Goal: Communication & Community: Answer question/provide support

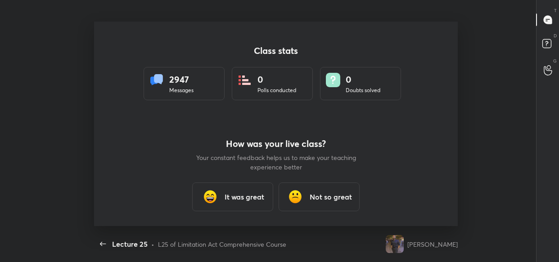
scroll to position [3, 0]
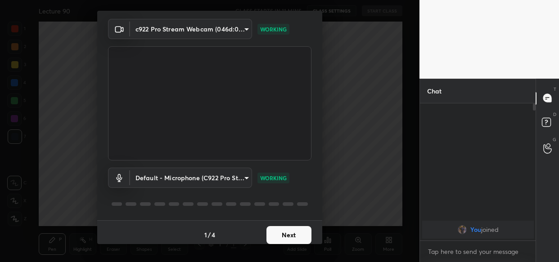
scroll to position [32, 0]
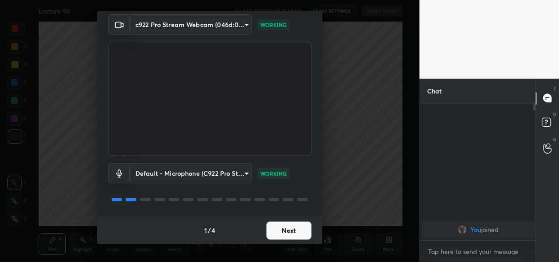
click at [289, 225] on button "Next" at bounding box center [288, 231] width 45 height 18
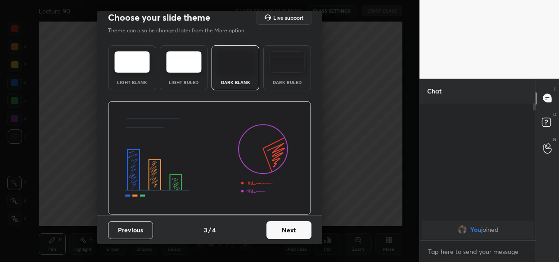
scroll to position [0, 0]
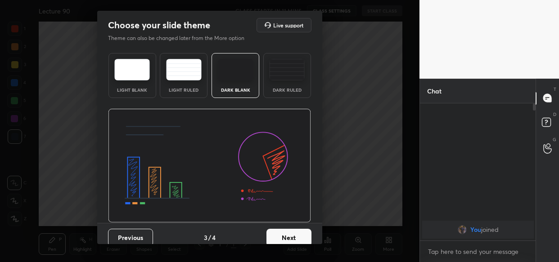
click at [291, 239] on button "Next" at bounding box center [288, 238] width 45 height 18
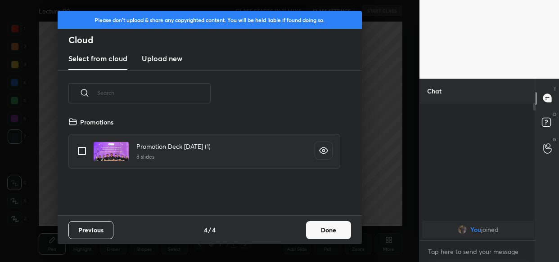
scroll to position [99, 288]
click at [173, 50] on new "Upload new" at bounding box center [162, 59] width 40 height 22
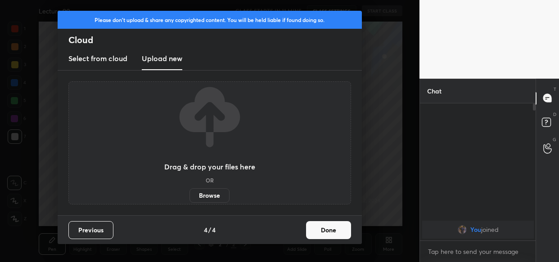
click at [213, 198] on label "Browse" at bounding box center [209, 195] width 40 height 14
click at [189, 198] on input "Browse" at bounding box center [189, 195] width 0 height 14
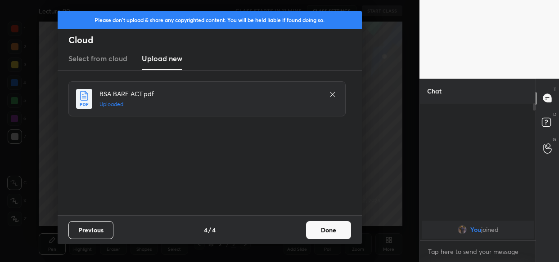
click at [328, 234] on button "Done" at bounding box center [328, 230] width 45 height 18
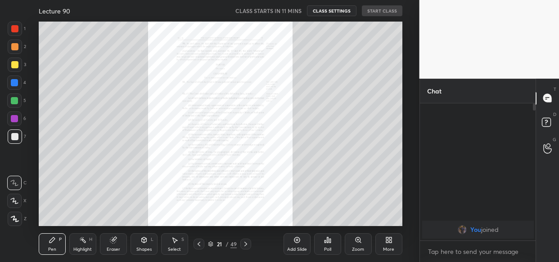
click at [454, 252] on body "1 2 3 4 5 6 7 C X Z C X Z E E Erase all H H Lecture 90 CLASS STARTS IN 11 MINS …" at bounding box center [279, 131] width 559 height 262
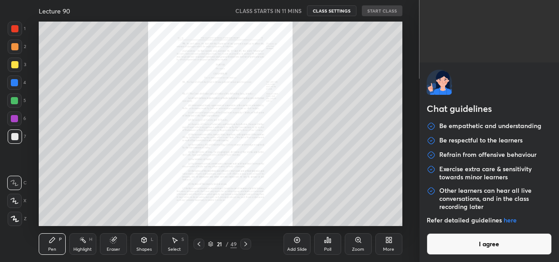
click at [454, 252] on button "I agree" at bounding box center [489, 244] width 126 height 22
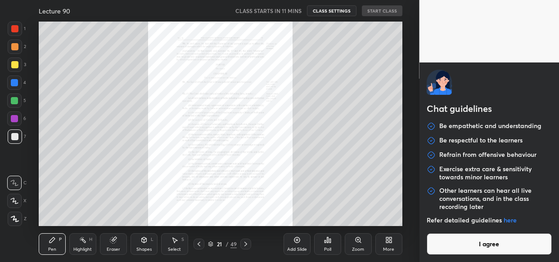
type textarea "x"
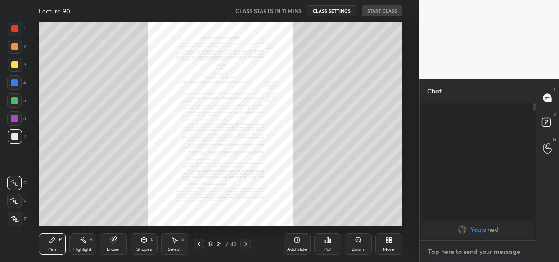
paste textarea "https://t.me/lawwithVishal"
type textarea "https://t.me/lawwithVishal"
type textarea "x"
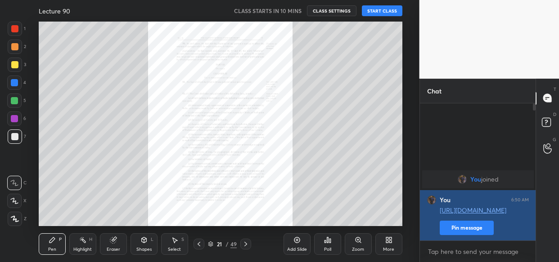
click at [464, 232] on button "Pin message" at bounding box center [467, 228] width 54 height 14
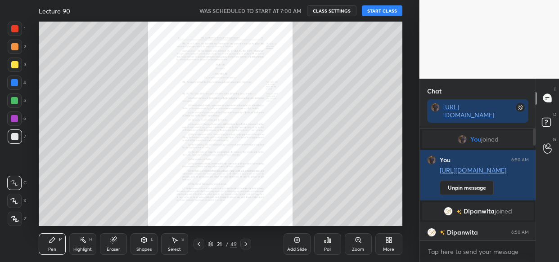
click at [377, 6] on button "START CLASS" at bounding box center [382, 10] width 40 height 11
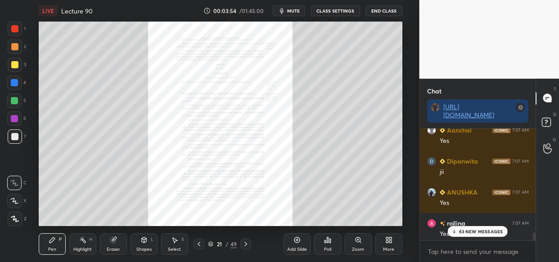
scroll to position [1603, 0]
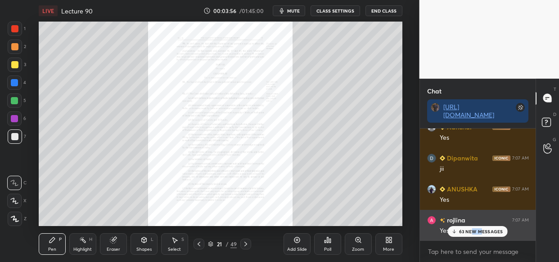
click at [472, 236] on div "63 NEW MESSAGES" at bounding box center [478, 231] width 60 height 11
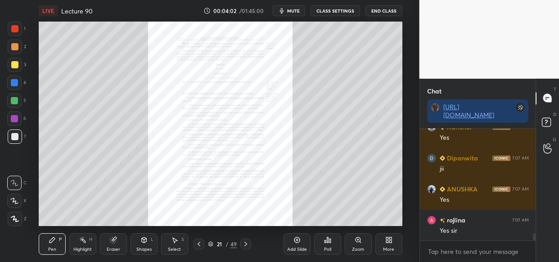
click at [14, 67] on div at bounding box center [14, 64] width 7 height 7
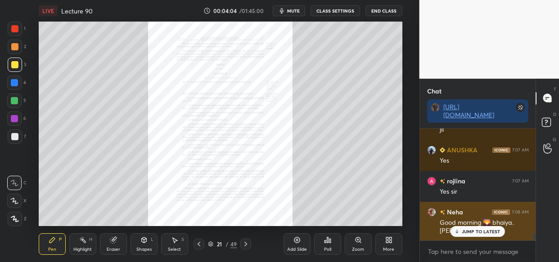
click at [477, 231] on p "JUMP TO LATEST" at bounding box center [481, 231] width 39 height 5
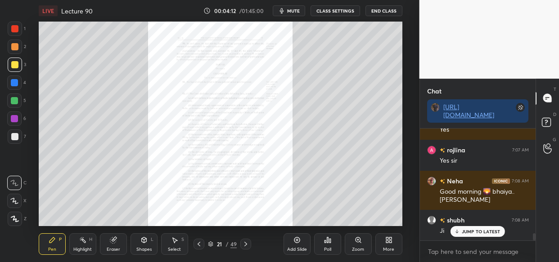
scroll to position [1736, 0]
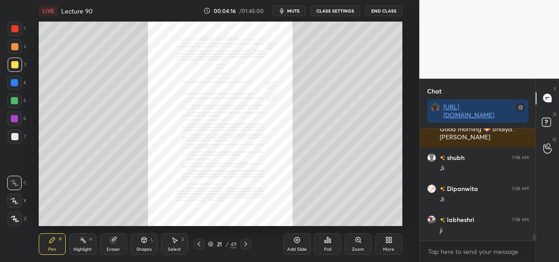
click at [357, 244] on div "Zoom" at bounding box center [358, 244] width 27 height 22
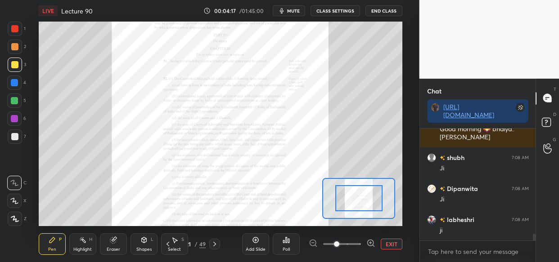
click at [361, 246] on div at bounding box center [342, 244] width 67 height 11
click at [365, 248] on div at bounding box center [342, 244] width 67 height 11
click at [371, 246] on icon at bounding box center [370, 243] width 6 height 6
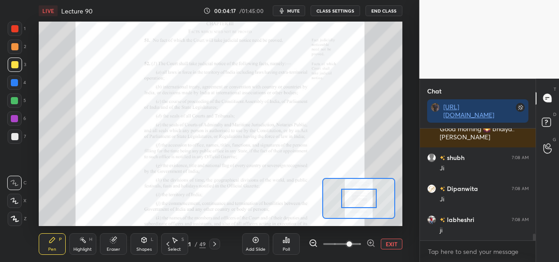
click at [374, 241] on div "EXIT" at bounding box center [356, 244] width 94 height 11
click at [375, 243] on icon at bounding box center [370, 243] width 9 height 9
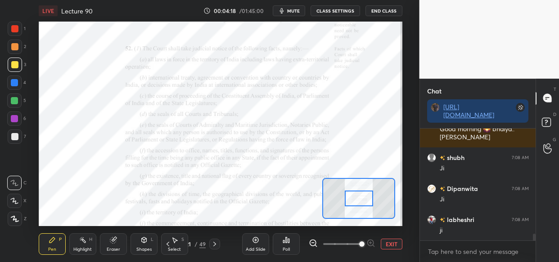
click at [376, 240] on div "EXIT" at bounding box center [356, 244] width 94 height 11
click at [13, 30] on div at bounding box center [14, 28] width 7 height 7
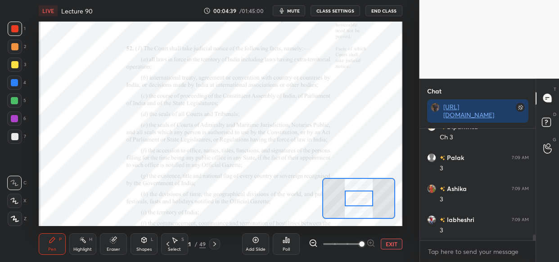
scroll to position [2140, 0]
drag, startPoint x: 94, startPoint y: 19, endPoint x: 108, endPoint y: 20, distance: 14.0
click at [108, 20] on div "LIVE Lecture 90" at bounding box center [119, 11] width 161 height 22
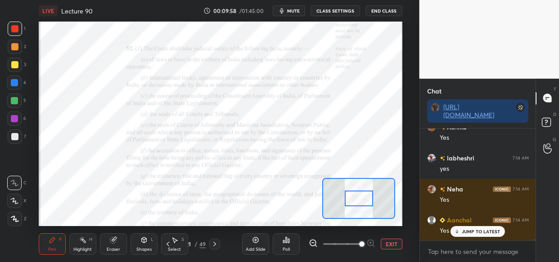
scroll to position [8961, 0]
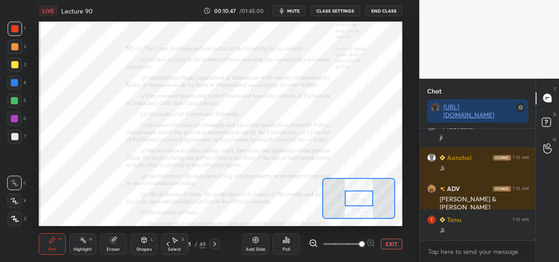
click at [16, 49] on div at bounding box center [14, 46] width 7 height 7
click at [251, 245] on div "Add Slide" at bounding box center [255, 244] width 27 height 22
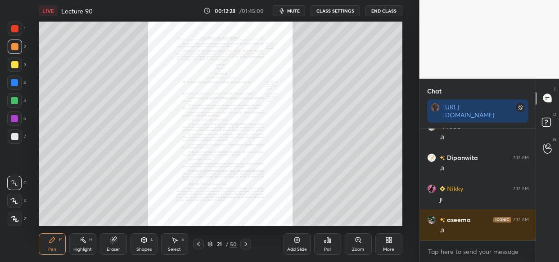
scroll to position [10948, 0]
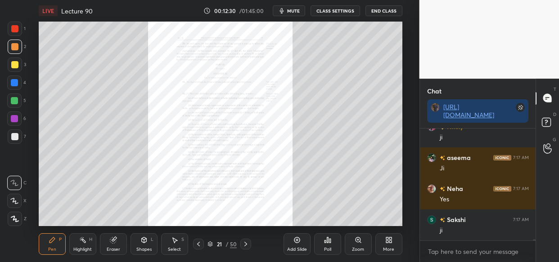
click at [356, 243] on icon at bounding box center [357, 240] width 7 height 7
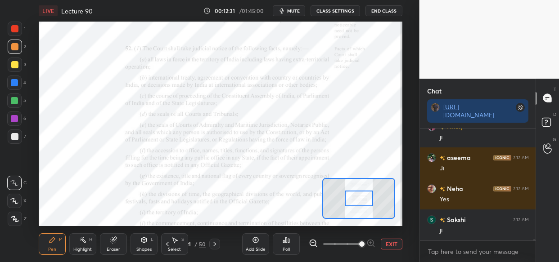
click at [360, 244] on span at bounding box center [361, 244] width 5 height 5
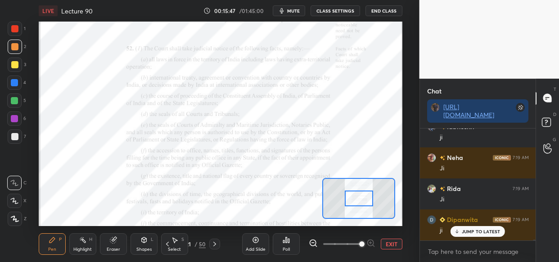
scroll to position [12251, 0]
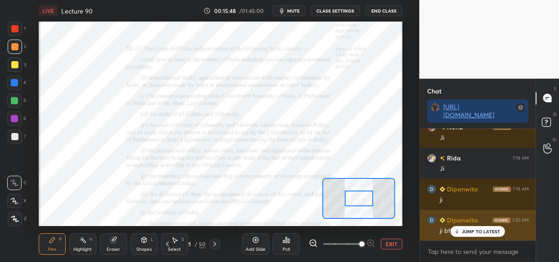
click at [490, 230] on p "JUMP TO LATEST" at bounding box center [481, 231] width 39 height 5
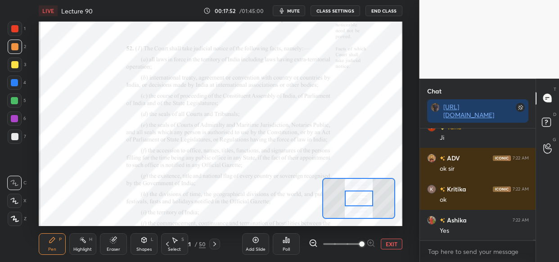
scroll to position [14836, 0]
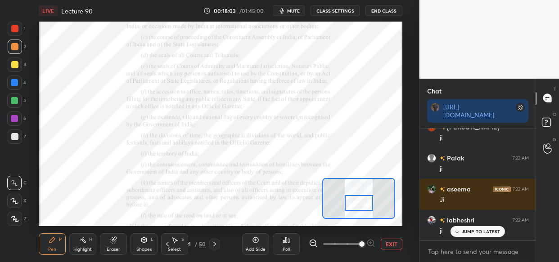
click at [358, 202] on div at bounding box center [359, 203] width 28 height 16
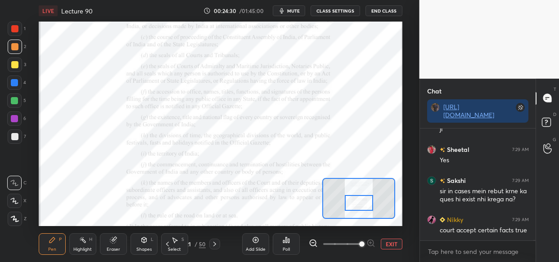
scroll to position [22063, 0]
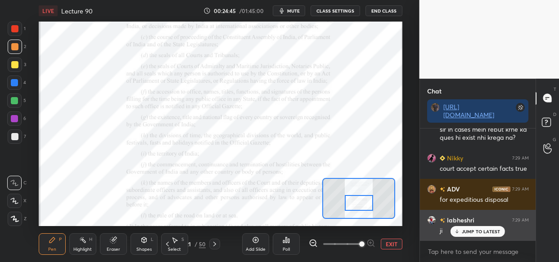
click at [471, 229] on p "JUMP TO LATEST" at bounding box center [481, 231] width 39 height 5
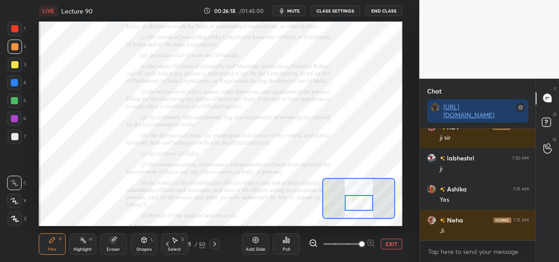
scroll to position [24049, 0]
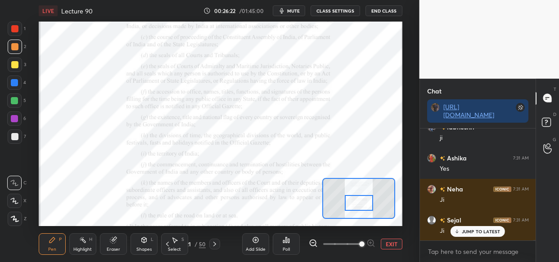
click at [13, 83] on div at bounding box center [14, 82] width 7 height 7
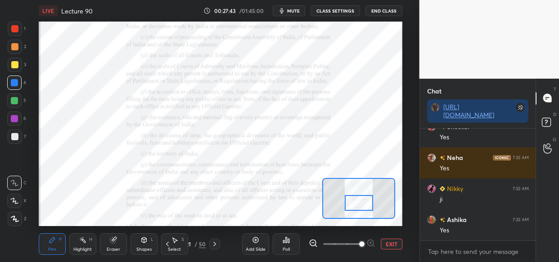
scroll to position [26036, 0]
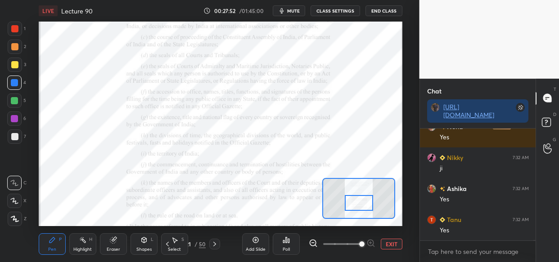
click at [327, 206] on div "Setting up your live class Poll for secs No correct answer Start poll" at bounding box center [220, 124] width 363 height 205
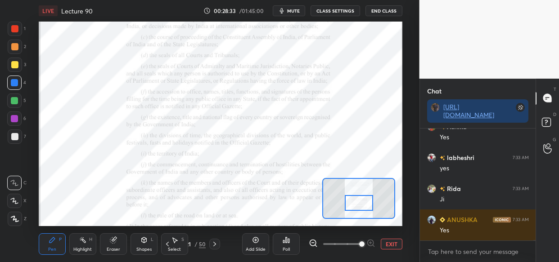
click at [255, 224] on div "LIVE Lecture 90 00:28:33 / 01:45:00 mute CLASS SETTINGS End Class Setting up yo…" at bounding box center [220, 131] width 383 height 262
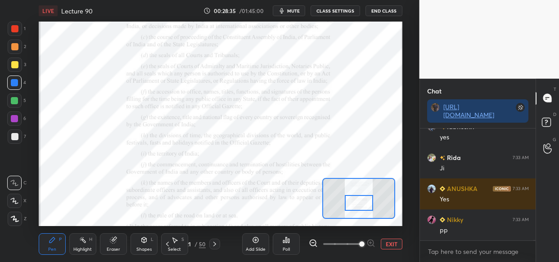
scroll to position [26719, 0]
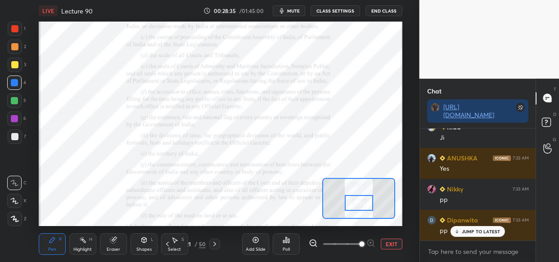
click at [283, 211] on div "LIVE Lecture 90 00:28:35 / 01:45:00 mute CLASS SETTINGS End Class Setting up yo…" at bounding box center [220, 131] width 383 height 262
click at [279, 213] on div "LIVE Lecture 90 00:28:36 / 01:45:00 mute CLASS SETTINGS End Class Setting up yo…" at bounding box center [220, 131] width 383 height 262
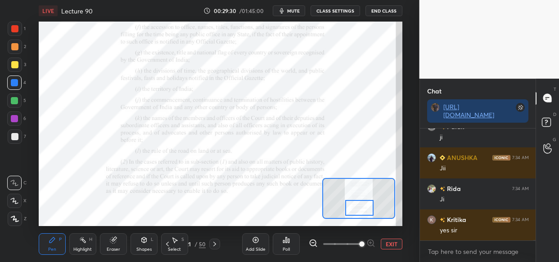
drag, startPoint x: 365, startPoint y: 201, endPoint x: 367, endPoint y: 206, distance: 5.6
click at [366, 206] on div at bounding box center [359, 208] width 28 height 16
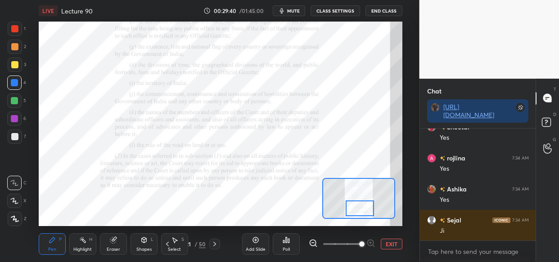
scroll to position [28364, 0]
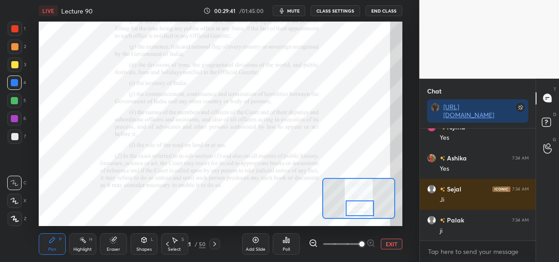
click at [49, 231] on div "LIVE Lecture 90 00:29:41 / 01:45:00 mute CLASS SETTINGS End Class Setting up yo…" at bounding box center [220, 131] width 383 height 262
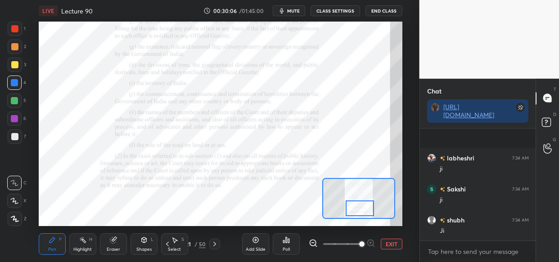
scroll to position [28799, 0]
drag, startPoint x: 9, startPoint y: 103, endPoint x: 23, endPoint y: 113, distance: 18.0
click at [8, 103] on div at bounding box center [14, 101] width 14 height 14
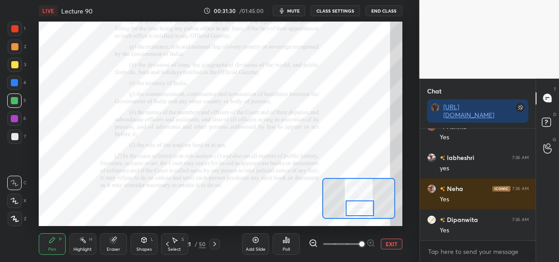
scroll to position [22011, 0]
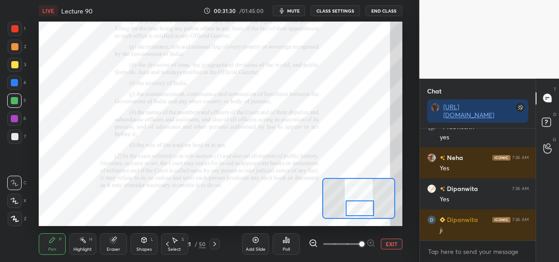
click at [295, 220] on div "LIVE Lecture 90 00:31:30 / 01:45:00 mute CLASS SETTINGS End Class Setting up yo…" at bounding box center [220, 131] width 383 height 262
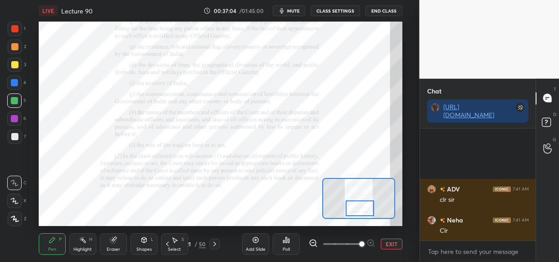
scroll to position [28413, 0]
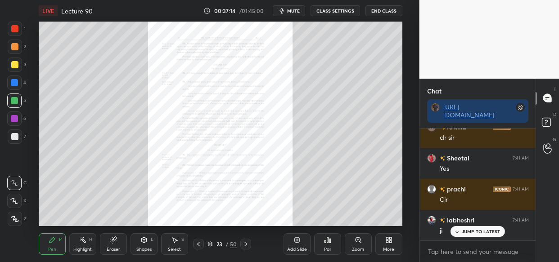
click at [358, 243] on icon at bounding box center [357, 240] width 7 height 7
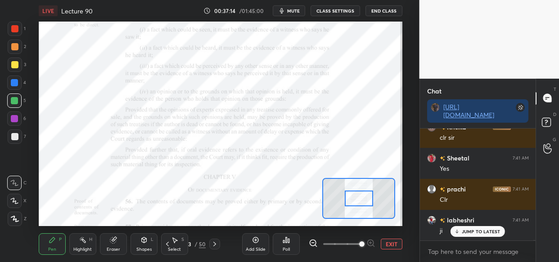
click at [361, 246] on span at bounding box center [361, 244] width 5 height 5
click at [364, 247] on span at bounding box center [361, 244] width 5 height 5
click at [364, 245] on span at bounding box center [361, 244] width 5 height 5
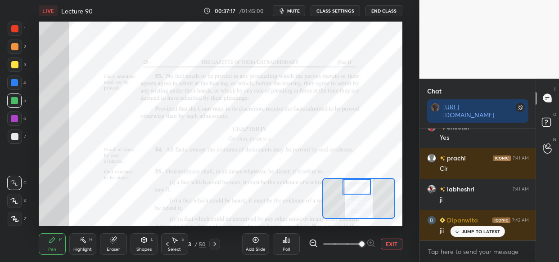
drag, startPoint x: 359, startPoint y: 193, endPoint x: 356, endPoint y: 181, distance: 12.8
click at [356, 181] on div at bounding box center [356, 187] width 28 height 16
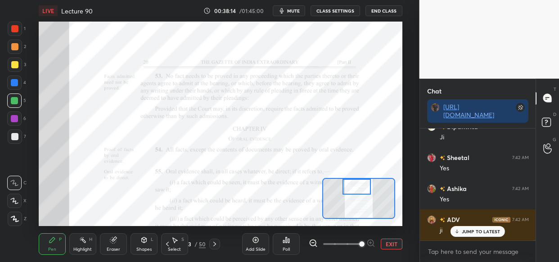
scroll to position [29189, 0]
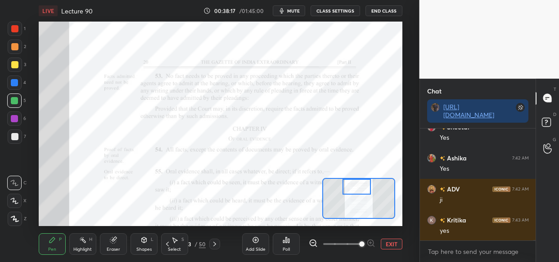
click at [217, 35] on div "LIVE Lecture 90 00:38:17 / 01:45:00 mute CLASS SETTINGS End Class Setting up yo…" at bounding box center [220, 131] width 383 height 262
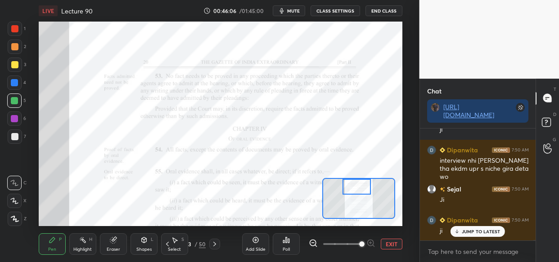
scroll to position [36057, 0]
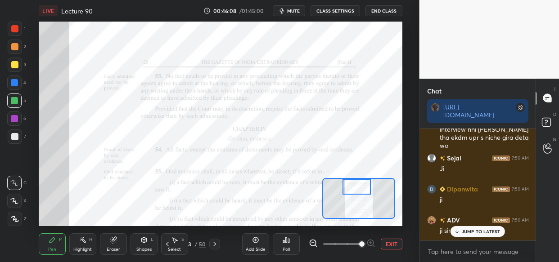
drag, startPoint x: 10, startPoint y: 28, endPoint x: 9, endPoint y: 44, distance: 15.4
click at [12, 31] on div at bounding box center [15, 29] width 14 height 14
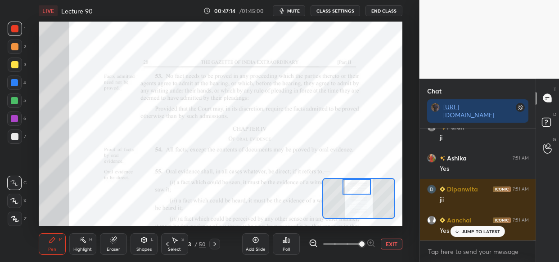
scroll to position [36926, 0]
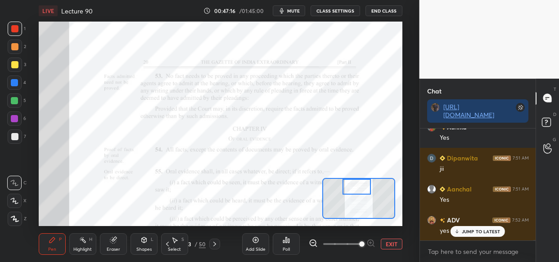
click at [13, 28] on div at bounding box center [14, 28] width 7 height 7
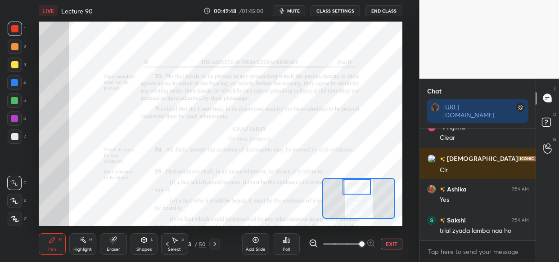
scroll to position [39736, 0]
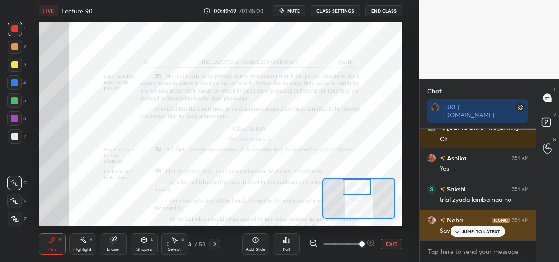
click at [478, 226] on div "JUMP TO LATEST" at bounding box center [477, 231] width 54 height 11
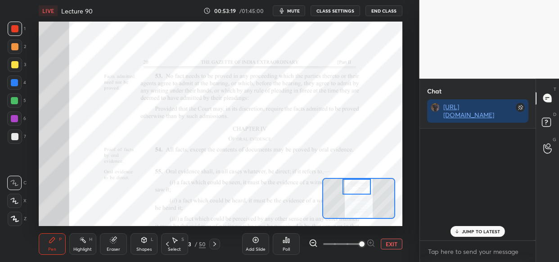
scroll to position [42819, 0]
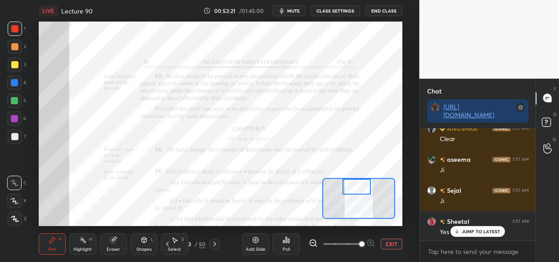
click at [251, 244] on div "Add Slide" at bounding box center [255, 244] width 27 height 22
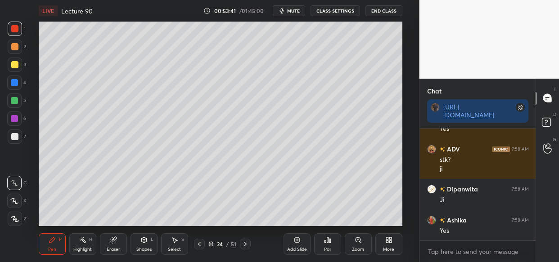
scroll to position [43015, 0]
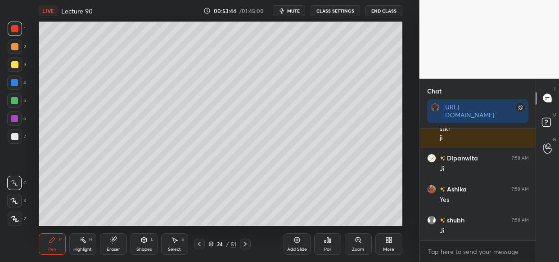
drag, startPoint x: 14, startPoint y: 64, endPoint x: 33, endPoint y: 91, distance: 33.3
click at [14, 66] on div at bounding box center [14, 64] width 7 height 7
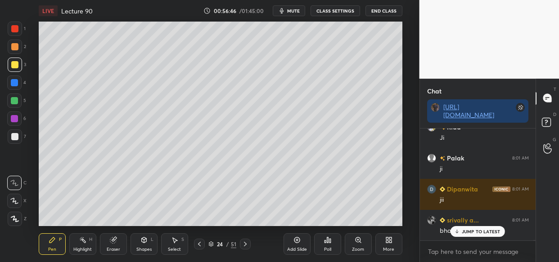
scroll to position [44235, 0]
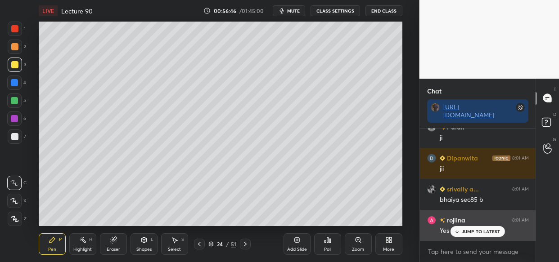
click at [471, 234] on div "JUMP TO LATEST" at bounding box center [477, 231] width 54 height 11
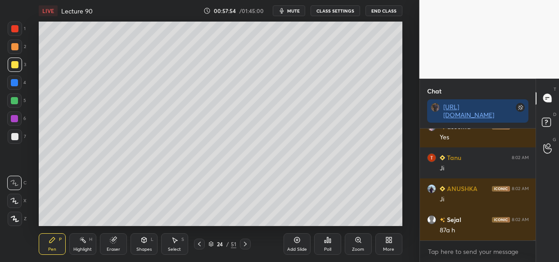
scroll to position [44763, 0]
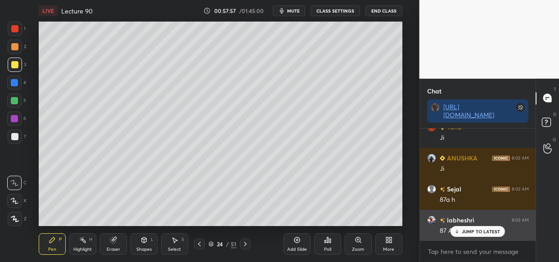
drag, startPoint x: 472, startPoint y: 227, endPoint x: 450, endPoint y: 234, distance: 23.1
click at [472, 226] on div "JUMP TO LATEST" at bounding box center [477, 231] width 54 height 11
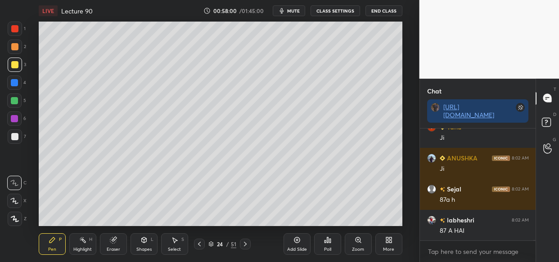
scroll to position [44794, 0]
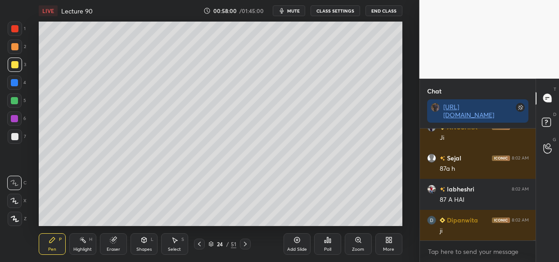
click at [46, 149] on div "Setting up your live class Poll for secs No correct answer Start poll" at bounding box center [220, 124] width 383 height 205
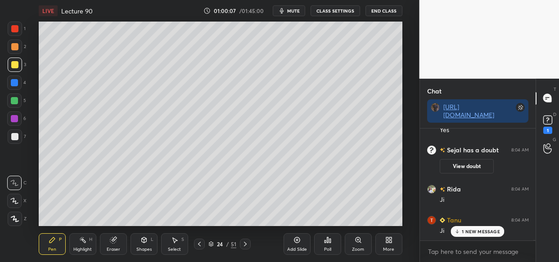
scroll to position [38751, 0]
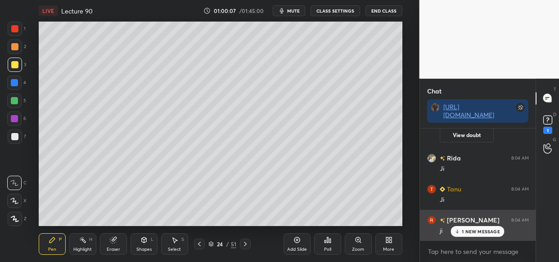
click at [484, 229] on p "1 NEW MESSAGE" at bounding box center [481, 231] width 38 height 5
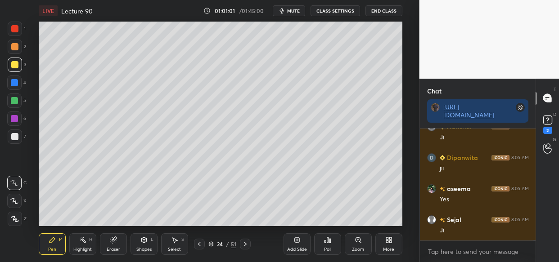
scroll to position [39571, 0]
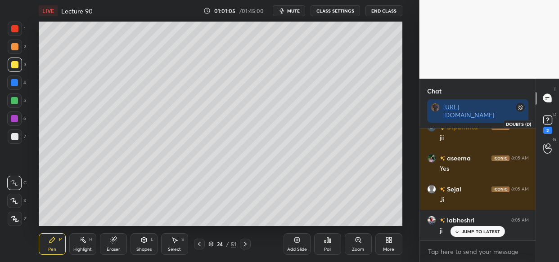
drag, startPoint x: 548, startPoint y: 119, endPoint x: 537, endPoint y: 133, distance: 17.6
click at [547, 119] on icon at bounding box center [547, 119] width 13 height 13
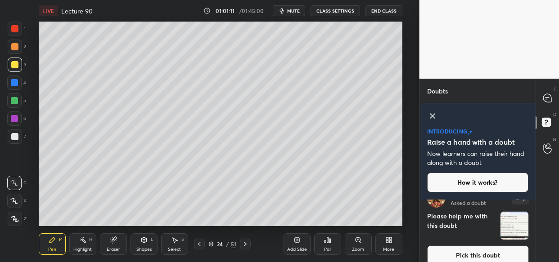
scroll to position [17, 0]
click at [498, 255] on button "Pick this doubt" at bounding box center [478, 256] width 102 height 20
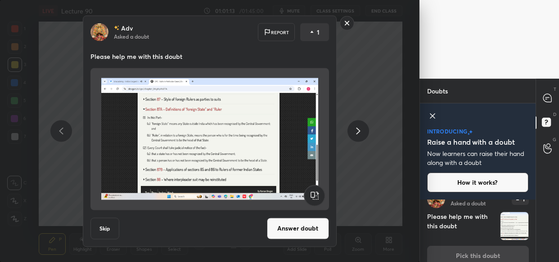
scroll to position [27, 0]
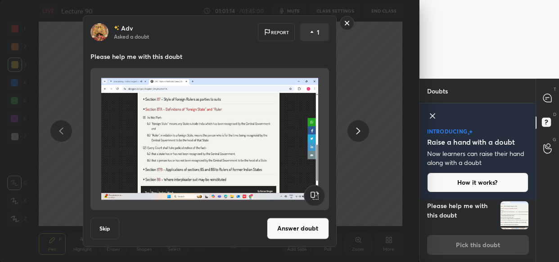
drag, startPoint x: 299, startPoint y: 233, endPoint x: 294, endPoint y: 242, distance: 9.3
click at [296, 234] on button "Answer doubt" at bounding box center [298, 229] width 62 height 22
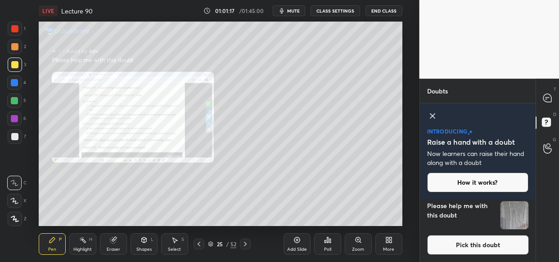
click at [15, 28] on div at bounding box center [14, 28] width 7 height 7
click at [361, 238] on div "Zoom" at bounding box center [358, 244] width 27 height 22
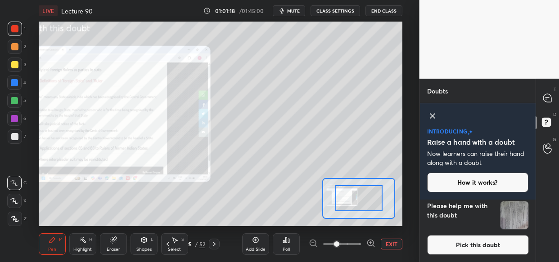
click at [362, 240] on div at bounding box center [342, 244] width 67 height 11
click at [363, 241] on div at bounding box center [342, 244] width 67 height 11
click at [364, 242] on div at bounding box center [342, 244] width 67 height 11
click at [366, 242] on icon at bounding box center [370, 243] width 9 height 9
click at [368, 241] on icon at bounding box center [370, 243] width 6 height 6
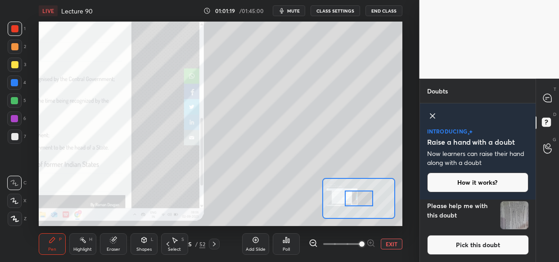
click at [372, 242] on div at bounding box center [342, 244] width 67 height 11
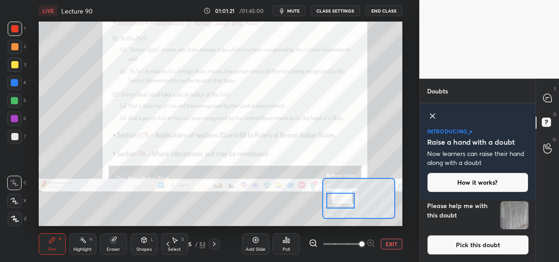
drag, startPoint x: 359, startPoint y: 197, endPoint x: 341, endPoint y: 199, distance: 18.6
click at [341, 199] on div at bounding box center [340, 201] width 28 height 16
click at [546, 99] on icon at bounding box center [547, 98] width 9 height 9
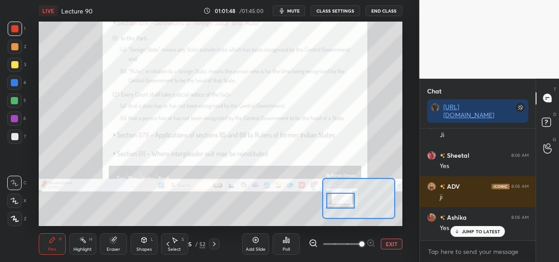
scroll to position [109, 113]
click at [475, 226] on div "JUMP TO LATEST" at bounding box center [477, 231] width 54 height 11
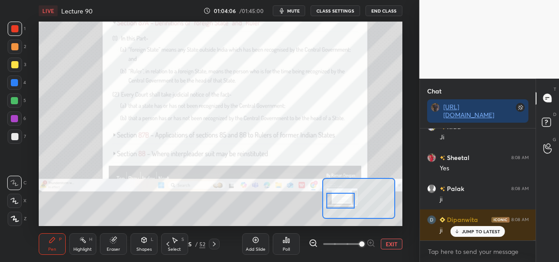
scroll to position [42212, 0]
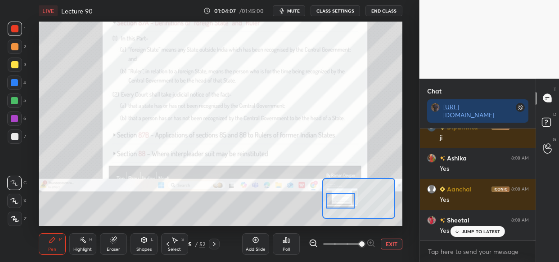
click at [257, 242] on icon at bounding box center [255, 241] width 6 height 6
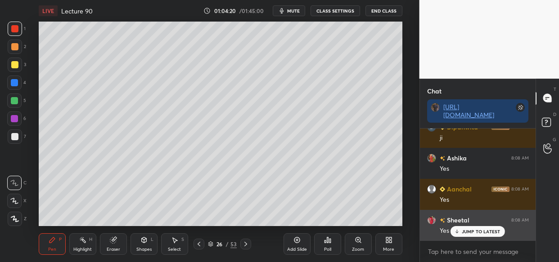
click at [461, 234] on div "JUMP TO LATEST" at bounding box center [477, 231] width 54 height 11
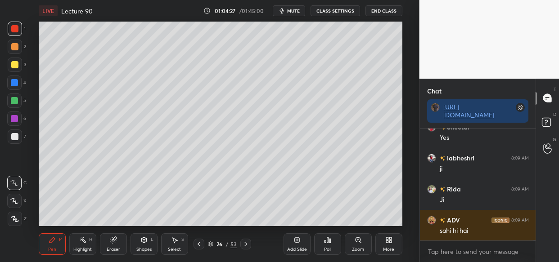
scroll to position [42336, 0]
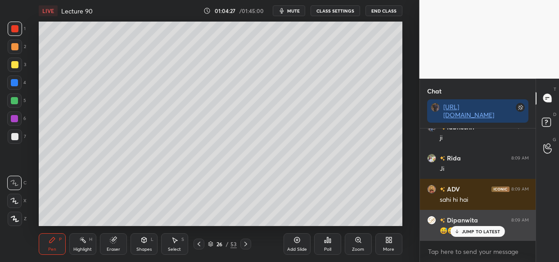
click at [481, 232] on p "JUMP TO LATEST" at bounding box center [481, 231] width 39 height 5
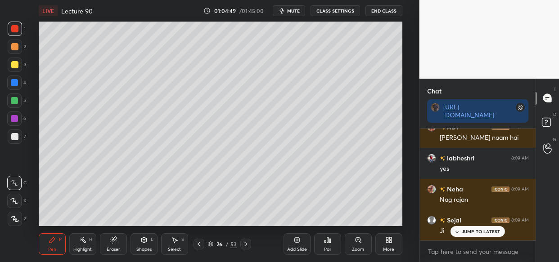
scroll to position [42584, 0]
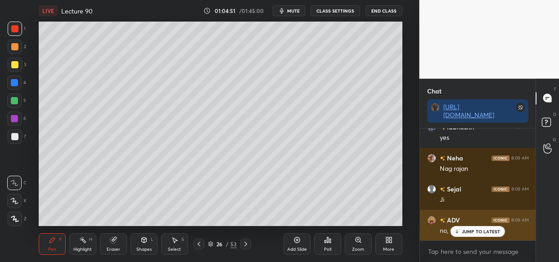
click at [471, 230] on p "JUMP TO LATEST" at bounding box center [481, 231] width 39 height 5
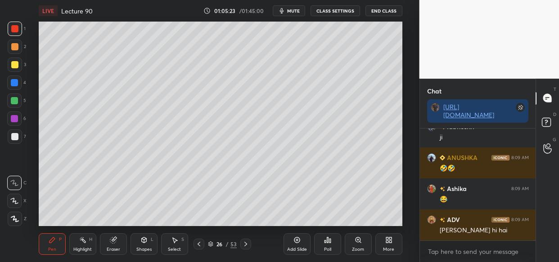
scroll to position [42833, 0]
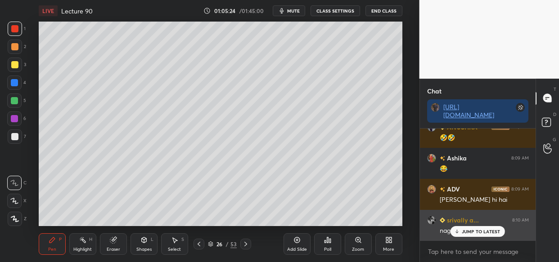
click at [467, 227] on div "JUMP TO LATEST" at bounding box center [477, 231] width 54 height 11
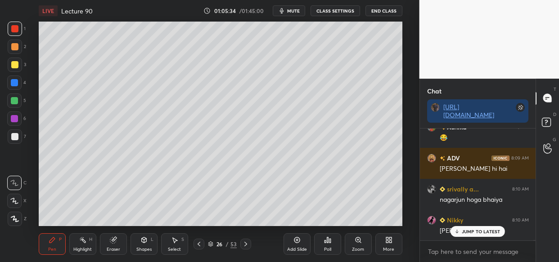
click at [464, 235] on div "ADV 8:09 AM arey aisa naam hai labheshri 8:09 AM yes Neha 8:09 AM Nag rajan Sej…" at bounding box center [478, 185] width 116 height 112
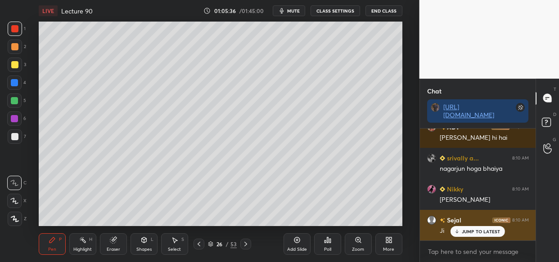
click at [480, 229] on p "JUMP TO LATEST" at bounding box center [481, 231] width 39 height 5
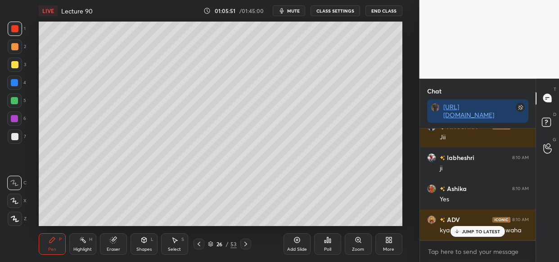
scroll to position [43089, 0]
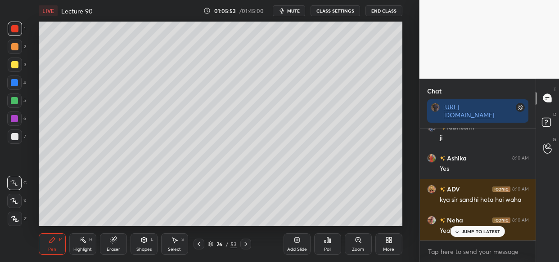
drag, startPoint x: 484, startPoint y: 228, endPoint x: 458, endPoint y: 235, distance: 27.2
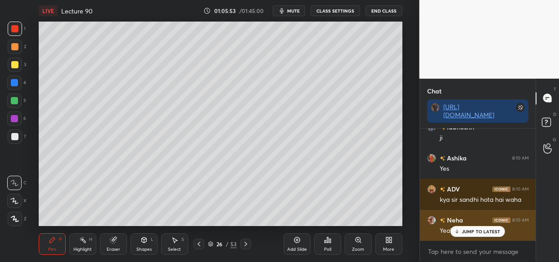
click at [483, 228] on div "JUMP TO LATEST" at bounding box center [477, 231] width 54 height 11
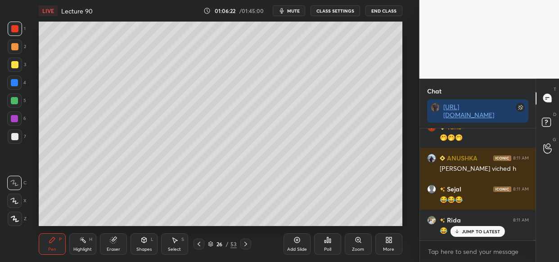
scroll to position [43462, 0]
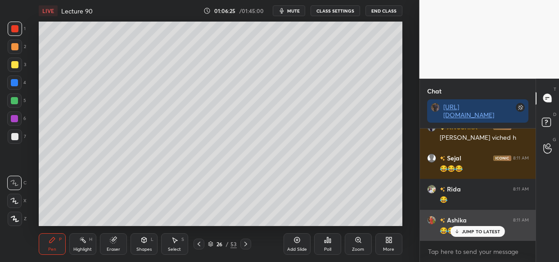
drag, startPoint x: 471, startPoint y: 230, endPoint x: 464, endPoint y: 232, distance: 7.3
click at [471, 230] on p "JUMP TO LATEST" at bounding box center [481, 231] width 39 height 5
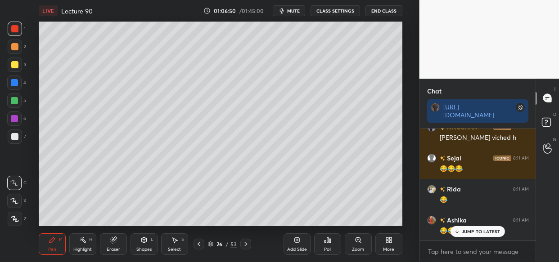
scroll to position [43493, 0]
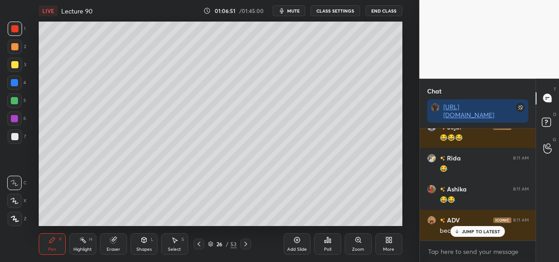
click at [468, 233] on p "JUMP TO LATEST" at bounding box center [481, 231] width 39 height 5
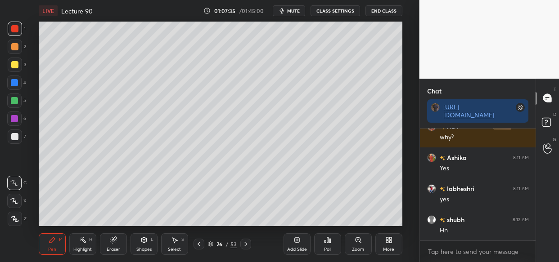
scroll to position [43679, 0]
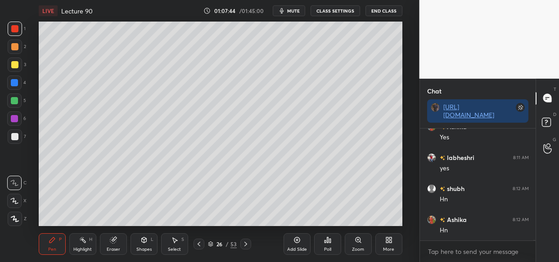
click at [111, 248] on div "Eraser" at bounding box center [113, 249] width 13 height 4
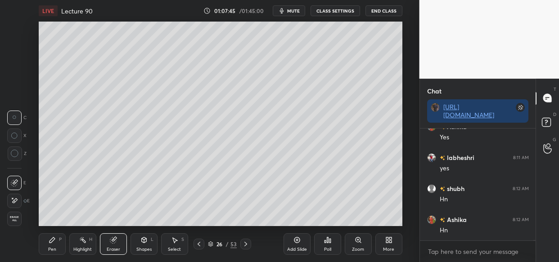
click at [17, 220] on span "Erase all" at bounding box center [14, 219] width 13 height 6
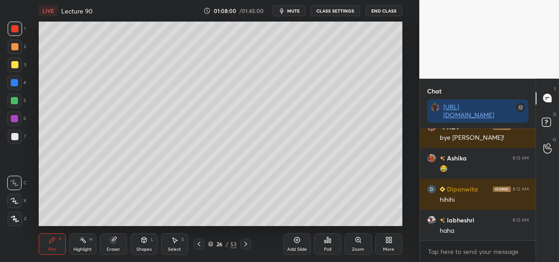
scroll to position [43834, 0]
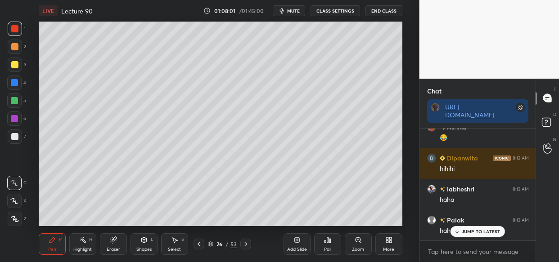
click at [464, 231] on div "Rida 8:11 AM 😂 Ashika 8:11 AM 😂😂 ADV 8:11 AM because it is not hindi ANUSHKA 8:…" at bounding box center [478, 185] width 116 height 112
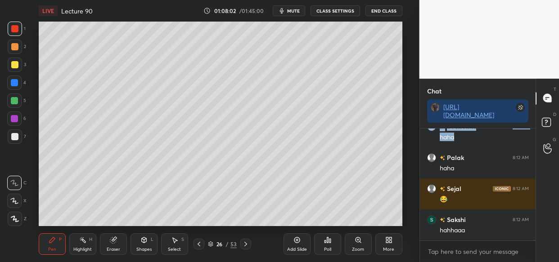
scroll to position [43928, 0]
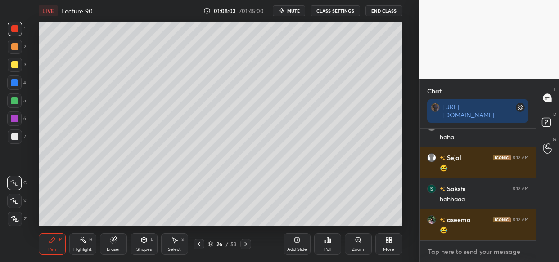
drag, startPoint x: 453, startPoint y: 255, endPoint x: 446, endPoint y: 254, distance: 6.4
click at [452, 254] on textarea at bounding box center [478, 252] width 102 height 14
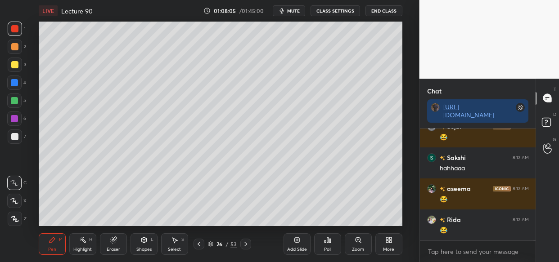
click at [14, 68] on div at bounding box center [14, 64] width 7 height 7
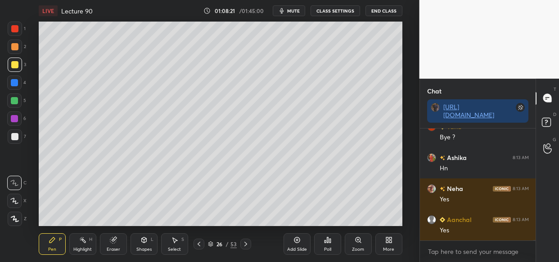
scroll to position [44238, 0]
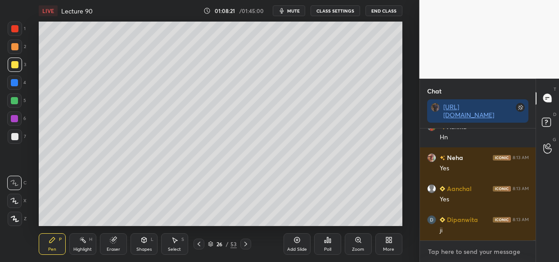
click at [441, 251] on textarea at bounding box center [478, 252] width 102 height 14
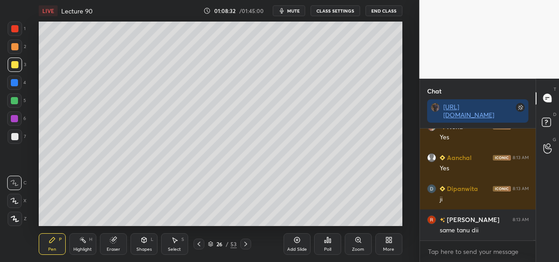
click at [15, 68] on div at bounding box center [14, 64] width 7 height 7
click at [14, 220] on icon at bounding box center [14, 218] width 7 height 5
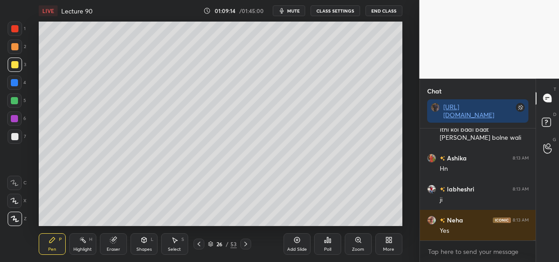
scroll to position [44595, 0]
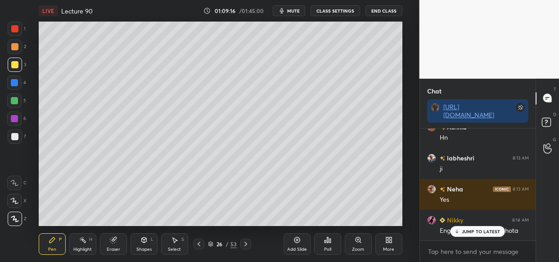
click at [470, 238] on div "Aanchal 8:13 AM Yes Dipanwita 8:13 AM ji Roop 8:13 AM same tanu dii Neha 8:13 A…" at bounding box center [478, 185] width 116 height 112
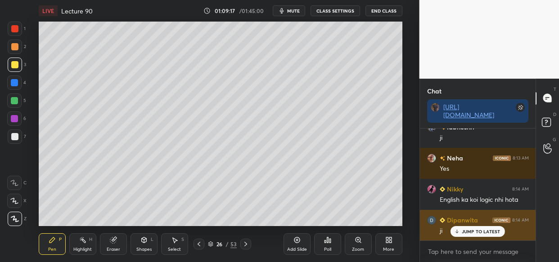
drag, startPoint x: 482, startPoint y: 228, endPoint x: 470, endPoint y: 233, distance: 13.3
click at [480, 229] on div "JUMP TO LATEST" at bounding box center [477, 231] width 54 height 11
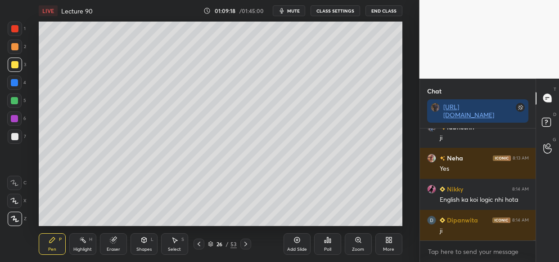
scroll to position [44657, 0]
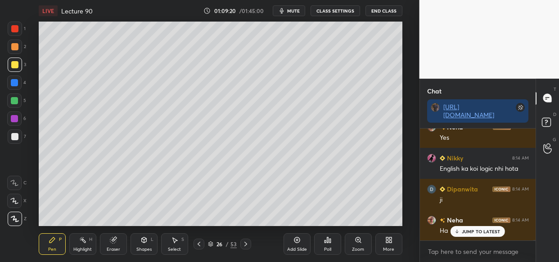
click at [117, 245] on div "Eraser" at bounding box center [113, 244] width 27 height 22
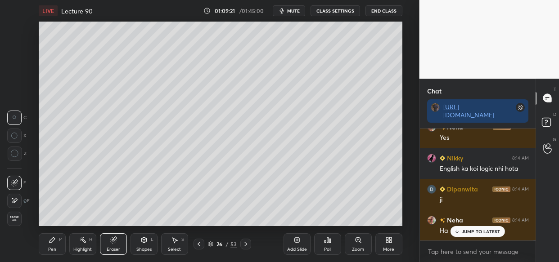
click at [11, 213] on div "Erase all" at bounding box center [14, 219] width 14 height 14
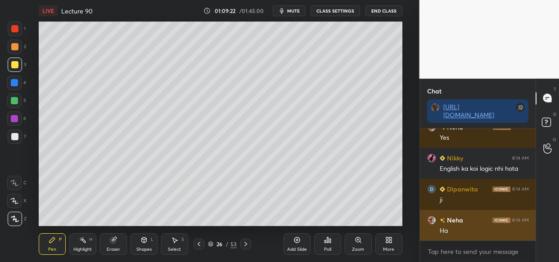
scroll to position [44689, 0]
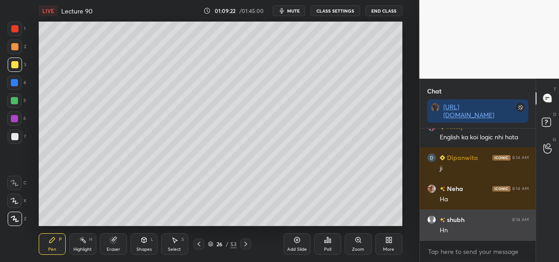
drag, startPoint x: 470, startPoint y: 231, endPoint x: 455, endPoint y: 231, distance: 14.4
click at [468, 232] on div "Hn" at bounding box center [484, 230] width 89 height 9
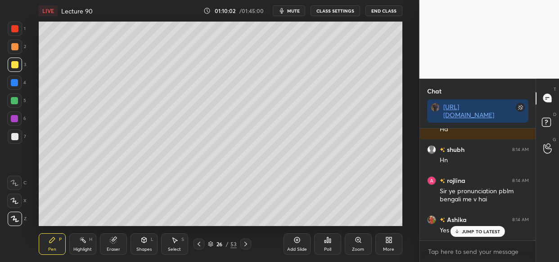
scroll to position [44790, 0]
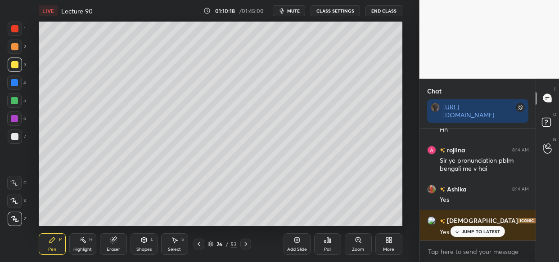
drag, startPoint x: 484, startPoint y: 234, endPoint x: 466, endPoint y: 251, distance: 25.5
click at [486, 234] on p "JUMP TO LATEST" at bounding box center [481, 231] width 39 height 5
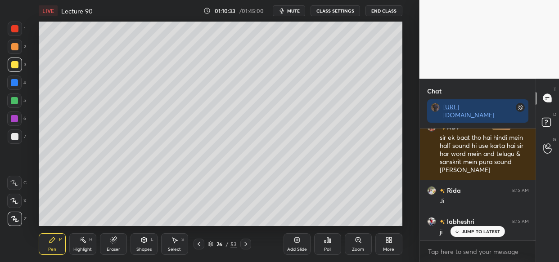
scroll to position [44915, 0]
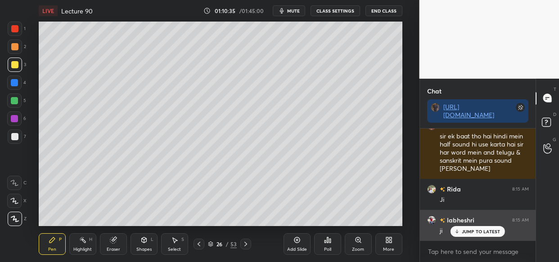
click at [463, 233] on p "JUMP TO LATEST" at bounding box center [481, 231] width 39 height 5
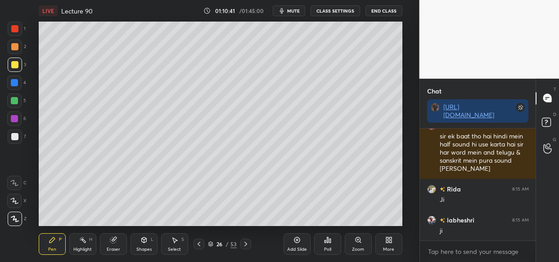
scroll to position [44946, 0]
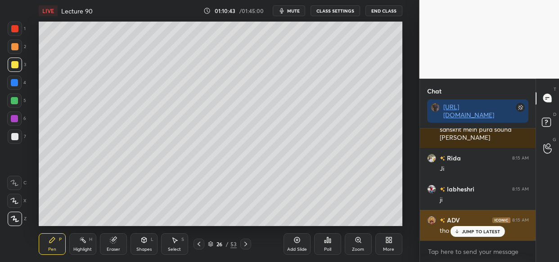
drag, startPoint x: 499, startPoint y: 235, endPoint x: 474, endPoint y: 236, distance: 24.8
click at [497, 234] on div "JUMP TO LATEST" at bounding box center [477, 231] width 54 height 11
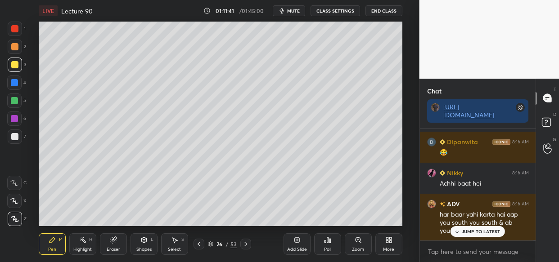
scroll to position [45521, 0]
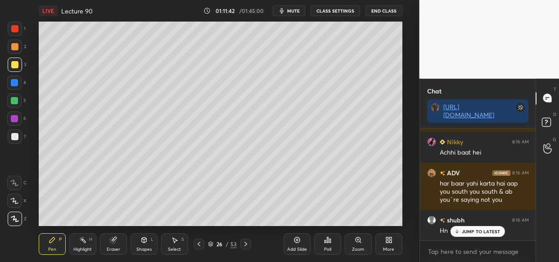
drag, startPoint x: 494, startPoint y: 233, endPoint x: 447, endPoint y: 246, distance: 49.2
click at [493, 233] on p "JUMP TO LATEST" at bounding box center [481, 231] width 39 height 5
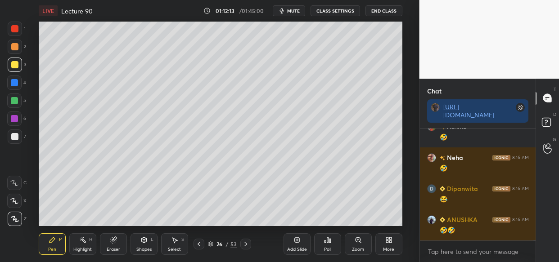
scroll to position [45684, 0]
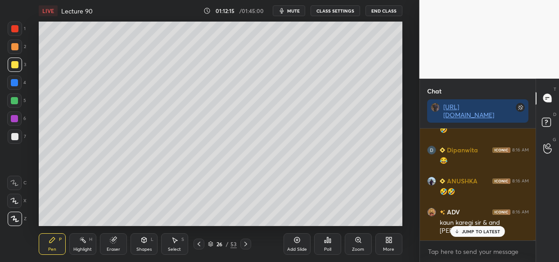
drag, startPoint x: 470, startPoint y: 233, endPoint x: 423, endPoint y: 247, distance: 48.6
click at [468, 234] on p "JUMP TO LATEST" at bounding box center [481, 231] width 39 height 5
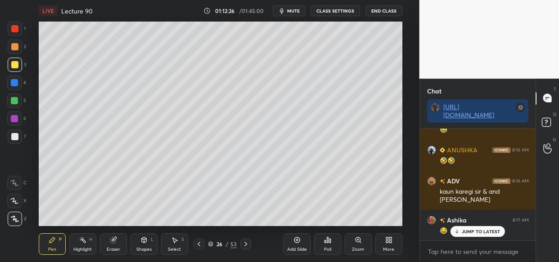
scroll to position [45747, 0]
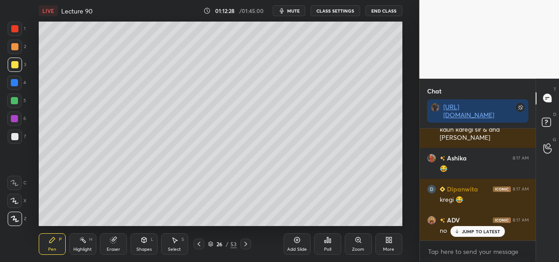
drag, startPoint x: 467, startPoint y: 229, endPoint x: 450, endPoint y: 237, distance: 19.0
click at [467, 229] on div "Dipanwita 8:15 AM 😅😅😂😂 Palak 8:15 AM haha Dipanwita 8:16 AM 😂 Nikky 8:16 AM Ach…" at bounding box center [478, 185] width 116 height 112
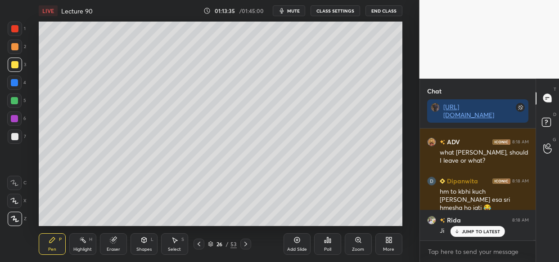
scroll to position [46454, 0]
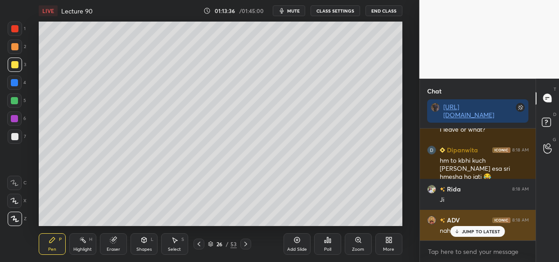
drag, startPoint x: 472, startPoint y: 233, endPoint x: 468, endPoint y: 233, distance: 4.5
click at [471, 233] on p "JUMP TO LATEST" at bounding box center [481, 231] width 39 height 5
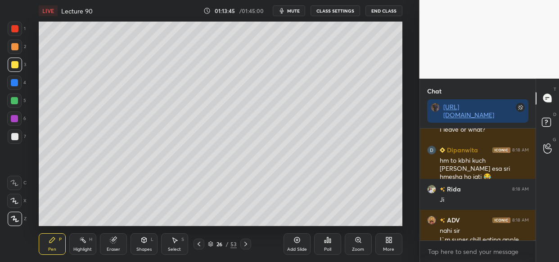
scroll to position [46471, 0]
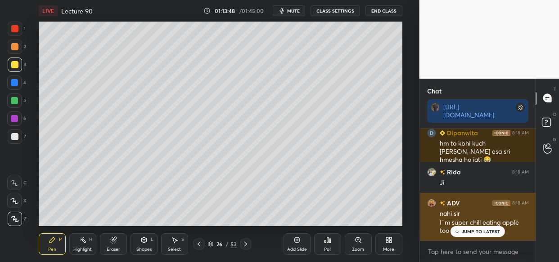
click at [470, 230] on p "JUMP TO LATEST" at bounding box center [481, 231] width 39 height 5
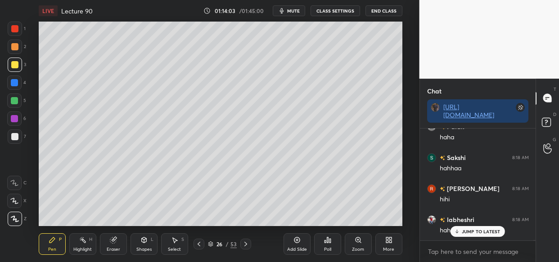
scroll to position [46688, 0]
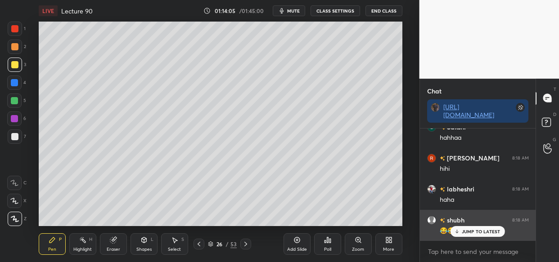
click at [467, 234] on p "JUMP TO LATEST" at bounding box center [481, 231] width 39 height 5
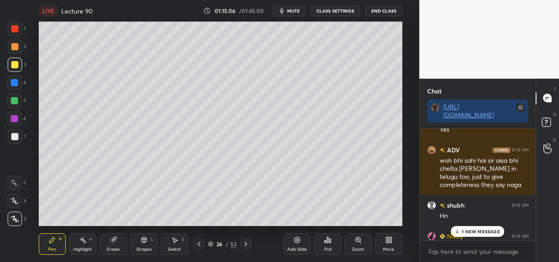
scroll to position [47689, 0]
drag, startPoint x: 484, startPoint y: 230, endPoint x: 479, endPoint y: 232, distance: 5.4
click at [484, 229] on p "1 NEW MESSAGE" at bounding box center [481, 231] width 38 height 5
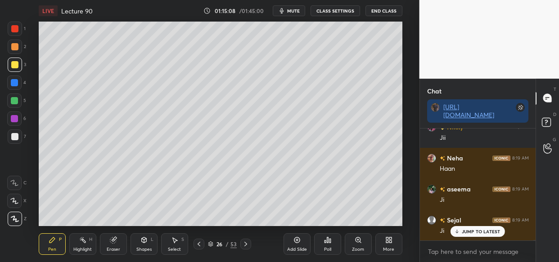
click at [482, 229] on div "Nikky 8:19 AM Ji rojlina 8:19 AM Yes Roop 8:19 AM yes labheshri 8:19 AM yes Ash…" at bounding box center [478, 185] width 116 height 112
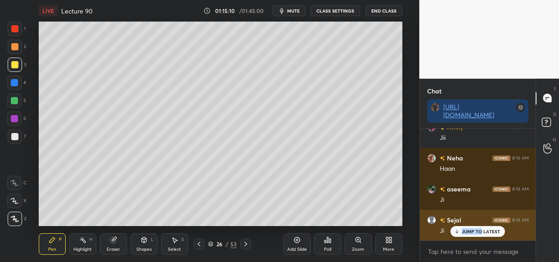
click at [474, 231] on p "JUMP TO LATEST" at bounding box center [481, 231] width 39 height 5
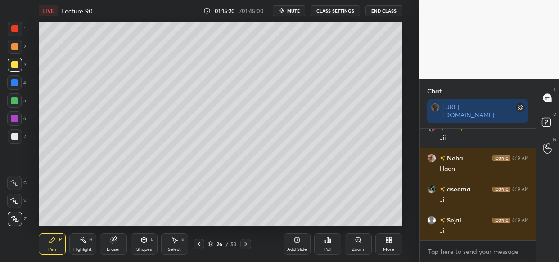
scroll to position [47830, 0]
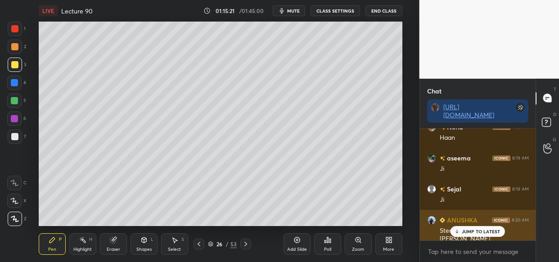
click at [462, 229] on p "JUMP TO LATEST" at bounding box center [481, 231] width 39 height 5
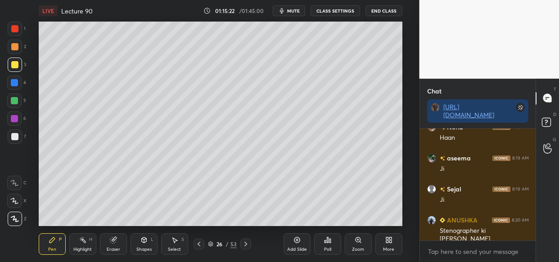
scroll to position [47861, 0]
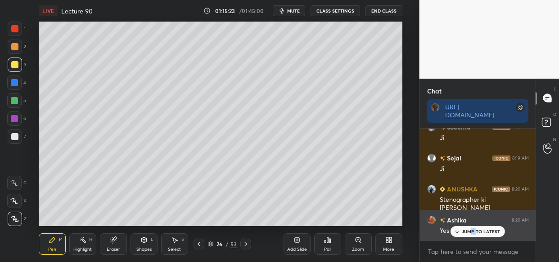
click at [471, 229] on p "JUMP TO LATEST" at bounding box center [481, 231] width 39 height 5
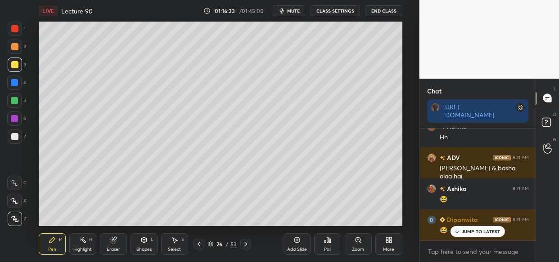
scroll to position [48335, 0]
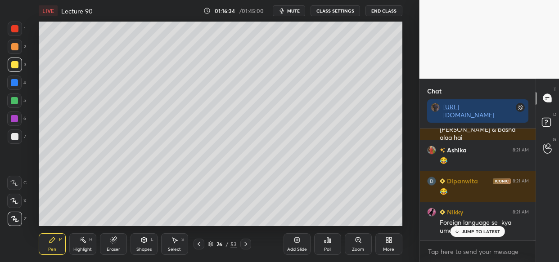
click at [484, 231] on p "JUMP TO LATEST" at bounding box center [481, 231] width 39 height 5
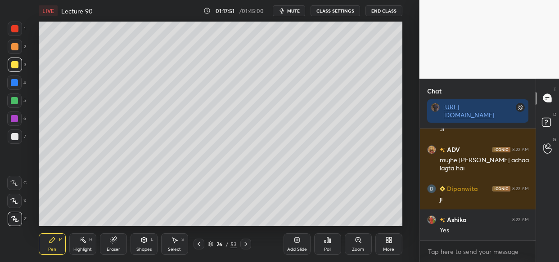
scroll to position [48926, 0]
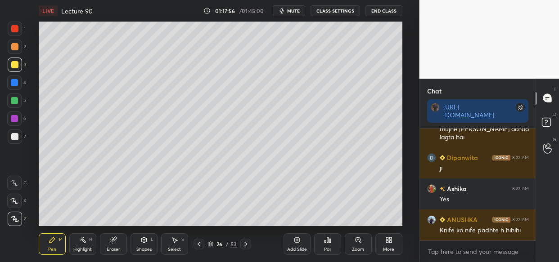
click at [117, 244] on div "Eraser" at bounding box center [113, 244] width 27 height 22
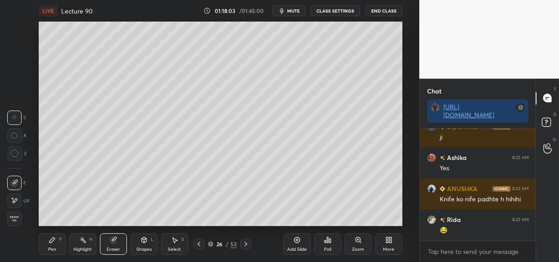
scroll to position [48996, 0]
click at [57, 247] on div "Pen P" at bounding box center [52, 244] width 27 height 22
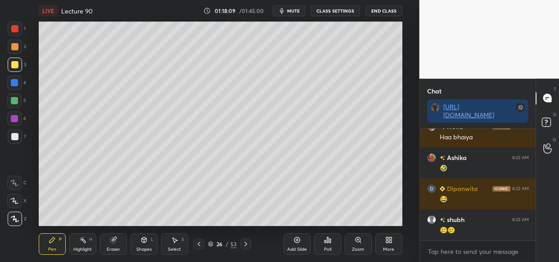
scroll to position [49183, 0]
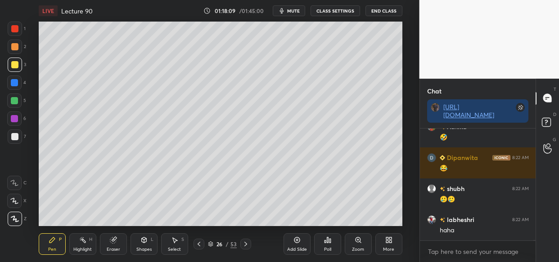
click at [14, 68] on div at bounding box center [14, 64] width 7 height 7
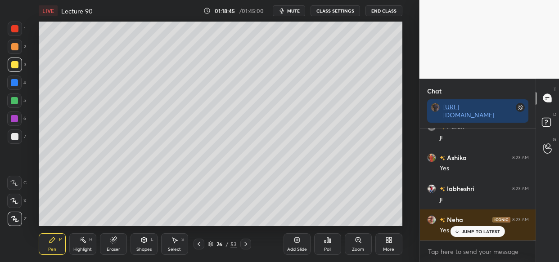
scroll to position [49540, 0]
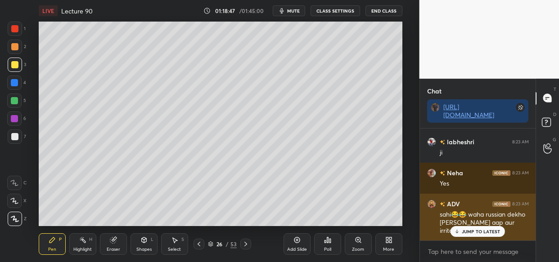
click at [482, 230] on p "JUMP TO LATEST" at bounding box center [481, 231] width 39 height 5
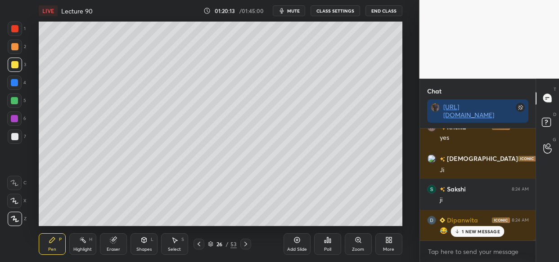
scroll to position [50170, 0]
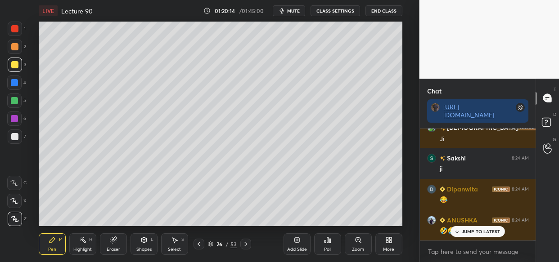
click at [301, 225] on div "LIVE Lecture 90 01:20:14 / 01:45:00 mute CLASS SETTINGS End Class Setting up yo…" at bounding box center [220, 131] width 383 height 262
drag, startPoint x: 478, startPoint y: 230, endPoint x: 470, endPoint y: 232, distance: 8.3
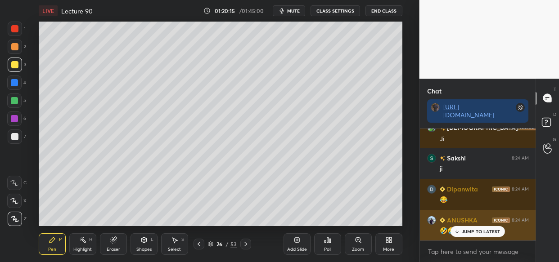
click at [478, 230] on p "JUMP TO LATEST" at bounding box center [481, 231] width 39 height 5
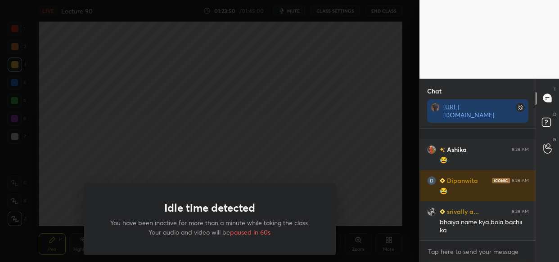
scroll to position [52633, 0]
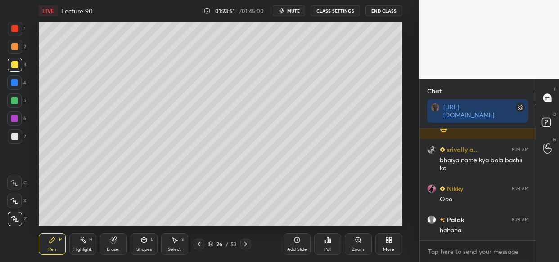
click at [301, 112] on div at bounding box center [209, 131] width 419 height 262
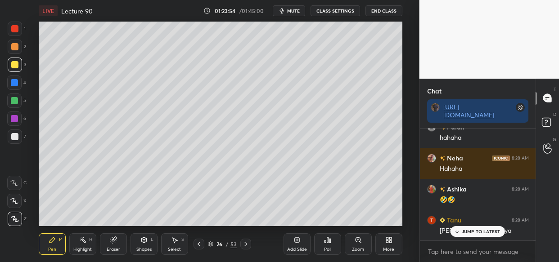
scroll to position [52756, 0]
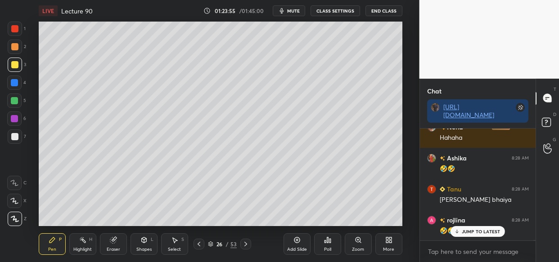
click at [476, 232] on p "JUMP TO LATEST" at bounding box center [481, 231] width 39 height 5
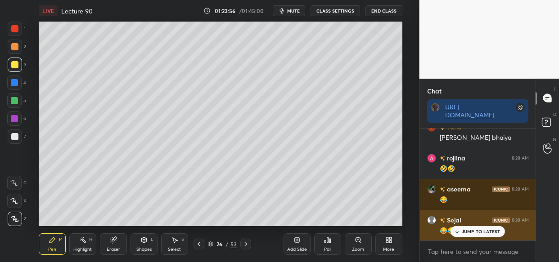
drag, startPoint x: 473, startPoint y: 233, endPoint x: 464, endPoint y: 233, distance: 9.5
click at [473, 232] on p "JUMP TO LATEST" at bounding box center [481, 231] width 39 height 5
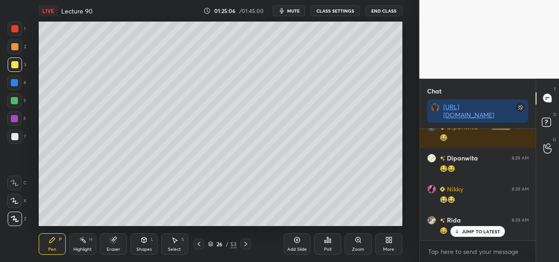
scroll to position [53385, 0]
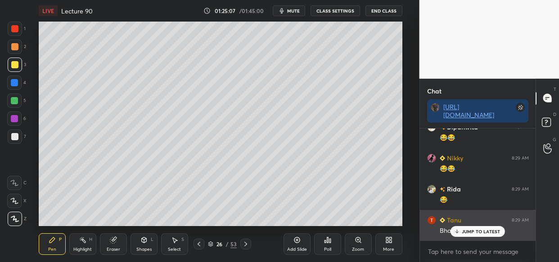
click at [474, 234] on div "JUMP TO LATEST" at bounding box center [477, 231] width 54 height 11
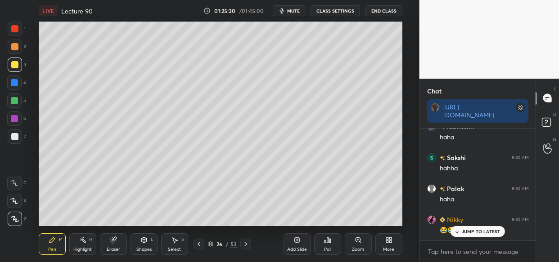
scroll to position [53602, 0]
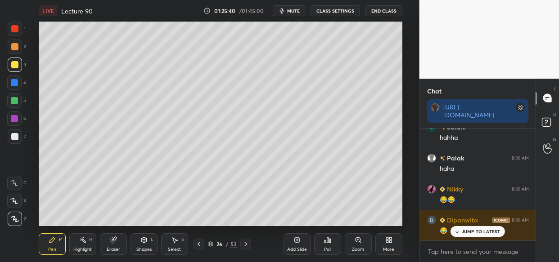
drag, startPoint x: 294, startPoint y: 242, endPoint x: 281, endPoint y: 247, distance: 14.4
click at [292, 243] on div "Add Slide" at bounding box center [296, 244] width 27 height 22
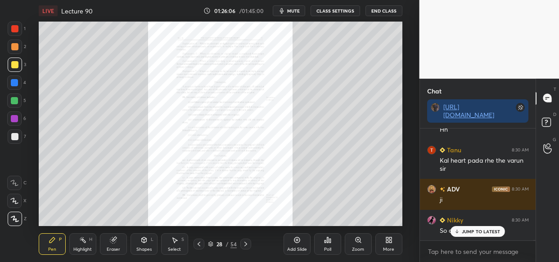
scroll to position [53844, 0]
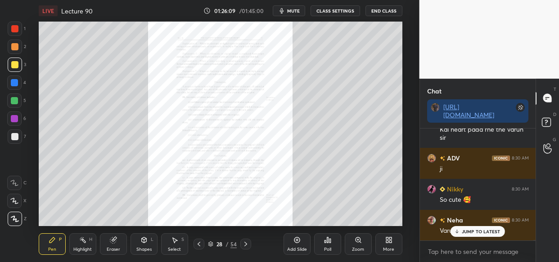
click at [465, 232] on p "JUMP TO LATEST" at bounding box center [481, 231] width 39 height 5
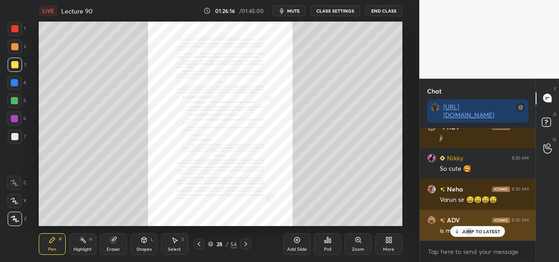
drag, startPoint x: 471, startPoint y: 231, endPoint x: 466, endPoint y: 230, distance: 5.5
click at [469, 231] on p "JUMP TO LATEST" at bounding box center [481, 231] width 39 height 5
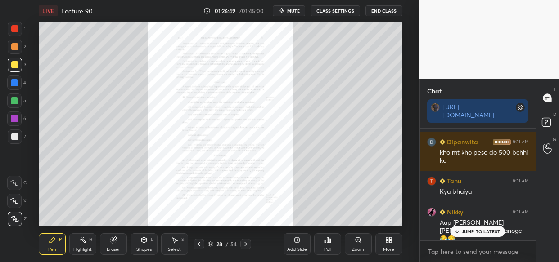
scroll to position [54241, 0]
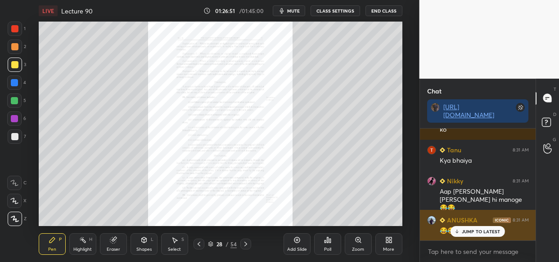
drag, startPoint x: 468, startPoint y: 232, endPoint x: 453, endPoint y: 231, distance: 15.3
click at [467, 232] on p "JUMP TO LATEST" at bounding box center [481, 231] width 39 height 5
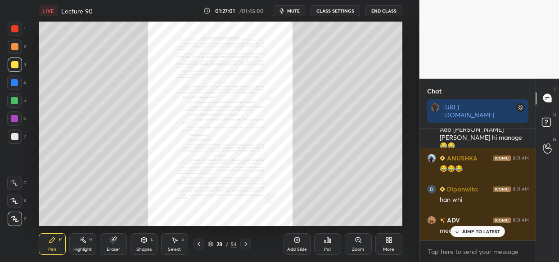
scroll to position [54334, 0]
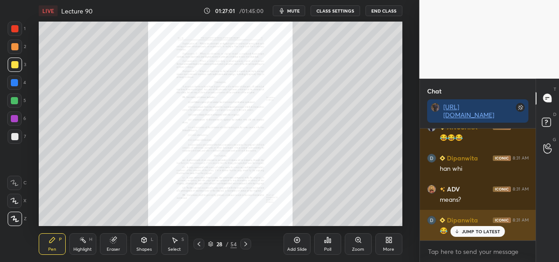
click at [467, 230] on p "JUMP TO LATEST" at bounding box center [481, 231] width 39 height 5
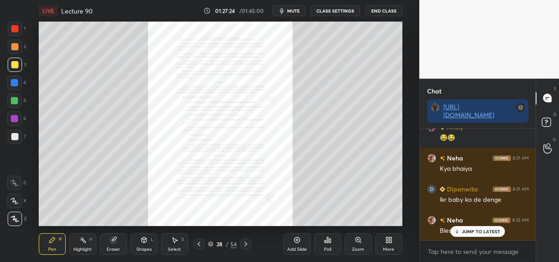
scroll to position [54644, 0]
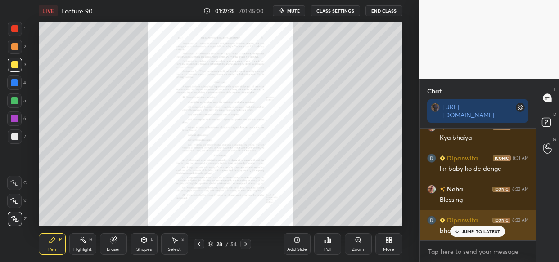
click at [469, 233] on p "JUMP TO LATEST" at bounding box center [481, 231] width 39 height 5
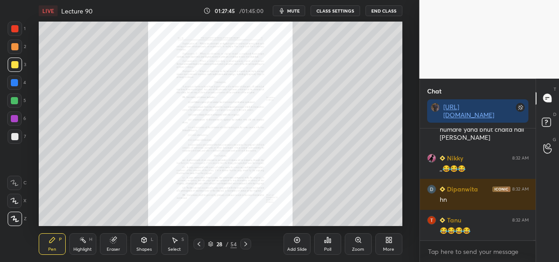
scroll to position [54870, 0]
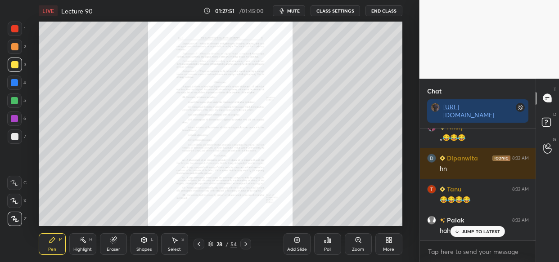
click at [490, 236] on div "shubh 8:31 AM 😂 Tanu 8:31 AM 😂😂😂 Nikky 8:31 AM 😂😂 Neha 8:31 AM Kya bhaiya Dipan…" at bounding box center [478, 185] width 116 height 112
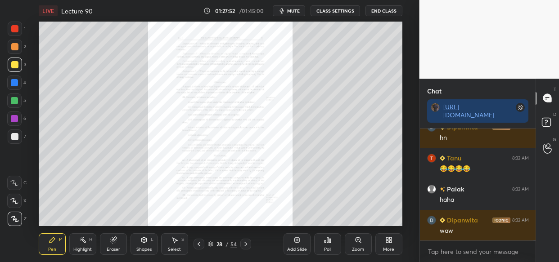
scroll to position [54940, 0]
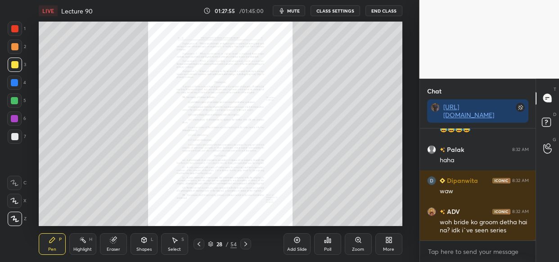
click at [333, 224] on div "Poll" at bounding box center [327, 244] width 27 height 50
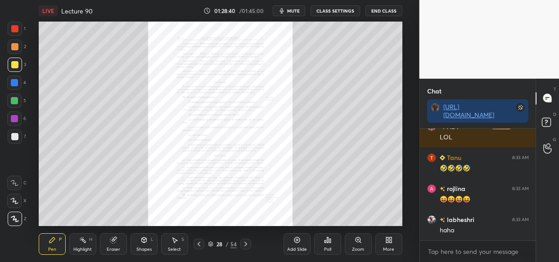
scroll to position [55592, 0]
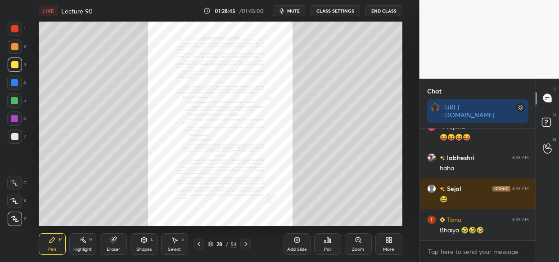
click at [356, 243] on icon at bounding box center [357, 240] width 7 height 7
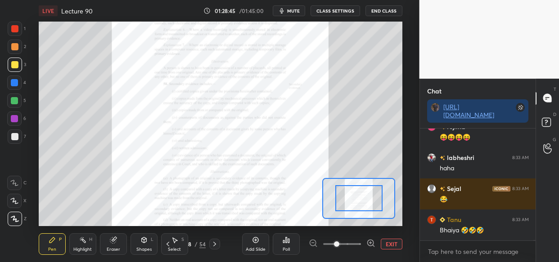
click at [360, 244] on span at bounding box center [342, 244] width 38 height 13
click at [339, 243] on span at bounding box center [336, 244] width 5 height 5
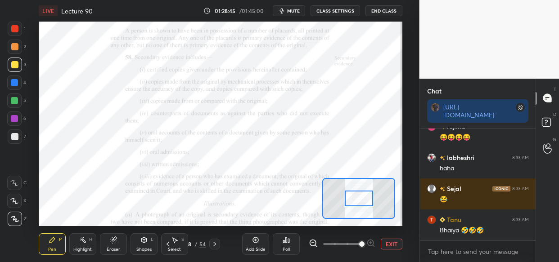
click at [364, 243] on span at bounding box center [361, 244] width 5 height 5
drag, startPoint x: 363, startPoint y: 240, endPoint x: 358, endPoint y: 238, distance: 5.6
click at [364, 242] on span at bounding box center [361, 244] width 5 height 5
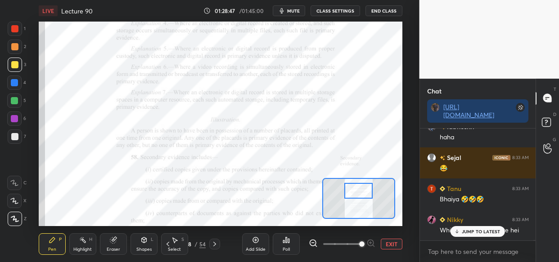
scroll to position [55662, 0]
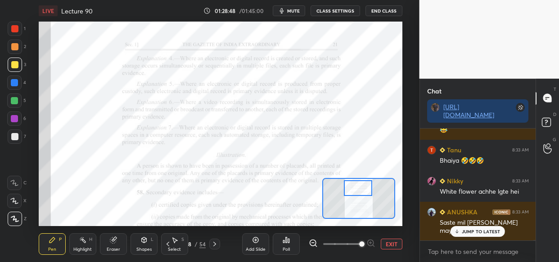
drag, startPoint x: 355, startPoint y: 202, endPoint x: 354, endPoint y: 191, distance: 10.4
click at [354, 191] on div at bounding box center [358, 188] width 28 height 16
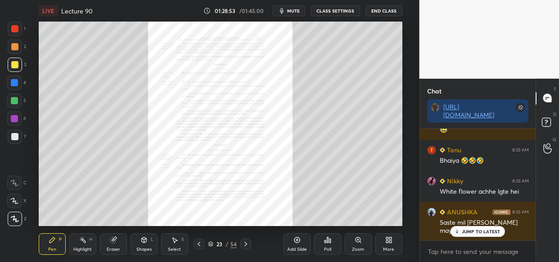
click at [349, 245] on div "Zoom" at bounding box center [358, 244] width 27 height 22
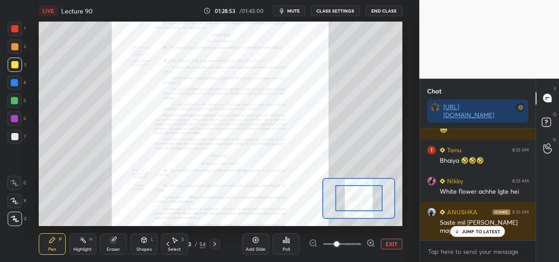
click at [350, 245] on span at bounding box center [342, 244] width 38 height 13
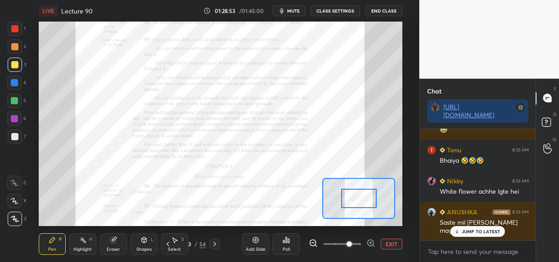
click at [351, 245] on span at bounding box center [348, 244] width 5 height 5
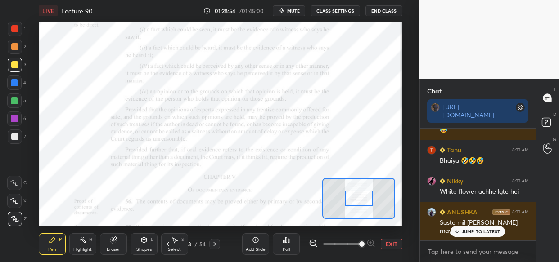
click at [359, 243] on span at bounding box center [361, 244] width 5 height 5
click at [364, 242] on span at bounding box center [361, 244] width 5 height 5
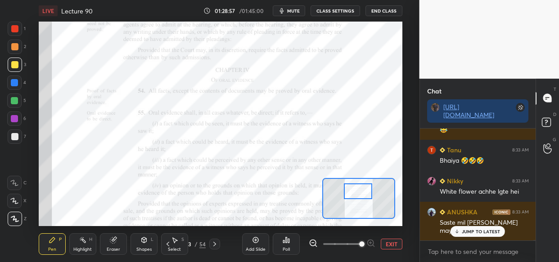
drag, startPoint x: 363, startPoint y: 194, endPoint x: 362, endPoint y: 186, distance: 8.1
click at [362, 186] on div at bounding box center [358, 192] width 28 height 16
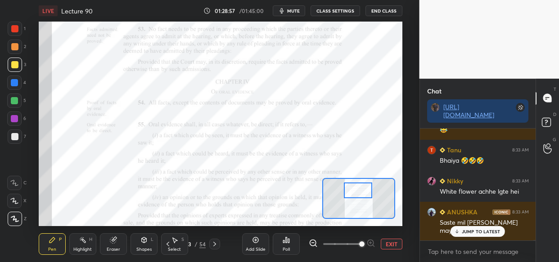
scroll to position [55693, 0]
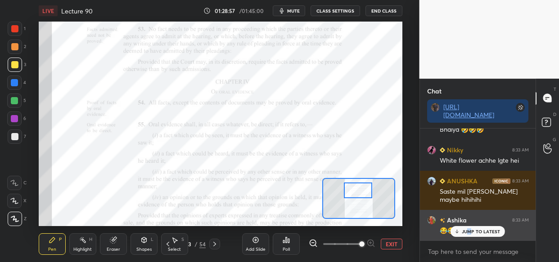
drag, startPoint x: 470, startPoint y: 229, endPoint x: 465, endPoint y: 232, distance: 5.6
click at [468, 231] on p "JUMP TO LATEST" at bounding box center [481, 231] width 39 height 5
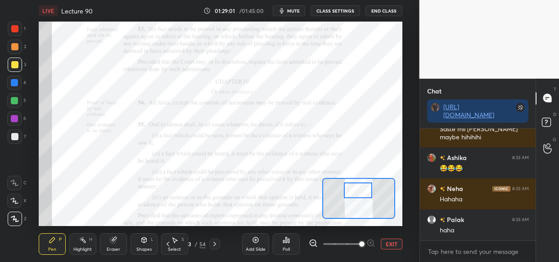
scroll to position [55786, 0]
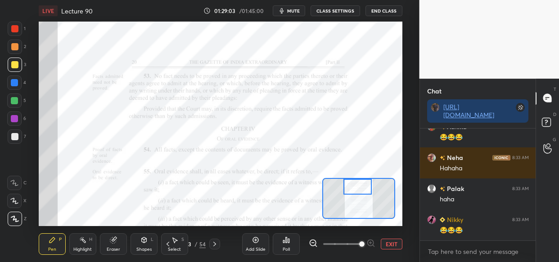
drag, startPoint x: 358, startPoint y: 191, endPoint x: 357, endPoint y: 184, distance: 6.3
click at [357, 184] on div at bounding box center [357, 187] width 28 height 16
drag, startPoint x: 13, startPoint y: 82, endPoint x: 10, endPoint y: 92, distance: 10.3
click at [12, 83] on div at bounding box center [14, 82] width 7 height 7
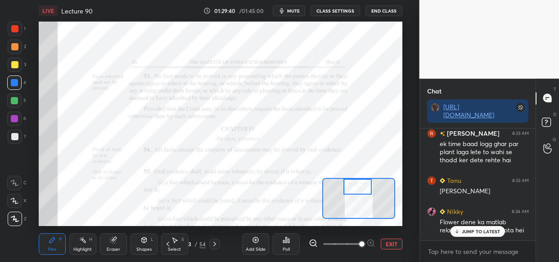
scroll to position [56018, 0]
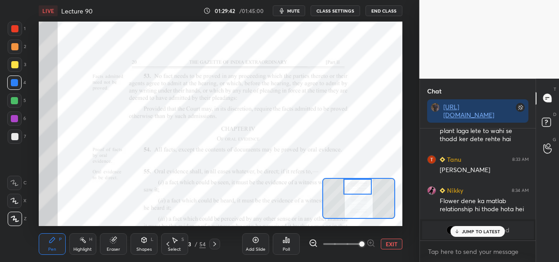
click at [489, 228] on div "JUMP TO LATEST" at bounding box center [477, 231] width 54 height 11
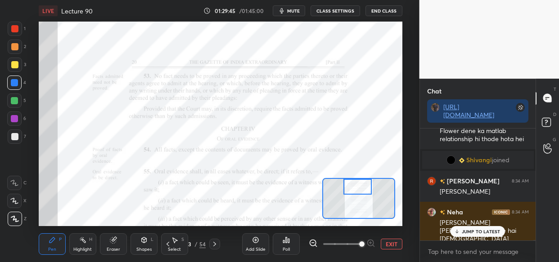
scroll to position [51055, 0]
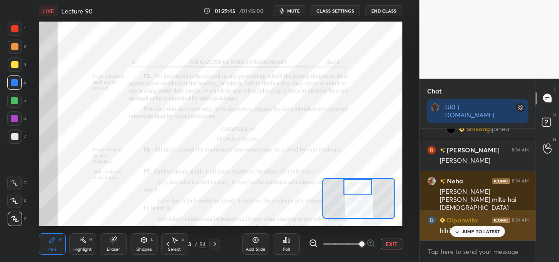
click at [480, 230] on p "JUMP TO LATEST" at bounding box center [481, 231] width 39 height 5
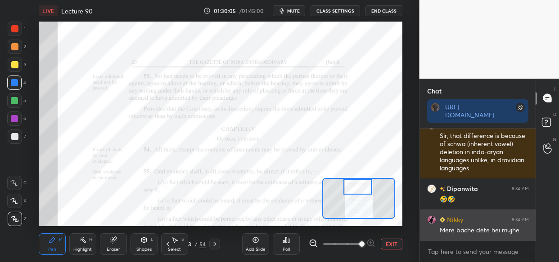
scroll to position [51274, 0]
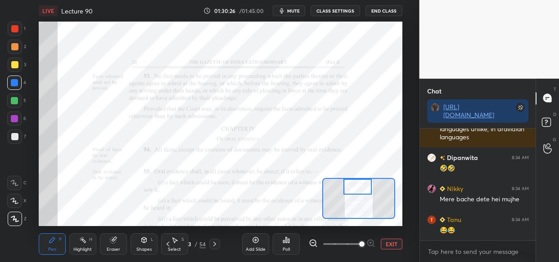
click at [13, 31] on div at bounding box center [14, 28] width 7 height 7
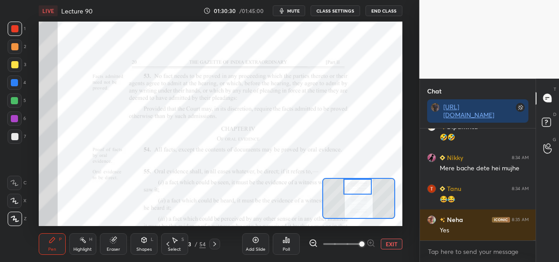
scroll to position [51336, 0]
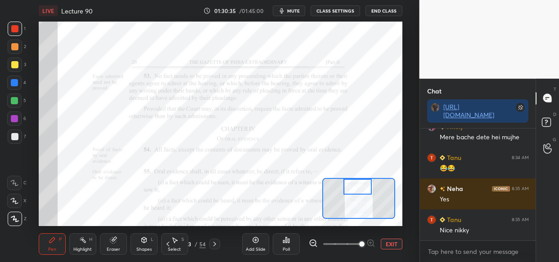
drag, startPoint x: 14, startPoint y: 81, endPoint x: 13, endPoint y: 93, distance: 11.7
click at [13, 81] on div at bounding box center [14, 82] width 7 height 7
click at [11, 119] on div at bounding box center [14, 119] width 14 height 14
click at [14, 118] on div at bounding box center [14, 118] width 7 height 7
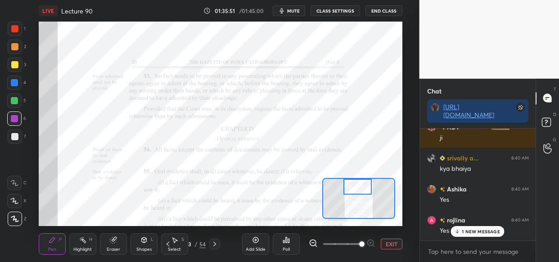
scroll to position [55436, 0]
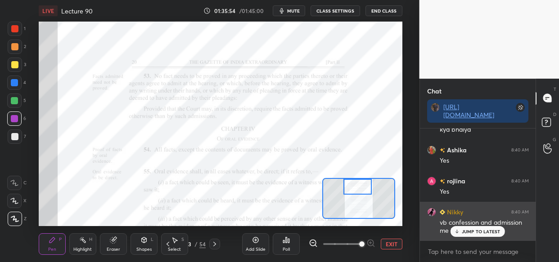
click at [470, 234] on p "JUMP TO LATEST" at bounding box center [481, 231] width 39 height 5
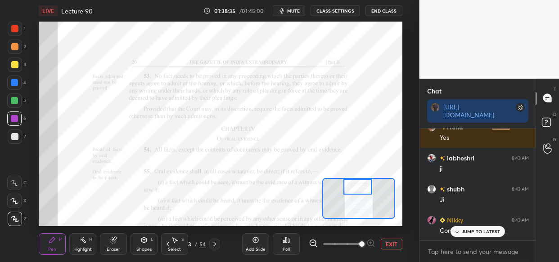
scroll to position [57214, 0]
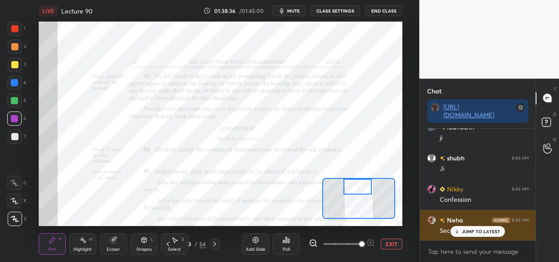
drag, startPoint x: 473, startPoint y: 235, endPoint x: 420, endPoint y: 229, distance: 53.4
click at [473, 233] on div "JUMP TO LATEST" at bounding box center [477, 231] width 54 height 11
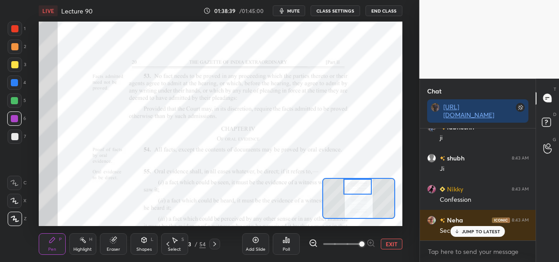
scroll to position [57245, 0]
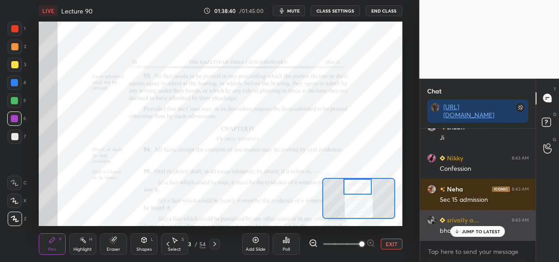
click at [481, 233] on p "JUMP TO LATEST" at bounding box center [481, 231] width 39 height 5
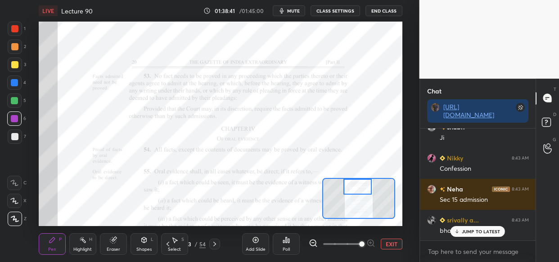
scroll to position [57267, 0]
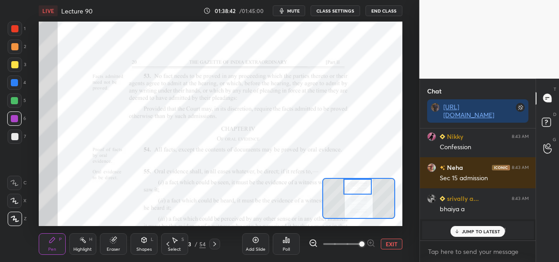
drag, startPoint x: 474, startPoint y: 238, endPoint x: 465, endPoint y: 233, distance: 10.3
click at [473, 237] on div "Sadaf joined" at bounding box center [478, 230] width 112 height 18
click at [470, 236] on div "JUMP TO LATEST" at bounding box center [477, 231] width 54 height 11
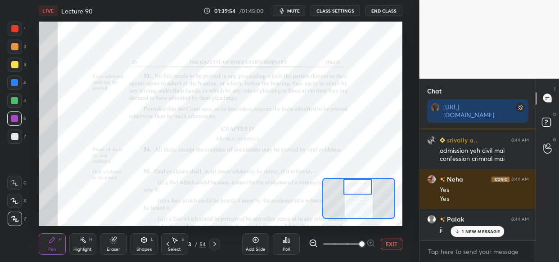
scroll to position [56121, 0]
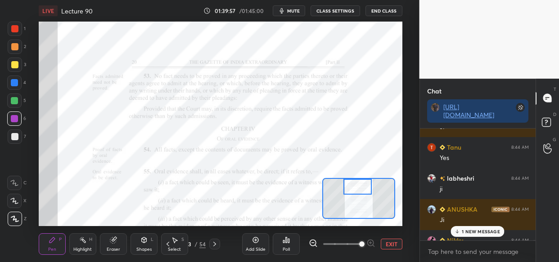
click at [477, 230] on p "1 NEW MESSAGE" at bounding box center [481, 231] width 38 height 5
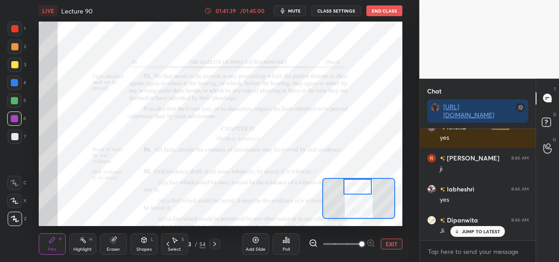
scroll to position [57556, 0]
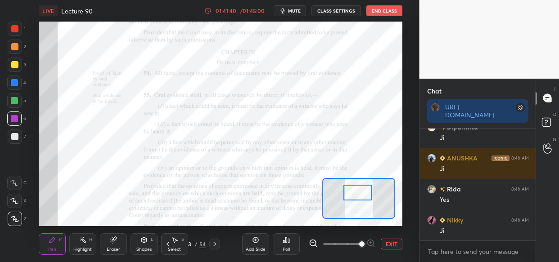
drag, startPoint x: 356, startPoint y: 183, endPoint x: 356, endPoint y: 189, distance: 5.8
click at [356, 189] on div at bounding box center [357, 193] width 28 height 16
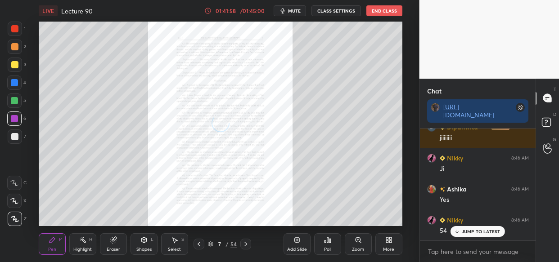
scroll to position [57867, 0]
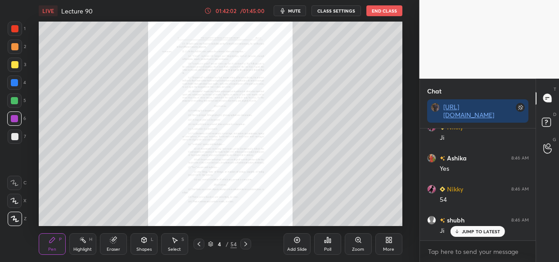
click at [364, 246] on div "Zoom" at bounding box center [358, 244] width 27 height 22
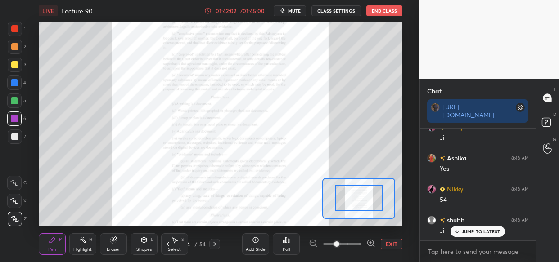
click at [370, 242] on icon at bounding box center [370, 243] width 9 height 9
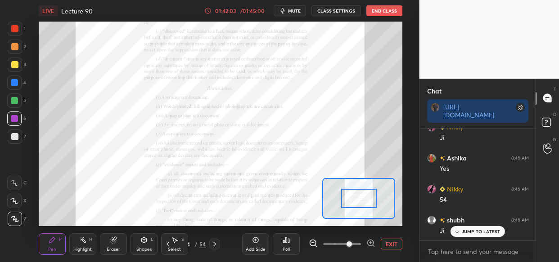
click at [372, 243] on icon at bounding box center [370, 243] width 9 height 9
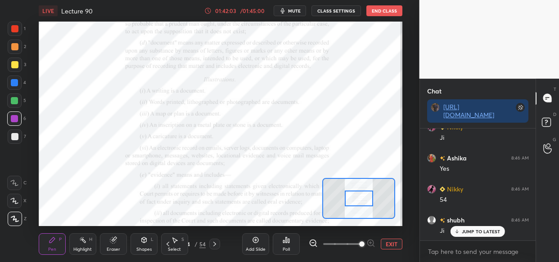
click at [372, 242] on div at bounding box center [342, 244] width 67 height 11
click at [371, 239] on div at bounding box center [342, 244] width 67 height 11
click at [361, 197] on div at bounding box center [359, 199] width 28 height 16
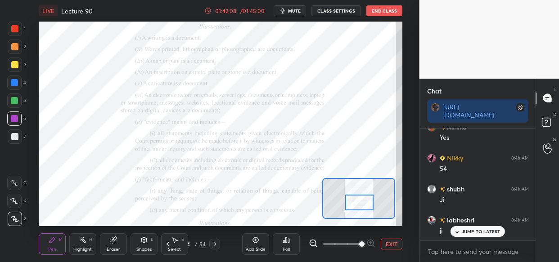
click at [361, 201] on div at bounding box center [359, 203] width 28 height 16
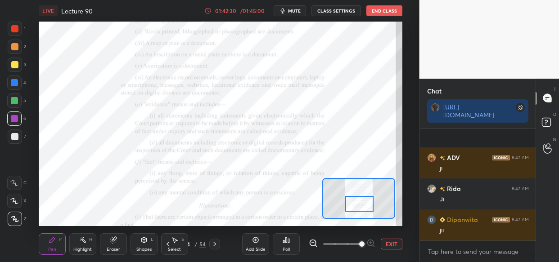
scroll to position [58177, 0]
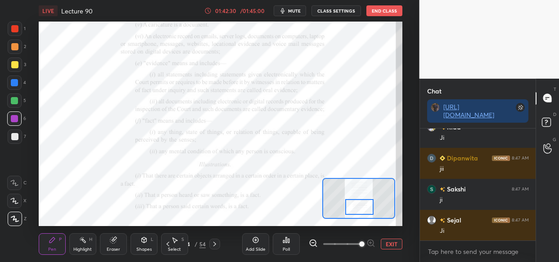
click at [358, 205] on div at bounding box center [359, 207] width 28 height 16
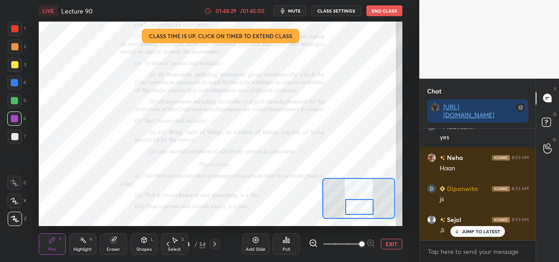
scroll to position [63112, 0]
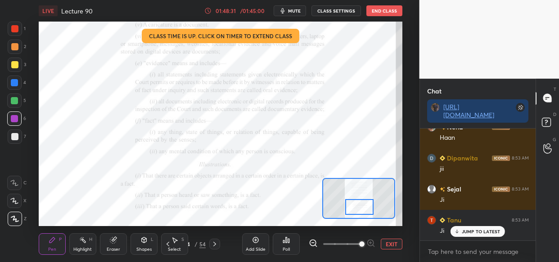
click at [479, 229] on p "JUMP TO LATEST" at bounding box center [481, 231] width 39 height 5
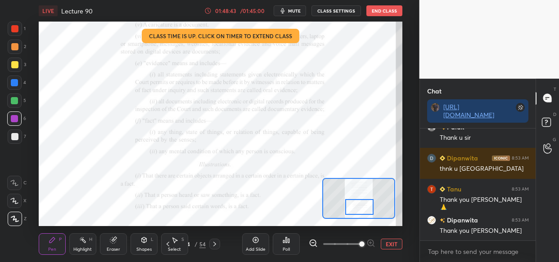
scroll to position [63454, 0]
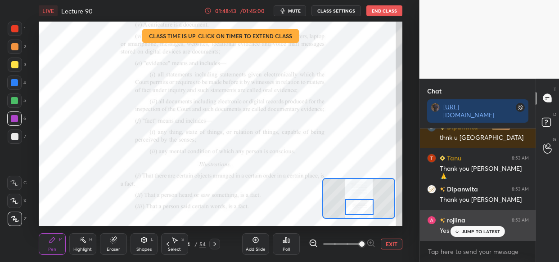
click at [467, 228] on div "JUMP TO LATEST" at bounding box center [477, 231] width 54 height 11
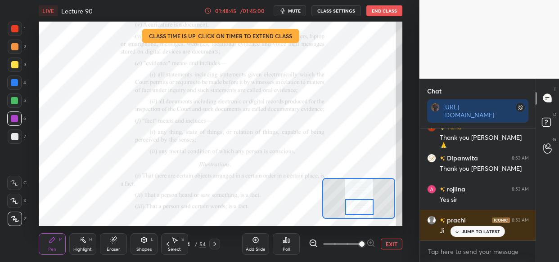
scroll to position [63516, 0]
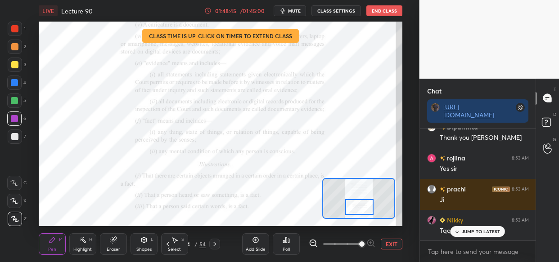
click at [381, 10] on button "End Class" at bounding box center [384, 10] width 36 height 11
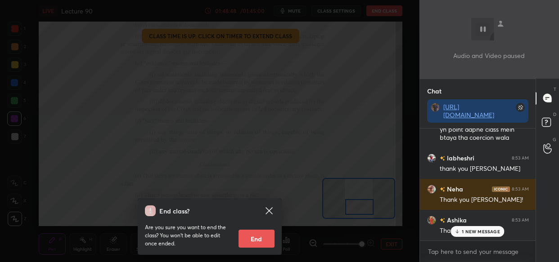
scroll to position [63710, 0]
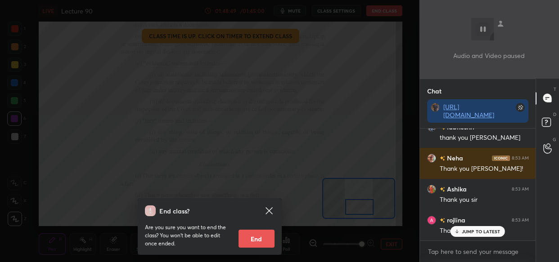
click at [258, 242] on button "End" at bounding box center [256, 239] width 36 height 18
type textarea "x"
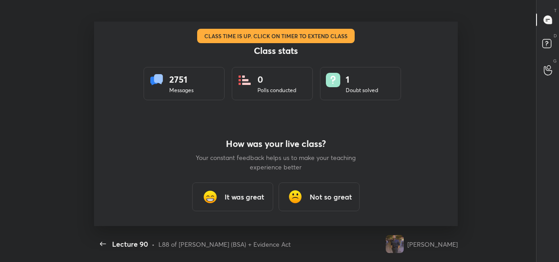
scroll to position [204, 412]
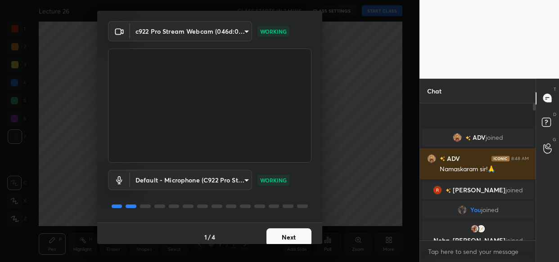
scroll to position [32, 0]
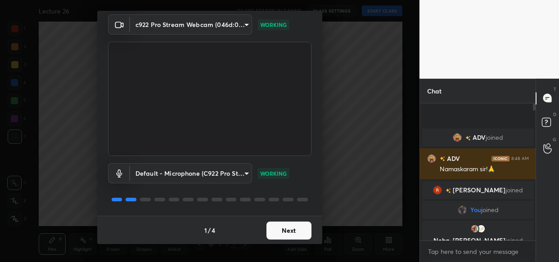
click at [292, 229] on button "Next" at bounding box center [288, 231] width 45 height 18
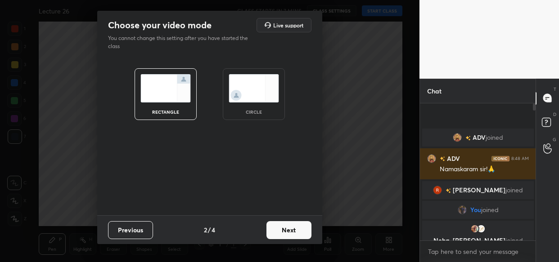
scroll to position [0, 0]
click at [292, 229] on button "Next" at bounding box center [288, 230] width 45 height 18
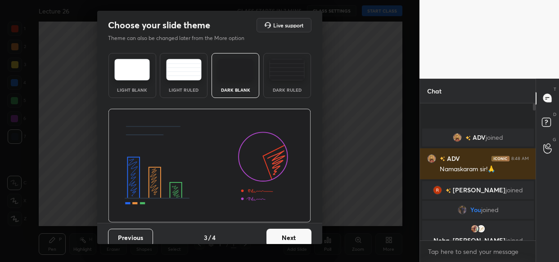
click at [292, 229] on button "Next" at bounding box center [288, 238] width 45 height 18
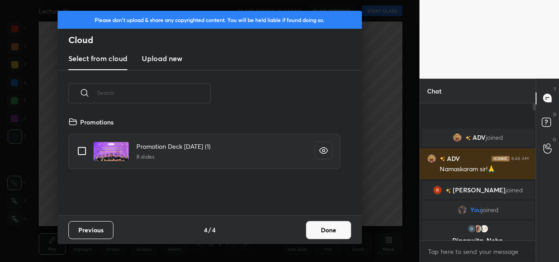
scroll to position [99, 288]
click at [326, 229] on button "Done" at bounding box center [328, 230] width 45 height 18
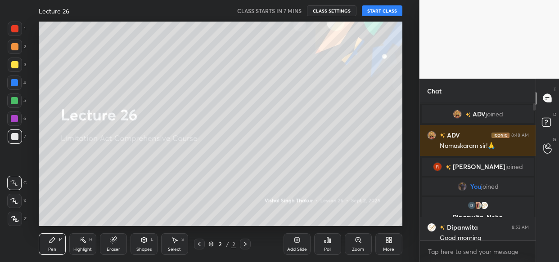
click at [388, 251] on div "More" at bounding box center [388, 249] width 11 height 4
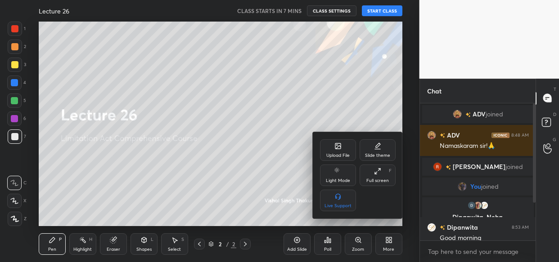
click at [334, 153] on div "Upload File" at bounding box center [337, 155] width 23 height 4
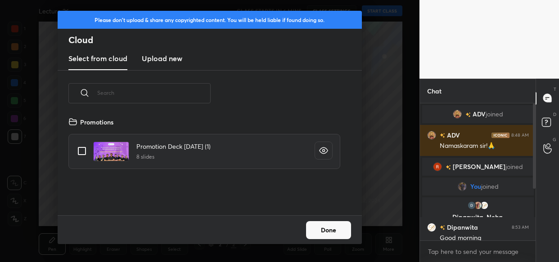
click at [159, 60] on h3 "Upload new" at bounding box center [162, 58] width 40 height 11
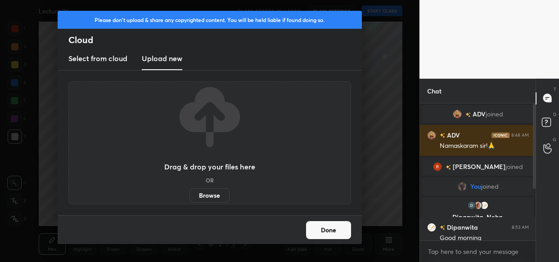
click at [212, 190] on label "Browse" at bounding box center [209, 195] width 40 height 14
click at [189, 190] on input "Browse" at bounding box center [189, 195] width 0 height 14
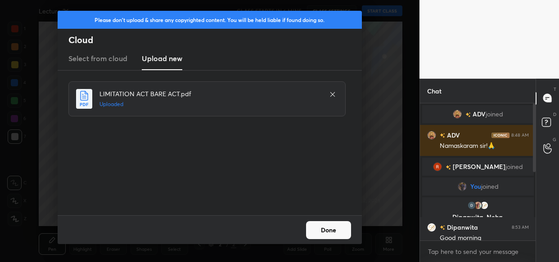
click at [332, 229] on button "Done" at bounding box center [328, 230] width 45 height 18
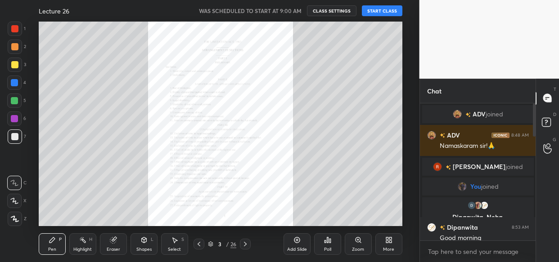
click at [381, 12] on button "START CLASS" at bounding box center [382, 10] width 40 height 11
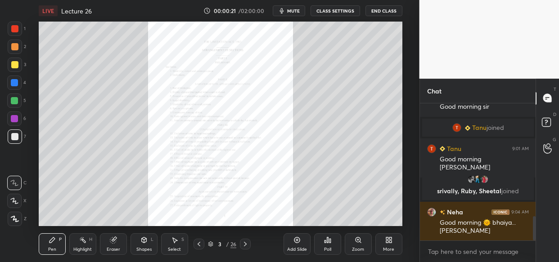
scroll to position [646, 0]
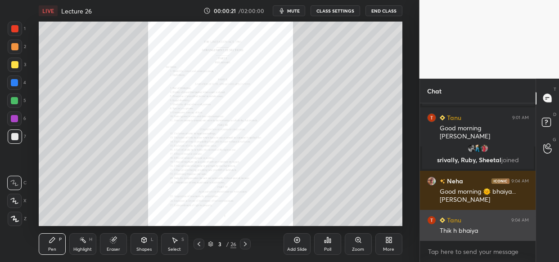
click at [480, 229] on div "Thik h bhaiya" at bounding box center [484, 231] width 89 height 9
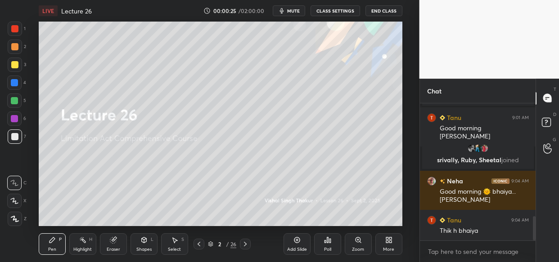
click at [389, 236] on div "More" at bounding box center [388, 244] width 27 height 22
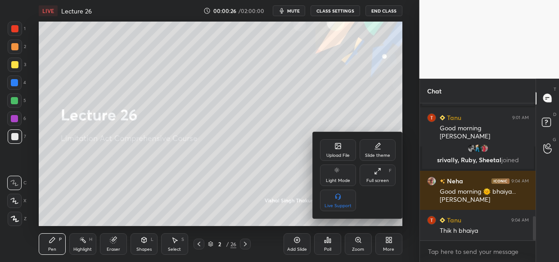
scroll to position [677, 0]
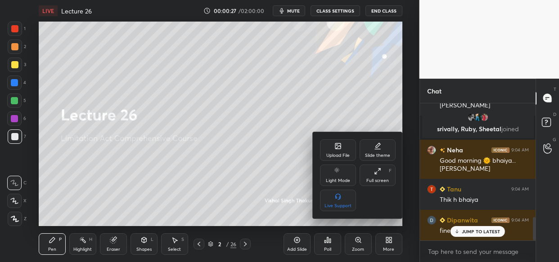
click at [339, 152] on div "Upload File" at bounding box center [338, 150] width 36 height 22
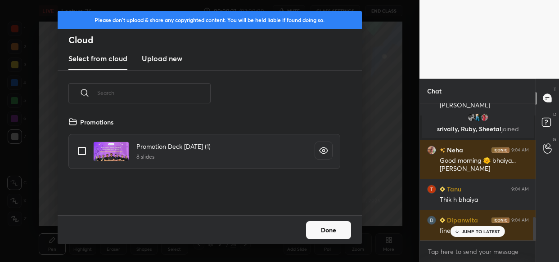
scroll to position [99, 288]
click at [151, 59] on h3 "Upload new" at bounding box center [162, 58] width 40 height 11
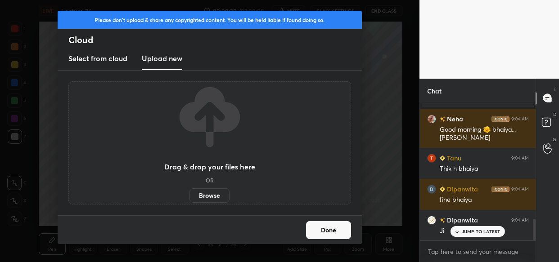
scroll to position [739, 0]
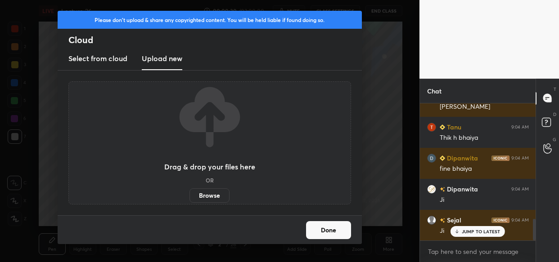
click at [211, 188] on label "Browse" at bounding box center [209, 195] width 40 height 14
click at [189, 188] on input "Browse" at bounding box center [189, 195] width 0 height 14
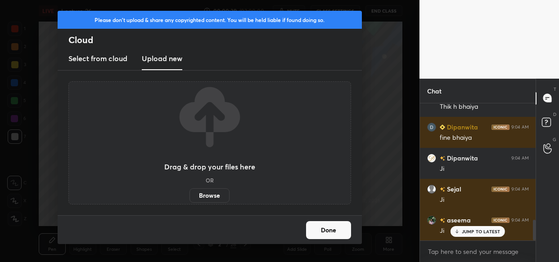
scroll to position [801, 0]
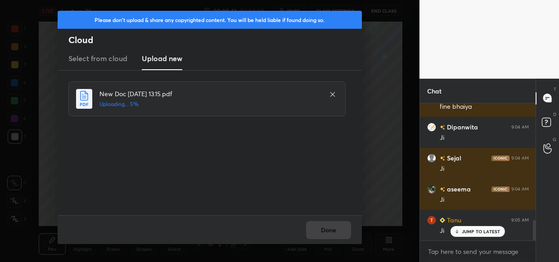
click at [492, 231] on p "JUMP TO LATEST" at bounding box center [481, 231] width 39 height 5
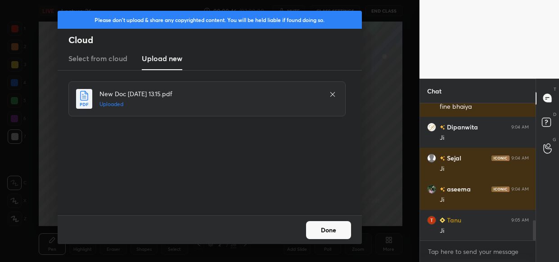
click at [324, 227] on button "Done" at bounding box center [328, 230] width 45 height 18
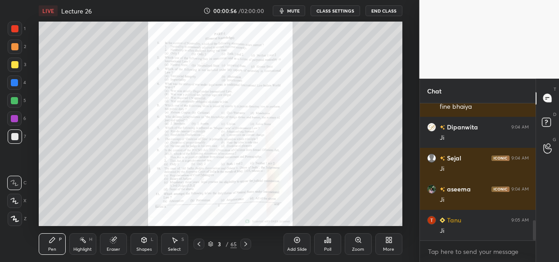
click at [362, 243] on div "Zoom" at bounding box center [358, 244] width 27 height 22
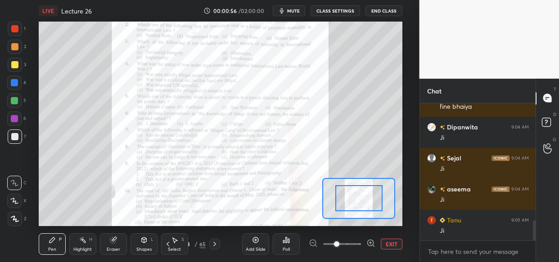
click at [364, 247] on div at bounding box center [342, 244] width 67 height 11
click at [363, 247] on div at bounding box center [342, 244] width 67 height 11
click at [368, 245] on icon at bounding box center [370, 243] width 6 height 6
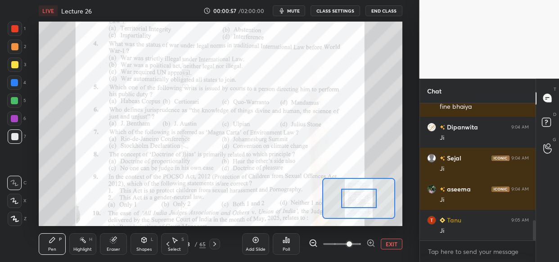
click at [372, 243] on icon at bounding box center [370, 243] width 9 height 9
click at [373, 242] on div at bounding box center [342, 244] width 67 height 11
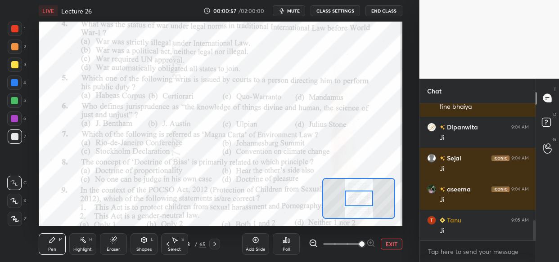
click at [373, 242] on div at bounding box center [342, 244] width 67 height 11
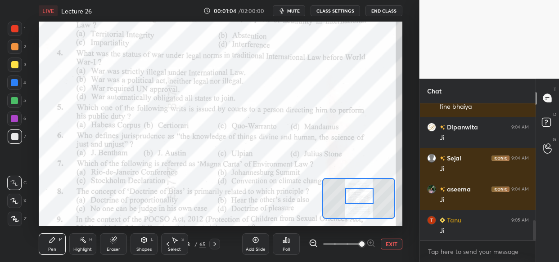
click at [363, 198] on div at bounding box center [359, 196] width 28 height 16
drag, startPoint x: 14, startPoint y: 27, endPoint x: 22, endPoint y: 36, distance: 11.5
click at [15, 29] on div at bounding box center [14, 28] width 7 height 7
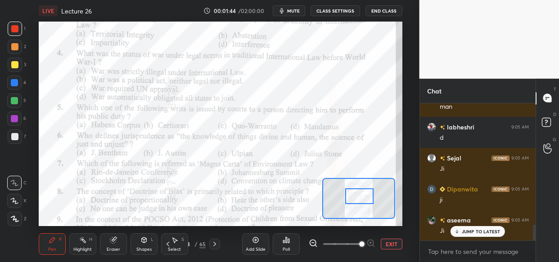
scroll to position [1080, 0]
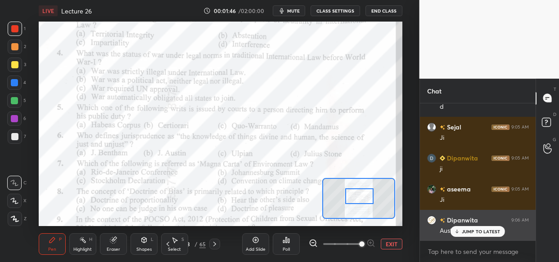
click at [463, 233] on p "JUMP TO LATEST" at bounding box center [481, 231] width 39 height 5
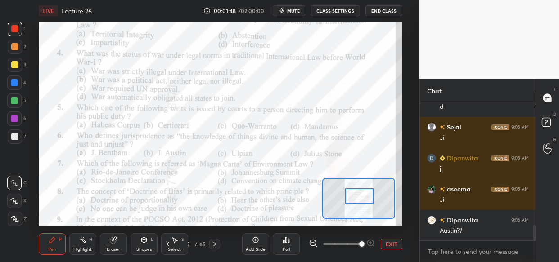
scroll to position [1111, 0]
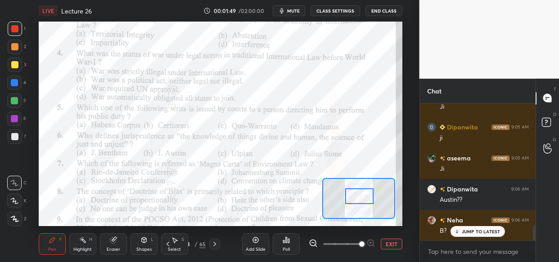
click at [481, 233] on div "[PERSON_NAME] 9:04 AM fine [PERSON_NAME] 9:04 AM Ji [PERSON_NAME] 9:04 AM Ji [P…" at bounding box center [478, 171] width 116 height 137
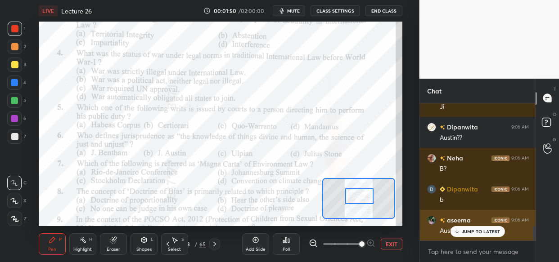
click at [456, 229] on div "JUMP TO LATEST" at bounding box center [477, 231] width 54 height 11
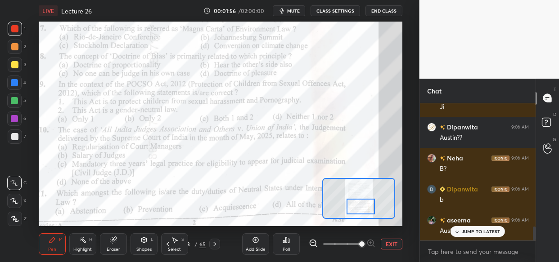
scroll to position [1204, 0]
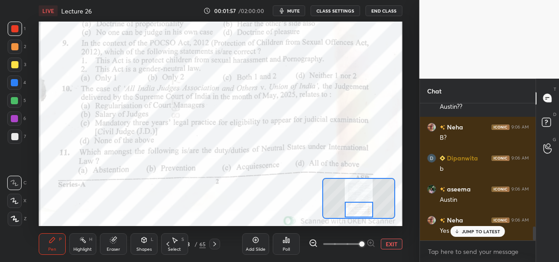
drag, startPoint x: 360, startPoint y: 195, endPoint x: 360, endPoint y: 208, distance: 13.5
click at [360, 208] on div at bounding box center [359, 210] width 28 height 16
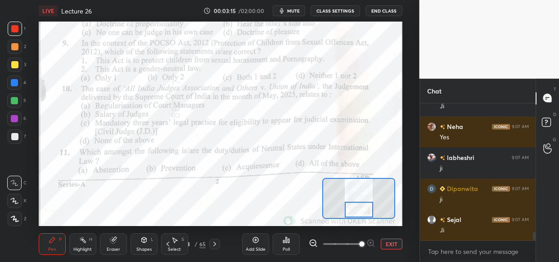
scroll to position [2104, 0]
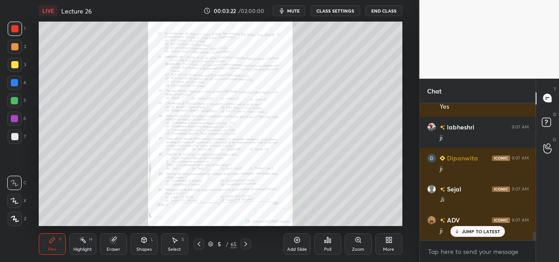
click at [377, 252] on div "More" at bounding box center [388, 244] width 27 height 22
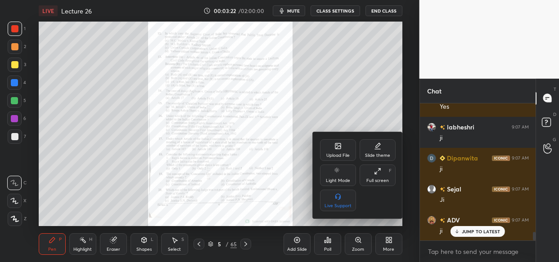
click at [360, 247] on div at bounding box center [279, 131] width 559 height 262
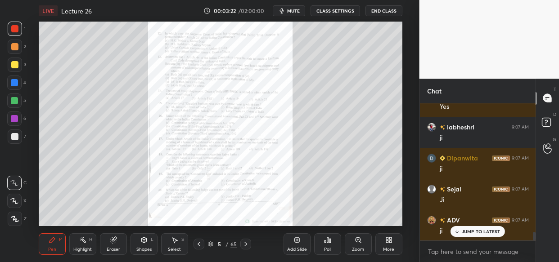
click at [360, 247] on div "Upload File Slide theme Light Mode Full screen F Live Support" at bounding box center [279, 131] width 559 height 262
click at [362, 246] on div "Zoom" at bounding box center [358, 244] width 27 height 22
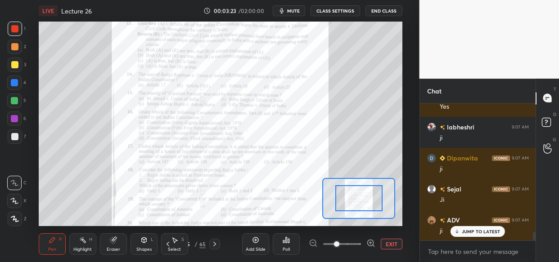
click at [358, 244] on span at bounding box center [342, 244] width 38 height 13
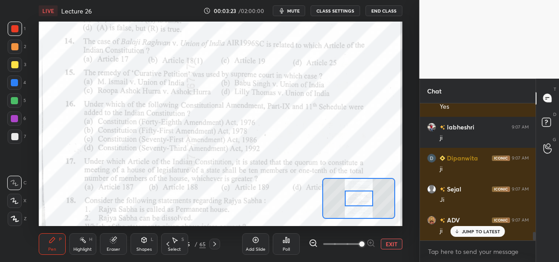
click at [361, 243] on span at bounding box center [361, 244] width 5 height 5
click at [364, 244] on span at bounding box center [361, 244] width 5 height 5
click at [371, 244] on div at bounding box center [342, 244] width 67 height 11
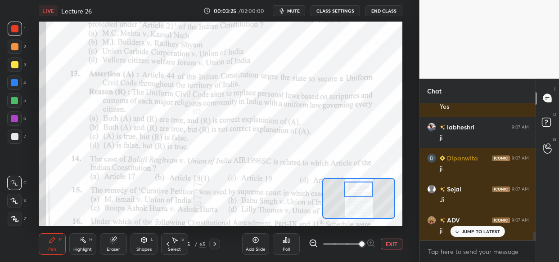
drag, startPoint x: 366, startPoint y: 201, endPoint x: 366, endPoint y: 192, distance: 9.5
click at [366, 192] on div at bounding box center [358, 190] width 28 height 16
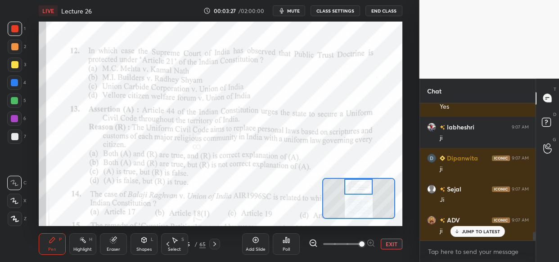
drag, startPoint x: 366, startPoint y: 192, endPoint x: 366, endPoint y: 186, distance: 5.8
click at [366, 186] on div at bounding box center [358, 187] width 28 height 16
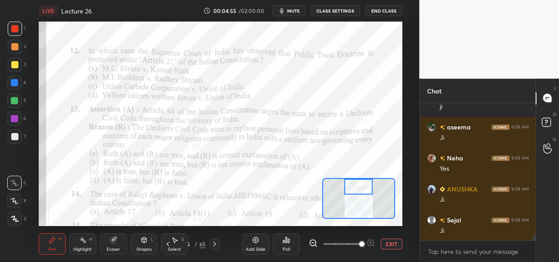
scroll to position [3221, 0]
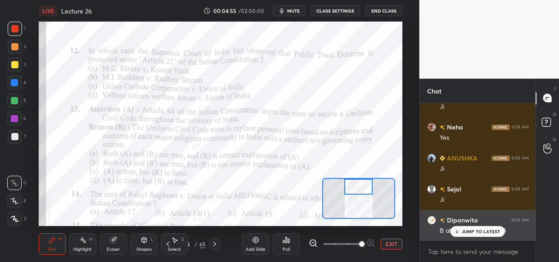
click at [463, 228] on div "JUMP TO LATEST" at bounding box center [477, 231] width 54 height 11
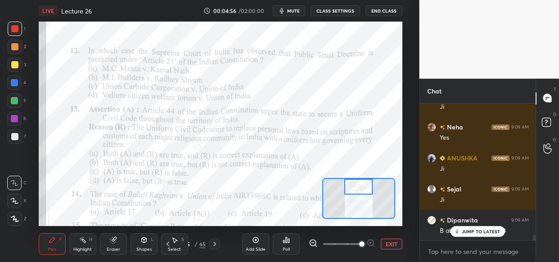
scroll to position [3252, 0]
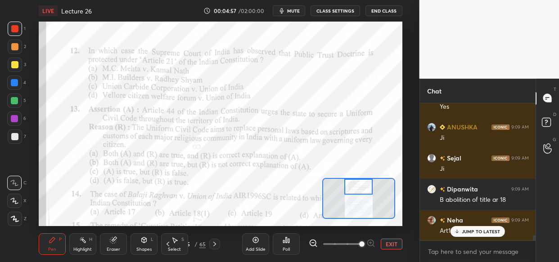
click at [480, 234] on div "JUMP TO LATEST" at bounding box center [477, 231] width 54 height 11
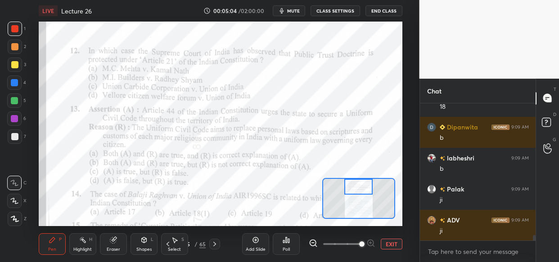
scroll to position [3501, 0]
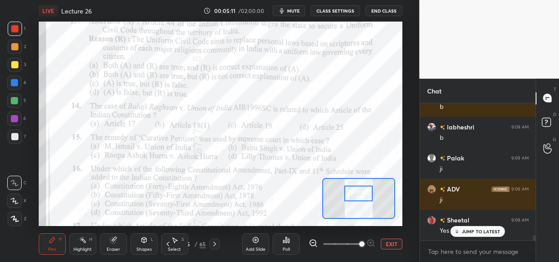
drag, startPoint x: 360, startPoint y: 189, endPoint x: 360, endPoint y: 196, distance: 6.7
click at [360, 196] on div at bounding box center [358, 194] width 28 height 16
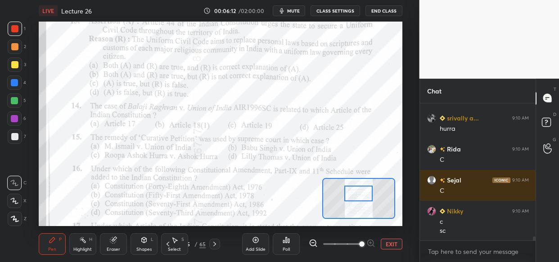
scroll to position [4715, 0]
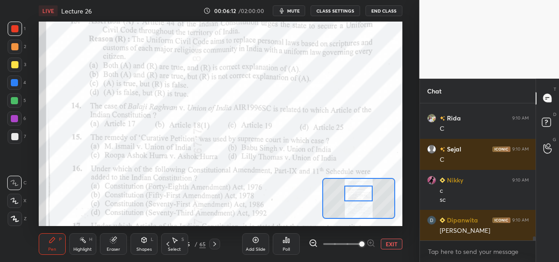
click at [336, 178] on div "Setting up your live class Poll for secs No correct answer Start poll" at bounding box center [220, 124] width 363 height 205
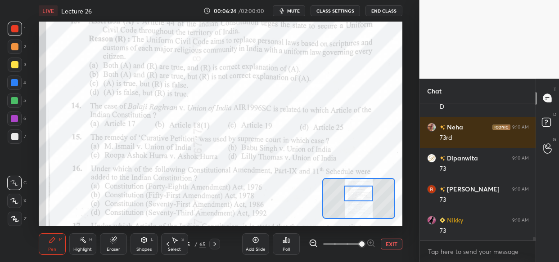
scroll to position [4901, 0]
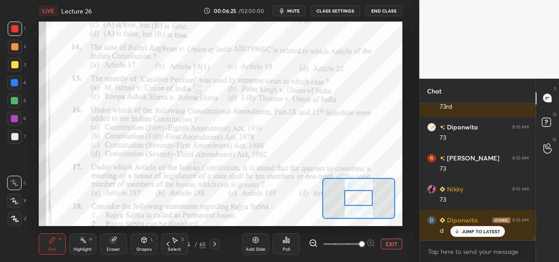
drag, startPoint x: 364, startPoint y: 190, endPoint x: 364, endPoint y: 195, distance: 5.4
click at [364, 195] on div at bounding box center [358, 198] width 28 height 16
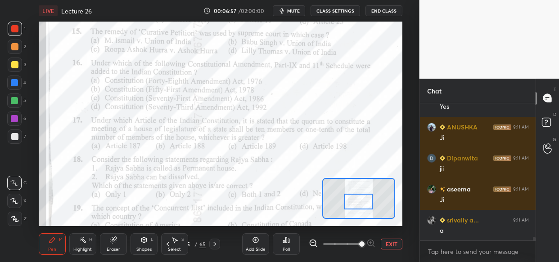
scroll to position [5367, 0]
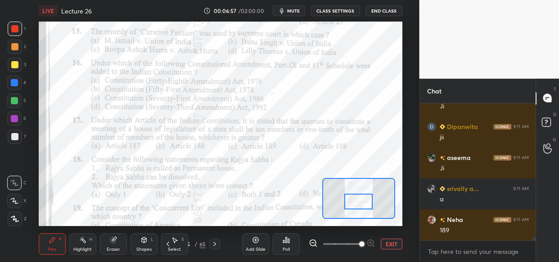
click at [359, 204] on div at bounding box center [358, 202] width 28 height 16
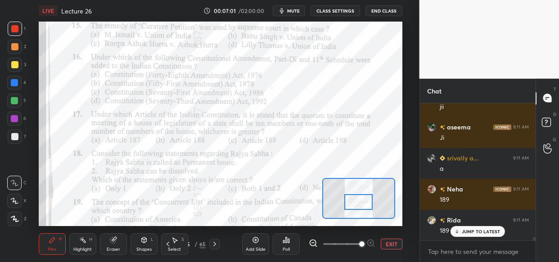
scroll to position [5428, 0]
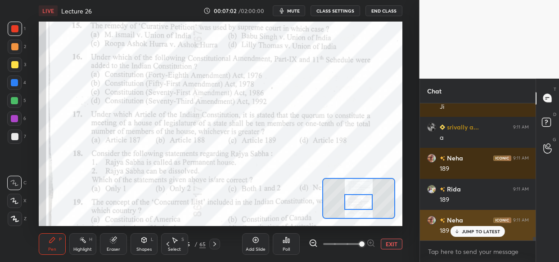
click at [470, 229] on div "JUMP TO LATEST" at bounding box center [477, 231] width 54 height 11
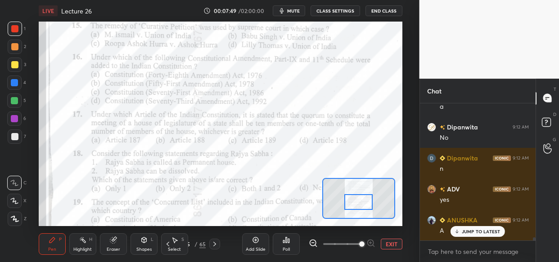
scroll to position [6213, 0]
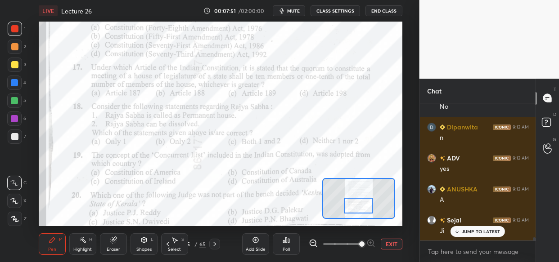
click at [351, 206] on div at bounding box center [358, 206] width 28 height 16
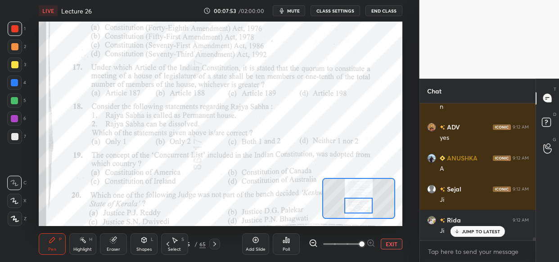
scroll to position [6276, 0]
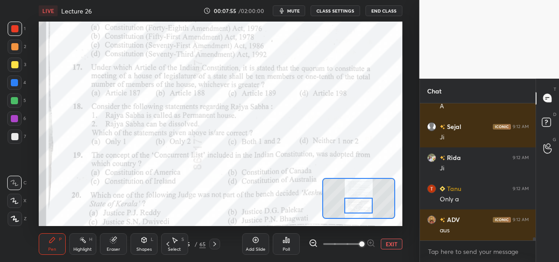
click at [331, 172] on div "Setting up your live class Poll for secs No correct answer Start poll" at bounding box center [220, 124] width 363 height 205
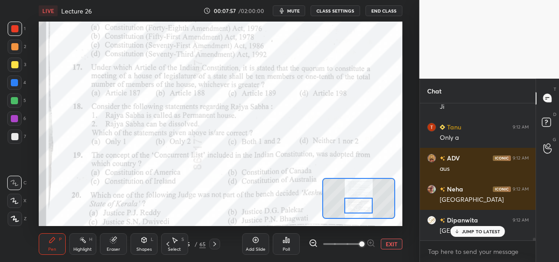
scroll to position [6400, 0]
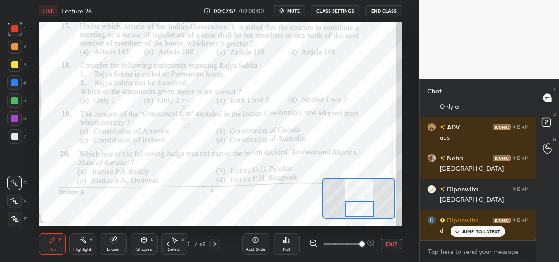
click at [368, 205] on div at bounding box center [359, 209] width 28 height 16
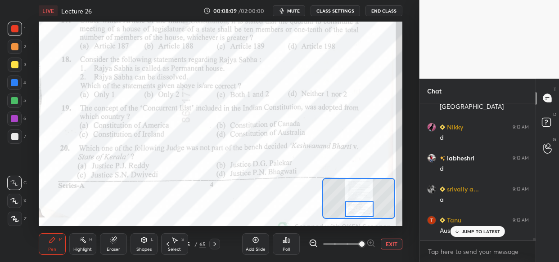
scroll to position [6586, 0]
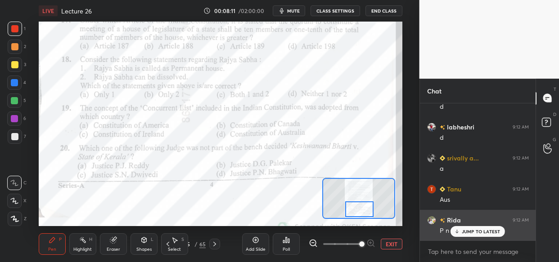
click at [477, 233] on p "JUMP TO LATEST" at bounding box center [481, 231] width 39 height 5
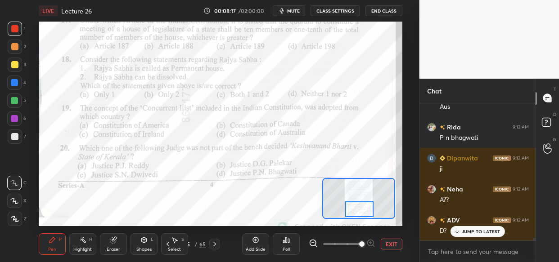
scroll to position [6710, 0]
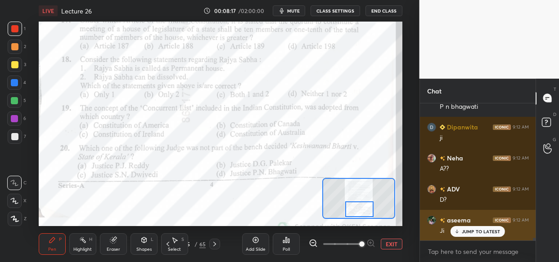
drag, startPoint x: 481, startPoint y: 229, endPoint x: 466, endPoint y: 234, distance: 15.6
click at [481, 229] on p "JUMP TO LATEST" at bounding box center [481, 231] width 39 height 5
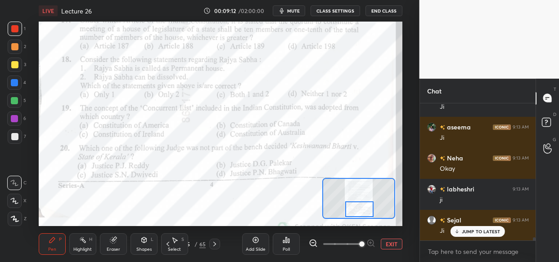
scroll to position [5758, 0]
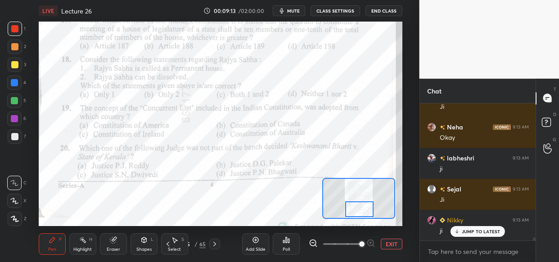
drag, startPoint x: 468, startPoint y: 231, endPoint x: 363, endPoint y: 225, distance: 105.4
click at [469, 231] on p "JUMP TO LATEST" at bounding box center [481, 231] width 39 height 5
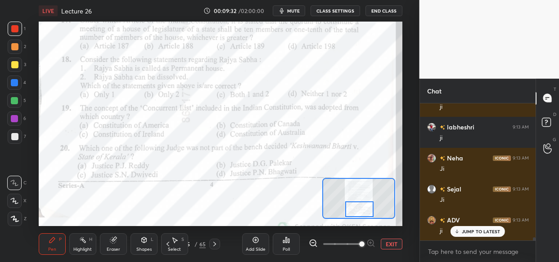
scroll to position [6069, 0]
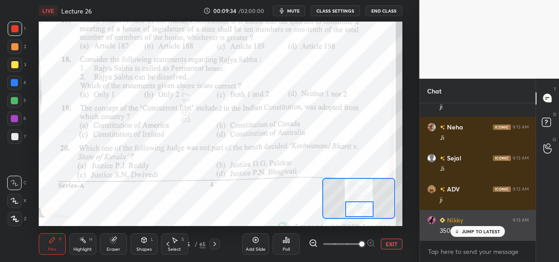
click at [476, 229] on p "JUMP TO LATEST" at bounding box center [481, 231] width 39 height 5
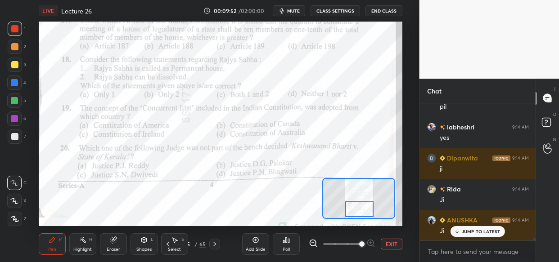
scroll to position [6317, 0]
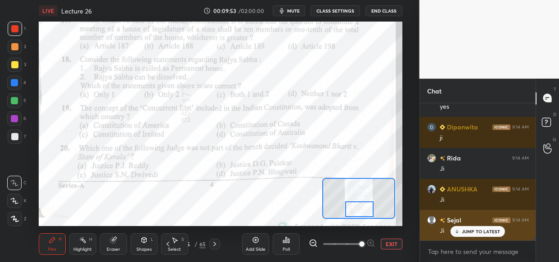
drag, startPoint x: 464, startPoint y: 226, endPoint x: 450, endPoint y: 233, distance: 15.7
click at [463, 226] on div "JUMP TO LATEST" at bounding box center [477, 231] width 54 height 11
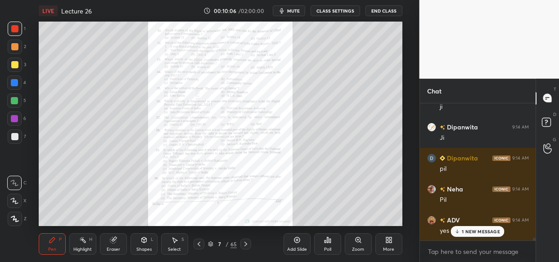
scroll to position [6627, 0]
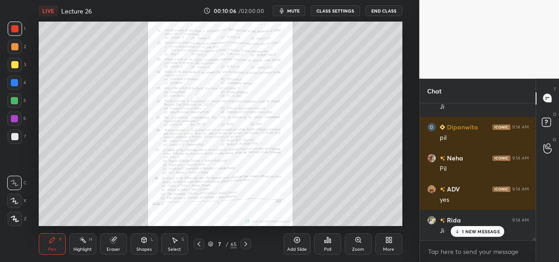
click at [357, 246] on div "Zoom" at bounding box center [358, 244] width 27 height 22
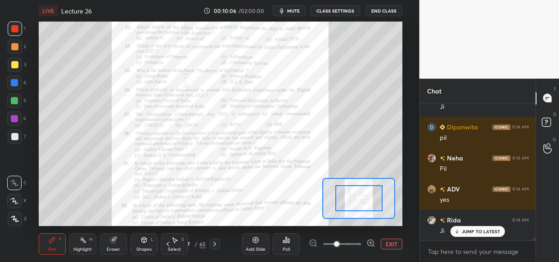
click at [356, 243] on span at bounding box center [342, 244] width 38 height 13
click at [339, 242] on span at bounding box center [336, 244] width 5 height 5
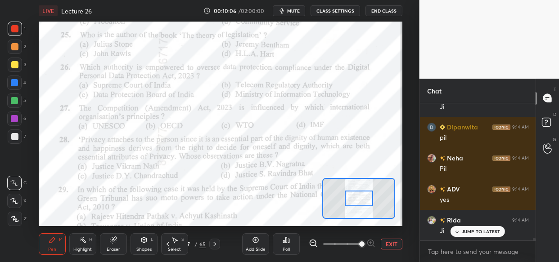
click at [359, 242] on span at bounding box center [361, 244] width 5 height 5
click at [361, 242] on span at bounding box center [361, 244] width 5 height 5
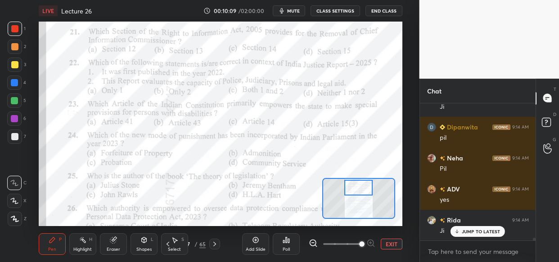
drag, startPoint x: 361, startPoint y: 198, endPoint x: 360, endPoint y: 187, distance: 10.8
click at [360, 187] on div at bounding box center [358, 188] width 28 height 16
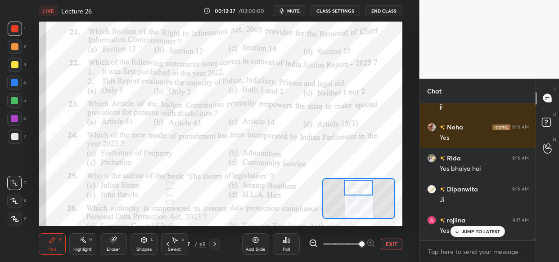
scroll to position [8508, 0]
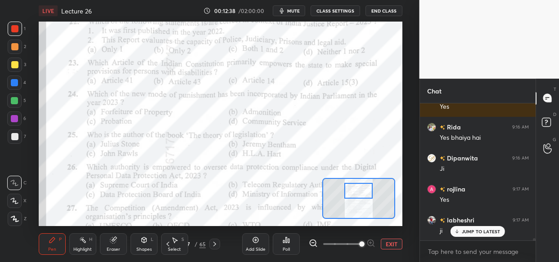
click at [351, 192] on div at bounding box center [358, 191] width 28 height 16
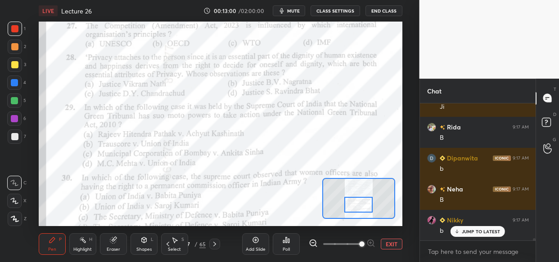
scroll to position [8685, 0]
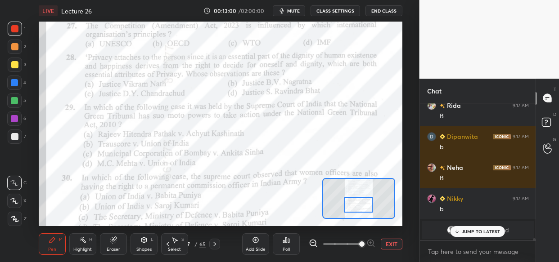
drag, startPoint x: 360, startPoint y: 190, endPoint x: 360, endPoint y: 205, distance: 14.4
click at [360, 205] on div at bounding box center [358, 205] width 28 height 16
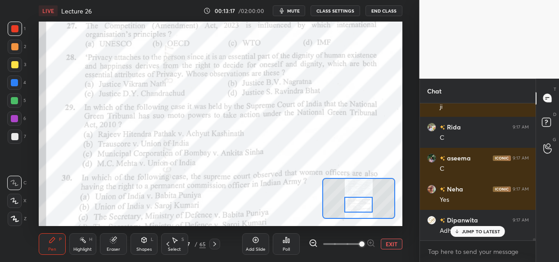
scroll to position [8964, 0]
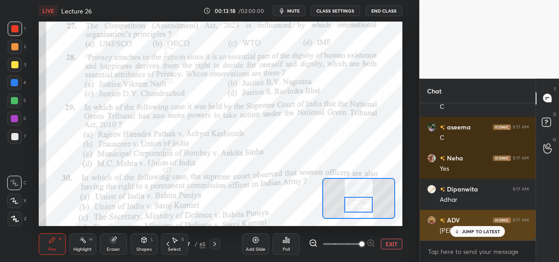
click at [469, 232] on p "JUMP TO LATEST" at bounding box center [481, 231] width 39 height 5
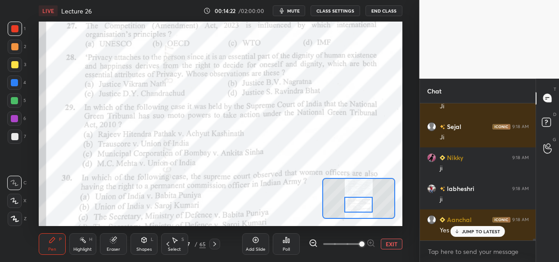
scroll to position [9523, 0]
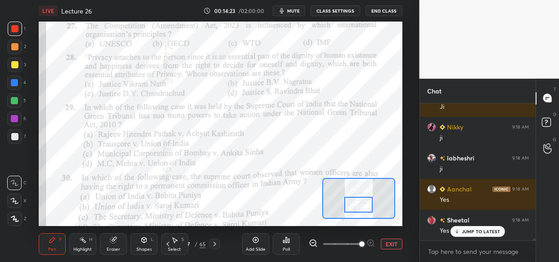
drag, startPoint x: 472, startPoint y: 231, endPoint x: 416, endPoint y: 233, distance: 55.8
click at [471, 231] on p "JUMP TO LATEST" at bounding box center [481, 231] width 39 height 5
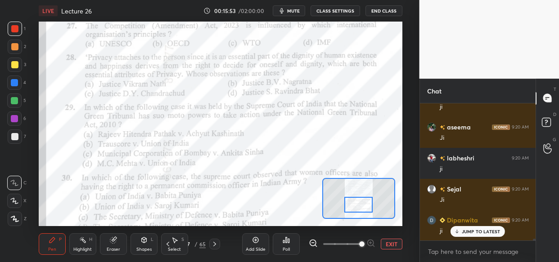
scroll to position [9917, 0]
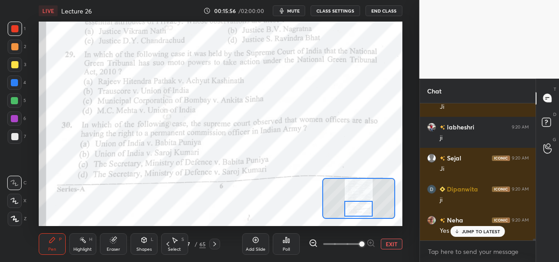
click at [369, 211] on div at bounding box center [358, 209] width 28 height 16
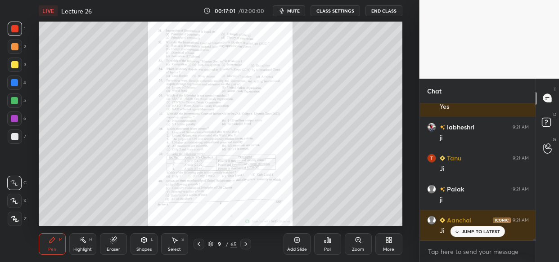
scroll to position [10267, 0]
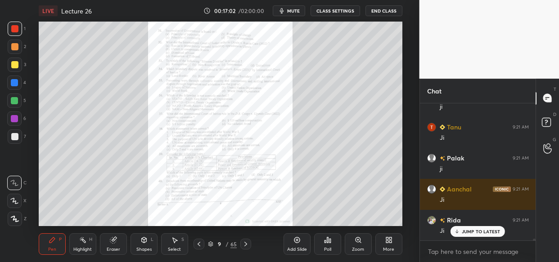
click at [355, 248] on div "Zoom" at bounding box center [358, 249] width 12 height 4
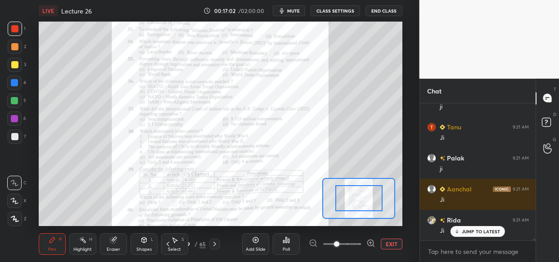
click at [361, 245] on span at bounding box center [342, 244] width 38 height 13
click at [339, 244] on span at bounding box center [336, 244] width 5 height 5
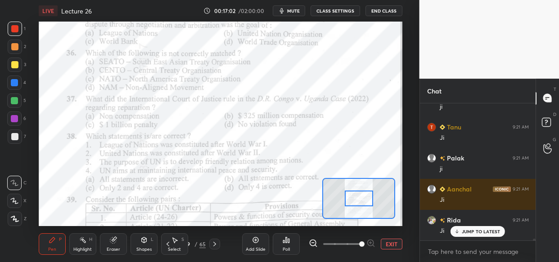
click at [364, 243] on span at bounding box center [361, 244] width 5 height 5
drag, startPoint x: 371, startPoint y: 243, endPoint x: 364, endPoint y: 230, distance: 14.3
click at [371, 241] on div at bounding box center [342, 244] width 67 height 11
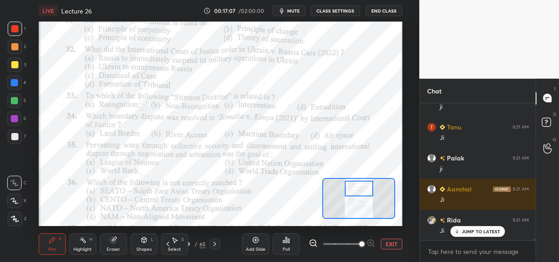
drag, startPoint x: 368, startPoint y: 199, endPoint x: 368, endPoint y: 189, distance: 9.9
click at [368, 189] on div at bounding box center [359, 189] width 28 height 16
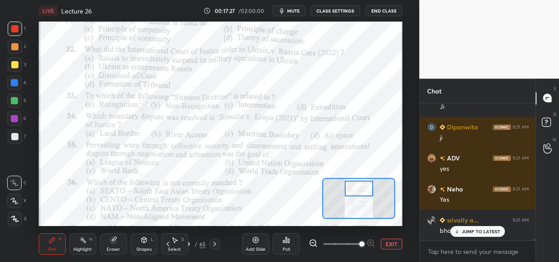
scroll to position [10493, 0]
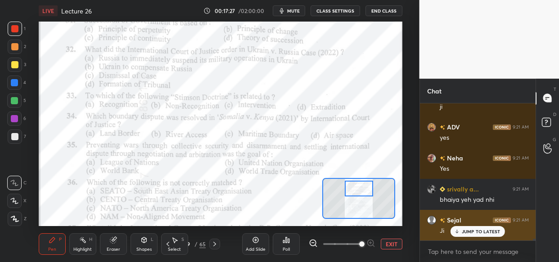
click at [482, 236] on div "JUMP TO LATEST" at bounding box center [477, 231] width 54 height 11
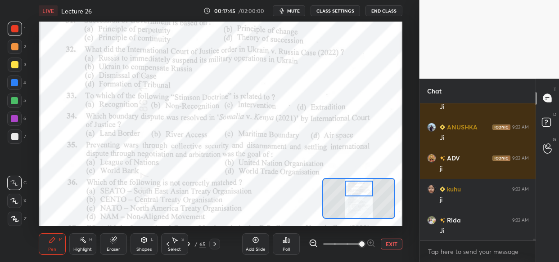
scroll to position [10711, 0]
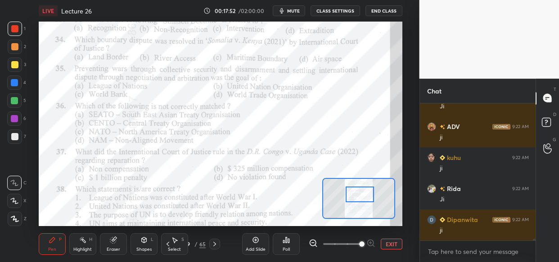
drag, startPoint x: 357, startPoint y: 188, endPoint x: 358, endPoint y: 194, distance: 5.9
click at [358, 194] on div at bounding box center [359, 195] width 28 height 16
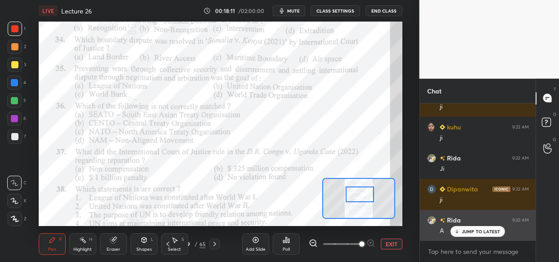
drag, startPoint x: 474, startPoint y: 238, endPoint x: 469, endPoint y: 240, distance: 5.3
click at [474, 238] on div "Rida 9:22 AM A" at bounding box center [478, 225] width 116 height 31
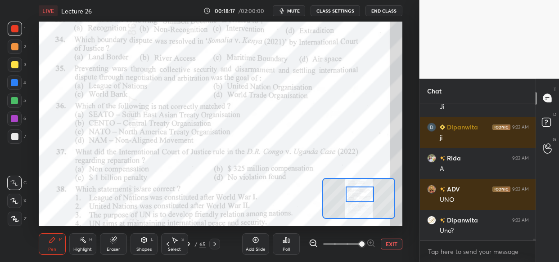
scroll to position [10835, 0]
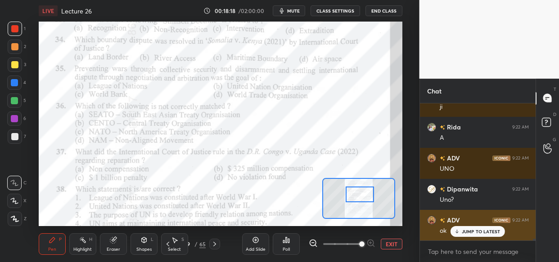
click at [476, 229] on p "JUMP TO LATEST" at bounding box center [481, 231] width 39 height 5
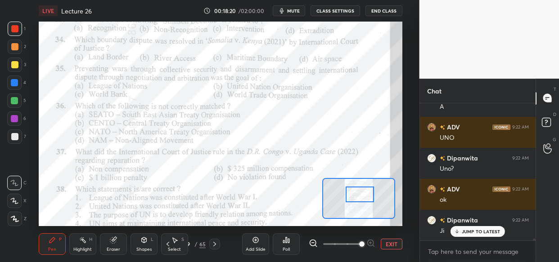
scroll to position [10897, 0]
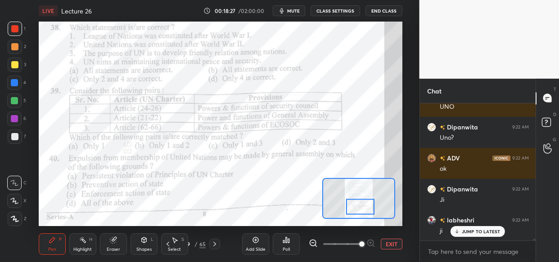
drag, startPoint x: 339, startPoint y: 202, endPoint x: 354, endPoint y: 205, distance: 14.7
click at [354, 205] on div at bounding box center [360, 207] width 28 height 16
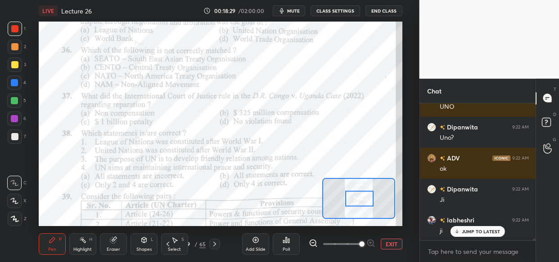
drag, startPoint x: 354, startPoint y: 205, endPoint x: 354, endPoint y: 197, distance: 8.1
click at [354, 197] on div at bounding box center [359, 199] width 28 height 16
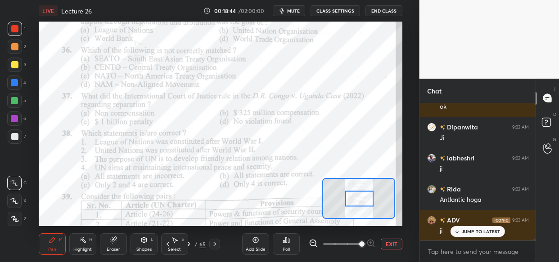
scroll to position [10990, 0]
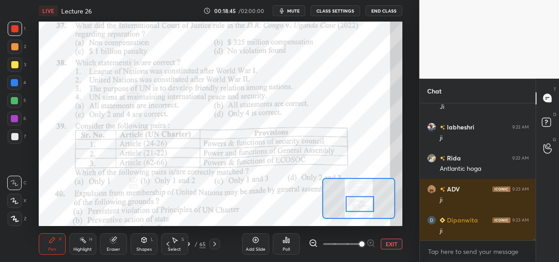
drag, startPoint x: 363, startPoint y: 193, endPoint x: 363, endPoint y: 198, distance: 5.4
click at [363, 198] on div at bounding box center [359, 205] width 28 height 16
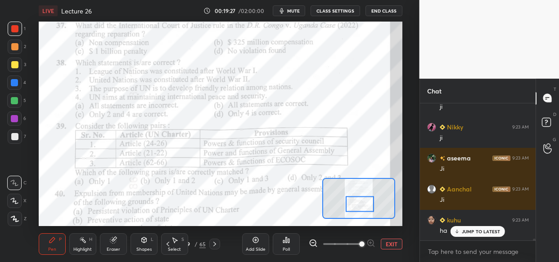
scroll to position [11394, 0]
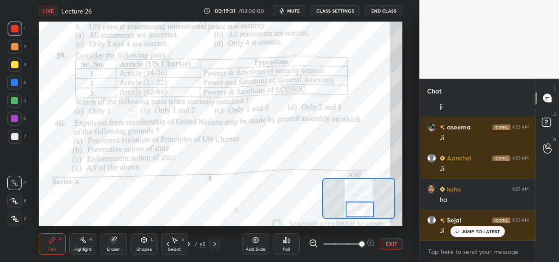
drag, startPoint x: 362, startPoint y: 201, endPoint x: 362, endPoint y: 206, distance: 5.4
click at [362, 206] on div at bounding box center [359, 210] width 28 height 16
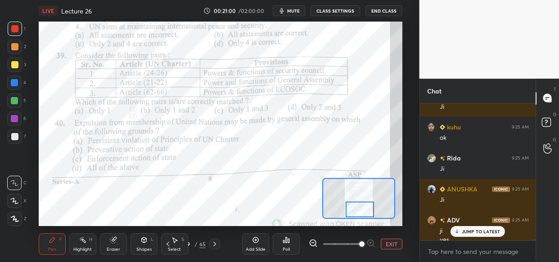
scroll to position [11899, 0]
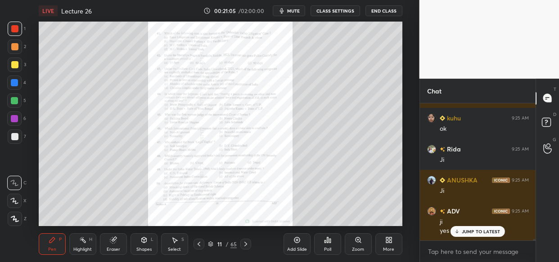
click at [359, 244] on div "Zoom" at bounding box center [358, 244] width 27 height 22
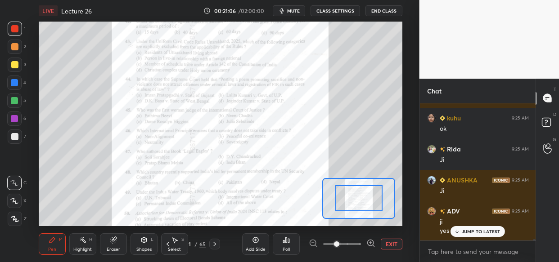
click at [359, 247] on span at bounding box center [342, 244] width 38 height 13
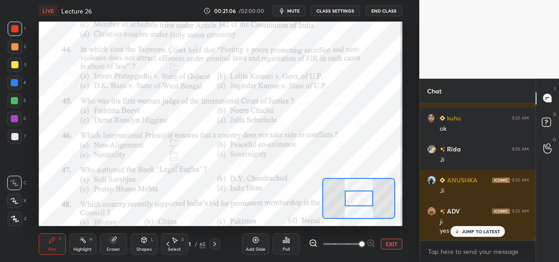
click at [364, 247] on span at bounding box center [361, 244] width 5 height 5
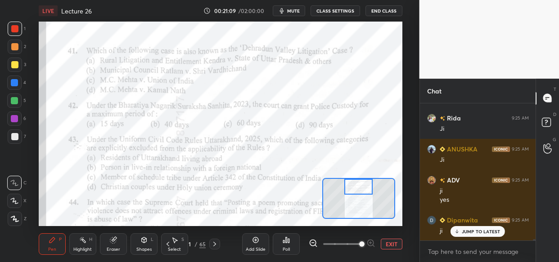
drag, startPoint x: 356, startPoint y: 201, endPoint x: 355, endPoint y: 189, distance: 11.7
click at [355, 189] on div at bounding box center [358, 187] width 28 height 16
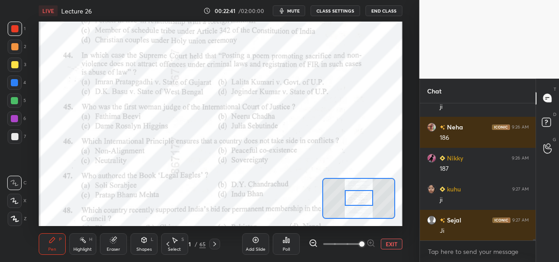
scroll to position [13274, 0]
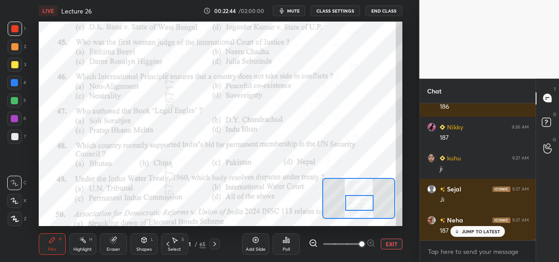
drag, startPoint x: 364, startPoint y: 189, endPoint x: 365, endPoint y: 206, distance: 16.2
click at [365, 206] on div at bounding box center [359, 203] width 28 height 16
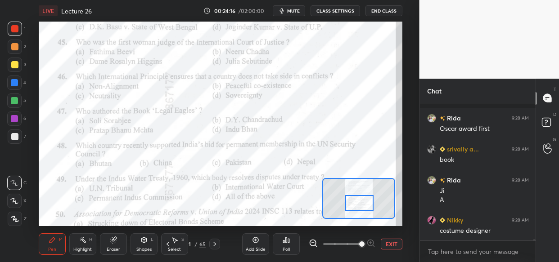
scroll to position [13997, 0]
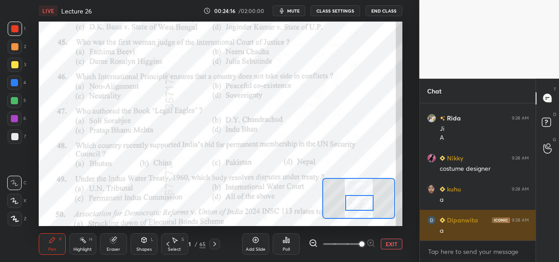
click at [473, 255] on div "JUMP TO LATEST" at bounding box center [477, 260] width 54 height 11
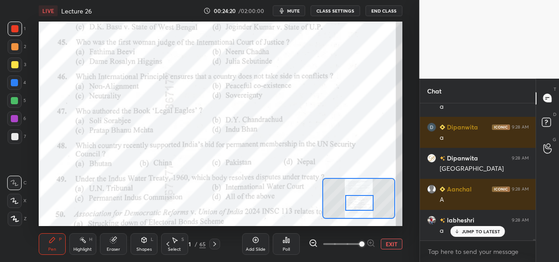
scroll to position [14121, 0]
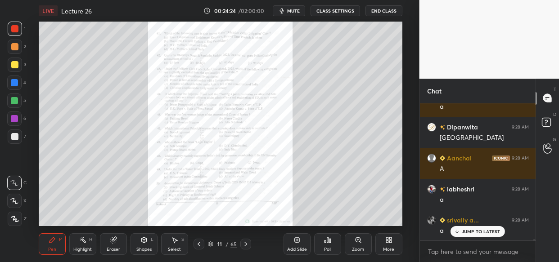
click at [359, 244] on div "Zoom" at bounding box center [358, 244] width 27 height 22
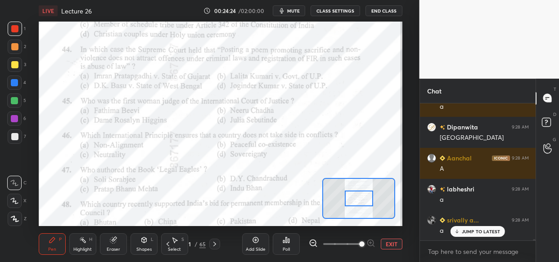
click at [360, 243] on span at bounding box center [342, 244] width 38 height 13
click at [362, 245] on span at bounding box center [361, 244] width 5 height 5
click at [361, 246] on span at bounding box center [361, 244] width 5 height 5
click at [363, 244] on span at bounding box center [361, 244] width 5 height 5
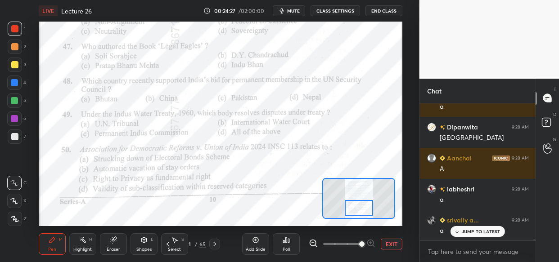
drag, startPoint x: 360, startPoint y: 195, endPoint x: 360, endPoint y: 204, distance: 9.4
click at [360, 204] on div at bounding box center [359, 208] width 28 height 16
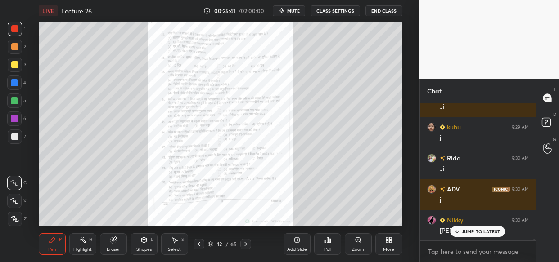
scroll to position [14928, 0]
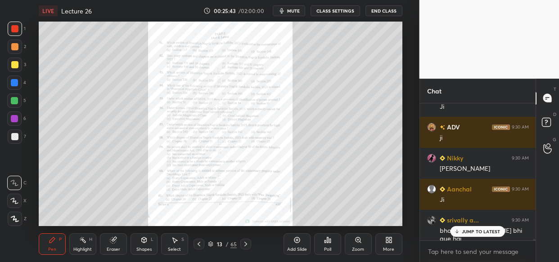
click at [361, 244] on div "Zoom" at bounding box center [358, 244] width 27 height 22
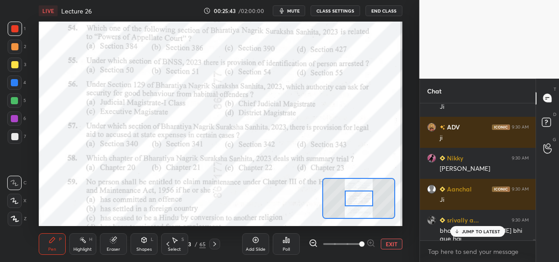
click at [360, 245] on span at bounding box center [342, 244] width 38 height 13
drag, startPoint x: 361, startPoint y: 245, endPoint x: 364, endPoint y: 242, distance: 5.1
click at [362, 244] on span at bounding box center [361, 244] width 5 height 5
click at [364, 242] on span at bounding box center [361, 244] width 5 height 5
drag, startPoint x: 368, startPoint y: 243, endPoint x: 374, endPoint y: 238, distance: 8.0
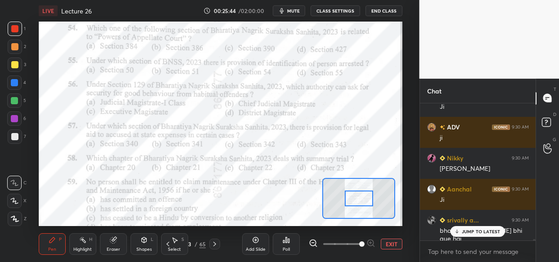
click at [364, 242] on span at bounding box center [361, 244] width 5 height 5
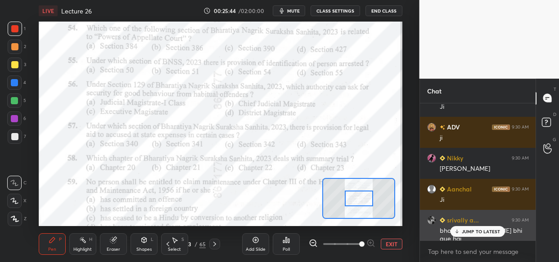
click at [476, 231] on p "JUMP TO LATEST" at bounding box center [481, 231] width 39 height 5
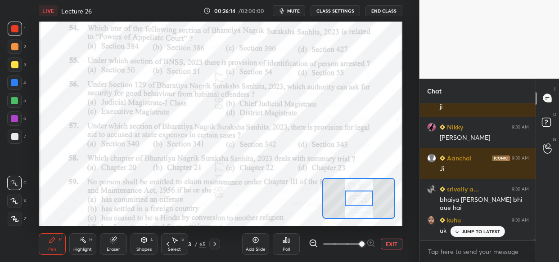
scroll to position [14990, 0]
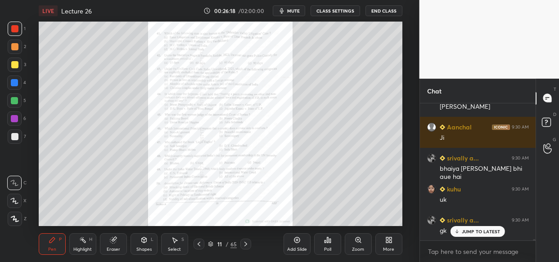
click at [359, 246] on div "Zoom" at bounding box center [358, 244] width 27 height 22
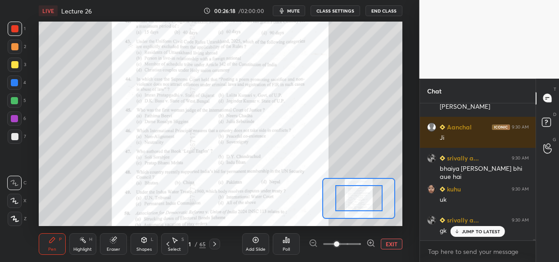
click at [361, 248] on div at bounding box center [342, 244] width 67 height 11
drag, startPoint x: 366, startPoint y: 245, endPoint x: 371, endPoint y: 241, distance: 6.4
click at [367, 244] on div at bounding box center [342, 244] width 67 height 11
click at [370, 243] on icon at bounding box center [370, 243] width 9 height 9
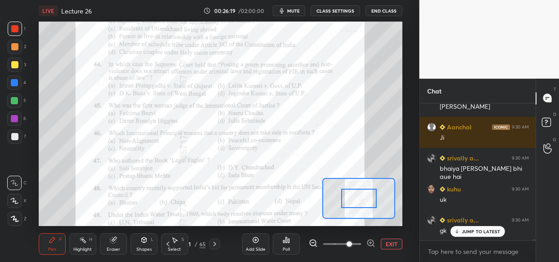
drag, startPoint x: 372, startPoint y: 242, endPoint x: 376, endPoint y: 241, distance: 4.7
click at [373, 242] on icon at bounding box center [370, 243] width 9 height 9
click at [374, 243] on div at bounding box center [342, 244] width 67 height 11
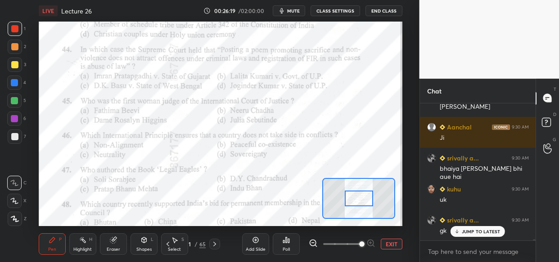
click at [375, 243] on div "EXIT" at bounding box center [356, 244] width 94 height 11
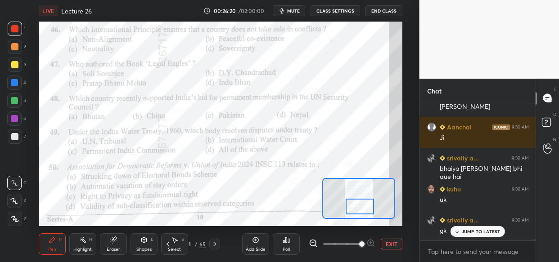
drag, startPoint x: 358, startPoint y: 200, endPoint x: 359, endPoint y: 208, distance: 8.1
click at [359, 208] on div at bounding box center [359, 207] width 28 height 16
click at [287, 206] on div "LIVE Lecture 26 00:26:26 / 02:00:00 mute CLASS SETTINGS End Class Setting up yo…" at bounding box center [220, 131] width 383 height 262
click at [280, 213] on div "LIVE Lecture 26 00:26:26 / 02:00:00 mute CLASS SETTINGS End Class Setting up yo…" at bounding box center [220, 131] width 383 height 262
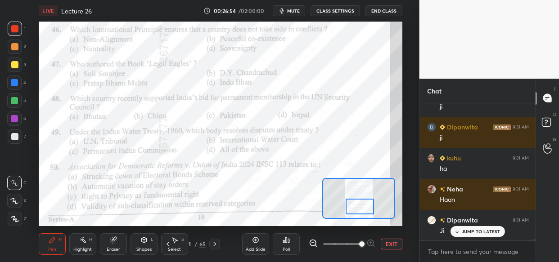
scroll to position [15270, 0]
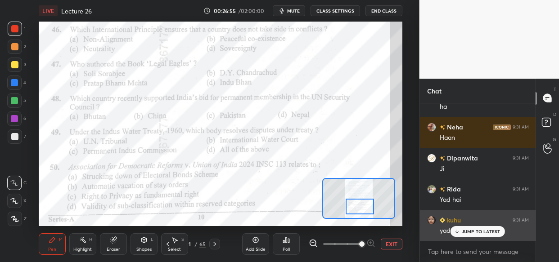
drag, startPoint x: 475, startPoint y: 233, endPoint x: 462, endPoint y: 235, distance: 13.2
click at [474, 233] on p "JUMP TO LATEST" at bounding box center [481, 231] width 39 height 5
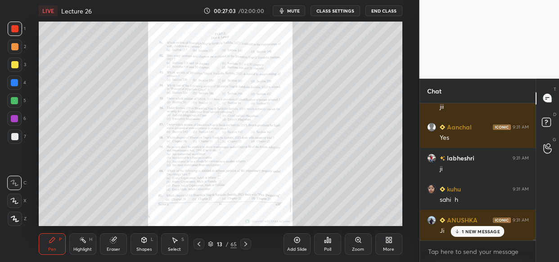
scroll to position [15518, 0]
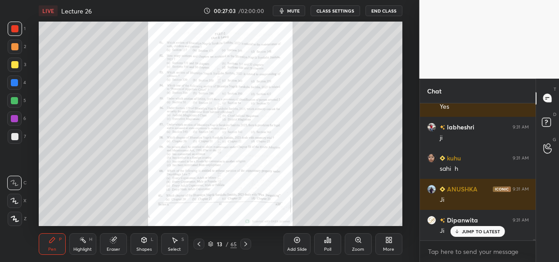
click at [359, 250] on div "Zoom" at bounding box center [358, 249] width 12 height 4
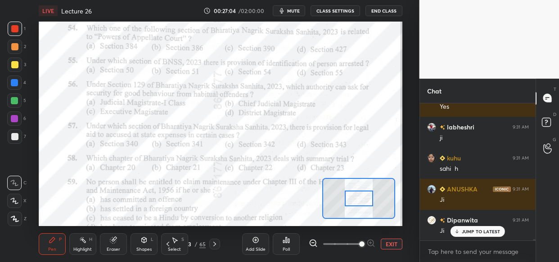
click at [357, 246] on span at bounding box center [342, 244] width 38 height 13
click at [359, 247] on span at bounding box center [361, 244] width 5 height 5
click at [364, 247] on span at bounding box center [361, 244] width 5 height 5
click at [364, 245] on span at bounding box center [361, 244] width 5 height 5
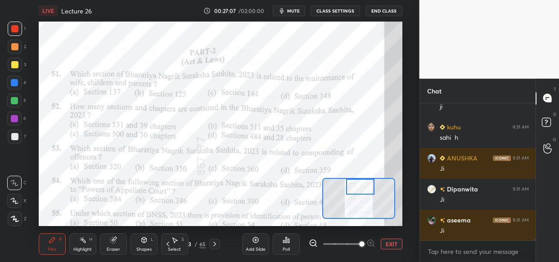
drag, startPoint x: 354, startPoint y: 202, endPoint x: 355, endPoint y: 189, distance: 13.1
click at [355, 189] on div at bounding box center [360, 187] width 28 height 16
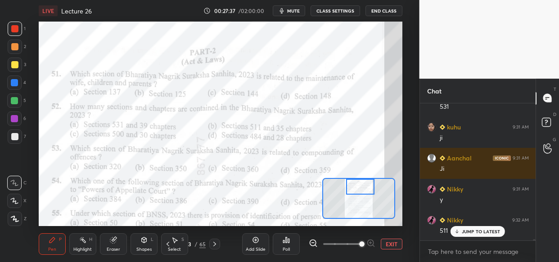
scroll to position [16294, 0]
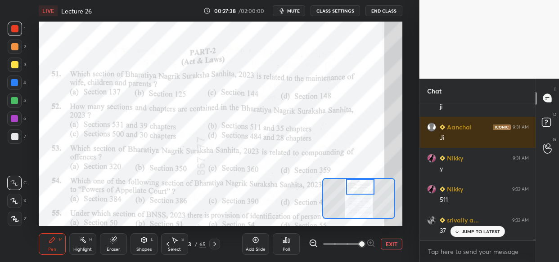
drag, startPoint x: 486, startPoint y: 238, endPoint x: 486, endPoint y: 233, distance: 5.4
click at [485, 236] on div "Neha 9:31 AM A Sheetal 9:31 AM A [PERSON_NAME] 9:31 AM A Neha 9:31 AM 531 39 [P…" at bounding box center [478, 171] width 116 height 137
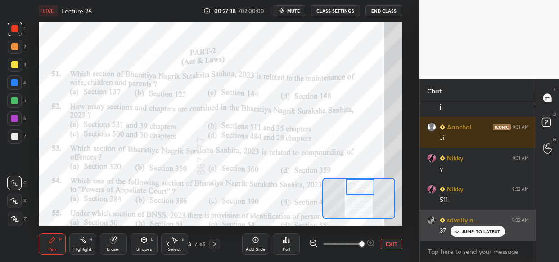
click at [489, 231] on p "JUMP TO LATEST" at bounding box center [481, 231] width 39 height 5
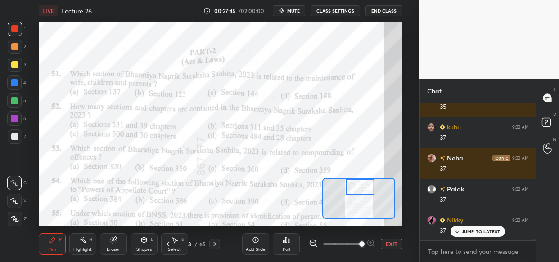
scroll to position [16480, 0]
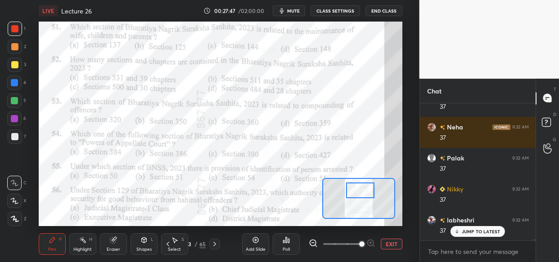
click at [359, 189] on div at bounding box center [360, 191] width 28 height 16
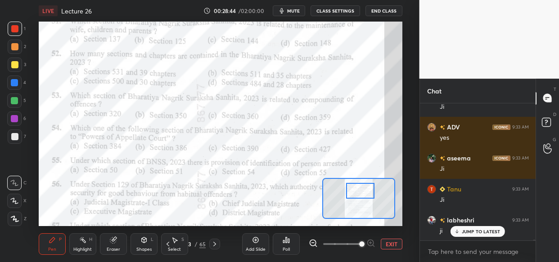
scroll to position [17380, 0]
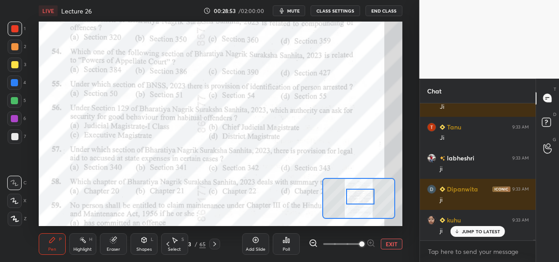
drag, startPoint x: 362, startPoint y: 191, endPoint x: 362, endPoint y: 197, distance: 6.3
click at [362, 197] on div at bounding box center [360, 197] width 28 height 16
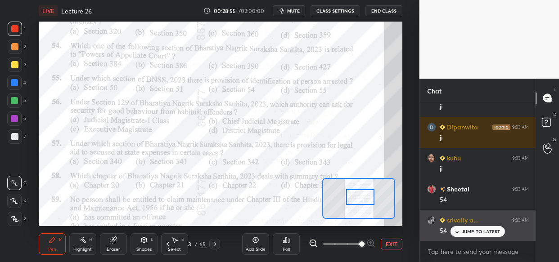
click at [463, 231] on p "JUMP TO LATEST" at bounding box center [481, 231] width 39 height 5
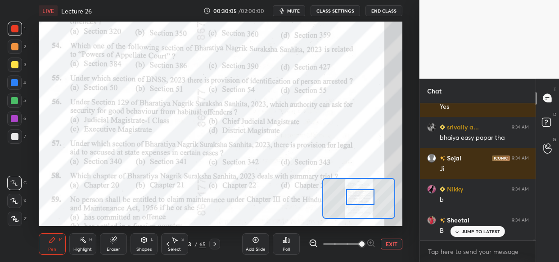
scroll to position [18311, 0]
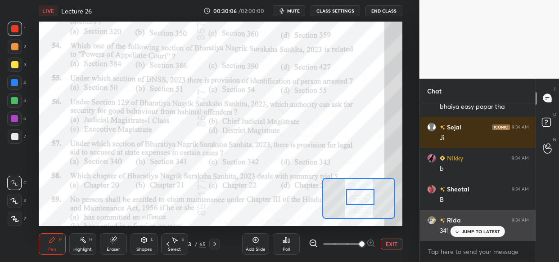
drag, startPoint x: 480, startPoint y: 232, endPoint x: 475, endPoint y: 231, distance: 5.5
click at [479, 232] on p "JUMP TO LATEST" at bounding box center [481, 231] width 39 height 5
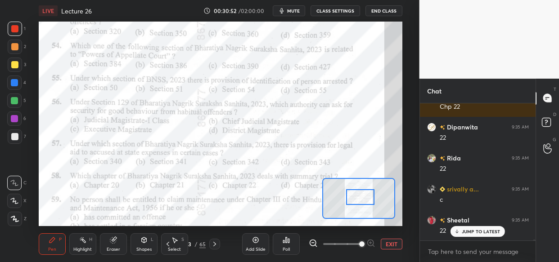
scroll to position [18870, 0]
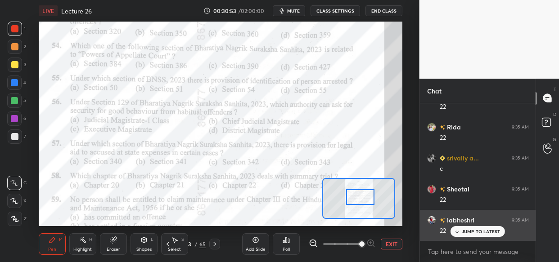
click at [474, 237] on div "JUMP TO LATEST" at bounding box center [477, 231] width 54 height 11
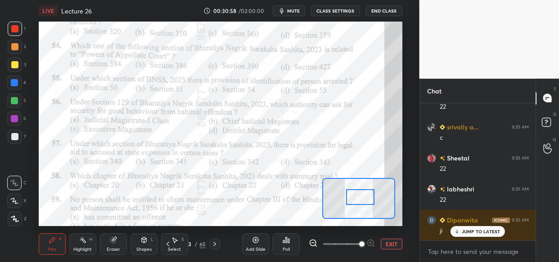
scroll to position [18932, 0]
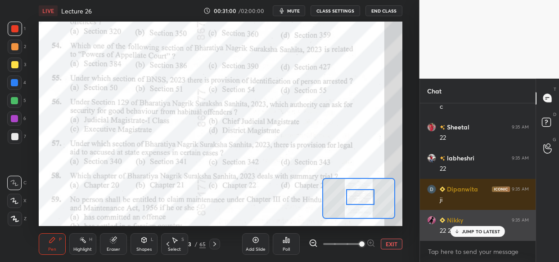
drag, startPoint x: 481, startPoint y: 233, endPoint x: 429, endPoint y: 237, distance: 52.8
click at [479, 232] on p "JUMP TO LATEST" at bounding box center [481, 231] width 39 height 5
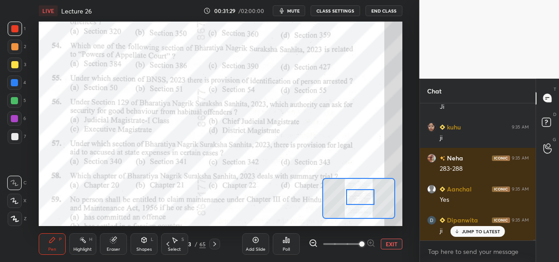
scroll to position [19438, 0]
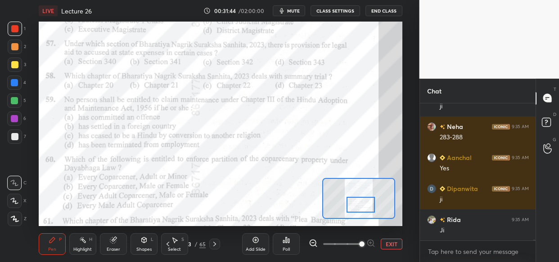
drag, startPoint x: 355, startPoint y: 197, endPoint x: 355, endPoint y: 204, distance: 7.7
click at [355, 204] on div at bounding box center [360, 205] width 28 height 16
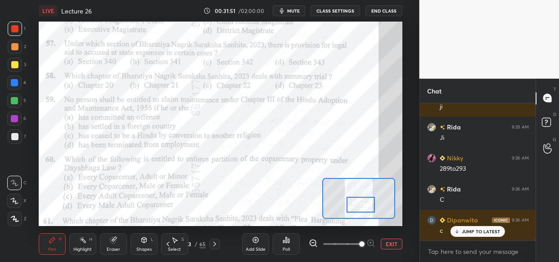
scroll to position [19562, 0]
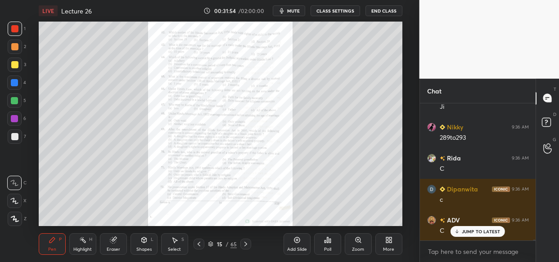
click at [359, 239] on icon at bounding box center [357, 240] width 5 height 5
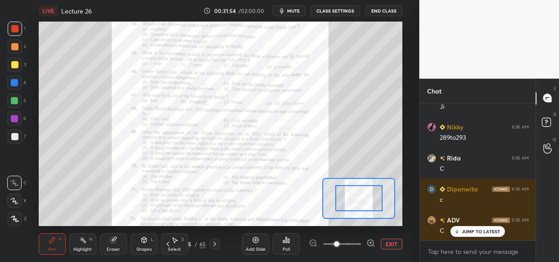
click at [359, 238] on span at bounding box center [342, 244] width 38 height 13
click at [339, 242] on span at bounding box center [336, 244] width 5 height 5
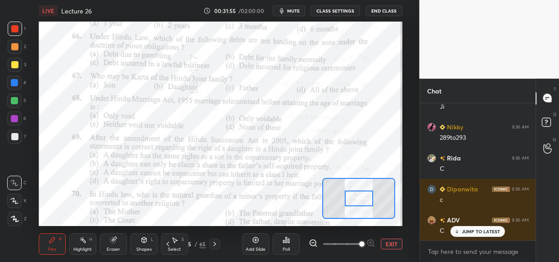
click at [360, 242] on span at bounding box center [361, 244] width 5 height 5
click at [363, 242] on span at bounding box center [361, 244] width 5 height 5
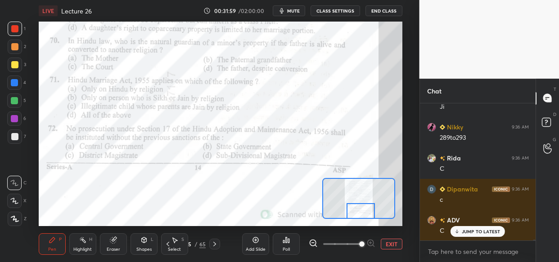
drag, startPoint x: 359, startPoint y: 197, endPoint x: 361, endPoint y: 212, distance: 15.8
click at [361, 212] on div at bounding box center [360, 211] width 28 height 16
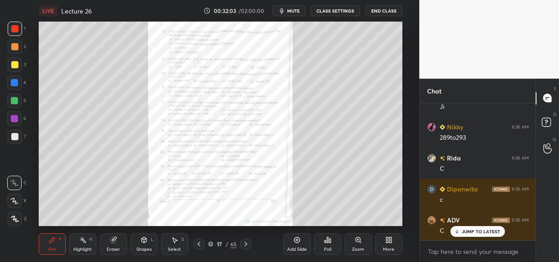
click at [355, 240] on icon at bounding box center [357, 240] width 7 height 7
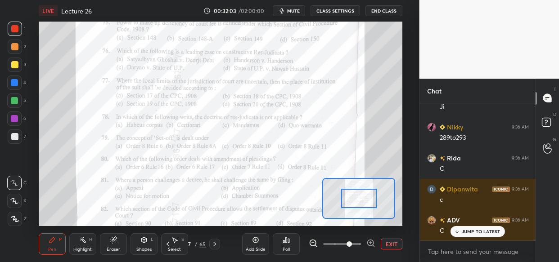
click at [353, 244] on span at bounding box center [342, 244] width 38 height 13
drag, startPoint x: 354, startPoint y: 244, endPoint x: 356, endPoint y: 234, distance: 10.0
click at [352, 242] on span at bounding box center [348, 244] width 5 height 5
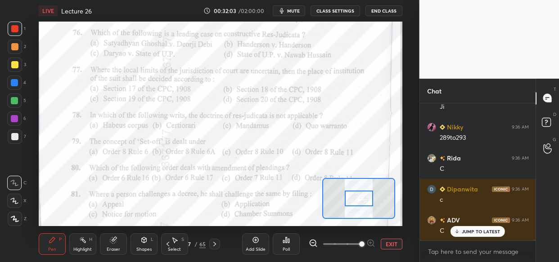
click at [359, 242] on span at bounding box center [361, 244] width 5 height 5
drag, startPoint x: 368, startPoint y: 234, endPoint x: 365, endPoint y: 229, distance: 5.9
click at [368, 233] on div "Add Slide Poll EXIT" at bounding box center [322, 244] width 160 height 50
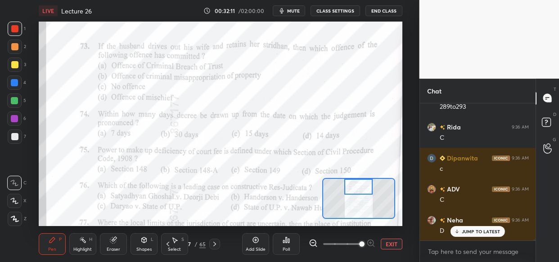
scroll to position [19624, 0]
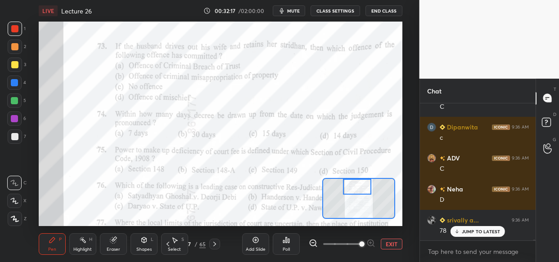
click at [361, 175] on div "Setting up your live class Poll for secs No correct answer Start poll" at bounding box center [220, 124] width 363 height 205
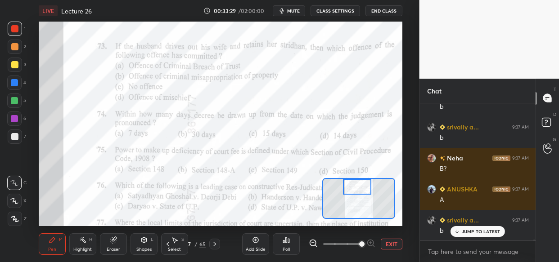
scroll to position [20245, 0]
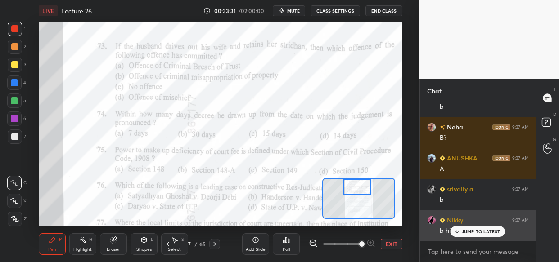
drag, startPoint x: 472, startPoint y: 233, endPoint x: 443, endPoint y: 234, distance: 29.3
click at [472, 232] on p "JUMP TO LATEST" at bounding box center [481, 231] width 39 height 5
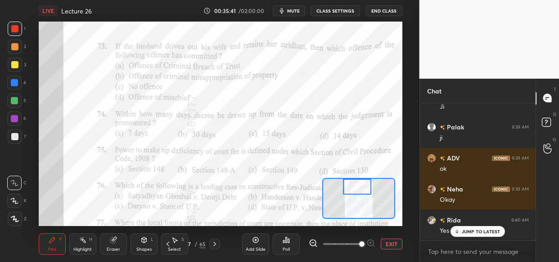
scroll to position [21308, 0]
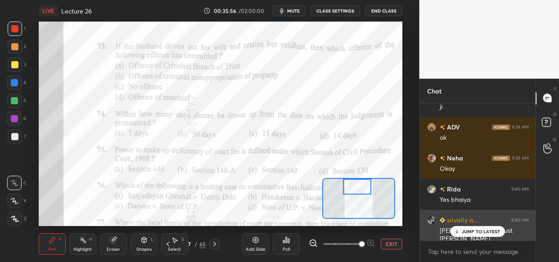
click at [479, 228] on div "JUMP TO LATEST" at bounding box center [477, 231] width 54 height 11
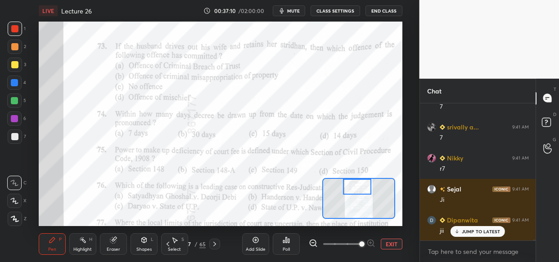
scroll to position [22691, 0]
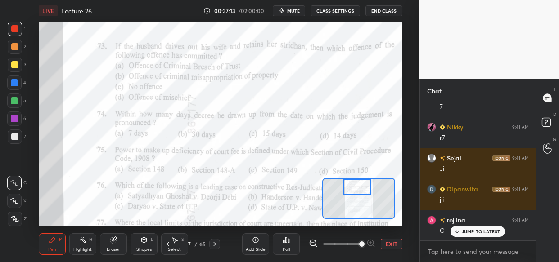
click at [107, 244] on div "Eraser" at bounding box center [113, 244] width 27 height 22
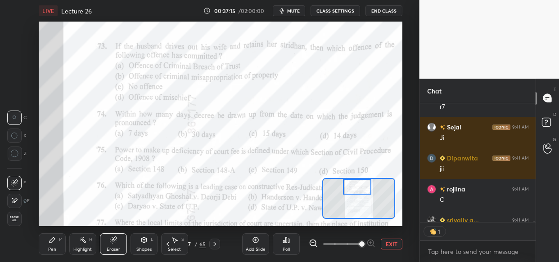
scroll to position [22772, 0]
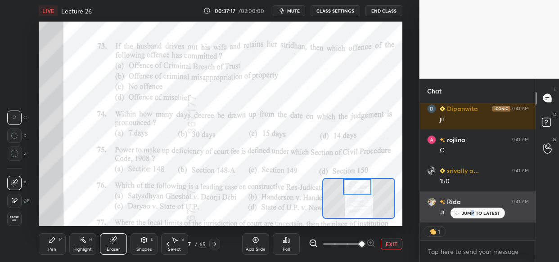
drag, startPoint x: 474, startPoint y: 215, endPoint x: 467, endPoint y: 213, distance: 7.8
click at [471, 213] on p "JUMP TO LATEST" at bounding box center [481, 213] width 39 height 5
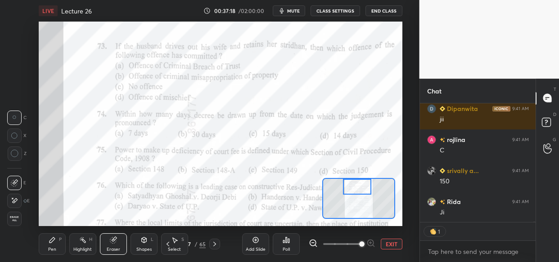
click at [50, 245] on div "Pen P" at bounding box center [52, 244] width 27 height 22
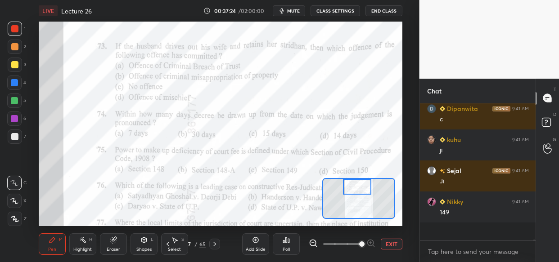
scroll to position [0, 0]
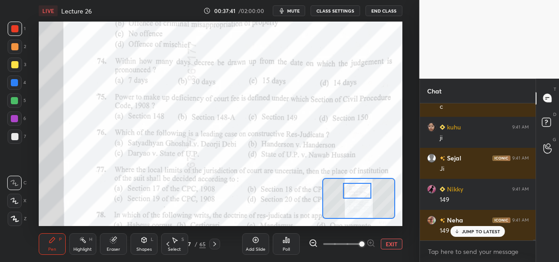
drag, startPoint x: 358, startPoint y: 190, endPoint x: 358, endPoint y: 195, distance: 5.4
click at [358, 195] on div at bounding box center [357, 191] width 28 height 16
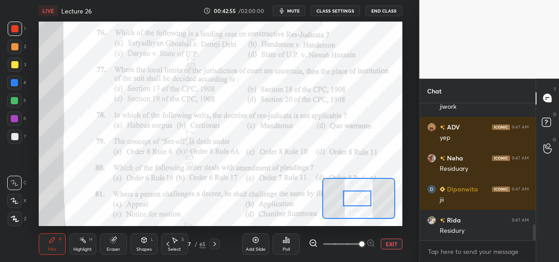
scroll to position [1020, 0]
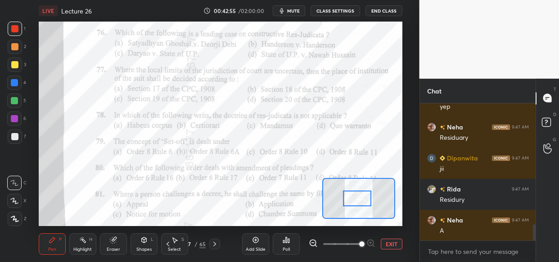
drag, startPoint x: 357, startPoint y: 192, endPoint x: 357, endPoint y: 198, distance: 6.3
click at [357, 198] on div at bounding box center [357, 199] width 28 height 16
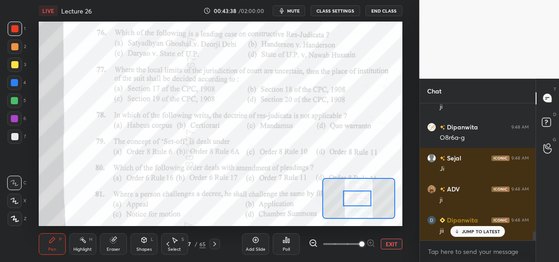
scroll to position [1991, 0]
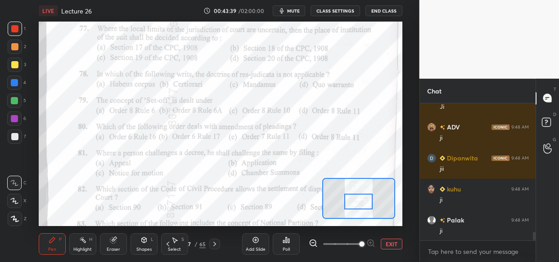
click at [357, 198] on div at bounding box center [358, 202] width 28 height 16
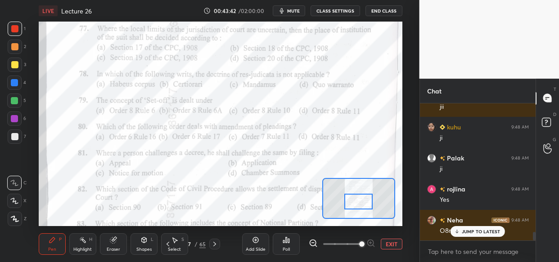
scroll to position [2115, 0]
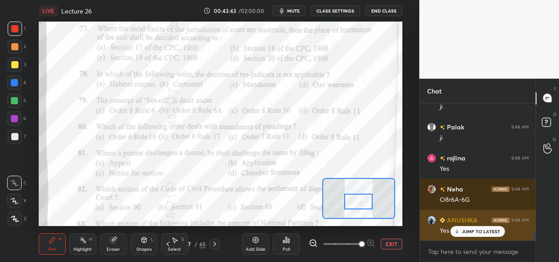
click at [459, 229] on icon at bounding box center [457, 231] width 6 height 5
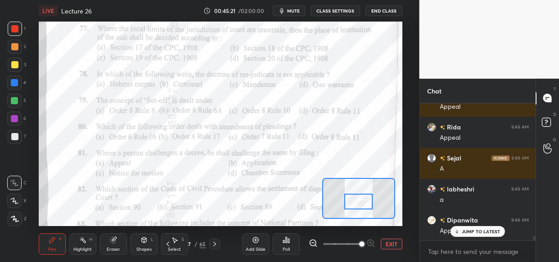
scroll to position [4018, 0]
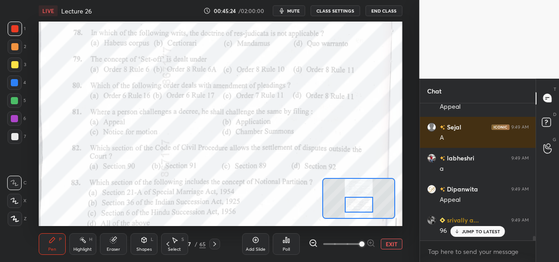
click at [368, 202] on div at bounding box center [359, 205] width 28 height 16
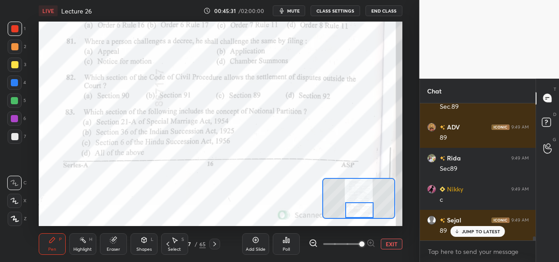
scroll to position [4328, 0]
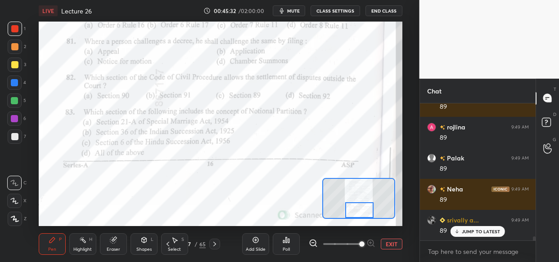
drag, startPoint x: 357, startPoint y: 202, endPoint x: 357, endPoint y: 206, distance: 4.5
click at [357, 206] on div at bounding box center [359, 210] width 28 height 16
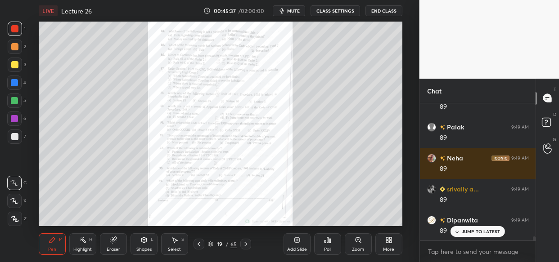
scroll to position [4391, 0]
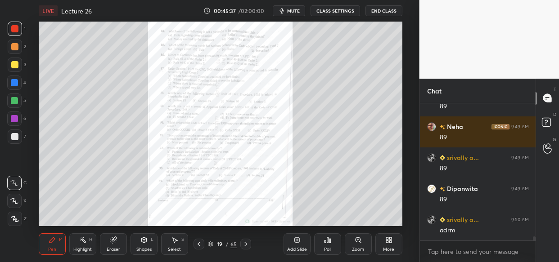
click at [360, 245] on div "Zoom" at bounding box center [358, 244] width 27 height 22
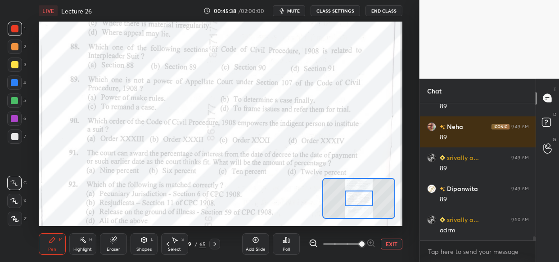
click at [359, 246] on span at bounding box center [342, 244] width 38 height 13
drag, startPoint x: 359, startPoint y: 247, endPoint x: 362, endPoint y: 243, distance: 5.2
click at [359, 247] on span at bounding box center [361, 244] width 5 height 5
click at [360, 247] on span at bounding box center [361, 244] width 5 height 5
click at [359, 247] on span at bounding box center [361, 244] width 5 height 5
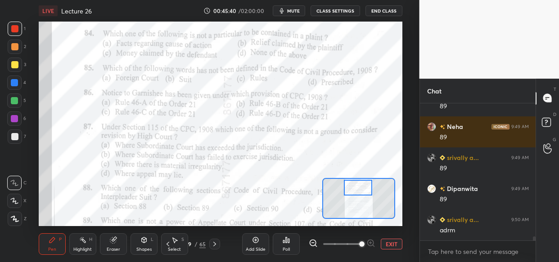
drag, startPoint x: 363, startPoint y: 197, endPoint x: 362, endPoint y: 185, distance: 11.7
click at [362, 185] on div at bounding box center [358, 188] width 28 height 16
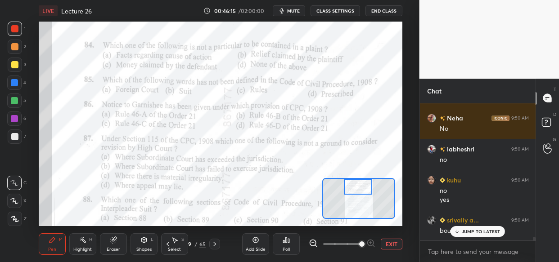
scroll to position [4896, 0]
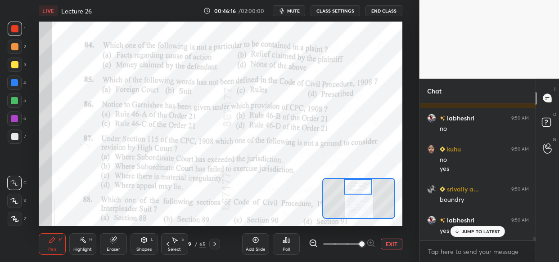
drag, startPoint x: 469, startPoint y: 232, endPoint x: 412, endPoint y: 242, distance: 57.9
click at [468, 232] on p "JUMP TO LATEST" at bounding box center [481, 231] width 39 height 5
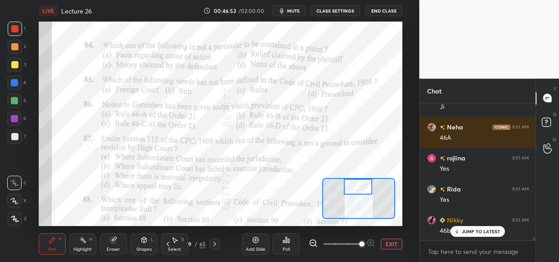
scroll to position [5495, 0]
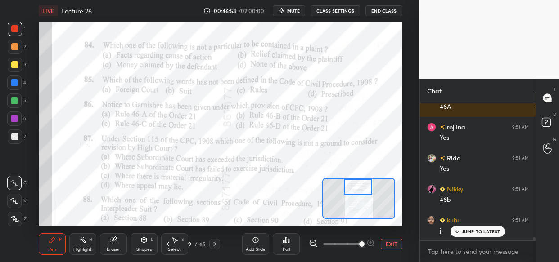
click at [470, 232] on p "JUMP TO LATEST" at bounding box center [481, 231] width 39 height 5
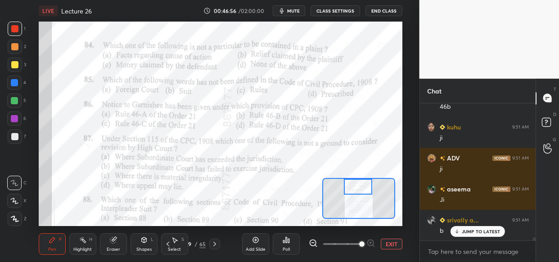
scroll to position [5619, 0]
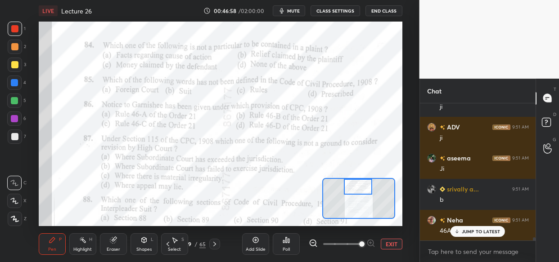
click at [482, 232] on p "JUMP TO LATEST" at bounding box center [481, 231] width 39 height 5
click at [115, 241] on icon at bounding box center [113, 241] width 6 height 6
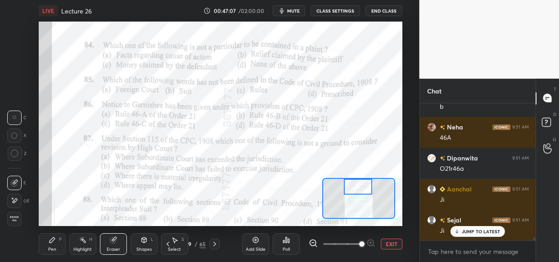
scroll to position [5743, 0]
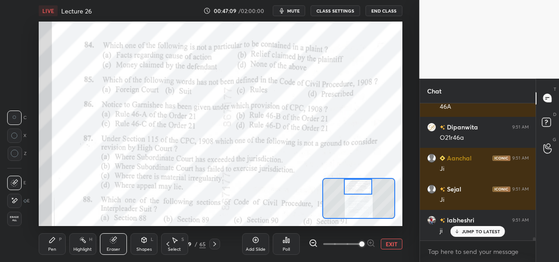
click at [49, 239] on icon at bounding box center [52, 240] width 7 height 7
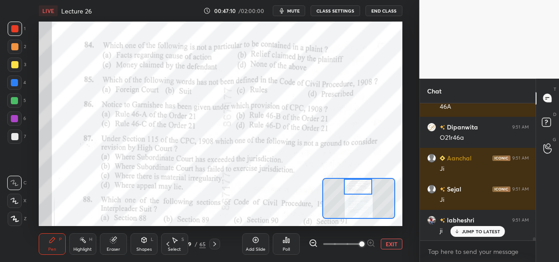
click at [15, 121] on div at bounding box center [14, 118] width 7 height 7
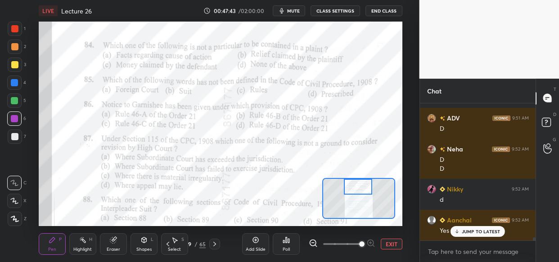
scroll to position [6093, 0]
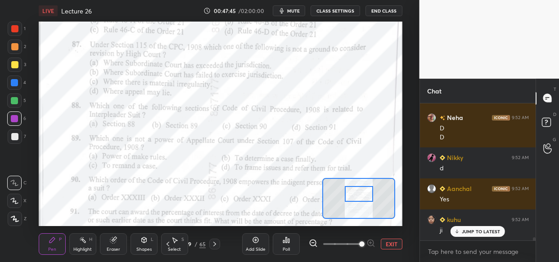
drag, startPoint x: 353, startPoint y: 185, endPoint x: 354, endPoint y: 193, distance: 7.7
click at [354, 193] on div at bounding box center [359, 194] width 28 height 16
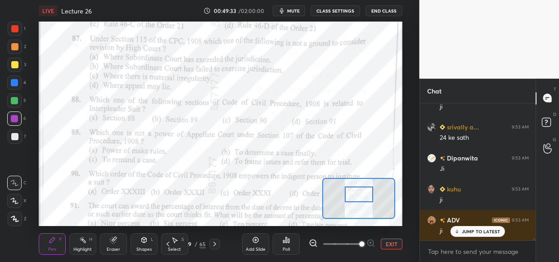
scroll to position [7499, 0]
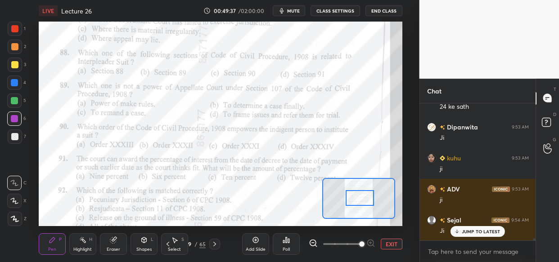
click at [363, 199] on div at bounding box center [359, 198] width 28 height 16
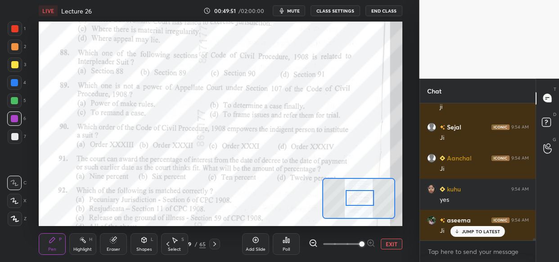
scroll to position [7623, 0]
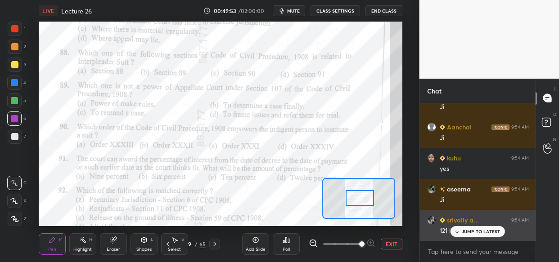
click at [466, 234] on p "JUMP TO LATEST" at bounding box center [481, 231] width 39 height 5
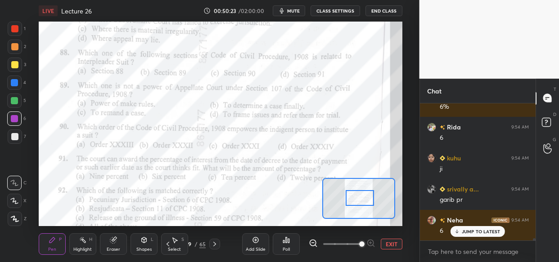
scroll to position [8337, 0]
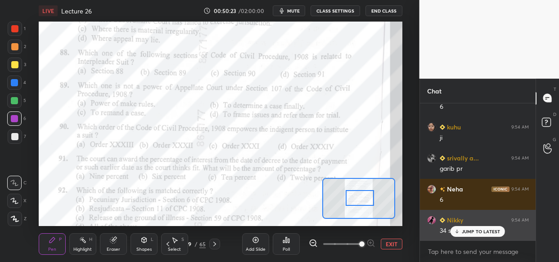
click at [483, 233] on p "JUMP TO LATEST" at bounding box center [481, 231] width 39 height 5
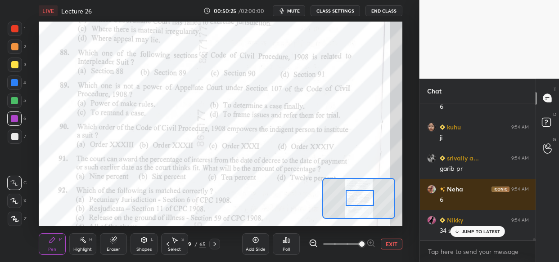
scroll to position [8368, 0]
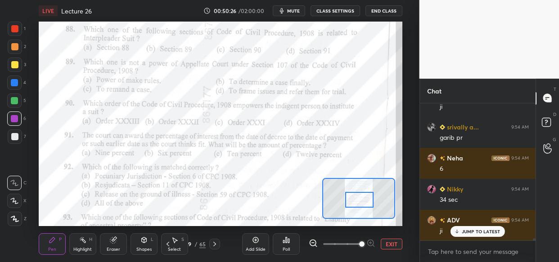
click at [362, 198] on div at bounding box center [359, 200] width 28 height 16
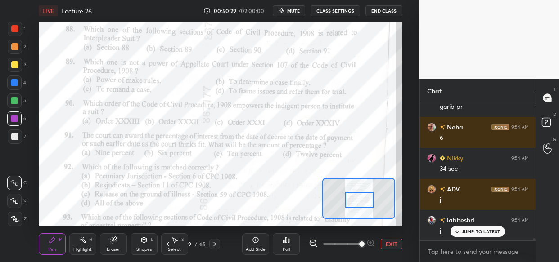
scroll to position [8430, 0]
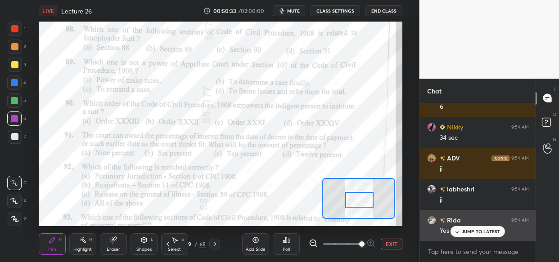
drag, startPoint x: 501, startPoint y: 234, endPoint x: 469, endPoint y: 231, distance: 32.5
click at [500, 235] on div "JUMP TO LATEST" at bounding box center [477, 231] width 54 height 11
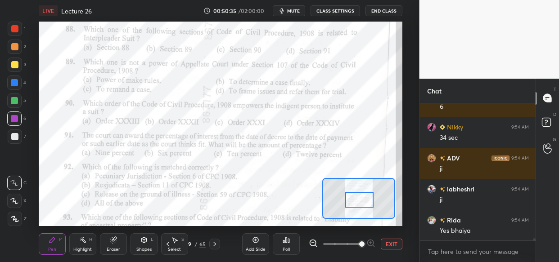
click at [356, 197] on div at bounding box center [359, 200] width 28 height 16
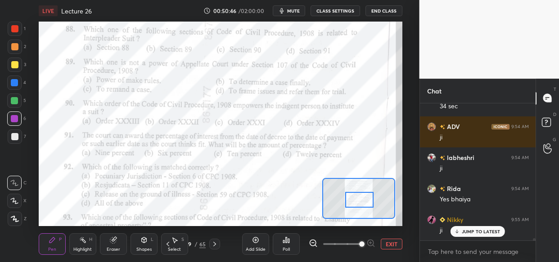
scroll to position [8501, 0]
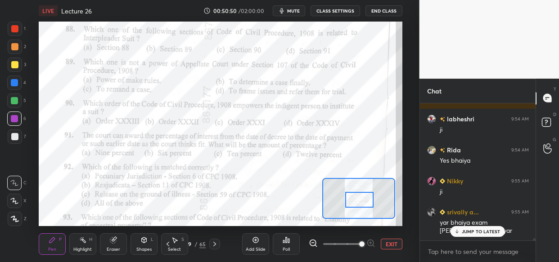
click at [468, 235] on div "JUMP TO LATEST" at bounding box center [477, 231] width 54 height 11
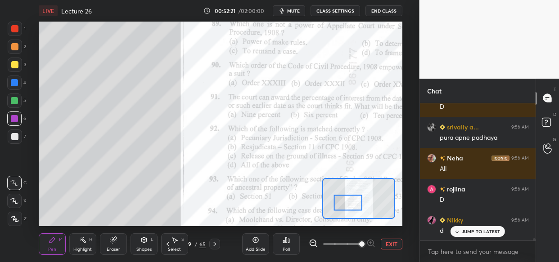
scroll to position [9098, 0]
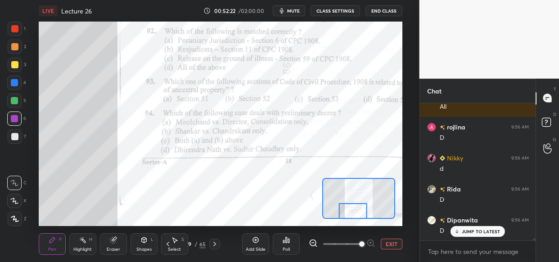
drag, startPoint x: 341, startPoint y: 201, endPoint x: 356, endPoint y: 211, distance: 18.2
click at [356, 211] on div at bounding box center [352, 211] width 28 height 16
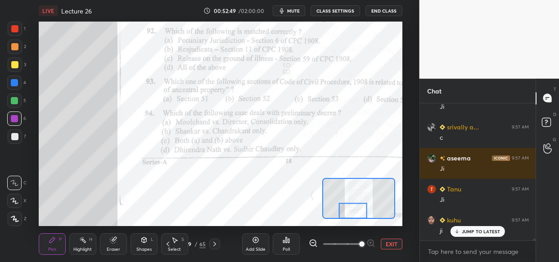
scroll to position [9564, 0]
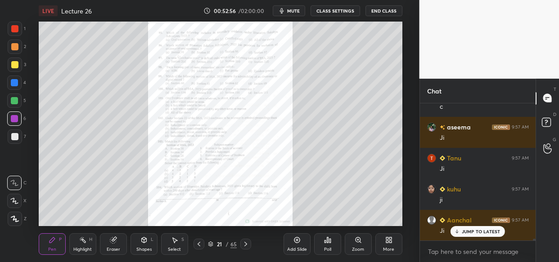
click at [355, 242] on icon at bounding box center [357, 240] width 7 height 7
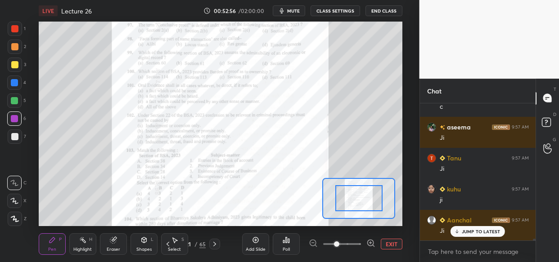
click at [355, 244] on span at bounding box center [342, 244] width 38 height 13
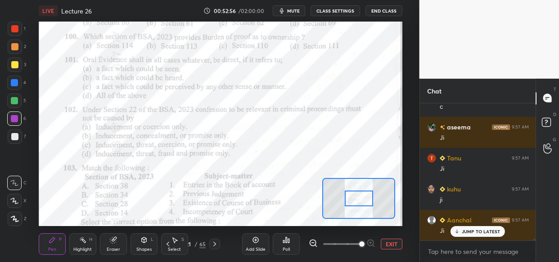
click at [362, 242] on span at bounding box center [361, 244] width 5 height 5
click at [364, 242] on span at bounding box center [361, 244] width 5 height 5
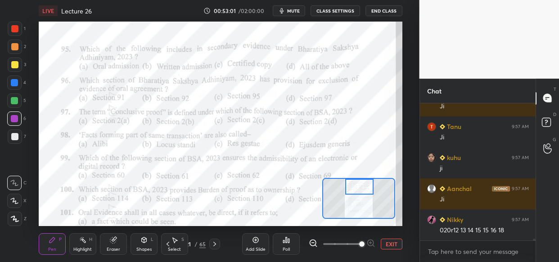
drag, startPoint x: 366, startPoint y: 196, endPoint x: 367, endPoint y: 183, distance: 13.5
click at [367, 183] on div at bounding box center [359, 187] width 28 height 16
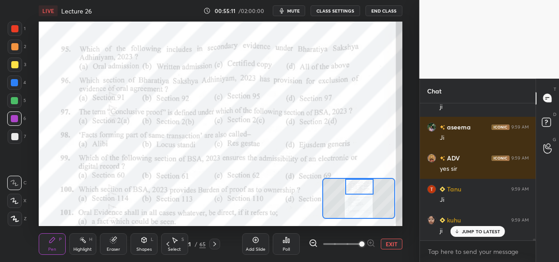
scroll to position [10977, 0]
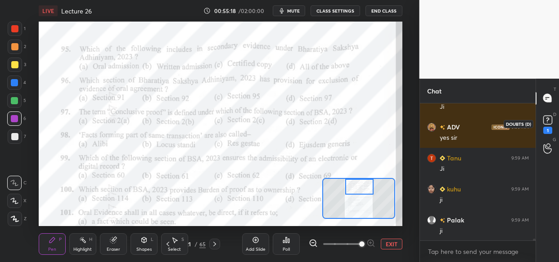
click at [547, 126] on icon at bounding box center [547, 119] width 13 height 13
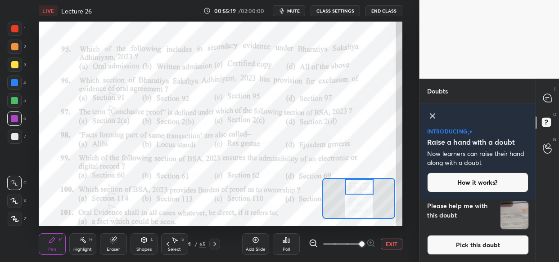
click at [513, 218] on img "grid" at bounding box center [514, 216] width 28 height 28
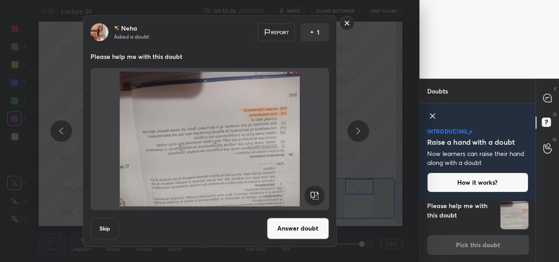
drag, startPoint x: 315, startPoint y: 196, endPoint x: 310, endPoint y: 199, distance: 5.2
click at [314, 196] on rect at bounding box center [314, 195] width 20 height 20
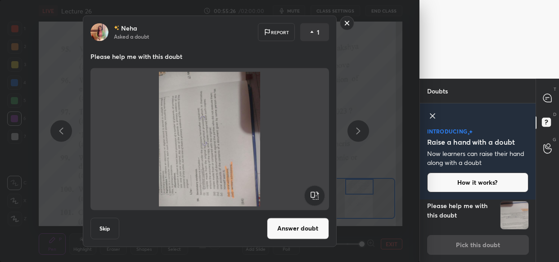
click at [314, 194] on rect at bounding box center [314, 195] width 20 height 20
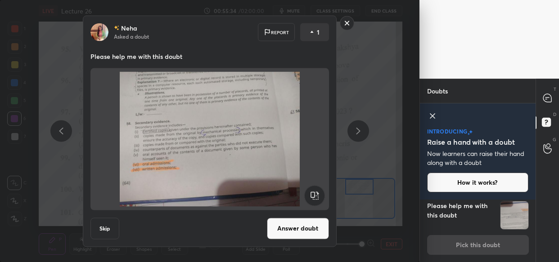
click at [345, 23] on rect at bounding box center [347, 23] width 14 height 14
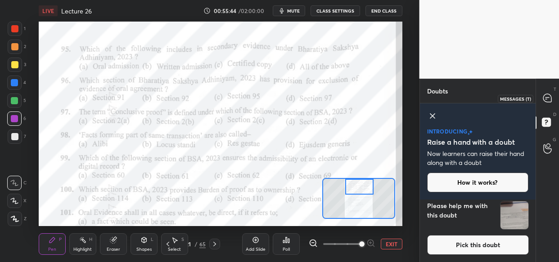
click at [545, 98] on icon at bounding box center [547, 98] width 4 height 0
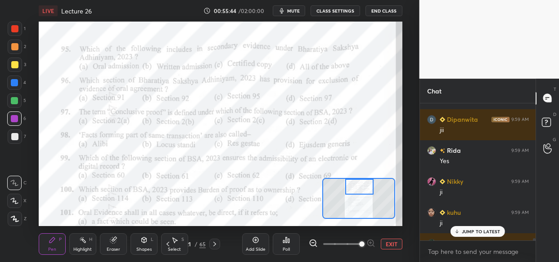
scroll to position [135, 113]
click at [475, 232] on p "4 NEW MESSAGES" at bounding box center [481, 231] width 42 height 5
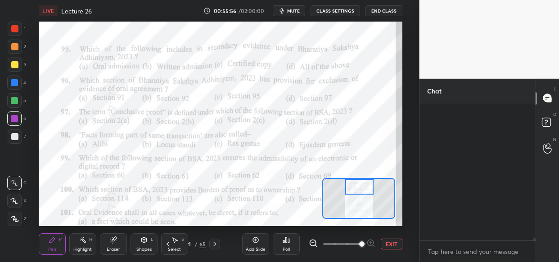
scroll to position [11412, 0]
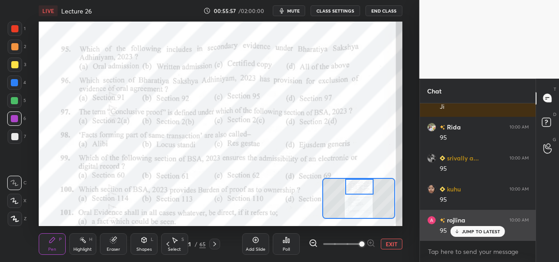
drag, startPoint x: 494, startPoint y: 233, endPoint x: 447, endPoint y: 233, distance: 47.7
click at [492, 233] on p "JUMP TO LATEST" at bounding box center [481, 231] width 39 height 5
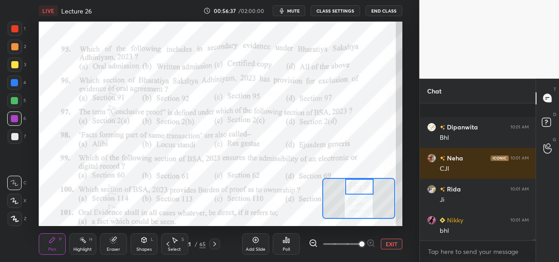
scroll to position [12103, 0]
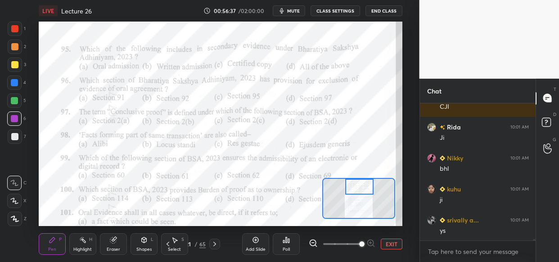
click at [379, 179] on div "Setting up your live class Poll for secs No correct answer Start poll" at bounding box center [220, 124] width 363 height 205
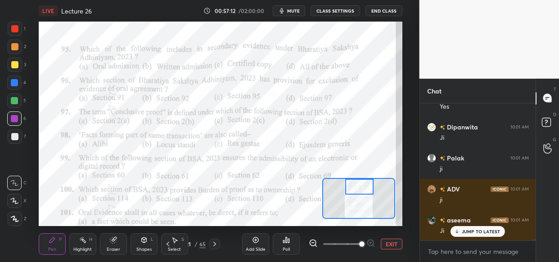
scroll to position [13043, 0]
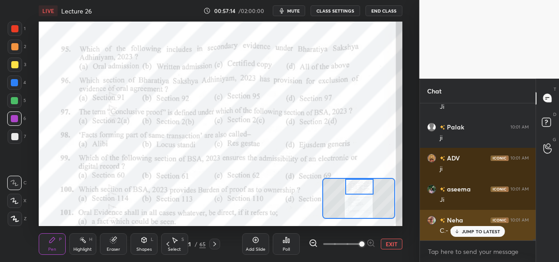
click at [489, 233] on p "JUMP TO LATEST" at bounding box center [481, 231] width 39 height 5
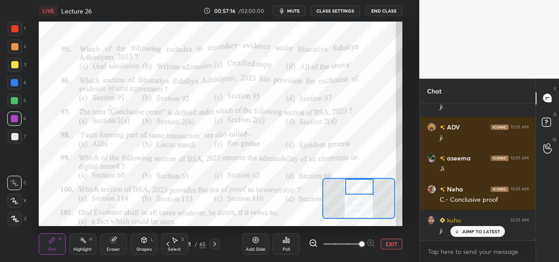
scroll to position [13105, 0]
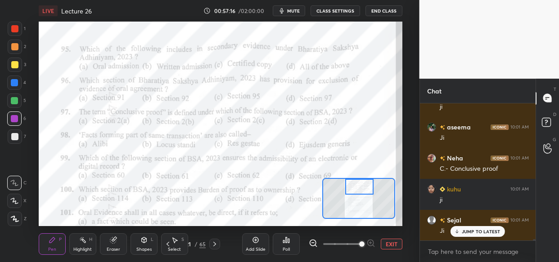
drag, startPoint x: 14, startPoint y: 81, endPoint x: 13, endPoint y: 88, distance: 7.4
click at [14, 80] on div at bounding box center [14, 82] width 7 height 7
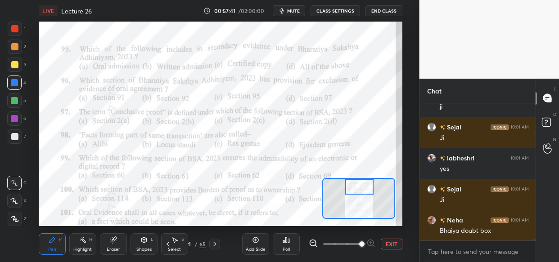
scroll to position [13229, 0]
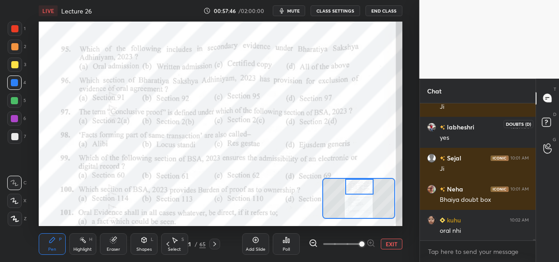
click at [544, 122] on rect at bounding box center [546, 122] width 9 height 9
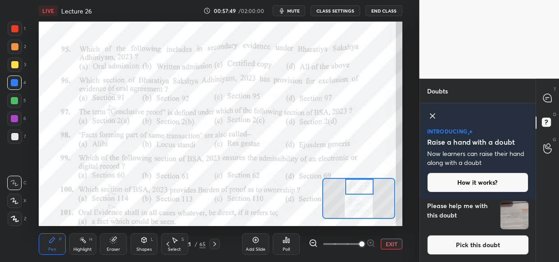
click at [508, 212] on img "grid" at bounding box center [514, 216] width 28 height 28
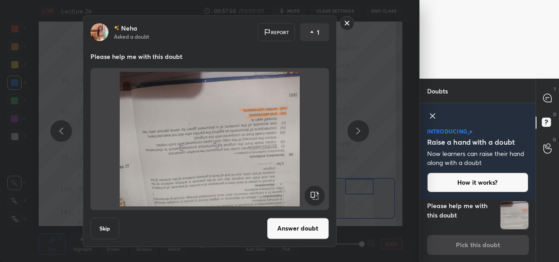
click at [311, 194] on rect at bounding box center [314, 195] width 20 height 20
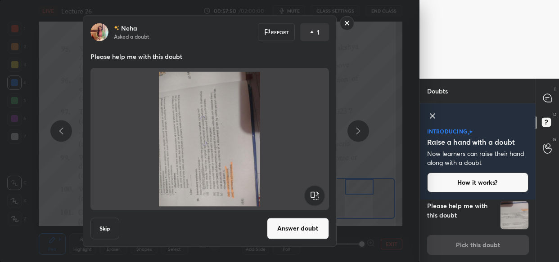
click at [316, 199] on rect at bounding box center [314, 195] width 20 height 20
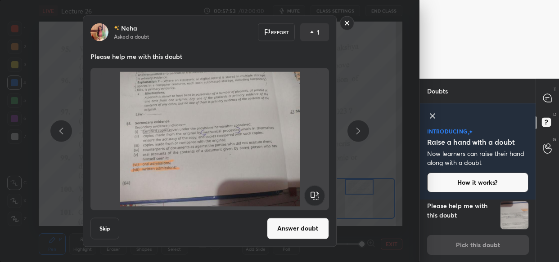
click at [346, 18] on rect at bounding box center [347, 23] width 14 height 14
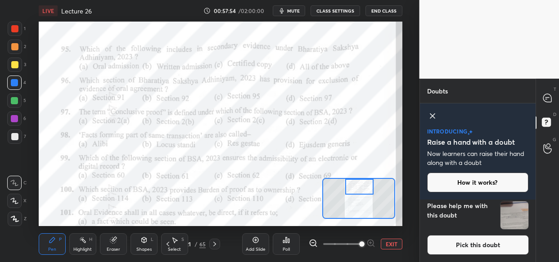
click at [544, 94] on icon at bounding box center [547, 98] width 8 height 8
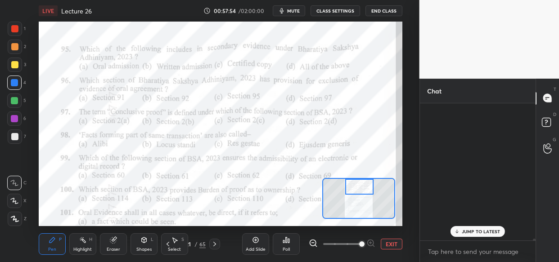
scroll to position [135, 113]
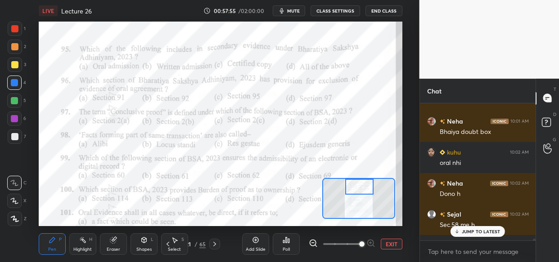
drag, startPoint x: 486, startPoint y: 232, endPoint x: 449, endPoint y: 234, distance: 37.0
click at [484, 232] on p "JUMP TO LATEST" at bounding box center [481, 231] width 39 height 5
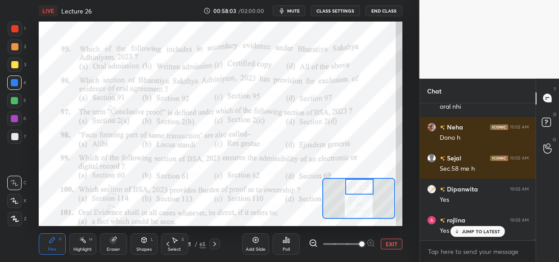
scroll to position [13384, 0]
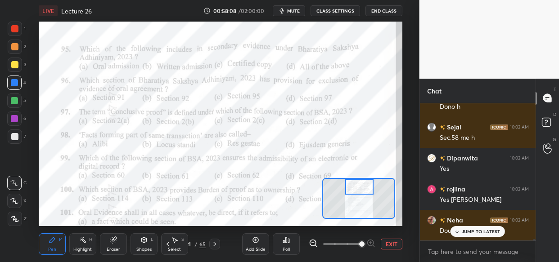
click at [484, 234] on p "JUMP TO LATEST" at bounding box center [481, 231] width 39 height 5
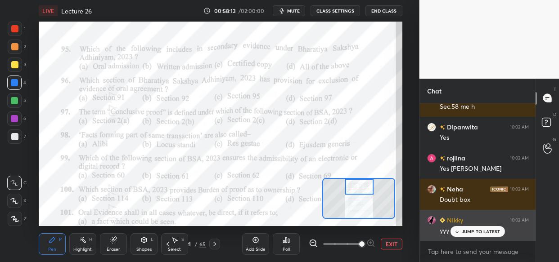
drag, startPoint x: 469, startPoint y: 231, endPoint x: 434, endPoint y: 229, distance: 35.2
click at [467, 231] on p "JUMP TO LATEST" at bounding box center [481, 231] width 39 height 5
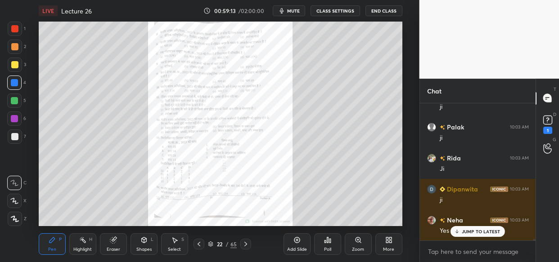
scroll to position [14191, 0]
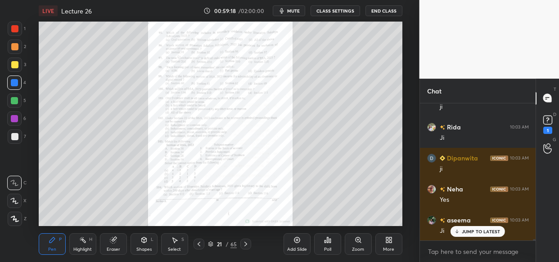
click at [361, 241] on icon at bounding box center [357, 240] width 7 height 7
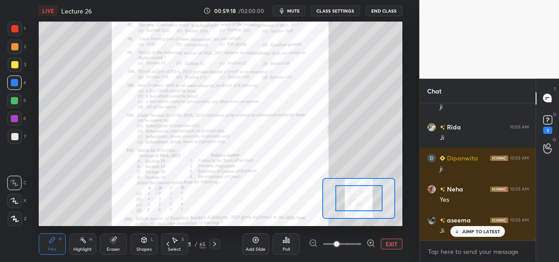
click at [361, 244] on div at bounding box center [342, 244] width 67 height 11
click at [364, 244] on div at bounding box center [342, 244] width 67 height 11
click at [370, 247] on icon at bounding box center [370, 243] width 9 height 9
click at [369, 246] on icon at bounding box center [370, 243] width 6 height 6
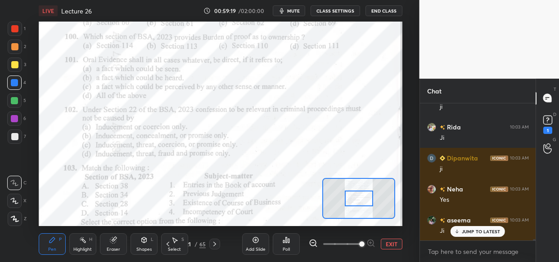
click at [371, 240] on div at bounding box center [342, 244] width 67 height 11
click at [364, 242] on span at bounding box center [361, 244] width 5 height 5
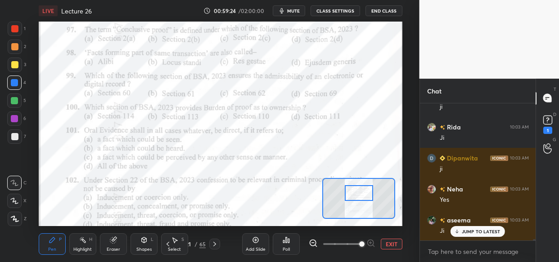
scroll to position [14222, 0]
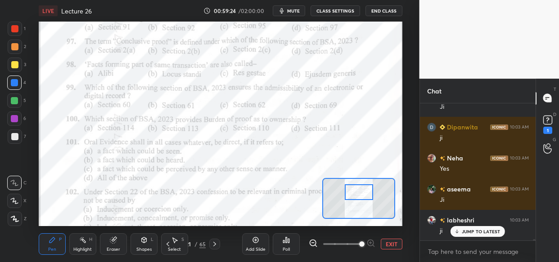
drag, startPoint x: 355, startPoint y: 198, endPoint x: 355, endPoint y: 192, distance: 6.3
click at [355, 192] on div at bounding box center [359, 192] width 28 height 16
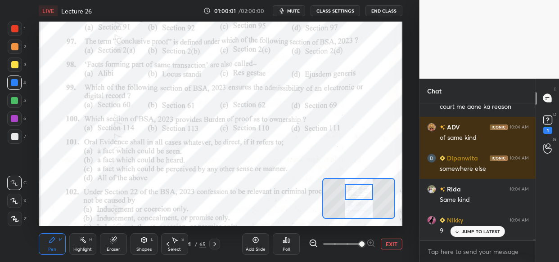
scroll to position [15091, 0]
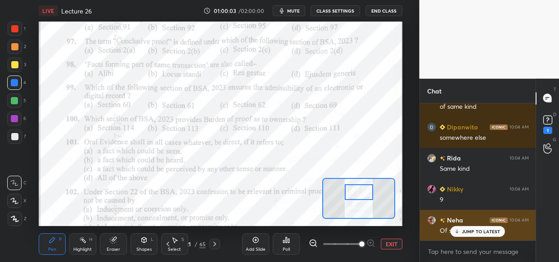
drag, startPoint x: 465, startPoint y: 234, endPoint x: 441, endPoint y: 235, distance: 23.4
click at [464, 233] on p "JUMP TO LATEST" at bounding box center [481, 231] width 39 height 5
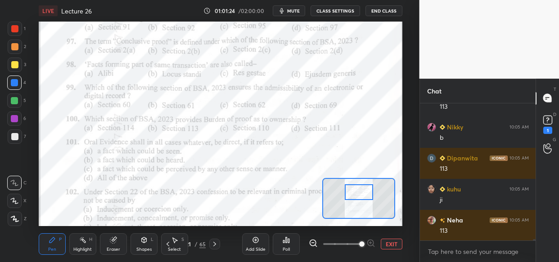
scroll to position [16457, 0]
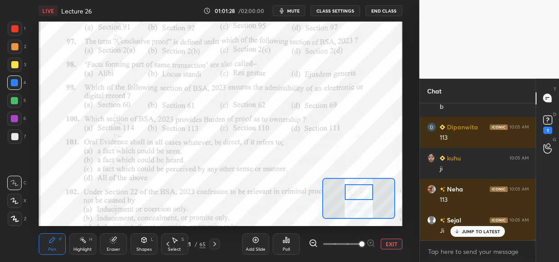
drag, startPoint x: 9, startPoint y: 120, endPoint x: 3, endPoint y: 126, distance: 8.0
click at [9, 121] on div at bounding box center [14, 119] width 14 height 14
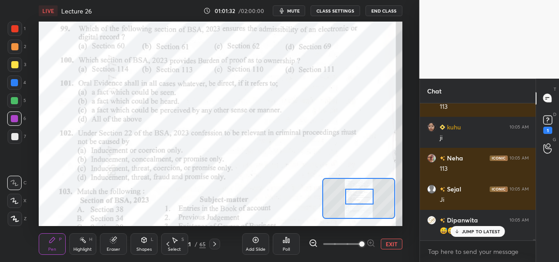
click at [358, 196] on div at bounding box center [359, 197] width 28 height 16
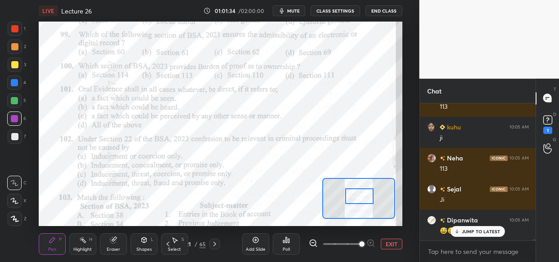
click at [358, 195] on div at bounding box center [359, 196] width 28 height 16
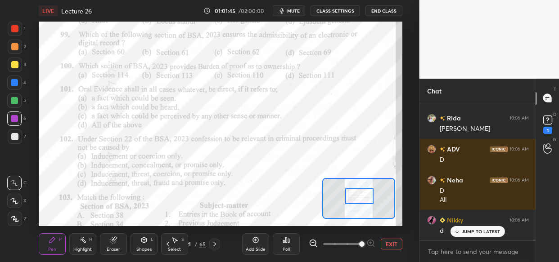
scroll to position [16683, 0]
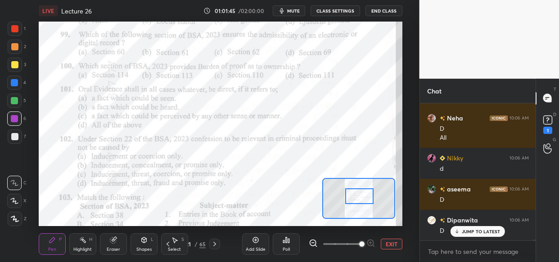
click at [43, 123] on div "Setting up your live class Poll for secs No correct answer Start poll" at bounding box center [220, 124] width 383 height 205
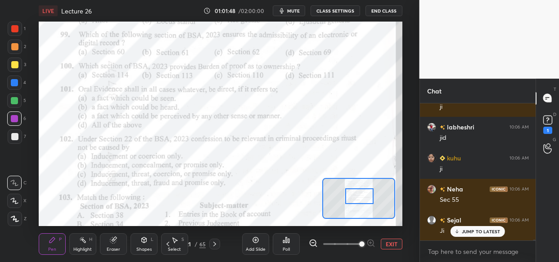
scroll to position [16901, 0]
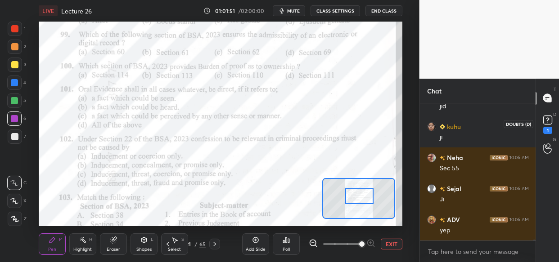
click at [542, 122] on icon at bounding box center [547, 119] width 13 height 13
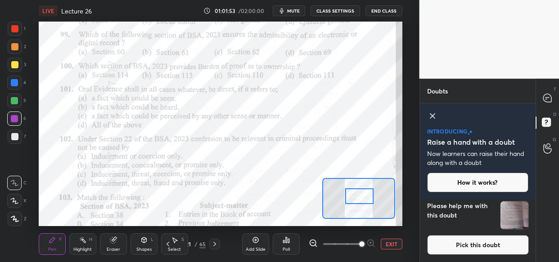
click at [543, 99] on icon at bounding box center [547, 98] width 8 height 8
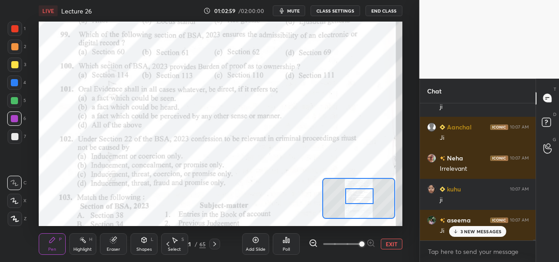
scroll to position [17646, 0]
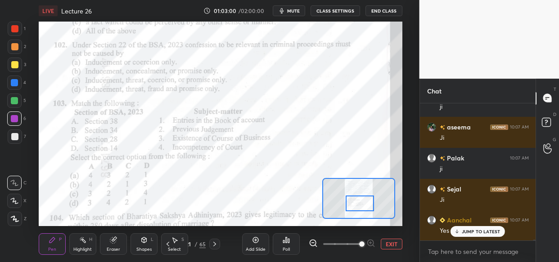
drag, startPoint x: 357, startPoint y: 194, endPoint x: 357, endPoint y: 202, distance: 8.1
click at [357, 202] on div at bounding box center [359, 204] width 28 height 16
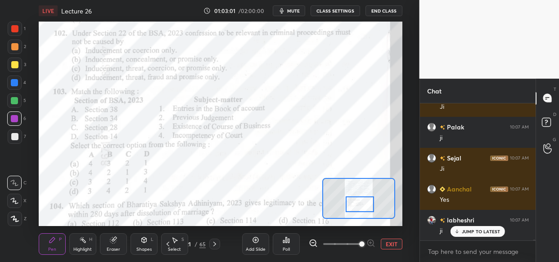
scroll to position [17708, 0]
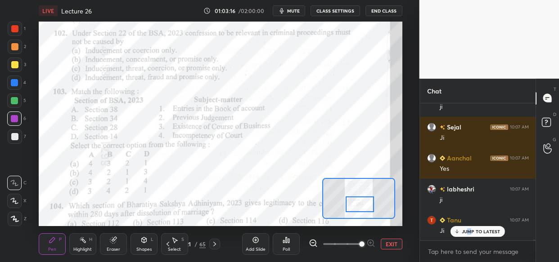
click at [470, 233] on p "JUMP TO LATEST" at bounding box center [481, 231] width 39 height 5
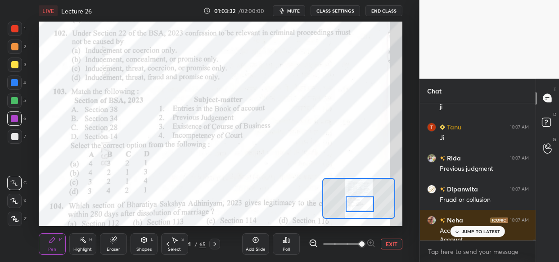
scroll to position [17810, 0]
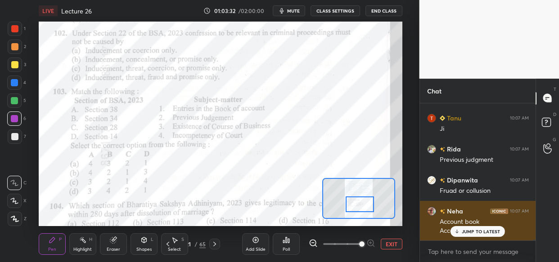
click at [469, 234] on div "JUMP TO LATEST" at bounding box center [477, 231] width 54 height 11
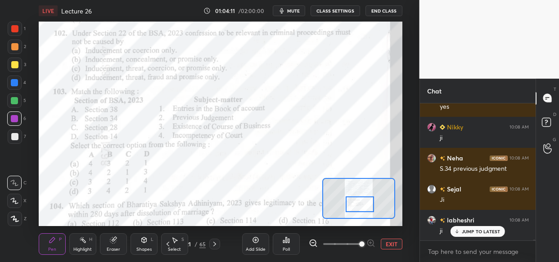
scroll to position [18107, 0]
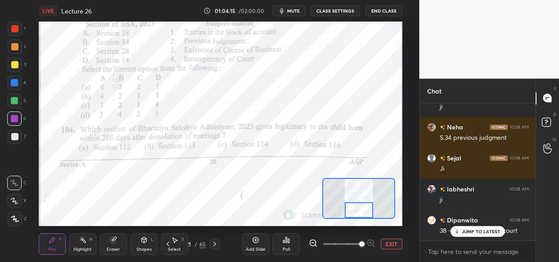
click at [367, 206] on div at bounding box center [359, 210] width 28 height 16
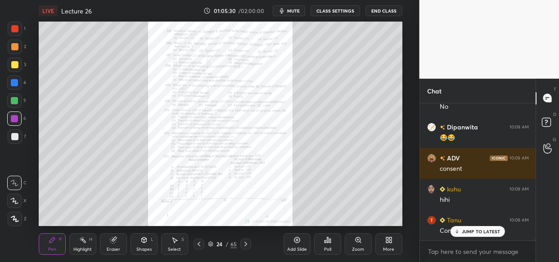
scroll to position [19380, 0]
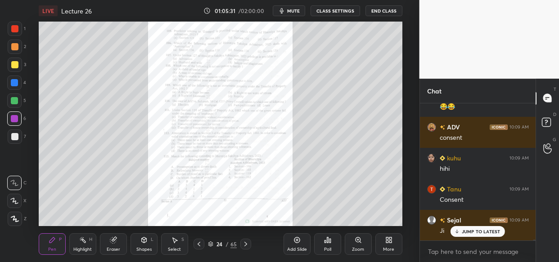
click at [357, 242] on icon at bounding box center [357, 240] width 7 height 7
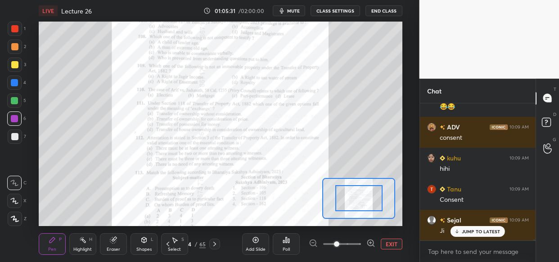
click at [360, 240] on span at bounding box center [342, 244] width 38 height 13
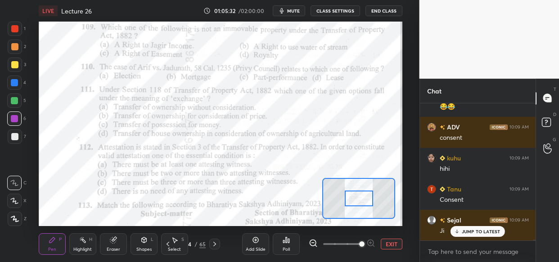
click at [364, 242] on span at bounding box center [361, 244] width 5 height 5
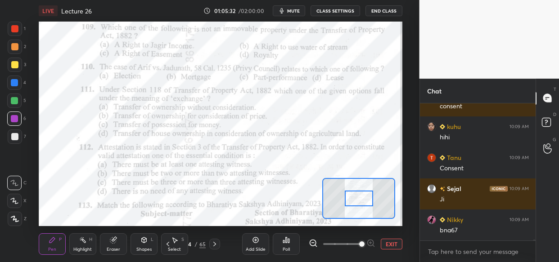
click at [364, 242] on span at bounding box center [361, 244] width 5 height 5
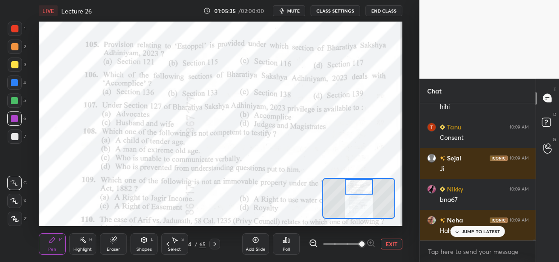
drag, startPoint x: 357, startPoint y: 199, endPoint x: 357, endPoint y: 184, distance: 14.4
click at [357, 184] on div at bounding box center [359, 187] width 28 height 16
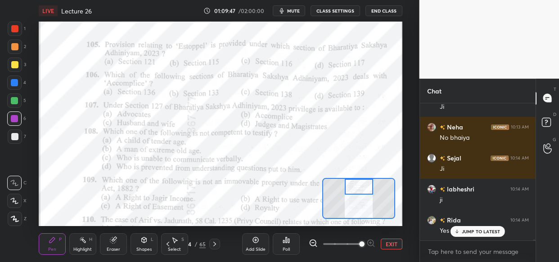
scroll to position [23618, 0]
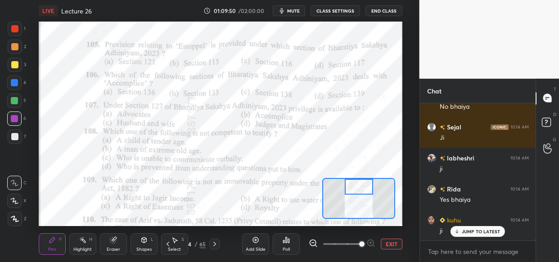
click at [289, 10] on span "mute" at bounding box center [293, 11] width 13 height 6
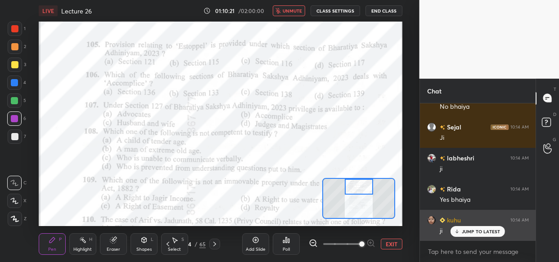
drag, startPoint x: 471, startPoint y: 229, endPoint x: 442, endPoint y: 220, distance: 30.5
click at [472, 229] on p "JUMP TO LATEST" at bounding box center [481, 231] width 39 height 5
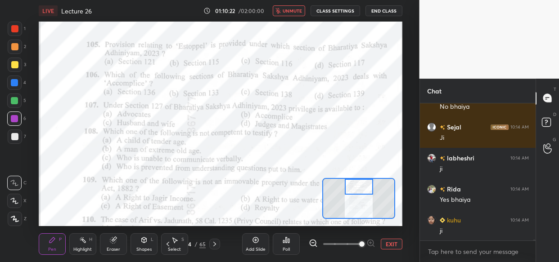
drag, startPoint x: 292, startPoint y: 9, endPoint x: 283, endPoint y: 16, distance: 11.6
click at [292, 11] on span "unmute" at bounding box center [292, 11] width 19 height 6
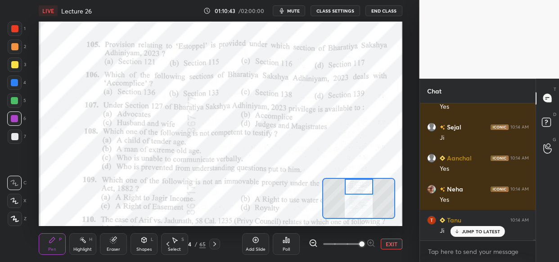
scroll to position [23991, 0]
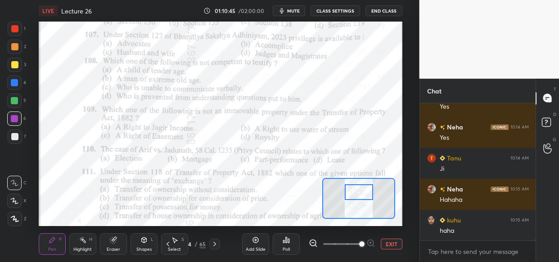
drag, startPoint x: 360, startPoint y: 189, endPoint x: 360, endPoint y: 194, distance: 5.4
click at [360, 194] on div at bounding box center [359, 192] width 28 height 16
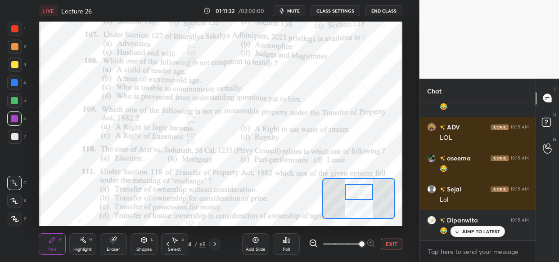
scroll to position [24518, 0]
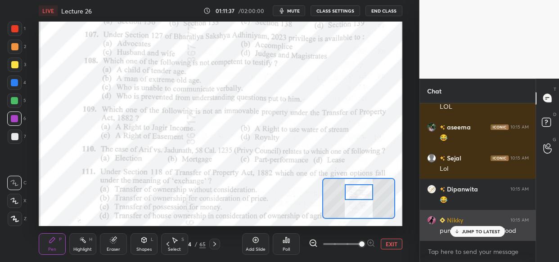
click at [467, 231] on p "JUMP TO LATEST" at bounding box center [481, 231] width 39 height 5
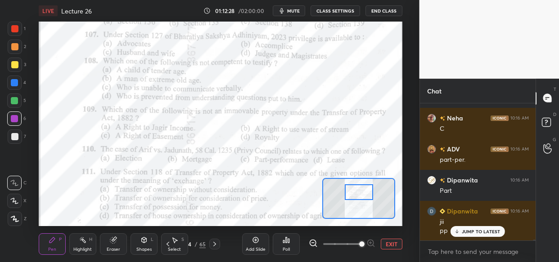
scroll to position [25435, 0]
click at [472, 233] on p "JUMP TO LATEST" at bounding box center [481, 231] width 39 height 5
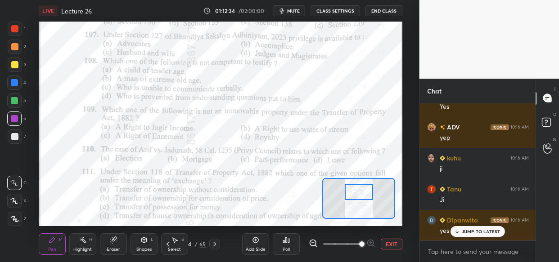
scroll to position [25622, 0]
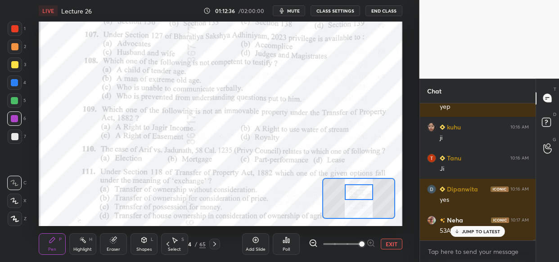
click at [471, 233] on p "JUMP TO LATEST" at bounding box center [481, 231] width 39 height 5
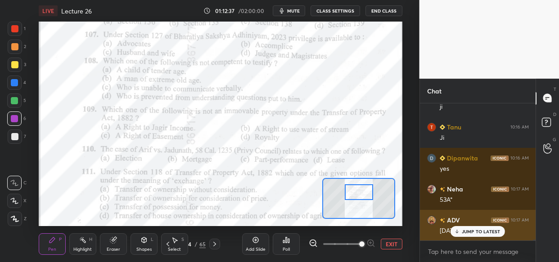
click at [469, 232] on p "JUMP TO LATEST" at bounding box center [481, 231] width 39 height 5
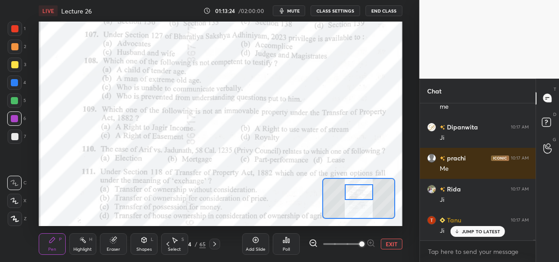
scroll to position [26398, 0]
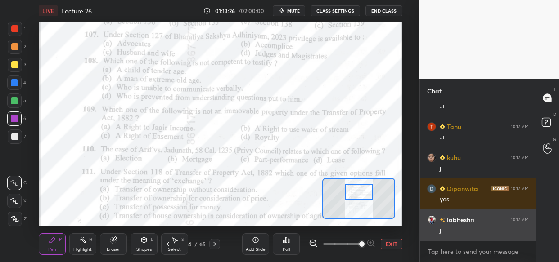
click at [468, 230] on div "ji" at bounding box center [484, 230] width 89 height 9
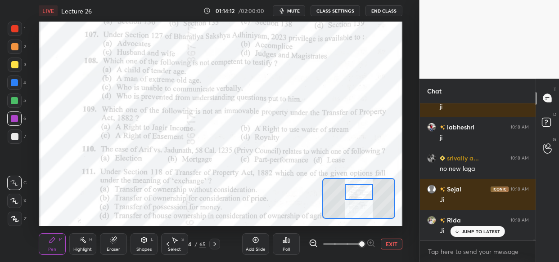
scroll to position [26956, 0]
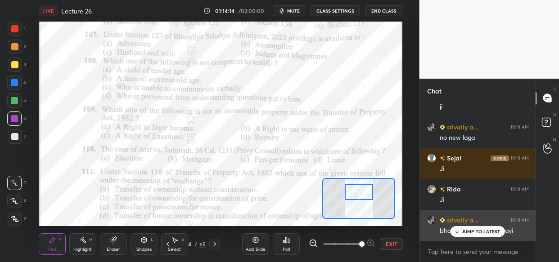
click at [463, 234] on p "JUMP TO LATEST" at bounding box center [481, 231] width 39 height 5
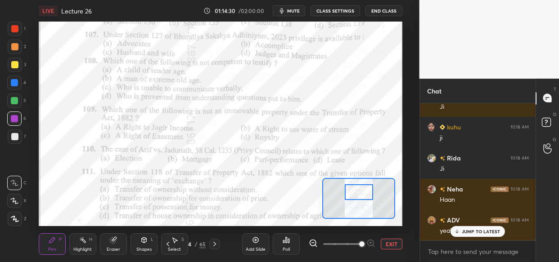
scroll to position [27143, 0]
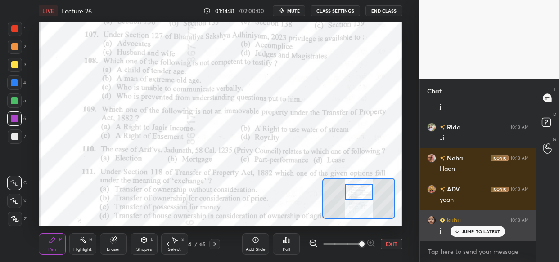
click at [470, 234] on div "JUMP TO LATEST" at bounding box center [477, 231] width 54 height 11
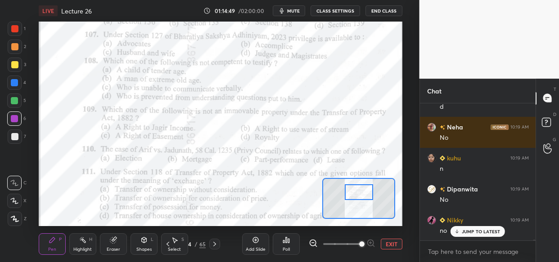
scroll to position [27484, 0]
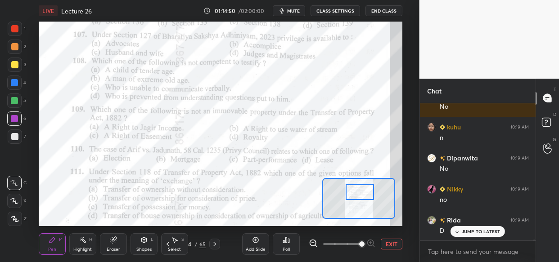
click at [346, 189] on div at bounding box center [359, 192] width 28 height 16
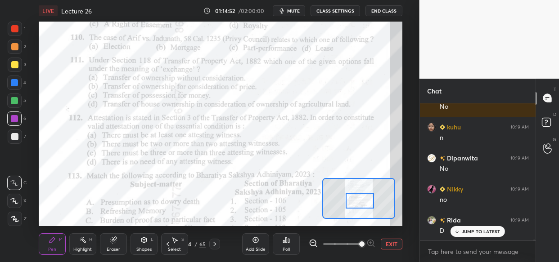
drag, startPoint x: 359, startPoint y: 189, endPoint x: 359, endPoint y: 197, distance: 8.5
click at [359, 197] on div at bounding box center [359, 201] width 28 height 16
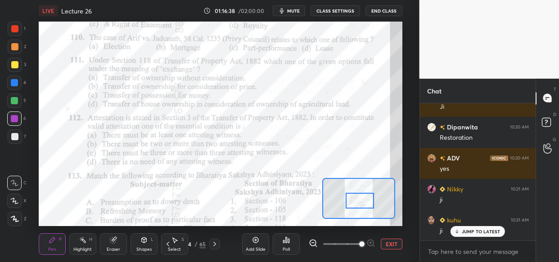
scroll to position [28162, 0]
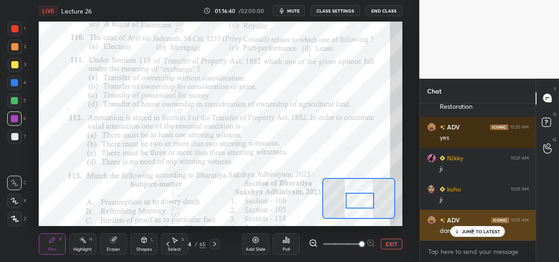
drag, startPoint x: 471, startPoint y: 230, endPoint x: 458, endPoint y: 236, distance: 14.1
click at [470, 231] on p "JUMP TO LATEST" at bounding box center [481, 231] width 39 height 5
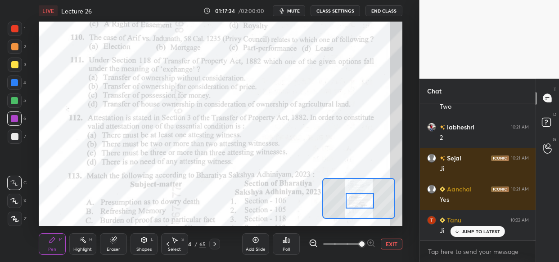
scroll to position [28863, 0]
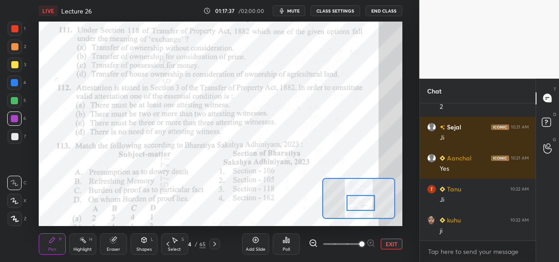
drag, startPoint x: 360, startPoint y: 211, endPoint x: 360, endPoint y: 203, distance: 7.6
click at [360, 203] on div at bounding box center [360, 203] width 28 height 16
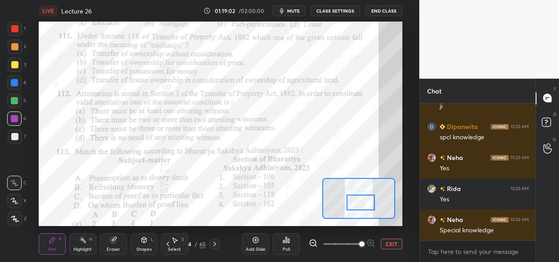
scroll to position [30486, 0]
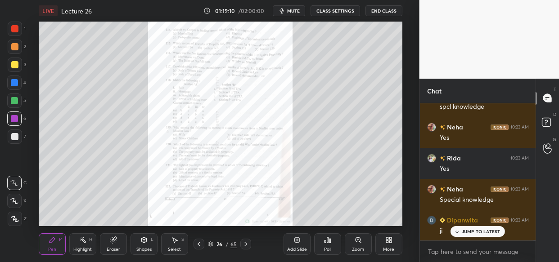
click at [355, 240] on icon at bounding box center [357, 240] width 5 height 5
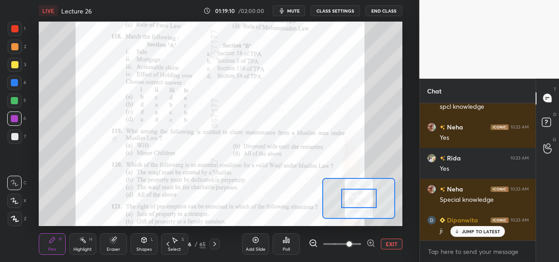
click at [352, 242] on span at bounding box center [348, 244] width 5 height 5
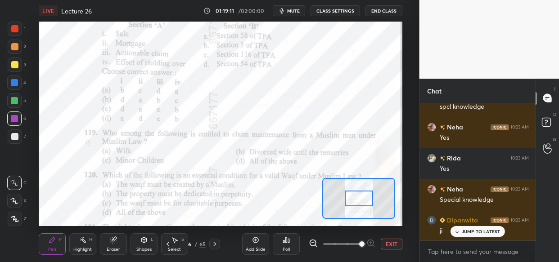
click at [359, 242] on span at bounding box center [361, 244] width 5 height 5
click at [360, 242] on span at bounding box center [361, 244] width 5 height 5
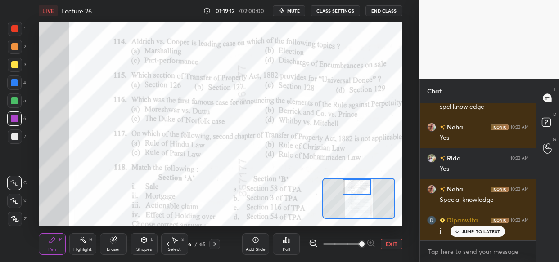
drag, startPoint x: 364, startPoint y: 197, endPoint x: 362, endPoint y: 180, distance: 17.2
click at [362, 180] on div at bounding box center [356, 187] width 28 height 16
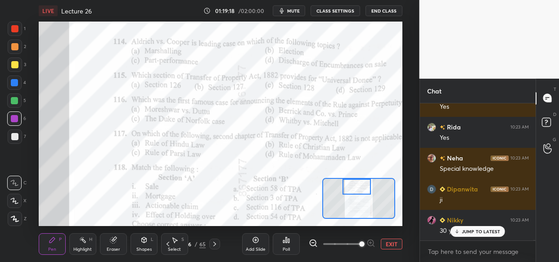
scroll to position [30548, 0]
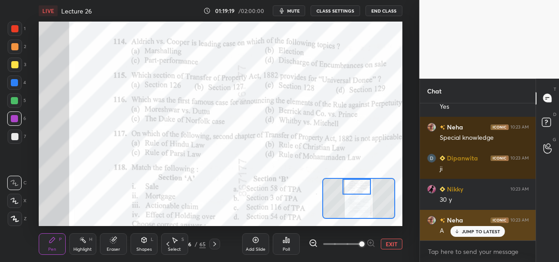
click at [470, 229] on p "JUMP TO LATEST" at bounding box center [481, 231] width 39 height 5
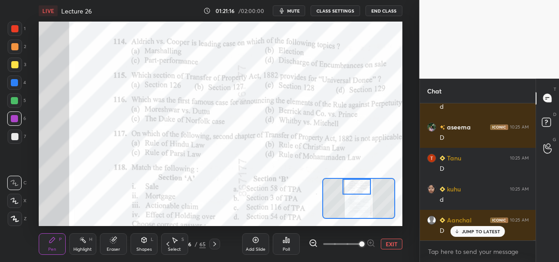
scroll to position [32473, 0]
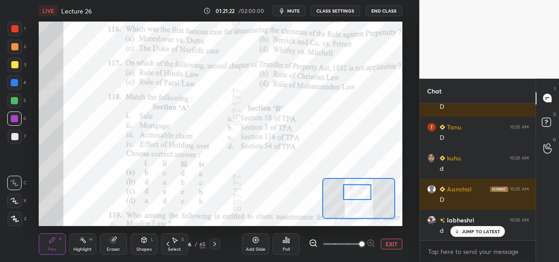
drag, startPoint x: 362, startPoint y: 187, endPoint x: 363, endPoint y: 193, distance: 6.4
click at [363, 193] on div at bounding box center [357, 192] width 28 height 16
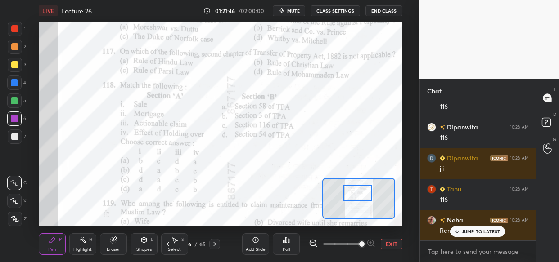
scroll to position [33186, 0]
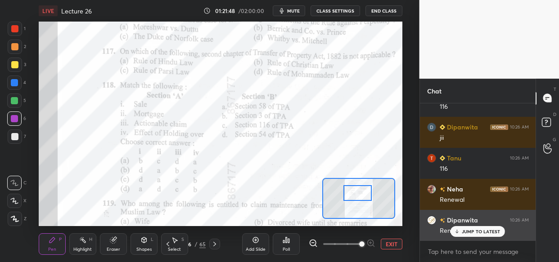
drag, startPoint x: 484, startPoint y: 234, endPoint x: 458, endPoint y: 235, distance: 26.1
click at [484, 234] on p "JUMP TO LATEST" at bounding box center [481, 231] width 39 height 5
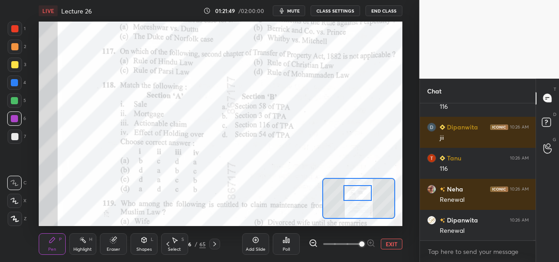
scroll to position [33218, 0]
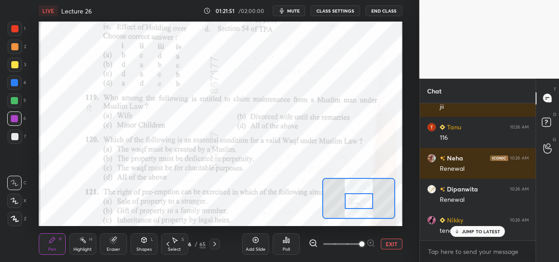
drag, startPoint x: 356, startPoint y: 193, endPoint x: 357, endPoint y: 201, distance: 8.2
click at [357, 201] on div at bounding box center [359, 201] width 28 height 16
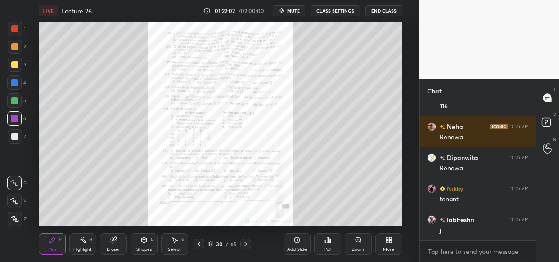
click at [350, 246] on div "Zoom" at bounding box center [358, 244] width 27 height 22
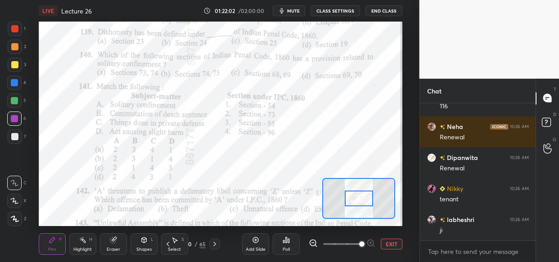
drag, startPoint x: 360, startPoint y: 247, endPoint x: 365, endPoint y: 236, distance: 11.7
click at [360, 245] on span at bounding box center [361, 244] width 5 height 5
click at [364, 246] on span at bounding box center [361, 244] width 5 height 5
click at [364, 242] on span at bounding box center [361, 244] width 5 height 5
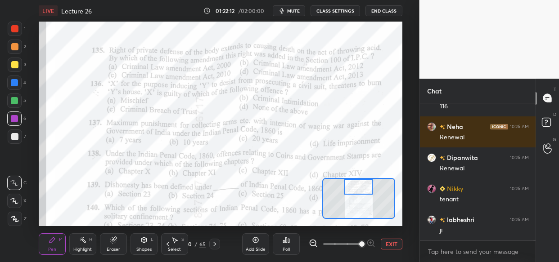
drag, startPoint x: 365, startPoint y: 196, endPoint x: 364, endPoint y: 184, distance: 12.2
click at [364, 184] on div at bounding box center [358, 187] width 28 height 16
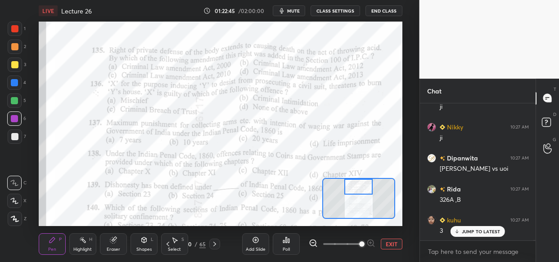
scroll to position [33630, 0]
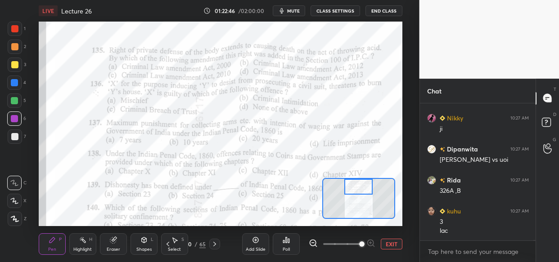
click at [97, 20] on div "LIVE Lecture 26 01:22:46 / 02:00:00 mute CLASS SETTINGS End Class Setting up yo…" at bounding box center [220, 131] width 383 height 262
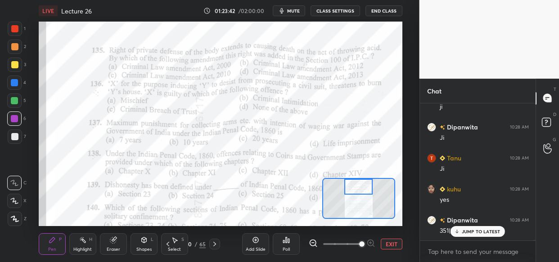
scroll to position [34313, 0]
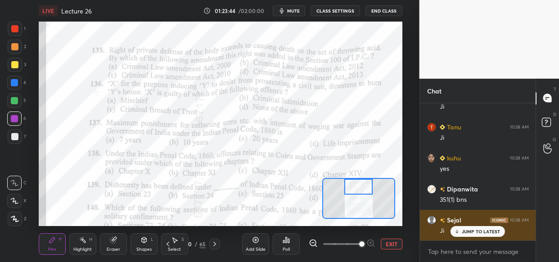
drag, startPoint x: 477, startPoint y: 232, endPoint x: 471, endPoint y: 233, distance: 5.6
click at [476, 232] on p "JUMP TO LATEST" at bounding box center [481, 231] width 39 height 5
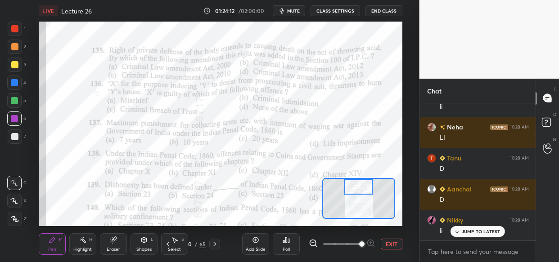
scroll to position [34654, 0]
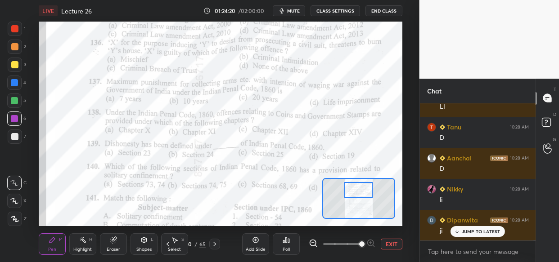
click at [358, 191] on div at bounding box center [358, 190] width 28 height 16
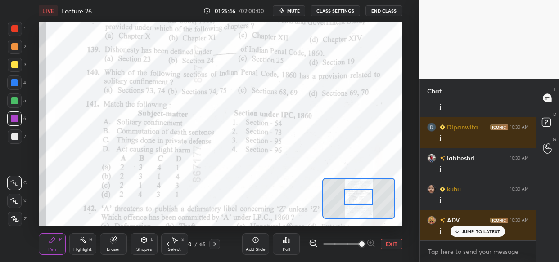
scroll to position [35461, 0]
drag, startPoint x: 356, startPoint y: 195, endPoint x: 356, endPoint y: 202, distance: 7.2
click at [356, 202] on div at bounding box center [358, 197] width 28 height 16
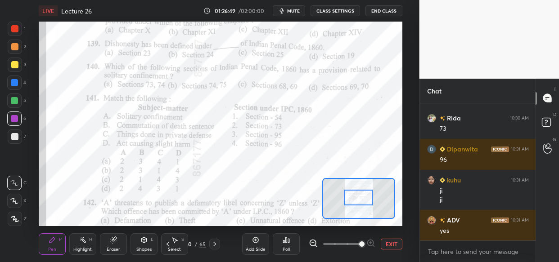
scroll to position [36401, 0]
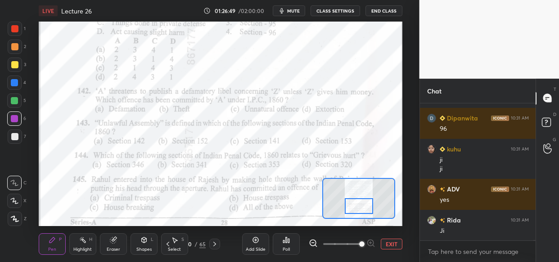
drag, startPoint x: 359, startPoint y: 197, endPoint x: 359, endPoint y: 206, distance: 8.6
click at [359, 206] on div at bounding box center [359, 206] width 28 height 16
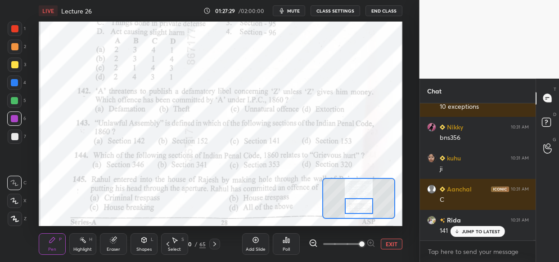
scroll to position [36898, 0]
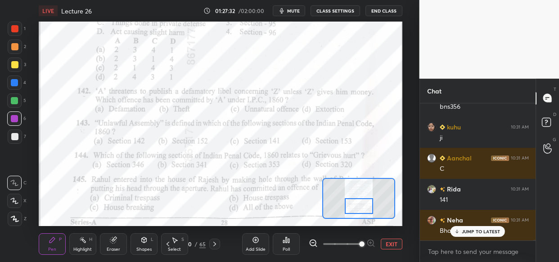
click at [472, 231] on p "JUMP TO LATEST" at bounding box center [481, 231] width 39 height 5
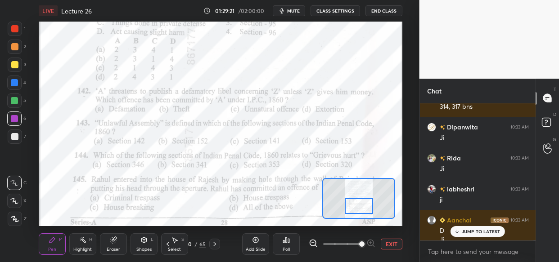
scroll to position [37971, 0]
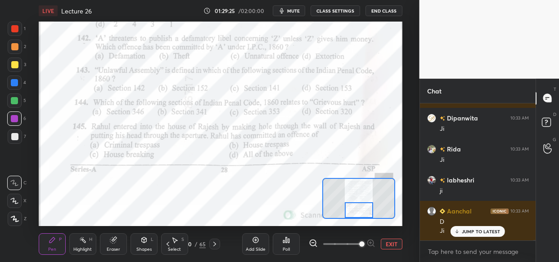
click at [361, 207] on div at bounding box center [359, 210] width 28 height 16
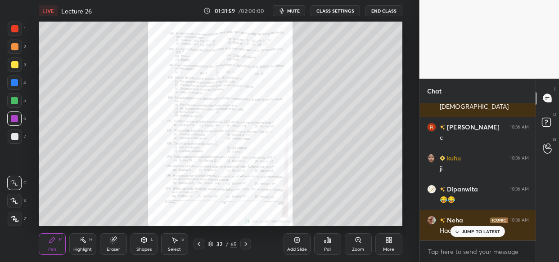
scroll to position [39740, 0]
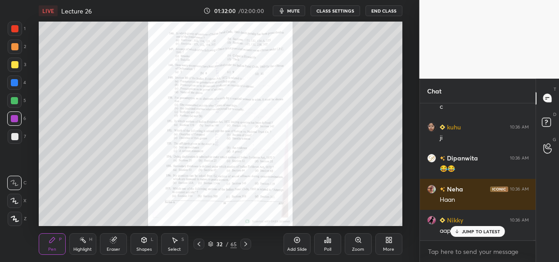
click at [360, 245] on div "Zoom" at bounding box center [358, 244] width 27 height 22
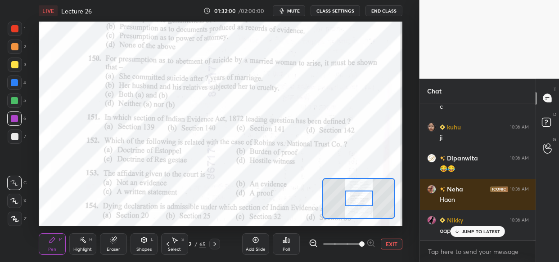
click at [359, 249] on span at bounding box center [342, 244] width 38 height 13
click at [360, 245] on span at bounding box center [361, 244] width 5 height 5
click at [363, 243] on span at bounding box center [361, 244] width 5 height 5
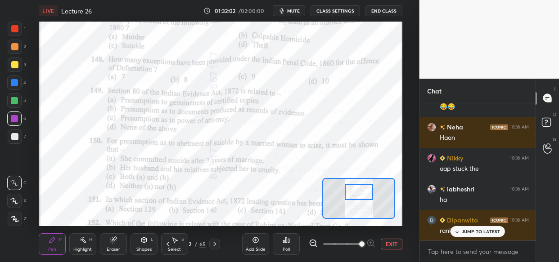
scroll to position [39834, 0]
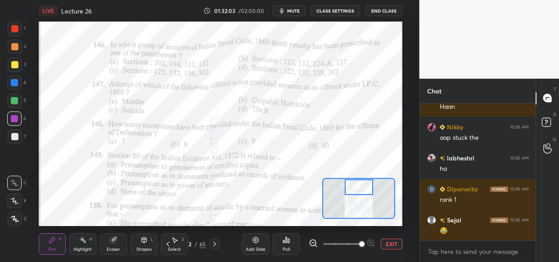
drag, startPoint x: 355, startPoint y: 196, endPoint x: 355, endPoint y: 184, distance: 11.2
click at [355, 184] on div at bounding box center [359, 187] width 28 height 16
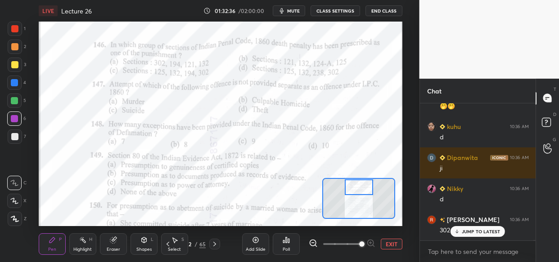
scroll to position [40113, 0]
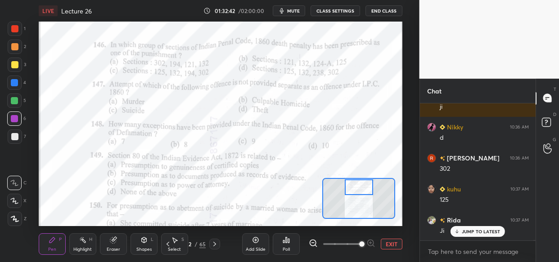
click at [484, 231] on p "JUMP TO LATEST" at bounding box center [481, 231] width 39 height 5
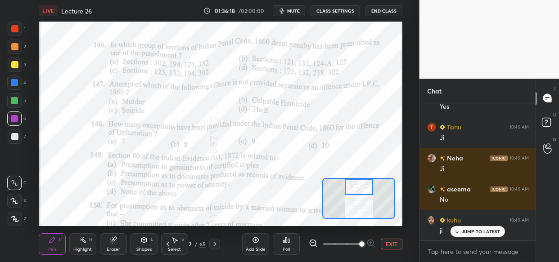
scroll to position [42643, 0]
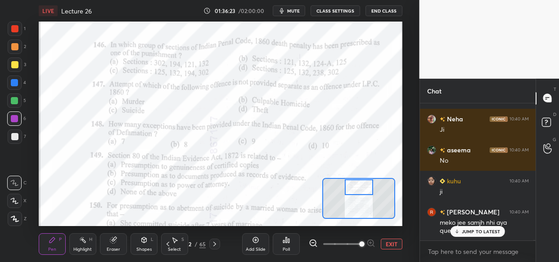
drag, startPoint x: 489, startPoint y: 233, endPoint x: 450, endPoint y: 257, distance: 45.7
click at [487, 234] on p "JUMP TO LATEST" at bounding box center [481, 231] width 39 height 5
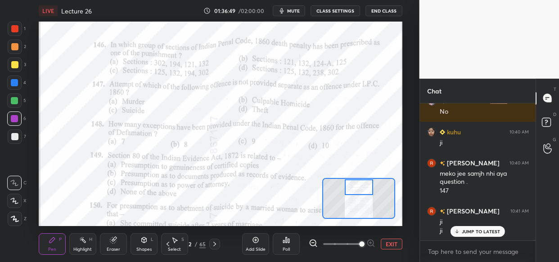
scroll to position [42723, 0]
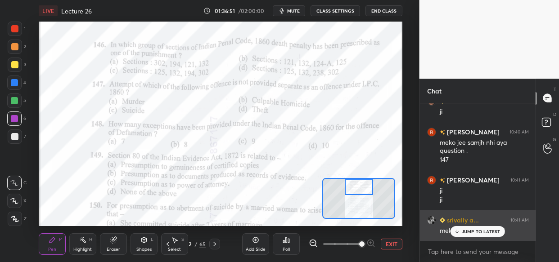
drag, startPoint x: 483, startPoint y: 233, endPoint x: 470, endPoint y: 236, distance: 14.0
click at [483, 232] on p "JUMP TO LATEST" at bounding box center [481, 231] width 39 height 5
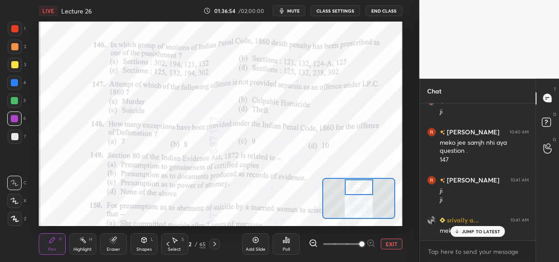
scroll to position [42755, 0]
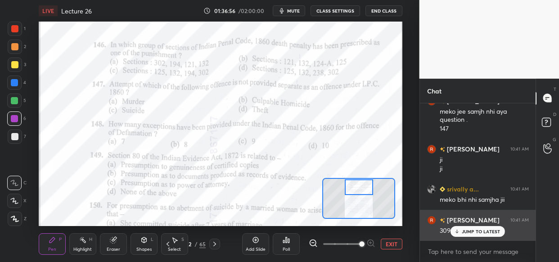
drag, startPoint x: 476, startPoint y: 229, endPoint x: 459, endPoint y: 237, distance: 18.1
click at [476, 231] on p "JUMP TO LATEST" at bounding box center [481, 231] width 39 height 5
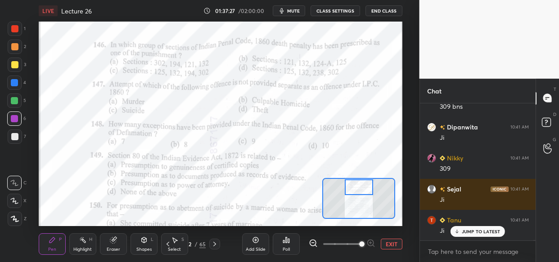
scroll to position [42910, 0]
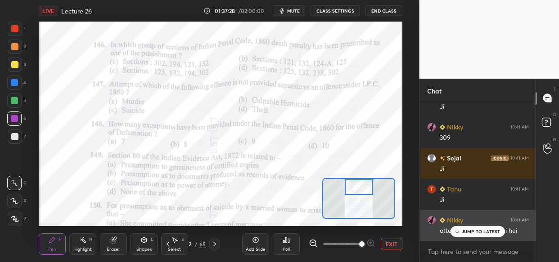
click at [481, 235] on div "JUMP TO LATEST" at bounding box center [477, 231] width 54 height 11
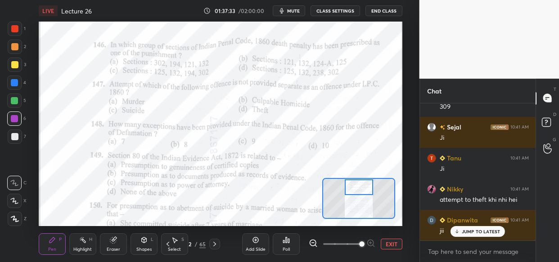
scroll to position [42980, 0]
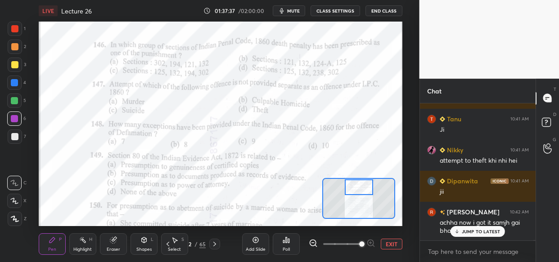
drag, startPoint x: 485, startPoint y: 224, endPoint x: 477, endPoint y: 230, distance: 9.4
click at [484, 225] on div "achha now i got it samjh gai bhaiya" at bounding box center [484, 227] width 89 height 17
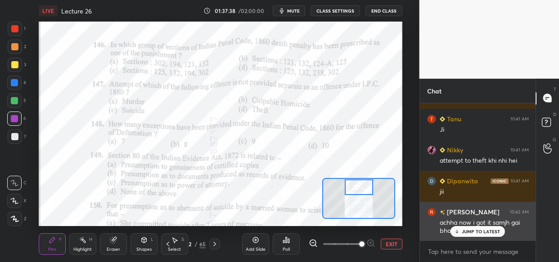
click at [477, 235] on div "JUMP TO LATEST" at bounding box center [477, 231] width 54 height 11
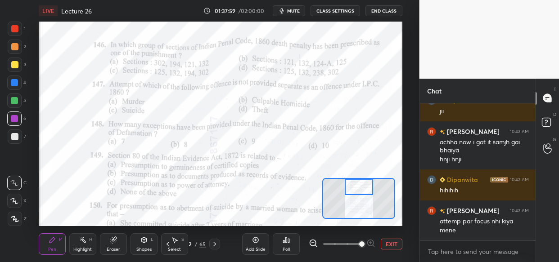
scroll to position [43099, 0]
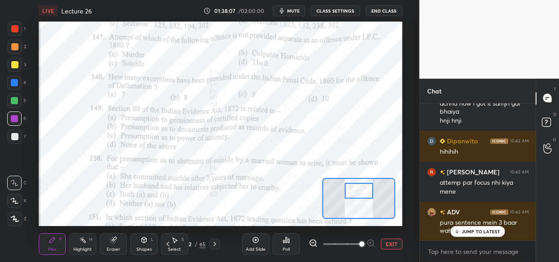
click at [355, 194] on div at bounding box center [359, 191] width 28 height 16
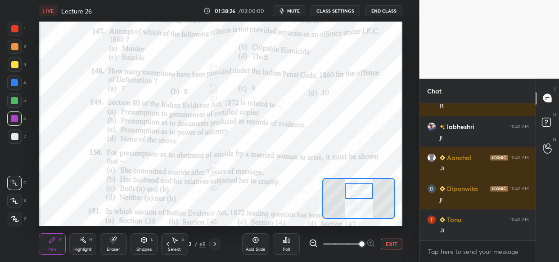
scroll to position [43347, 0]
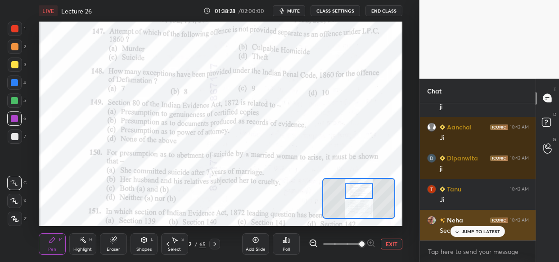
drag, startPoint x: 480, startPoint y: 232, endPoint x: 472, endPoint y: 229, distance: 8.5
click at [479, 231] on p "JUMP TO LATEST" at bounding box center [481, 231] width 39 height 5
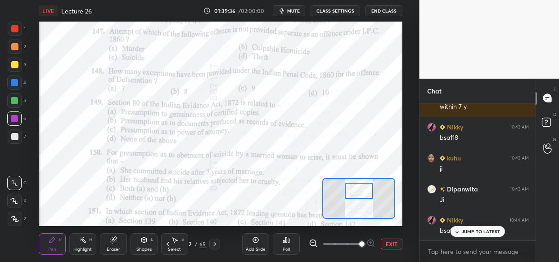
scroll to position [44421, 0]
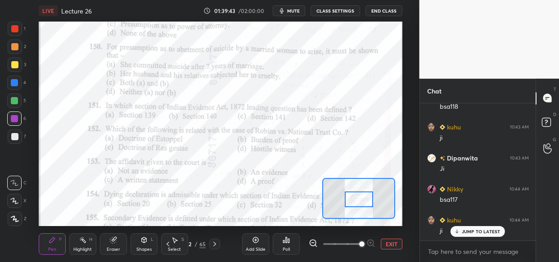
drag, startPoint x: 364, startPoint y: 189, endPoint x: 364, endPoint y: 197, distance: 8.1
click at [364, 197] on div at bounding box center [359, 200] width 28 height 16
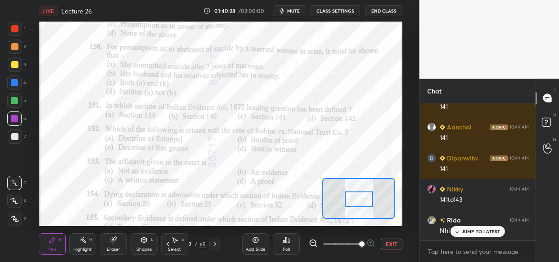
scroll to position [44833, 0]
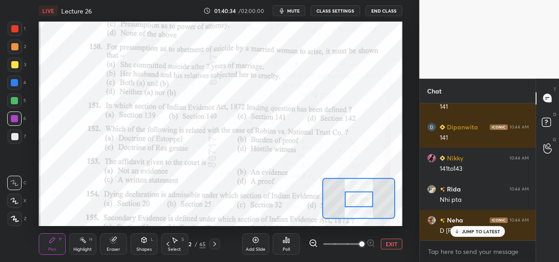
click at [473, 234] on p "JUMP TO LATEST" at bounding box center [481, 231] width 39 height 5
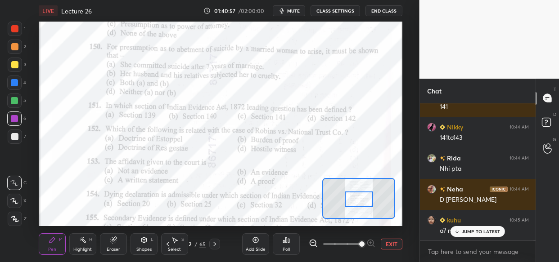
click at [290, 10] on span "mute" at bounding box center [293, 11] width 13 height 6
click at [281, 10] on icon "button" at bounding box center [277, 10] width 5 height 5
click at [469, 226] on div "JUMP TO LATEST" at bounding box center [477, 231] width 54 height 11
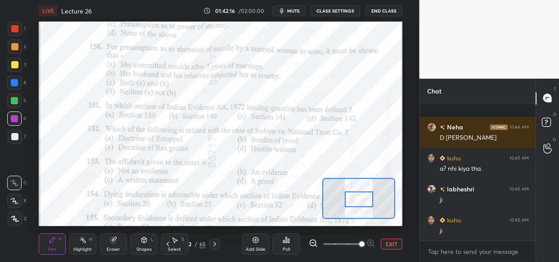
scroll to position [44989, 0]
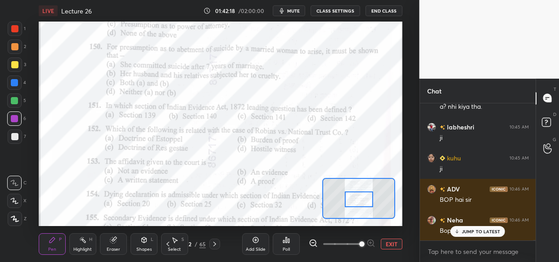
click at [482, 229] on p "JUMP TO LATEST" at bounding box center [481, 231] width 39 height 5
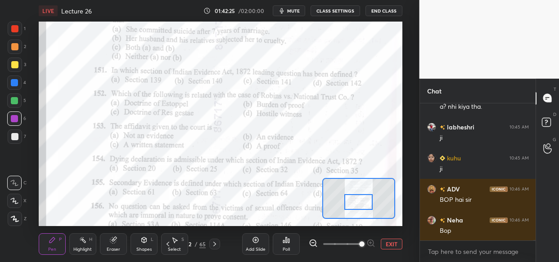
click at [363, 203] on div at bounding box center [358, 202] width 28 height 16
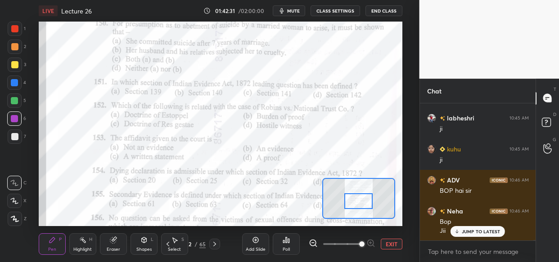
scroll to position [45029, 0]
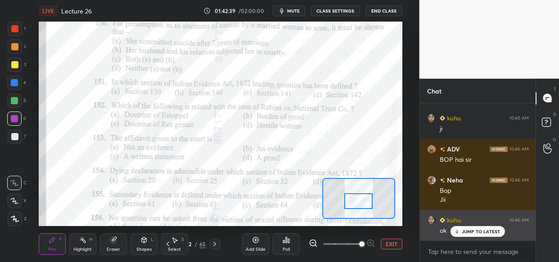
click at [474, 231] on p "JUMP TO LATEST" at bounding box center [481, 231] width 39 height 5
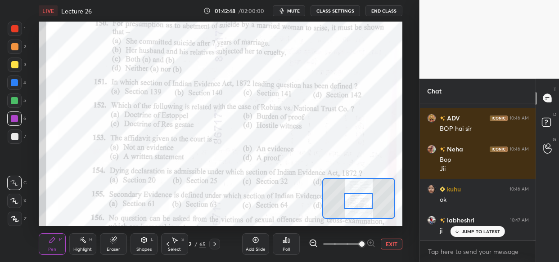
scroll to position [45091, 0]
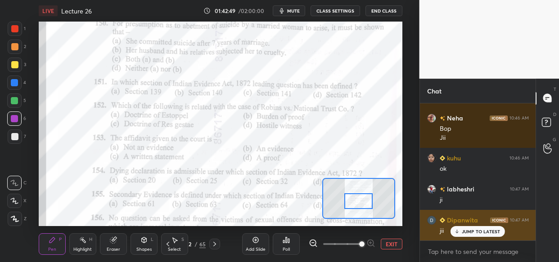
drag, startPoint x: 486, startPoint y: 234, endPoint x: 481, endPoint y: 237, distance: 5.9
click at [484, 234] on p "JUMP TO LATEST" at bounding box center [481, 231] width 39 height 5
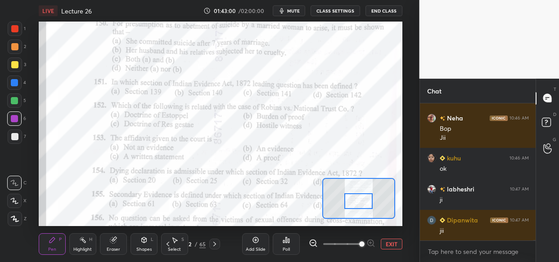
scroll to position [45122, 0]
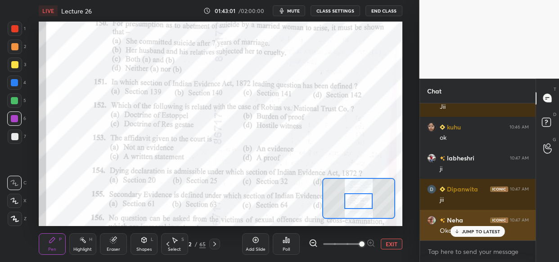
click at [467, 232] on p "JUMP TO LATEST" at bounding box center [481, 231] width 39 height 5
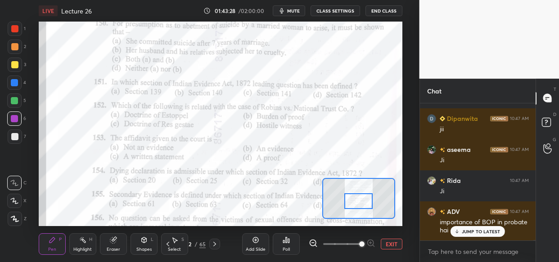
scroll to position [45502, 0]
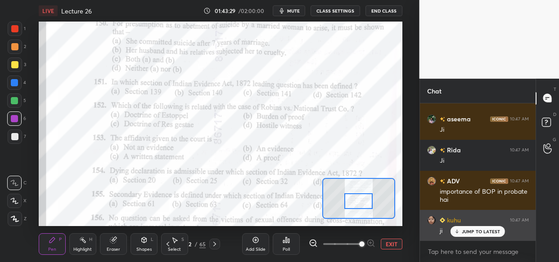
drag, startPoint x: 469, startPoint y: 229, endPoint x: 440, endPoint y: 230, distance: 28.3
click at [468, 231] on p "JUMP TO LATEST" at bounding box center [481, 231] width 39 height 5
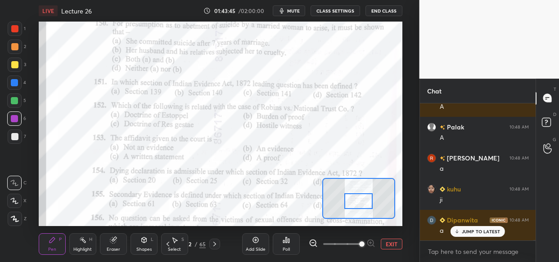
scroll to position [45720, 0]
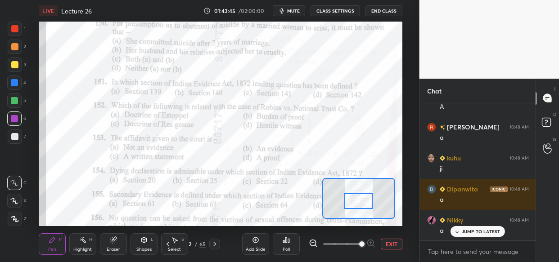
click at [291, 11] on span "mute" at bounding box center [293, 11] width 13 height 6
click at [287, 7] on button "unmute" at bounding box center [289, 10] width 32 height 11
click at [463, 236] on div "JUMP TO LATEST" at bounding box center [477, 231] width 54 height 11
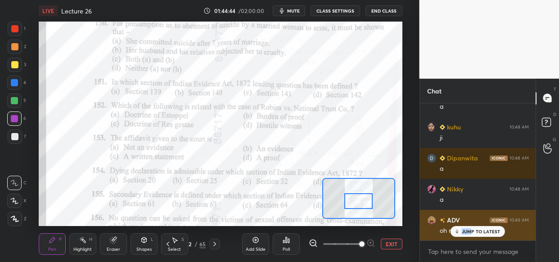
drag, startPoint x: 469, startPoint y: 236, endPoint x: 449, endPoint y: 234, distance: 20.3
click at [469, 238] on div "Nikky 10:47 AM ji kuhu 10:47 AM ji [PERSON_NAME] 10:47 AM jii [PERSON_NAME] 10:…" at bounding box center [478, 171] width 116 height 137
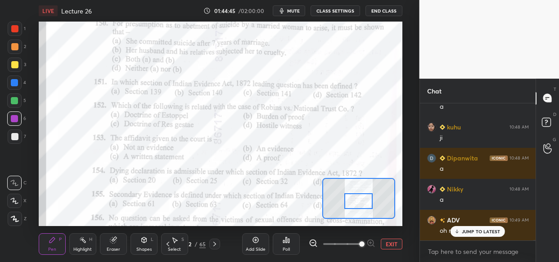
click at [484, 234] on div "JUMP TO LATEST" at bounding box center [477, 231] width 54 height 11
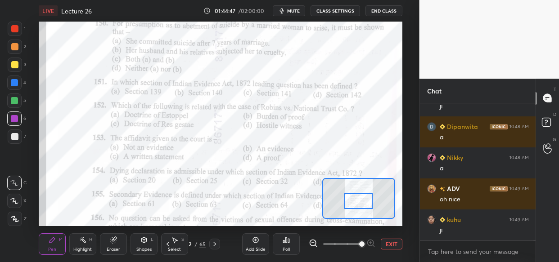
scroll to position [45813, 0]
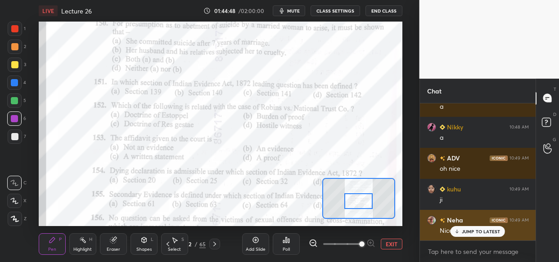
drag, startPoint x: 469, startPoint y: 229, endPoint x: 436, endPoint y: 236, distance: 33.4
click at [468, 230] on p "JUMP TO LATEST" at bounding box center [481, 231] width 39 height 5
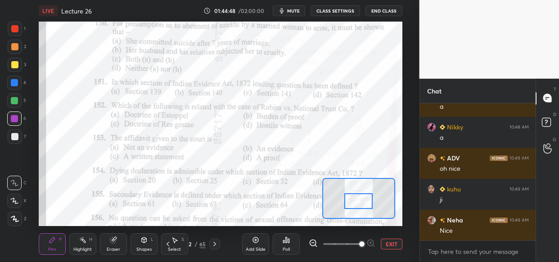
scroll to position [45875, 0]
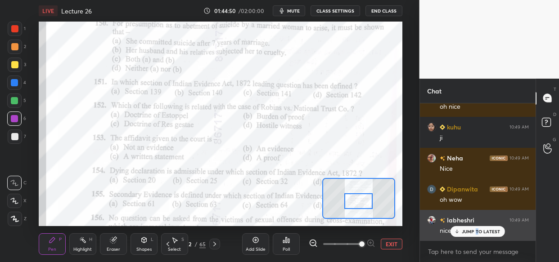
click at [474, 235] on div "JUMP TO LATEST" at bounding box center [477, 231] width 54 height 11
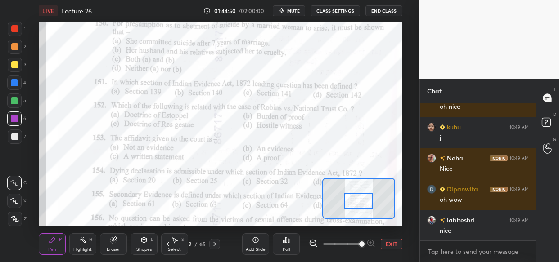
scroll to position [45906, 0]
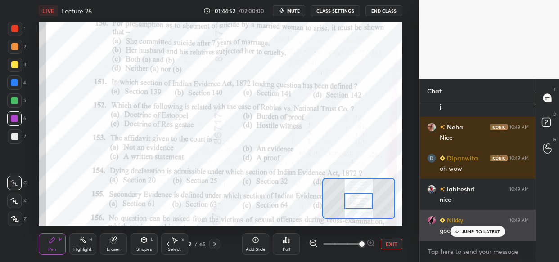
drag, startPoint x: 475, startPoint y: 233, endPoint x: 448, endPoint y: 233, distance: 27.0
click at [474, 233] on p "JUMP TO LATEST" at bounding box center [481, 231] width 39 height 5
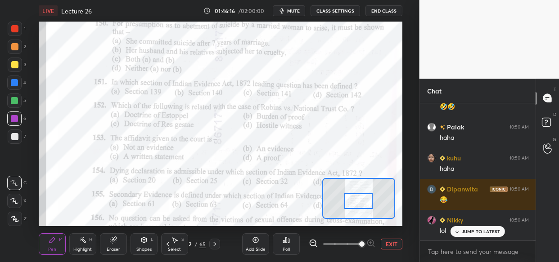
scroll to position [46675, 0]
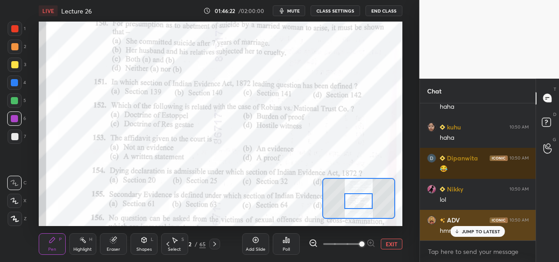
drag, startPoint x: 464, startPoint y: 230, endPoint x: 459, endPoint y: 232, distance: 5.3
click at [462, 231] on p "JUMP TO LATEST" at bounding box center [481, 231] width 39 height 5
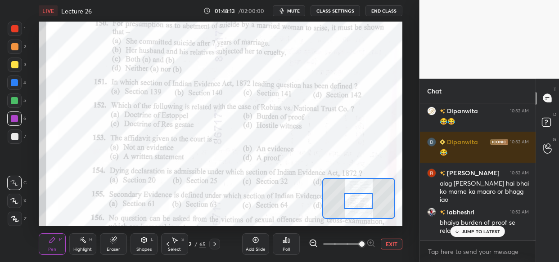
scroll to position [47525, 0]
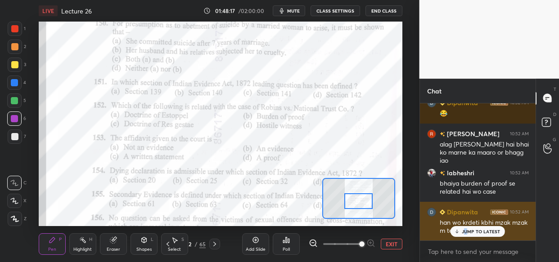
drag, startPoint x: 468, startPoint y: 234, endPoint x: 462, endPoint y: 235, distance: 5.5
click at [466, 234] on div "JUMP TO LATEST" at bounding box center [477, 231] width 54 height 11
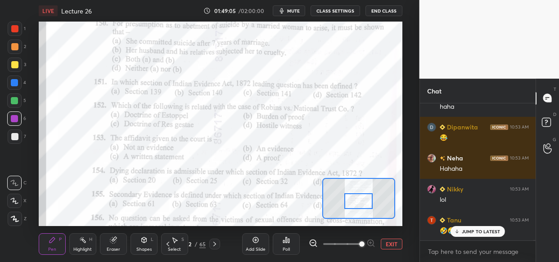
scroll to position [48108, 0]
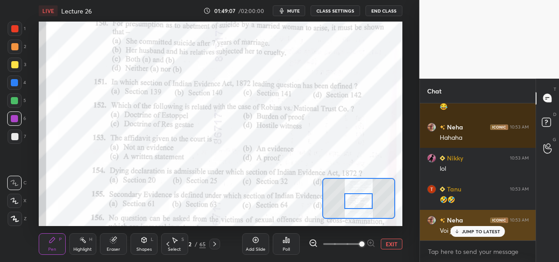
drag, startPoint x: 466, startPoint y: 234, endPoint x: 456, endPoint y: 238, distance: 10.5
click at [466, 234] on p "JUMP TO LATEST" at bounding box center [481, 231] width 39 height 5
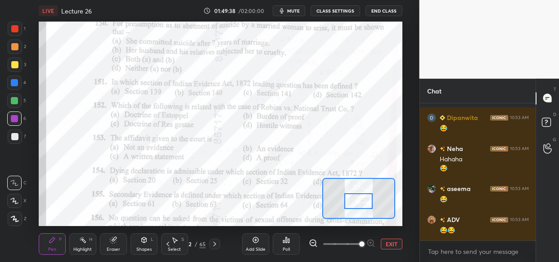
scroll to position [48489, 0]
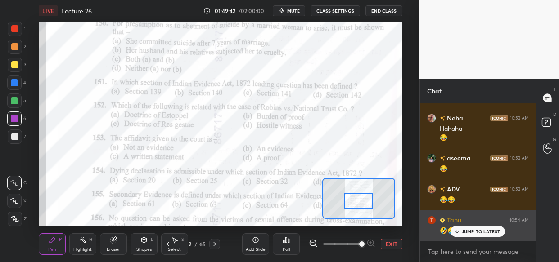
drag, startPoint x: 459, startPoint y: 229, endPoint x: 455, endPoint y: 228, distance: 4.5
click at [460, 229] on div "JUMP TO LATEST" at bounding box center [477, 231] width 54 height 11
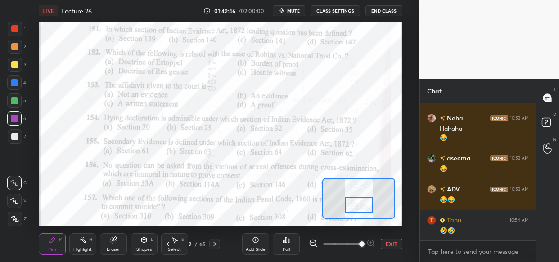
drag, startPoint x: 355, startPoint y: 197, endPoint x: 356, endPoint y: 202, distance: 5.0
click at [356, 202] on div at bounding box center [359, 205] width 28 height 16
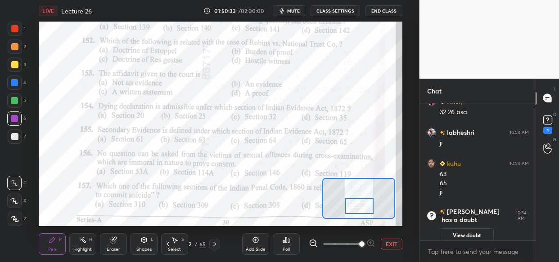
scroll to position [35204, 0]
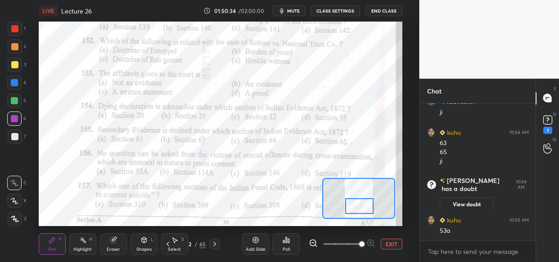
click at [548, 123] on rect at bounding box center [547, 120] width 9 height 9
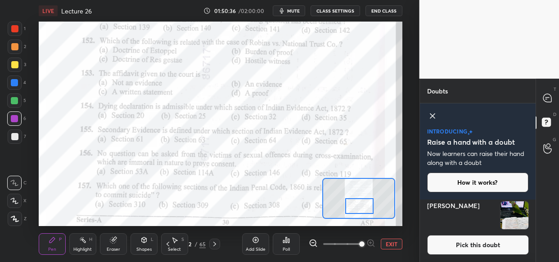
click at [512, 216] on img "grid" at bounding box center [514, 216] width 28 height 28
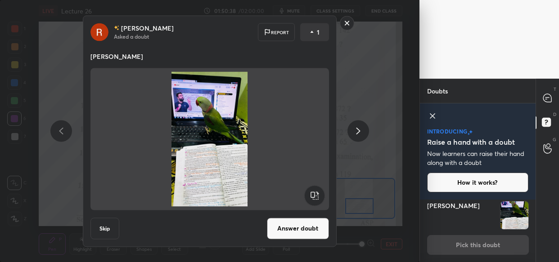
drag, startPoint x: 301, startPoint y: 231, endPoint x: 286, endPoint y: 240, distance: 17.5
click at [298, 231] on button "Answer doubt" at bounding box center [298, 229] width 62 height 22
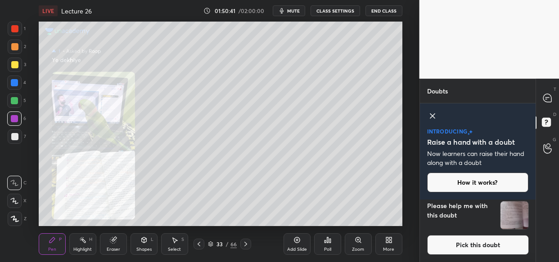
drag, startPoint x: 353, startPoint y: 243, endPoint x: 359, endPoint y: 234, distance: 10.6
click at [354, 242] on div "Zoom" at bounding box center [358, 244] width 27 height 22
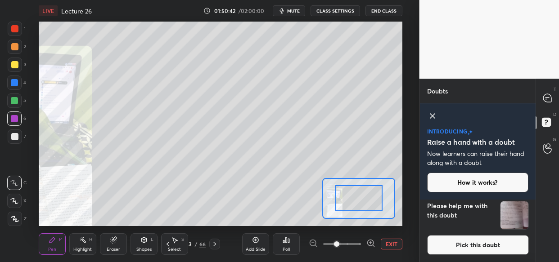
click at [366, 239] on div at bounding box center [342, 244] width 67 height 11
click at [365, 241] on div at bounding box center [342, 244] width 67 height 11
click at [362, 247] on div at bounding box center [342, 244] width 67 height 11
drag, startPoint x: 365, startPoint y: 246, endPoint x: 357, endPoint y: 242, distance: 8.7
click at [365, 245] on div at bounding box center [342, 244] width 67 height 11
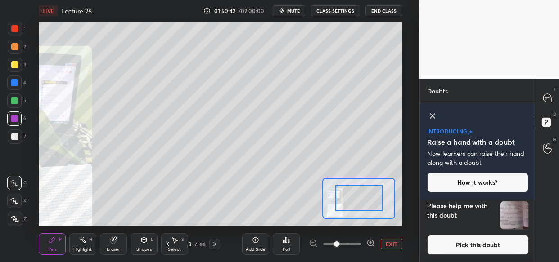
click at [359, 243] on span at bounding box center [342, 244] width 38 height 13
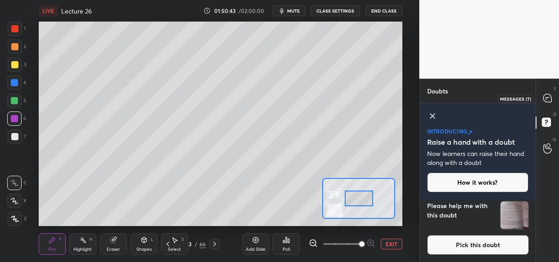
click at [544, 99] on icon at bounding box center [547, 98] width 8 height 8
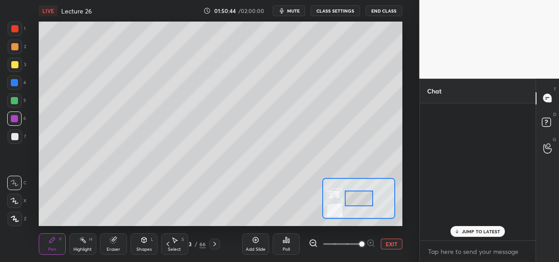
scroll to position [135, 113]
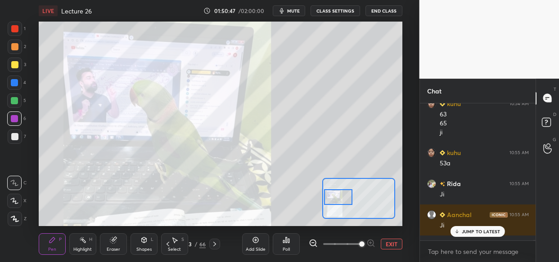
drag, startPoint x: 354, startPoint y: 203, endPoint x: 333, endPoint y: 202, distance: 20.7
click at [333, 202] on div at bounding box center [338, 197] width 28 height 16
drag, startPoint x: 551, startPoint y: 103, endPoint x: 542, endPoint y: 101, distance: 9.6
click at [552, 102] on div at bounding box center [547, 98] width 18 height 16
click at [477, 235] on div "JUMP TO LATEST" at bounding box center [477, 231] width 54 height 11
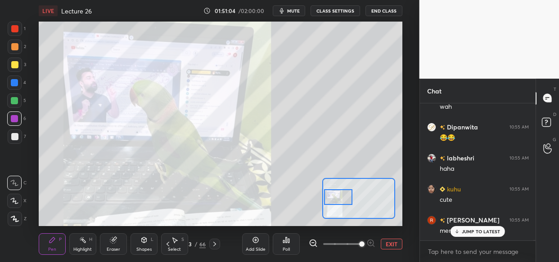
scroll to position [35599, 0]
click at [477, 232] on p "JUMP TO LATEST" at bounding box center [481, 231] width 39 height 5
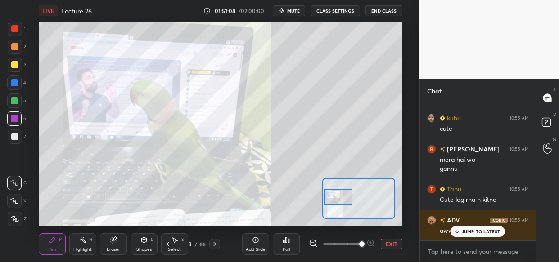
scroll to position [35723, 0]
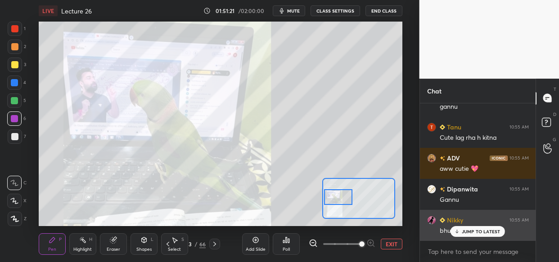
drag, startPoint x: 482, startPoint y: 236, endPoint x: 468, endPoint y: 238, distance: 14.1
click at [480, 237] on div "JUMP TO LATEST" at bounding box center [477, 231] width 54 height 11
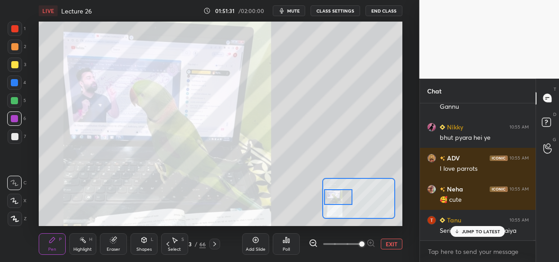
scroll to position [35855, 0]
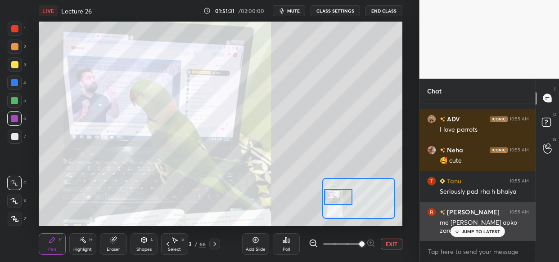
click at [479, 230] on p "JUMP TO LATEST" at bounding box center [481, 231] width 39 height 5
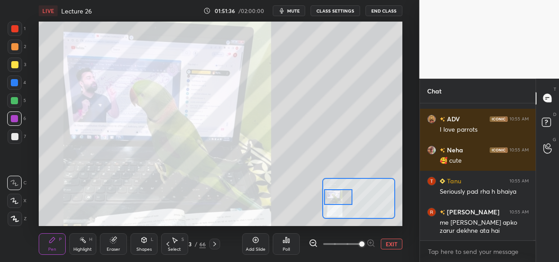
scroll to position [35887, 0]
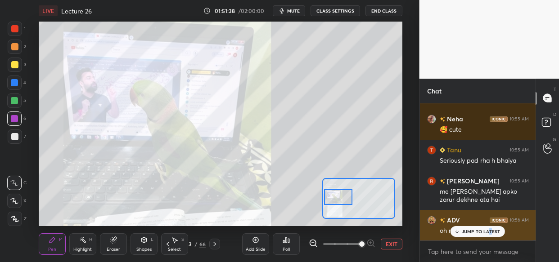
click at [491, 229] on p "JUMP TO LATEST" at bounding box center [481, 231] width 39 height 5
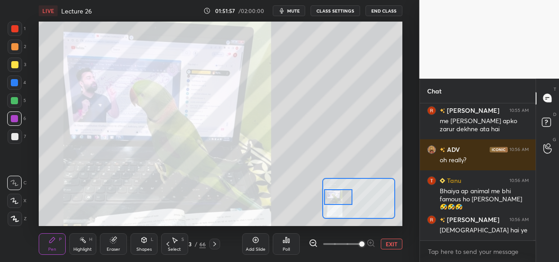
scroll to position [35988, 0]
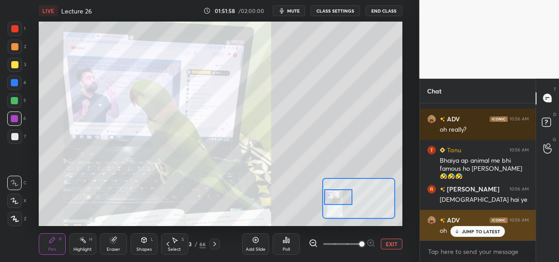
click at [479, 231] on p "JUMP TO LATEST" at bounding box center [481, 231] width 39 height 5
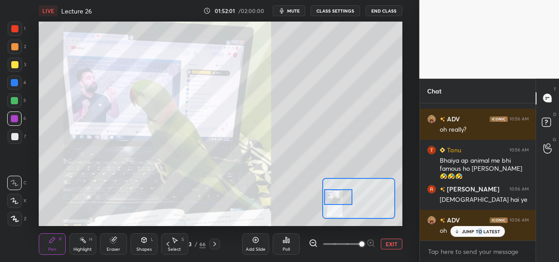
scroll to position [36019, 0]
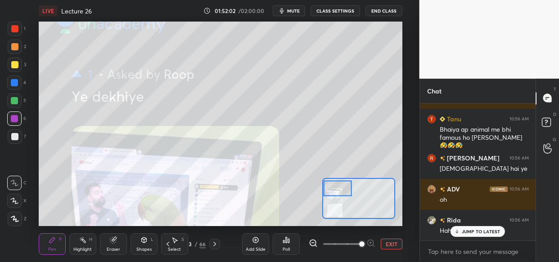
drag, startPoint x: 461, startPoint y: 232, endPoint x: 440, endPoint y: 232, distance: 20.2
click at [463, 232] on div "JUMP TO LATEST" at bounding box center [477, 231] width 54 height 11
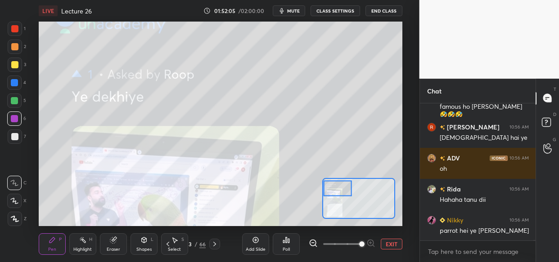
scroll to position [36081, 0]
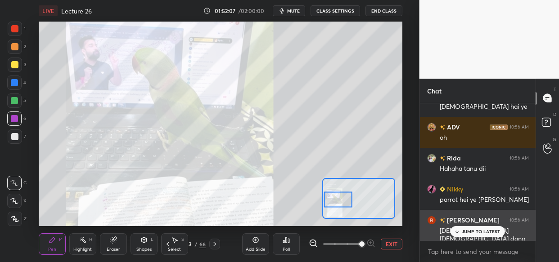
drag, startPoint x: 341, startPoint y: 188, endPoint x: 517, endPoint y: 220, distance: 179.2
click at [516, 219] on div "1 2 3 4 5 6 7 C X Z C X Z E E Erase all H H LIVE Lecture 26 01:52:07 / 02:00:00…" at bounding box center [279, 131] width 559 height 262
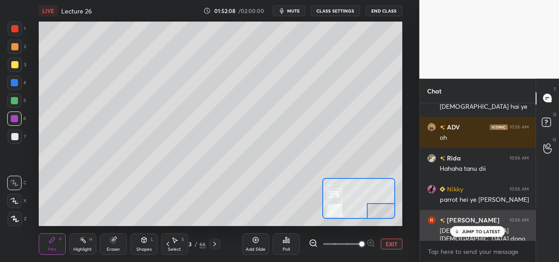
drag, startPoint x: 481, startPoint y: 229, endPoint x: 474, endPoint y: 229, distance: 7.2
click at [480, 229] on div "JUMP TO LATEST" at bounding box center [477, 231] width 54 height 11
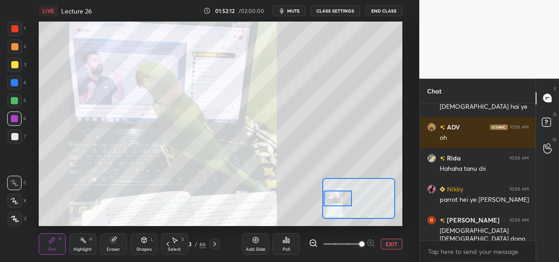
drag, startPoint x: 377, startPoint y: 206, endPoint x: 332, endPoint y: 193, distance: 46.8
click at [332, 193] on div at bounding box center [337, 199] width 28 height 16
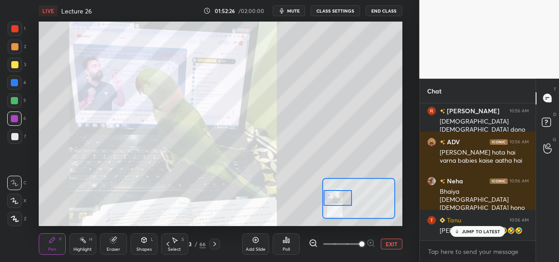
scroll to position [36221, 0]
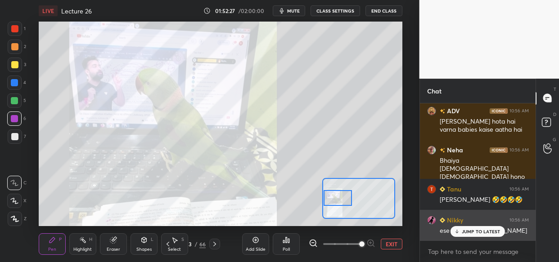
click at [464, 231] on p "JUMP TO LATEST" at bounding box center [481, 231] width 39 height 5
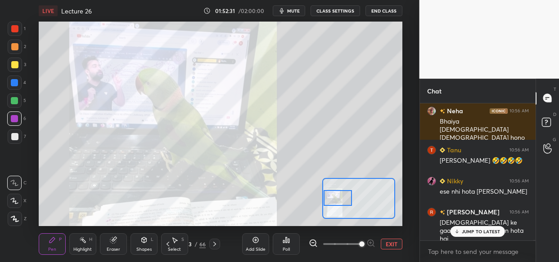
scroll to position [36291, 0]
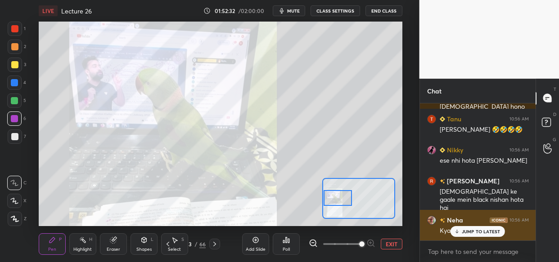
drag, startPoint x: 479, startPoint y: 236, endPoint x: 459, endPoint y: 238, distance: 19.9
click at [480, 235] on div "JUMP TO LATEST" at bounding box center [477, 231] width 54 height 11
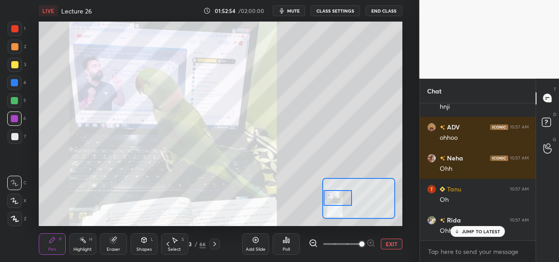
scroll to position [36549, 0]
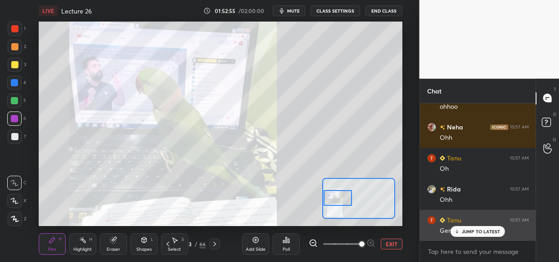
click at [480, 231] on p "JUMP TO LATEST" at bounding box center [481, 231] width 39 height 5
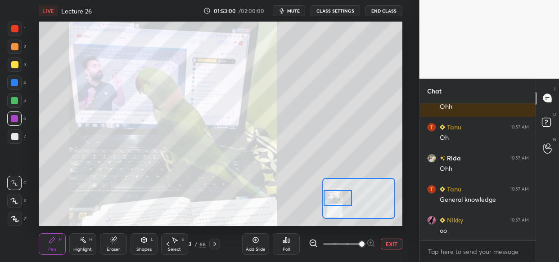
scroll to position [36601, 0]
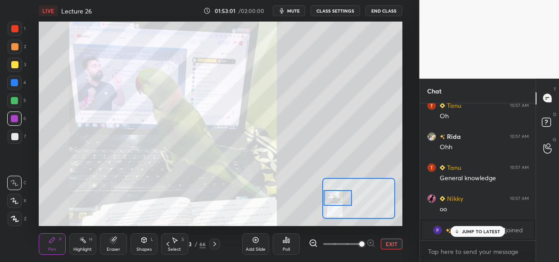
click at [484, 230] on p "JUMP TO LATEST" at bounding box center [481, 231] width 39 height 5
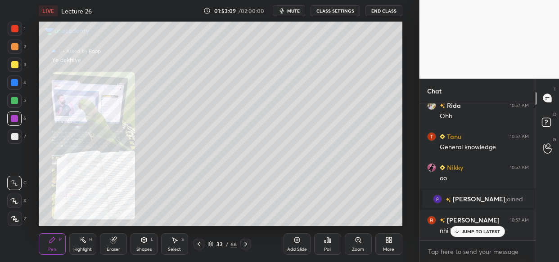
click at [360, 241] on icon at bounding box center [357, 240] width 5 height 5
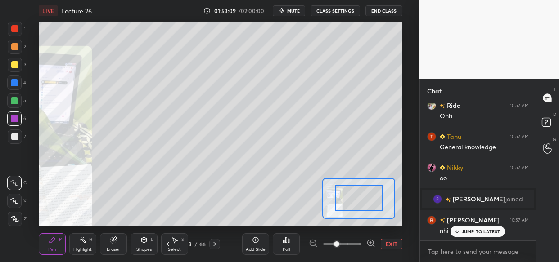
click at [358, 243] on span at bounding box center [342, 244] width 38 height 13
click at [339, 242] on span at bounding box center [336, 244] width 5 height 5
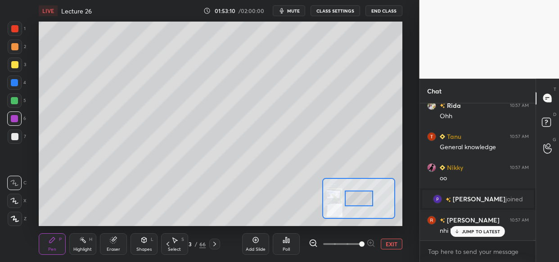
scroll to position [36663, 0]
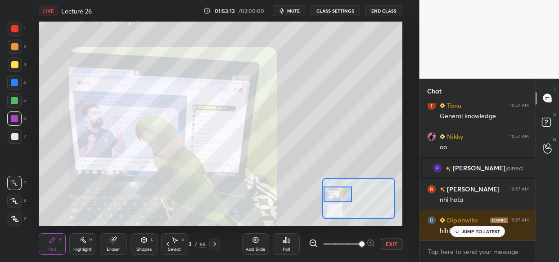
drag, startPoint x: 354, startPoint y: 197, endPoint x: 327, endPoint y: 193, distance: 27.3
click at [327, 193] on div at bounding box center [337, 195] width 28 height 16
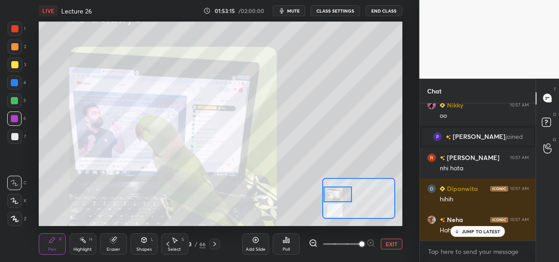
scroll to position [36726, 0]
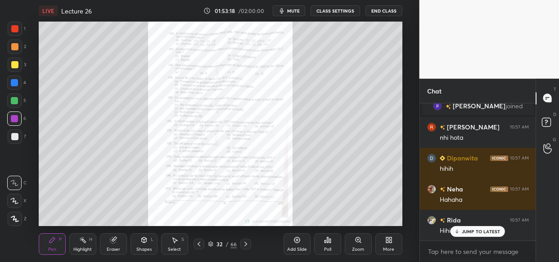
click at [358, 246] on div "Zoom" at bounding box center [358, 244] width 27 height 22
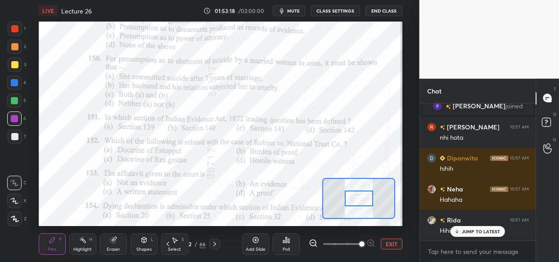
click at [364, 242] on span at bounding box center [361, 244] width 5 height 5
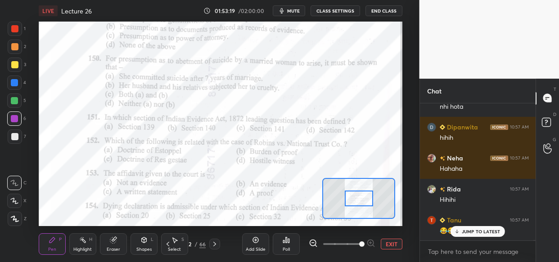
click at [364, 246] on span at bounding box center [361, 244] width 5 height 5
click at [373, 246] on div at bounding box center [342, 244] width 67 height 11
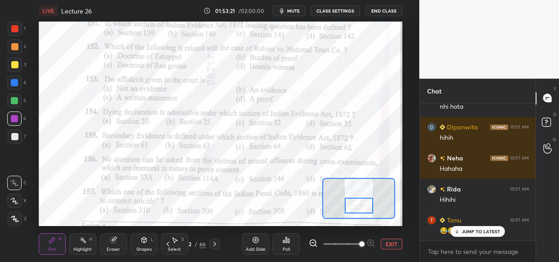
drag, startPoint x: 354, startPoint y: 197, endPoint x: 354, endPoint y: 205, distance: 8.1
click at [354, 205] on div at bounding box center [359, 206] width 28 height 16
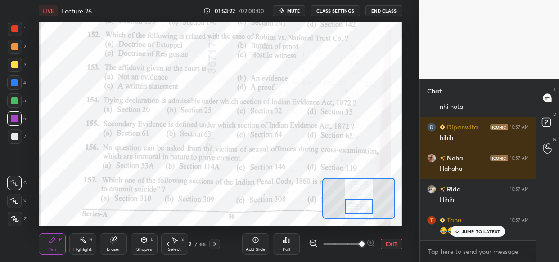
scroll to position [36788, 0]
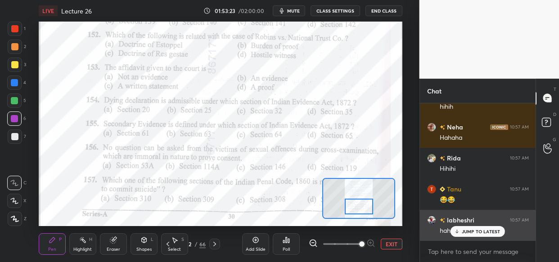
click at [472, 235] on div "JUMP TO LATEST" at bounding box center [477, 231] width 54 height 11
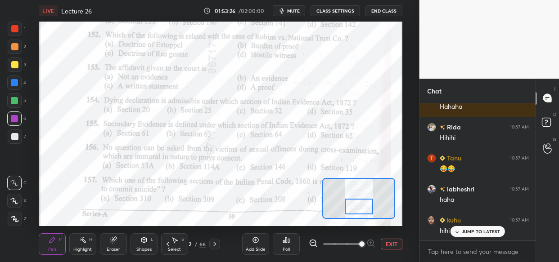
scroll to position [36850, 0]
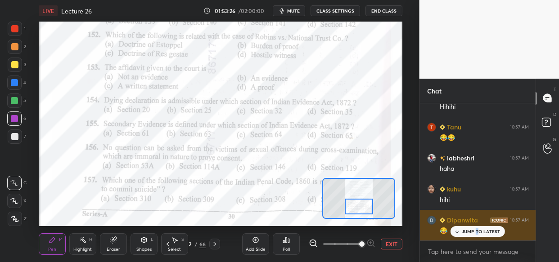
click at [476, 229] on div "JUMP TO LATEST" at bounding box center [477, 231] width 54 height 11
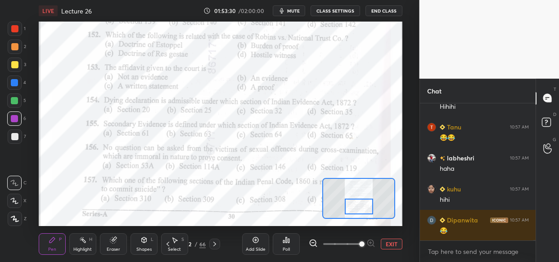
scroll to position [36881, 0]
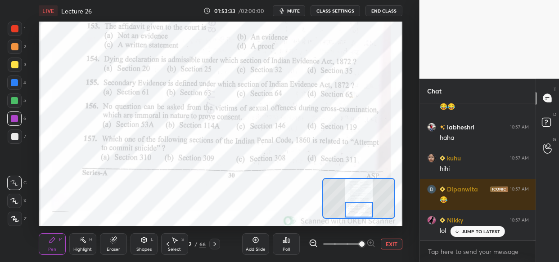
click at [357, 211] on div at bounding box center [359, 210] width 28 height 16
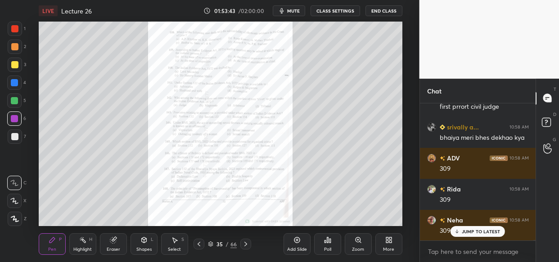
scroll to position [37067, 0]
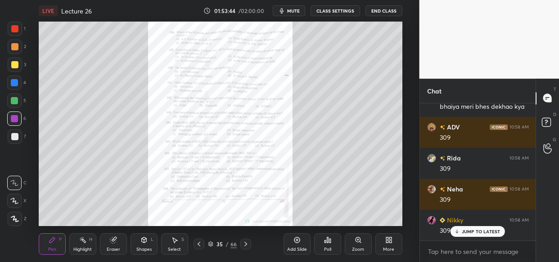
click at [359, 241] on icon at bounding box center [357, 240] width 5 height 5
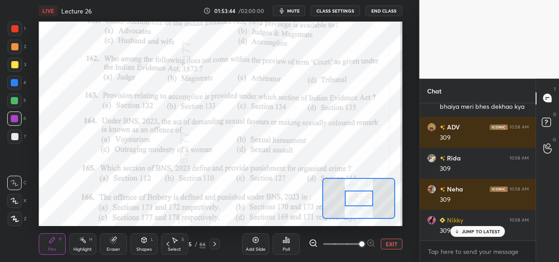
click at [360, 246] on span at bounding box center [361, 244] width 5 height 5
click at [364, 246] on span at bounding box center [361, 244] width 5 height 5
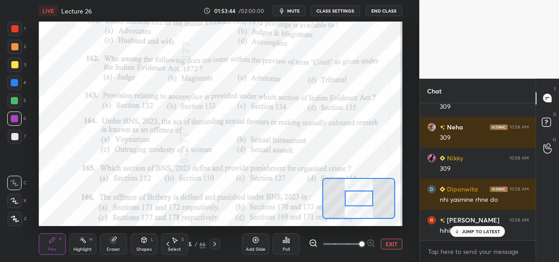
click at [372, 246] on div at bounding box center [342, 244] width 67 height 11
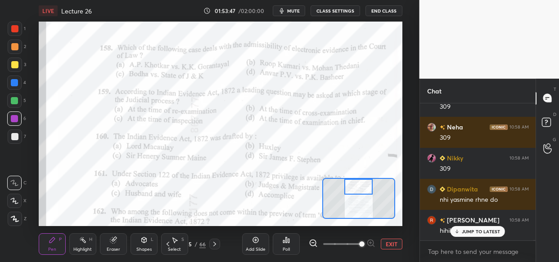
drag, startPoint x: 363, startPoint y: 195, endPoint x: 363, endPoint y: 183, distance: 11.7
click at [363, 183] on div at bounding box center [358, 187] width 28 height 16
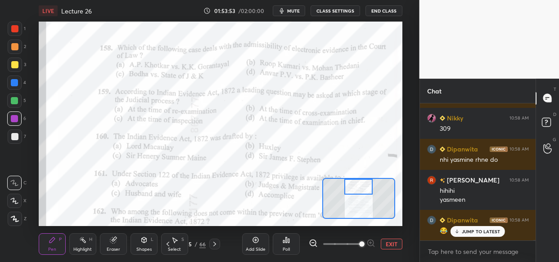
scroll to position [37200, 0]
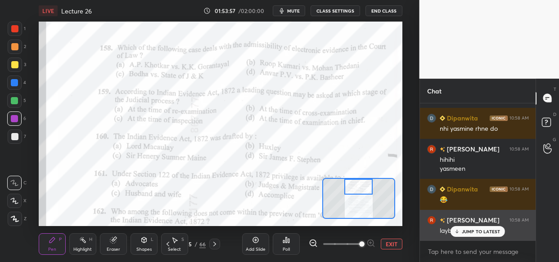
click at [469, 231] on p "JUMP TO LATEST" at bounding box center [481, 231] width 39 height 5
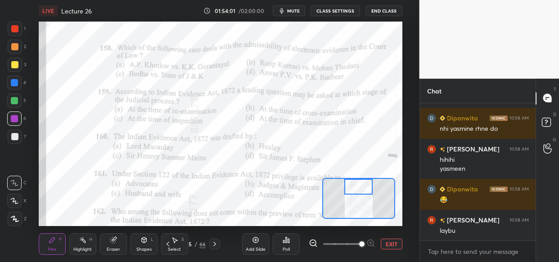
scroll to position [37231, 0]
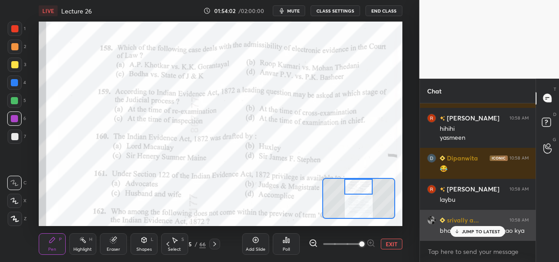
drag, startPoint x: 467, startPoint y: 231, endPoint x: 461, endPoint y: 233, distance: 6.3
click at [466, 233] on p "JUMP TO LATEST" at bounding box center [481, 231] width 39 height 5
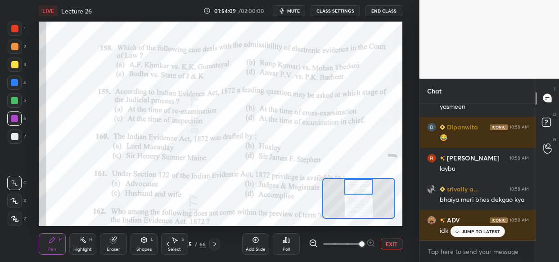
scroll to position [37293, 0]
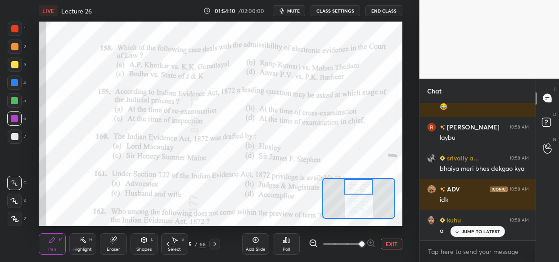
drag, startPoint x: 484, startPoint y: 231, endPoint x: 403, endPoint y: 219, distance: 82.3
click at [483, 231] on p "JUMP TO LATEST" at bounding box center [481, 231] width 39 height 5
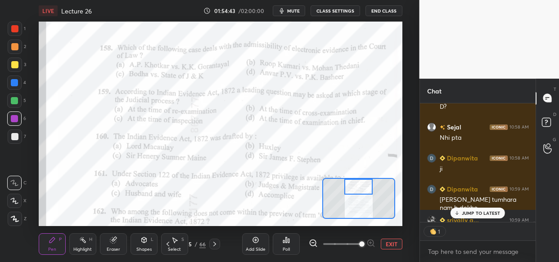
scroll to position [116, 113]
drag, startPoint x: 482, startPoint y: 215, endPoint x: 458, endPoint y: 213, distance: 23.9
click at [482, 215] on p "JUMP TO LATEST" at bounding box center [481, 213] width 39 height 5
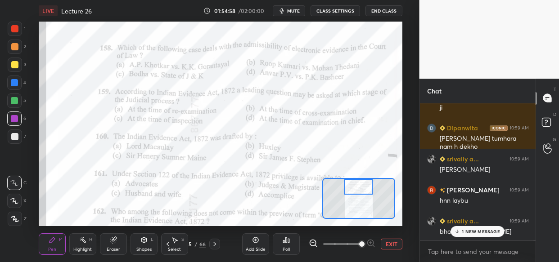
scroll to position [37542, 0]
click at [471, 229] on p "1 NEW MESSAGE" at bounding box center [481, 231] width 38 height 5
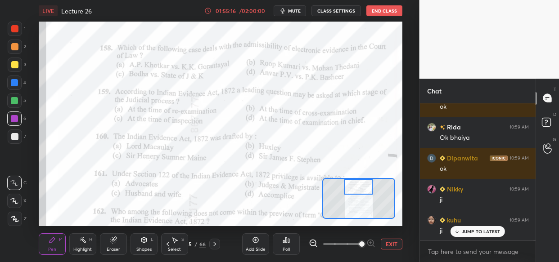
scroll to position [37790, 0]
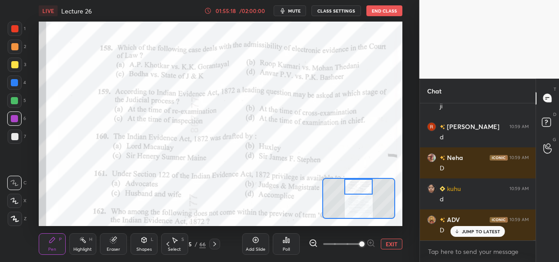
click at [478, 233] on p "JUMP TO LATEST" at bounding box center [481, 231] width 39 height 5
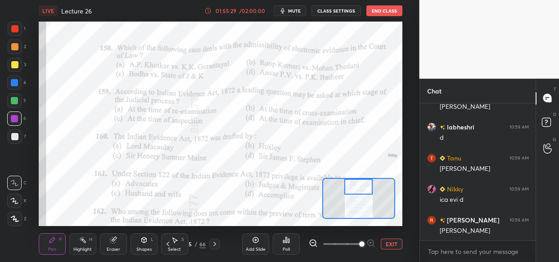
scroll to position [38380, 0]
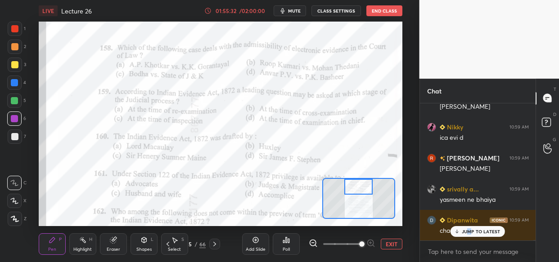
drag, startPoint x: 468, startPoint y: 235, endPoint x: 399, endPoint y: 242, distance: 69.2
click at [469, 235] on div "JUMP TO LATEST" at bounding box center [477, 231] width 54 height 11
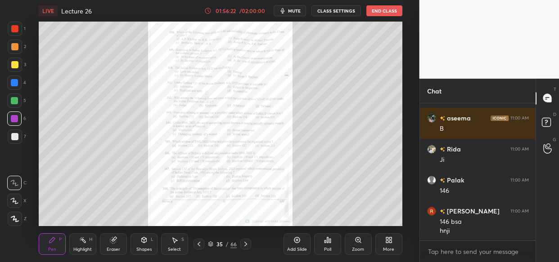
scroll to position [39143, 0]
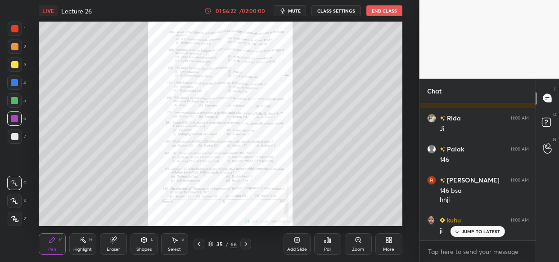
click at [362, 244] on div "Zoom" at bounding box center [358, 244] width 27 height 22
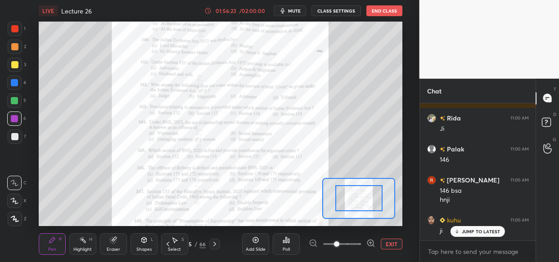
click at [360, 243] on div at bounding box center [342, 244] width 67 height 11
click at [363, 245] on div at bounding box center [342, 244] width 67 height 11
click at [363, 246] on div at bounding box center [342, 244] width 67 height 11
click at [366, 246] on icon at bounding box center [370, 243] width 9 height 9
click at [364, 247] on div at bounding box center [342, 244] width 67 height 11
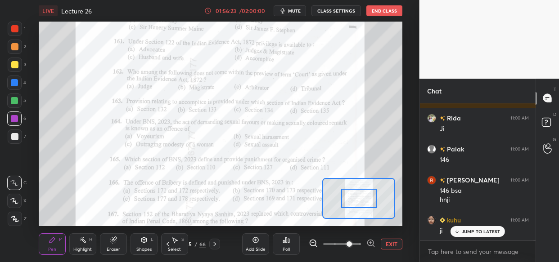
click at [366, 244] on icon at bounding box center [370, 243] width 9 height 9
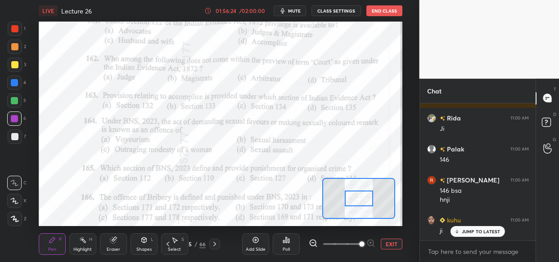
click at [364, 244] on span at bounding box center [361, 244] width 5 height 5
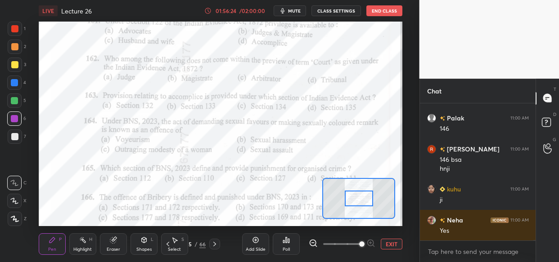
click at [364, 242] on span at bounding box center [361, 244] width 5 height 5
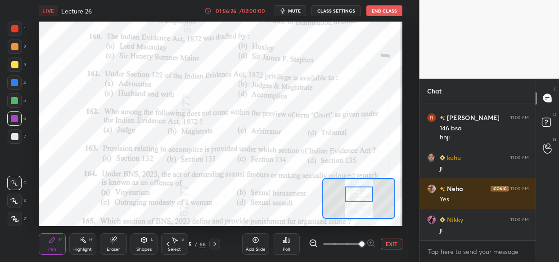
click at [366, 193] on div at bounding box center [359, 195] width 28 height 16
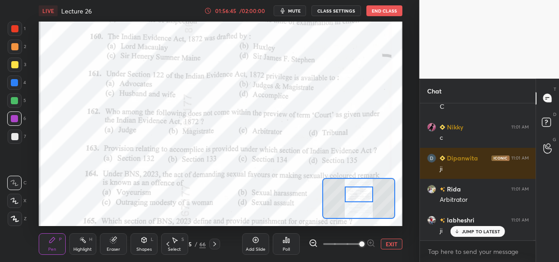
scroll to position [39639, 0]
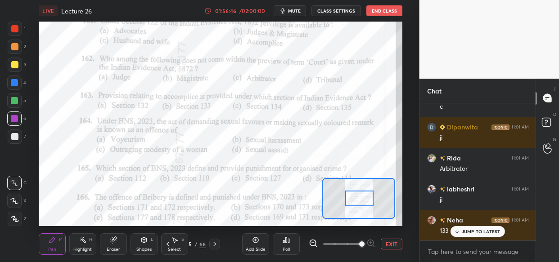
click at [359, 197] on div at bounding box center [359, 199] width 28 height 16
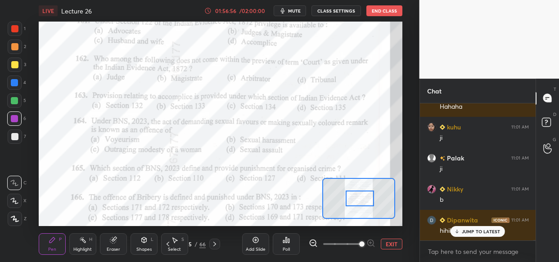
scroll to position [39919, 0]
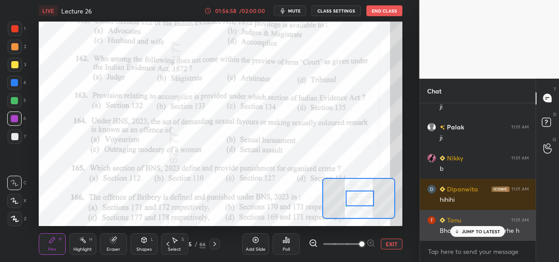
drag, startPoint x: 461, startPoint y: 235, endPoint x: 455, endPoint y: 233, distance: 5.8
click at [461, 234] on div "JUMP TO LATEST" at bounding box center [477, 231] width 54 height 11
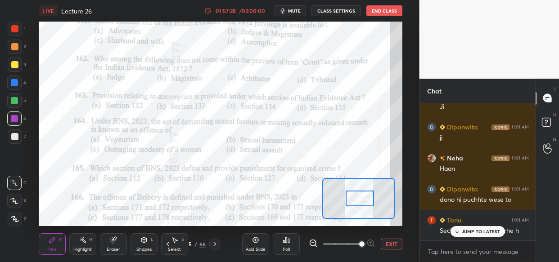
scroll to position [40198, 0]
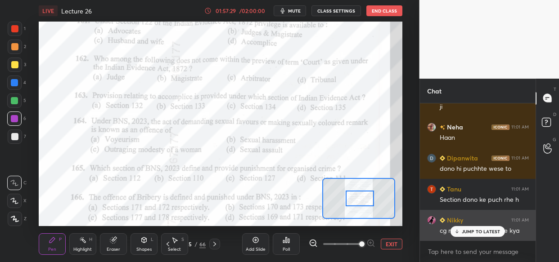
click at [466, 232] on p "JUMP TO LATEST" at bounding box center [481, 231] width 39 height 5
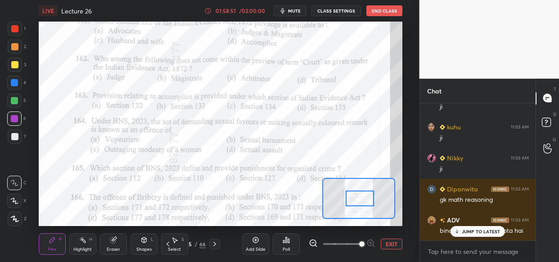
scroll to position [41346, 0]
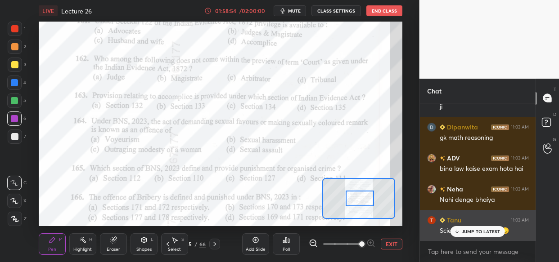
click at [483, 238] on div "Tanu 11:03 AM Science pad rhe h 😞😞" at bounding box center [478, 225] width 116 height 31
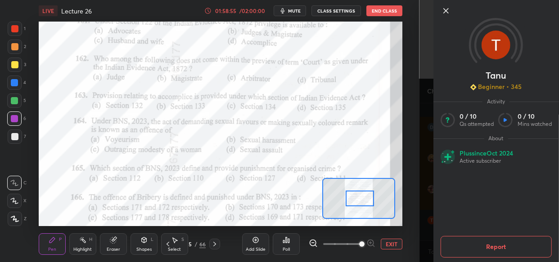
drag, startPoint x: 422, startPoint y: 202, endPoint x: 432, endPoint y: 217, distance: 17.6
click at [422, 202] on div "Tanu Beginner • 345 Activity 0 / 10 Qs attempted 0 / 10 Mins watched About Plus…" at bounding box center [489, 131] width 140 height 262
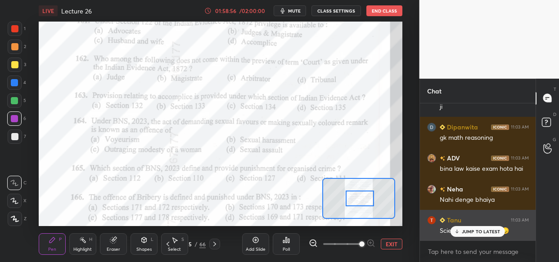
drag, startPoint x: 473, startPoint y: 232, endPoint x: 469, endPoint y: 235, distance: 4.8
click at [472, 233] on p "JUMP TO LATEST" at bounding box center [481, 231] width 39 height 5
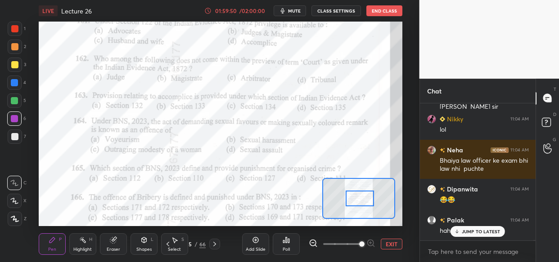
scroll to position [41961, 0]
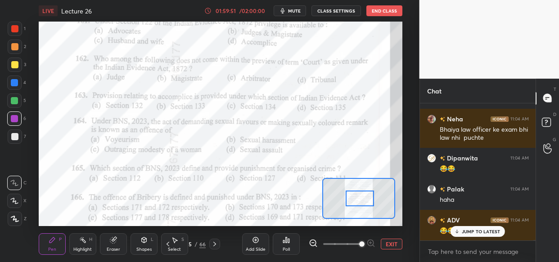
click at [250, 242] on div "Add Slide" at bounding box center [255, 244] width 27 height 22
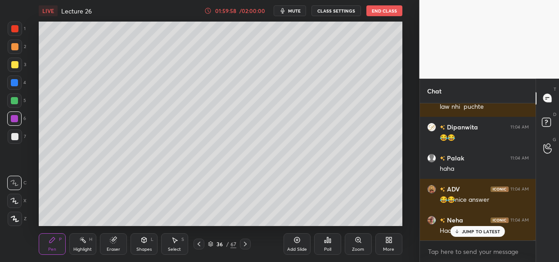
scroll to position [42023, 0]
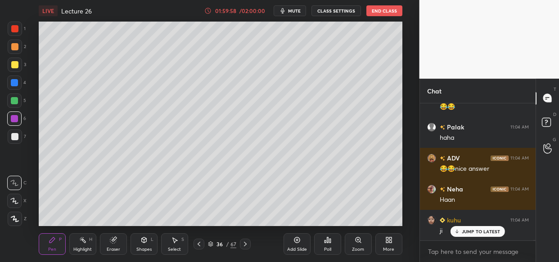
click at [461, 229] on div "JUMP TO LATEST" at bounding box center [477, 231] width 54 height 11
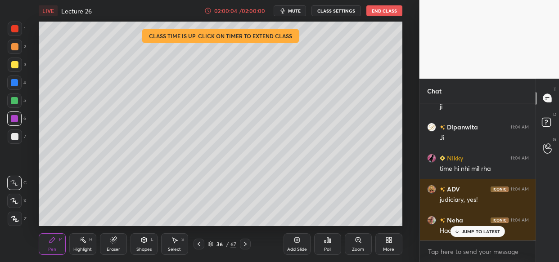
scroll to position [42279, 0]
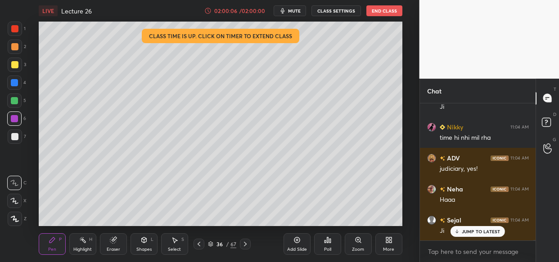
drag, startPoint x: 16, startPoint y: 63, endPoint x: 18, endPoint y: 69, distance: 6.3
click at [15, 63] on div at bounding box center [14, 64] width 7 height 7
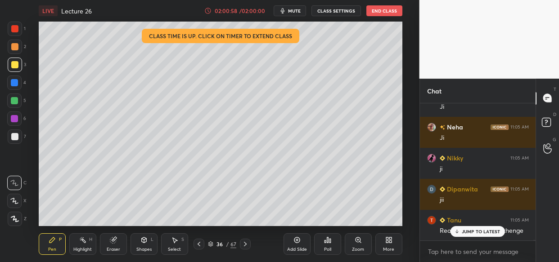
scroll to position [42620, 0]
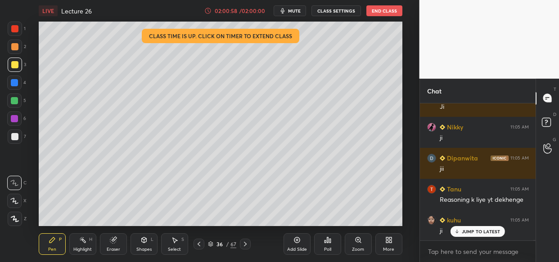
drag, startPoint x: 478, startPoint y: 225, endPoint x: 455, endPoint y: 231, distance: 23.7
click at [477, 224] on div "Nikky 11:04 AM time hi nhi mil rha ADV 11:04 AM judiciary, yes! Neha 11:04 AM H…" at bounding box center [478, 171] width 116 height 137
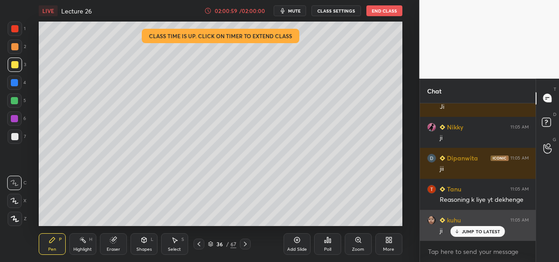
drag, startPoint x: 466, startPoint y: 232, endPoint x: 454, endPoint y: 233, distance: 12.3
click at [465, 229] on p "JUMP TO LATEST" at bounding box center [481, 231] width 39 height 5
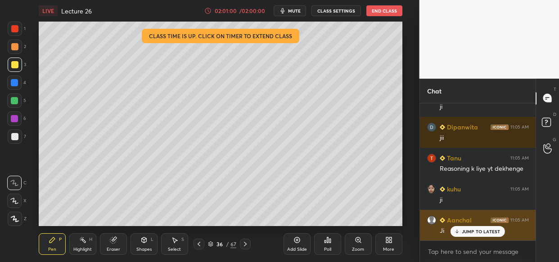
scroll to position [42683, 0]
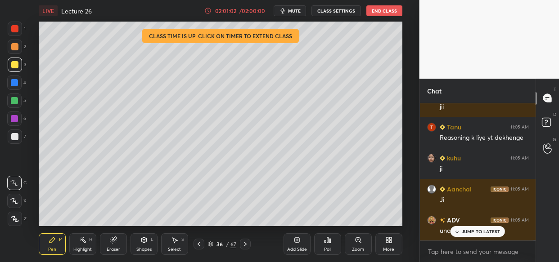
click at [480, 229] on p "JUMP TO LATEST" at bounding box center [481, 231] width 39 height 5
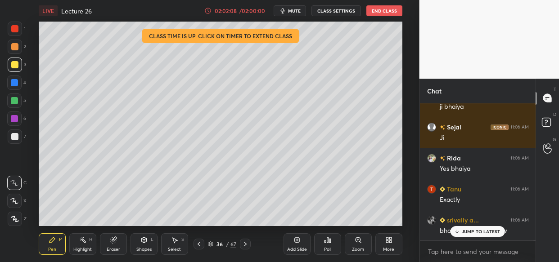
scroll to position [43342, 0]
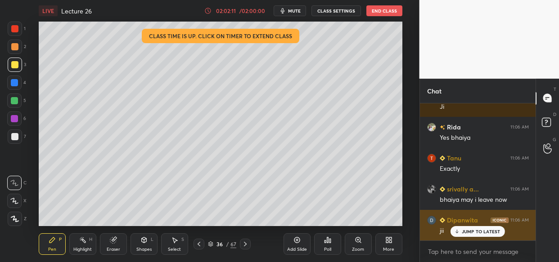
click at [470, 226] on div "JUMP TO LATEST" at bounding box center [477, 231] width 54 height 11
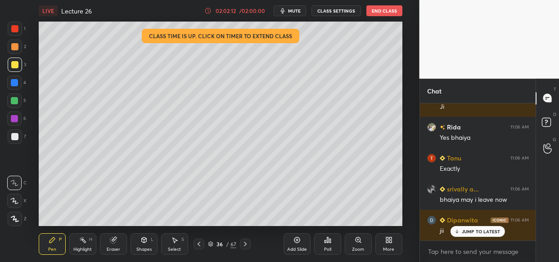
scroll to position [43382, 0]
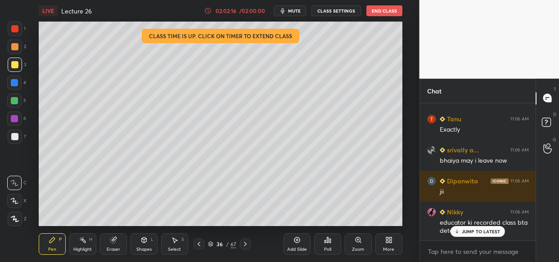
drag, startPoint x: 502, startPoint y: 227, endPoint x: 458, endPoint y: 233, distance: 44.4
click at [500, 228] on div "ADV 11:05 AM update the app @neha Neha 11:05 AM Yes [PERSON_NAME] 11:05 AM jii …" at bounding box center [478, 171] width 116 height 137
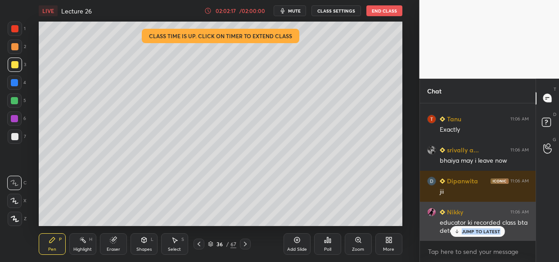
drag, startPoint x: 473, startPoint y: 231, endPoint x: 452, endPoint y: 236, distance: 21.3
click at [473, 232] on p "JUMP TO LATEST" at bounding box center [481, 231] width 39 height 5
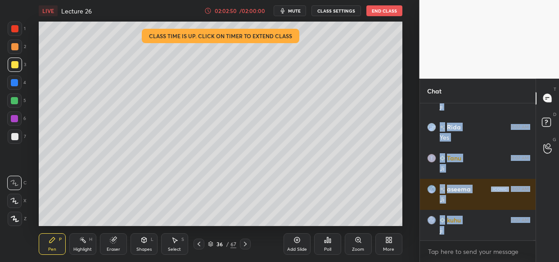
scroll to position [43599, 0]
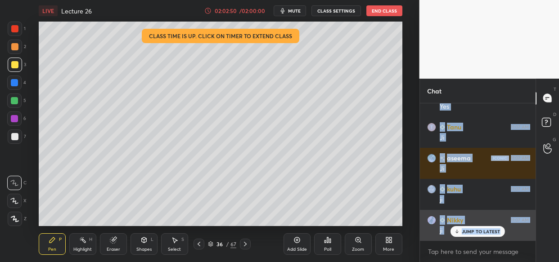
click at [466, 232] on p "JUMP TO LATEST" at bounding box center [481, 231] width 39 height 5
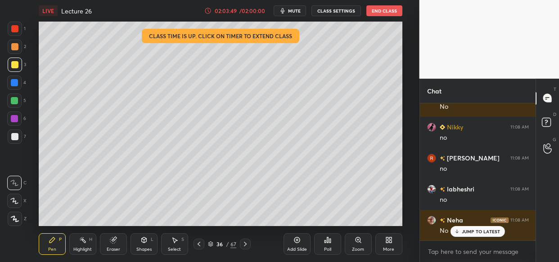
scroll to position [44105, 0]
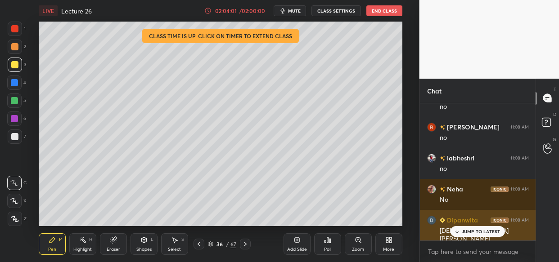
drag, startPoint x: 467, startPoint y: 229, endPoint x: 432, endPoint y: 225, distance: 34.8
click at [465, 229] on p "JUMP TO LATEST" at bounding box center [481, 231] width 39 height 5
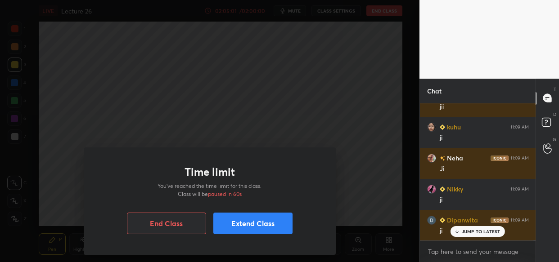
scroll to position [44725, 0]
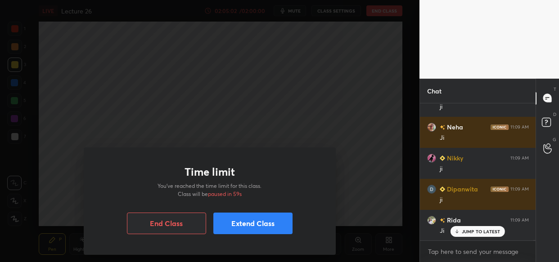
drag, startPoint x: 270, startPoint y: 218, endPoint x: 264, endPoint y: 223, distance: 8.0
click at [270, 220] on button "Extend Class" at bounding box center [252, 224] width 79 height 22
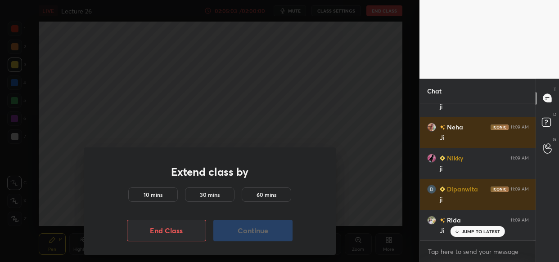
click at [158, 194] on h5 "10 mins" at bounding box center [153, 195] width 19 height 8
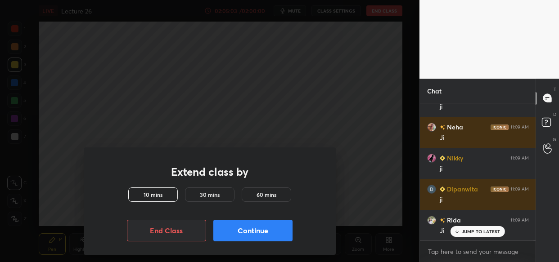
click at [260, 235] on button "Continue" at bounding box center [252, 231] width 79 height 22
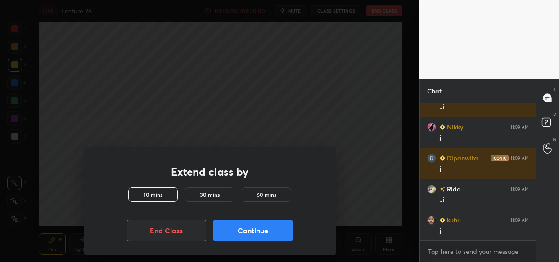
click at [264, 237] on button "Continue" at bounding box center [252, 231] width 79 height 22
click at [267, 237] on button "Continue" at bounding box center [252, 231] width 79 height 22
click at [268, 235] on button "Continue" at bounding box center [252, 231] width 79 height 22
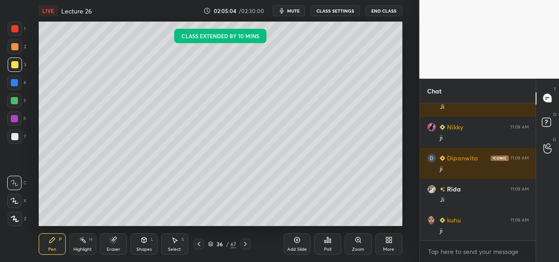
click at [265, 235] on div "Pen P Highlight H Eraser Shapes L Select S 36 / 67 Add Slide Poll Zoom More" at bounding box center [220, 244] width 363 height 36
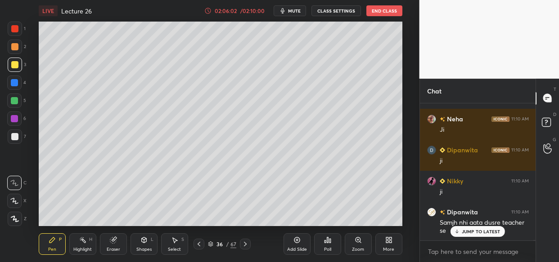
scroll to position [45021, 0]
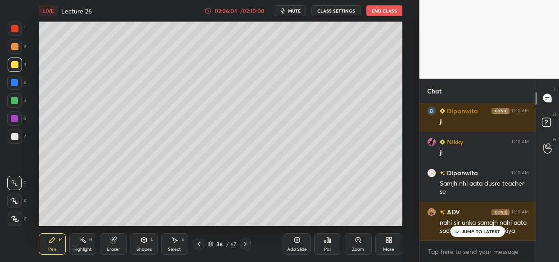
click at [472, 230] on p "JUMP TO LATEST" at bounding box center [481, 231] width 39 height 5
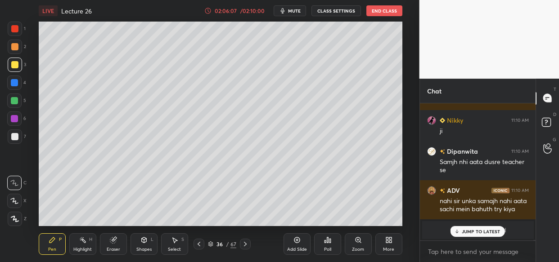
click at [482, 230] on p "JUMP TO LATEST" at bounding box center [481, 231] width 39 height 5
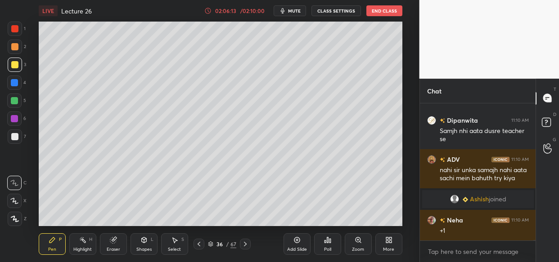
scroll to position [42166, 0]
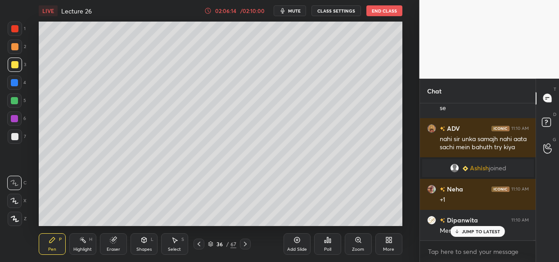
click at [477, 226] on div "Nikky 11:09 AM ji [PERSON_NAME] 11:09 AM ji Rida 11:09 AM Ji kuhu 11:09 AM ji […" at bounding box center [478, 171] width 116 height 137
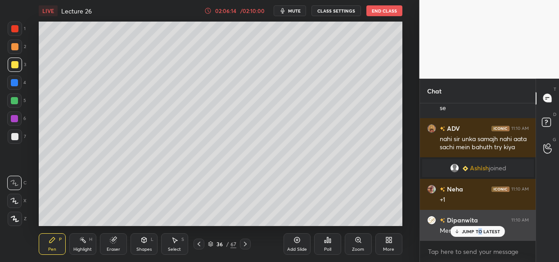
click at [477, 236] on div "JUMP TO LATEST" at bounding box center [477, 231] width 54 height 11
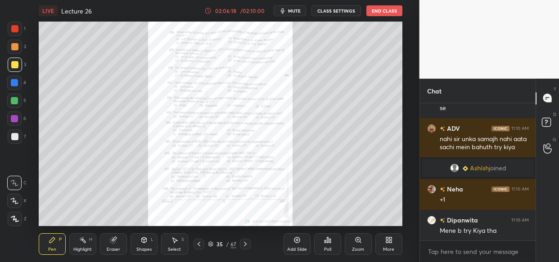
click at [358, 242] on icon at bounding box center [357, 240] width 7 height 7
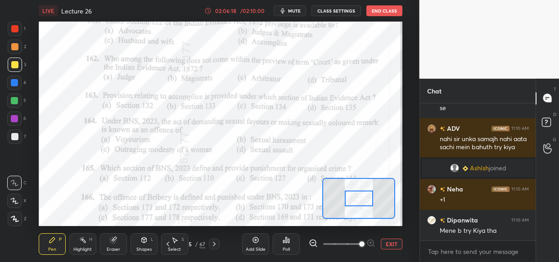
click at [359, 247] on span at bounding box center [361, 244] width 5 height 5
click at [360, 247] on span at bounding box center [361, 244] width 5 height 5
click at [363, 246] on span at bounding box center [361, 244] width 5 height 5
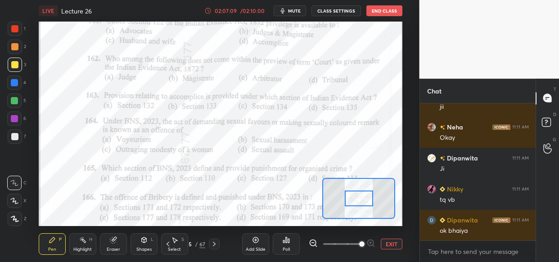
scroll to position [43012, 0]
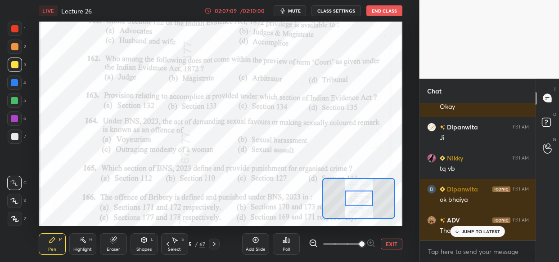
click at [9, 28] on div at bounding box center [15, 29] width 14 height 14
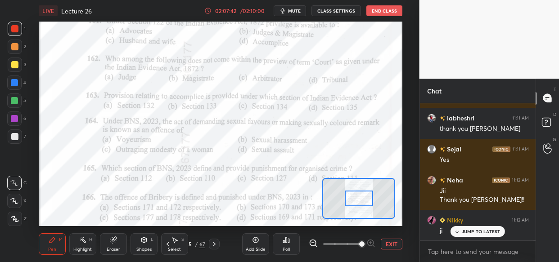
scroll to position [43735, 0]
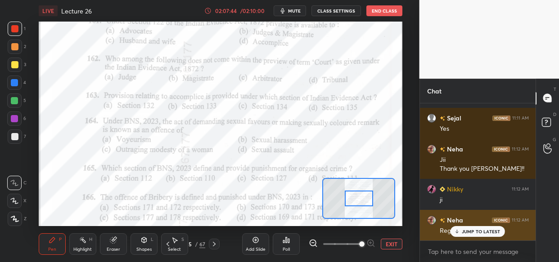
click at [463, 229] on p "JUMP TO LATEST" at bounding box center [481, 231] width 39 height 5
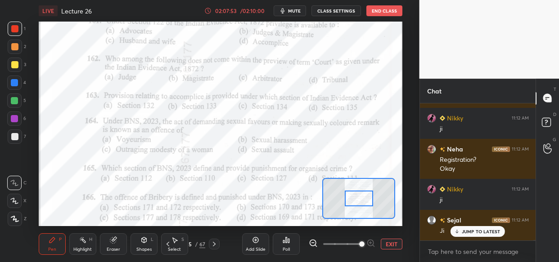
scroll to position [43837, 0]
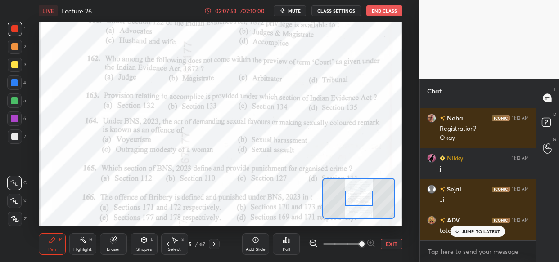
click at [467, 232] on p "JUMP TO LATEST" at bounding box center [481, 231] width 39 height 5
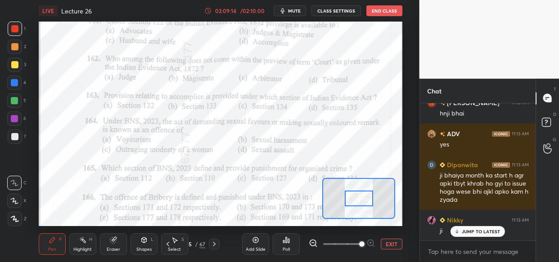
scroll to position [44610, 0]
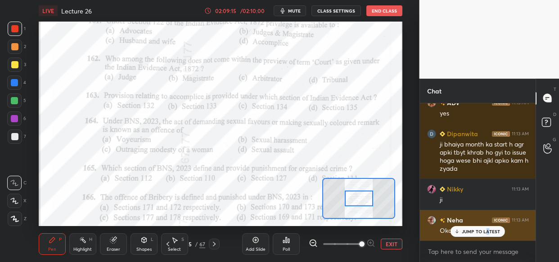
click at [488, 231] on p "JUMP TO LATEST" at bounding box center [481, 231] width 39 height 5
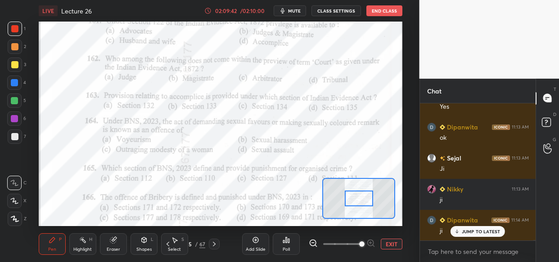
scroll to position [44835, 0]
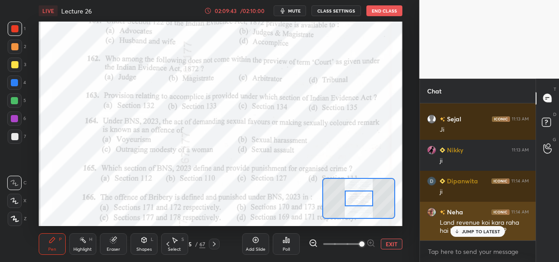
click at [479, 229] on p "JUMP TO LATEST" at bounding box center [481, 231] width 39 height 5
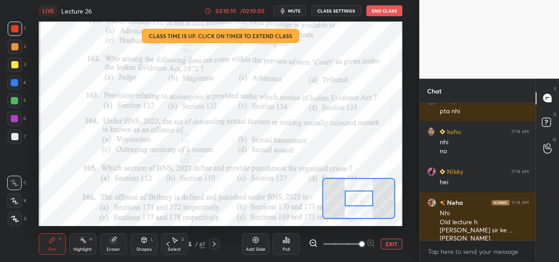
scroll to position [45016, 0]
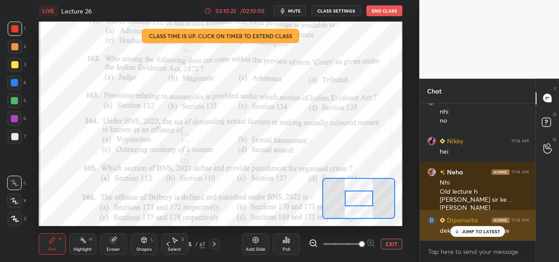
drag, startPoint x: 475, startPoint y: 231, endPoint x: 466, endPoint y: 232, distance: 9.5
click at [473, 231] on p "JUMP TO LATEST" at bounding box center [481, 231] width 39 height 5
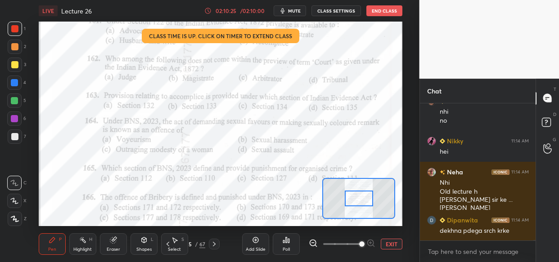
scroll to position [45047, 0]
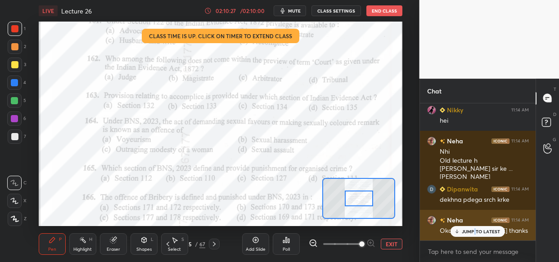
drag, startPoint x: 476, startPoint y: 234, endPoint x: 458, endPoint y: 234, distance: 17.5
click at [475, 234] on p "JUMP TO LATEST" at bounding box center [481, 231] width 39 height 5
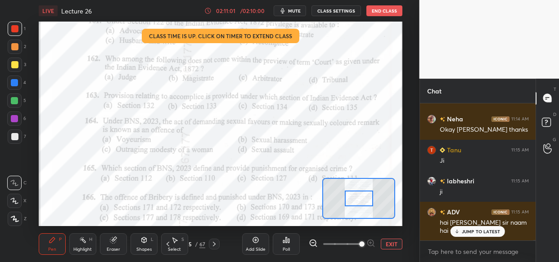
scroll to position [45180, 0]
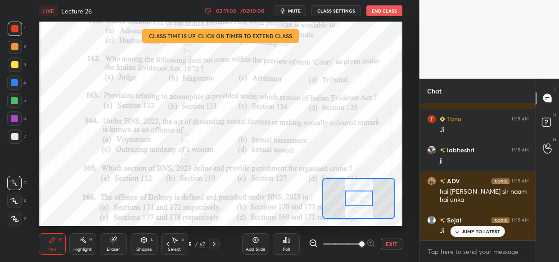
drag, startPoint x: 496, startPoint y: 229, endPoint x: 448, endPoint y: 259, distance: 56.4
click at [495, 229] on p "JUMP TO LATEST" at bounding box center [481, 231] width 39 height 5
click at [39, 58] on div "Setting up your live class Class time is up. Click on timer to extend class Pol…" at bounding box center [220, 124] width 383 height 205
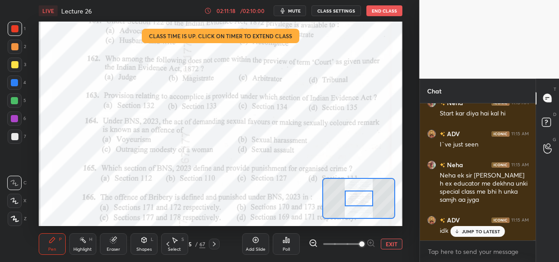
scroll to position [45359, 0]
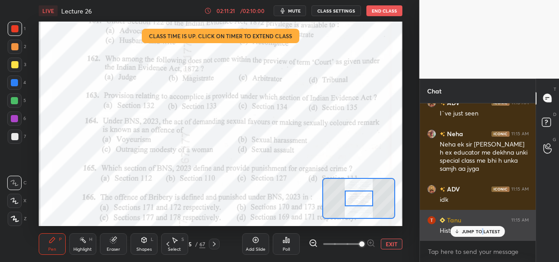
click at [481, 233] on p "JUMP TO LATEST" at bounding box center [481, 231] width 39 height 5
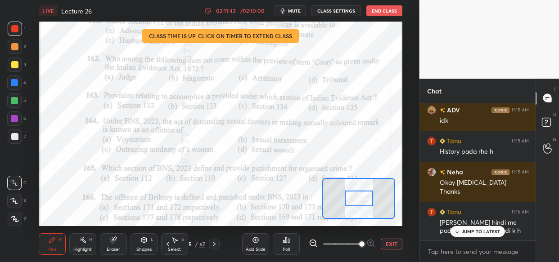
scroll to position [45469, 0]
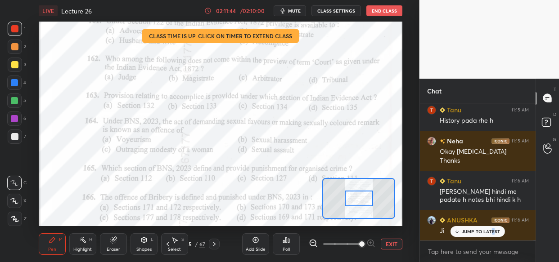
click at [491, 229] on p "JUMP TO LATEST" at bounding box center [481, 231] width 39 height 5
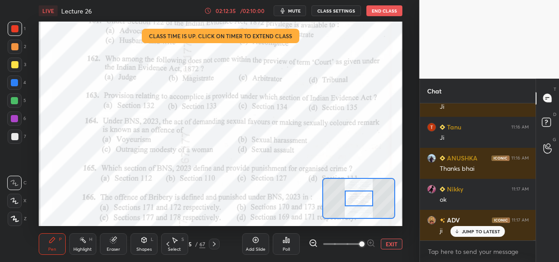
scroll to position [45873, 0]
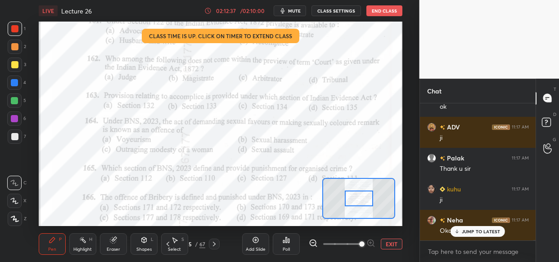
click at [384, 11] on button "End Class" at bounding box center [384, 10] width 36 height 11
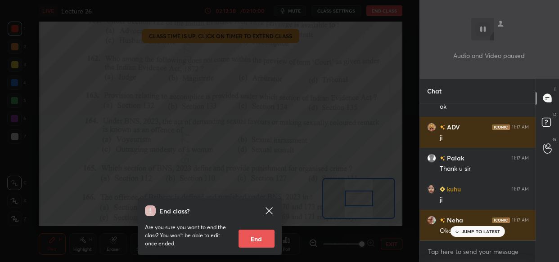
click at [254, 243] on button "End" at bounding box center [256, 239] width 36 height 18
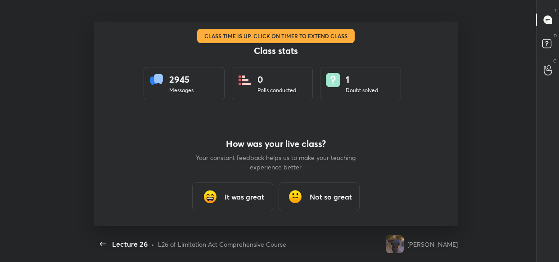
scroll to position [0, 0]
type textarea "x"
